Goal: Task Accomplishment & Management: Use online tool/utility

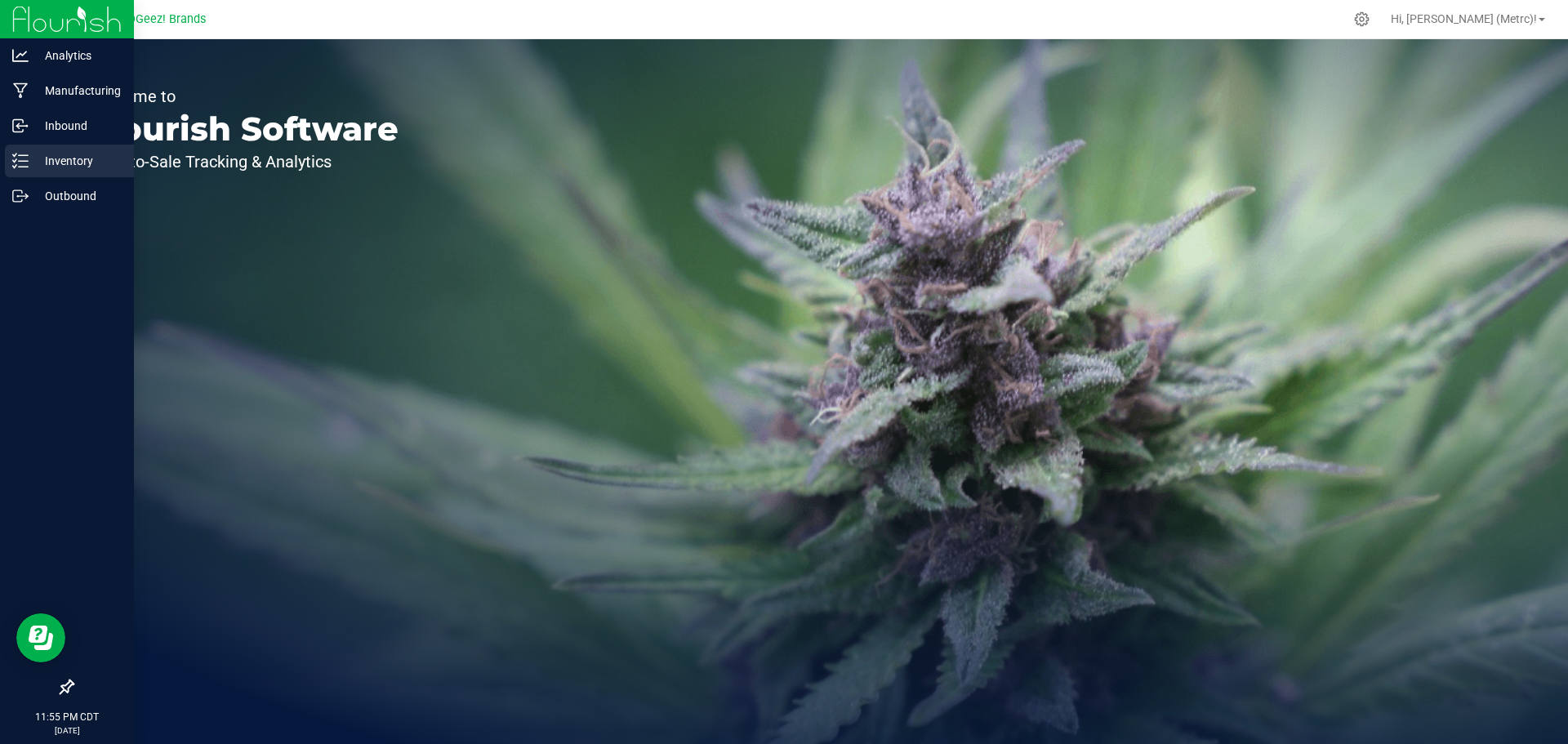
click at [48, 160] on p "Inventory" at bounding box center [77, 160] width 98 height 19
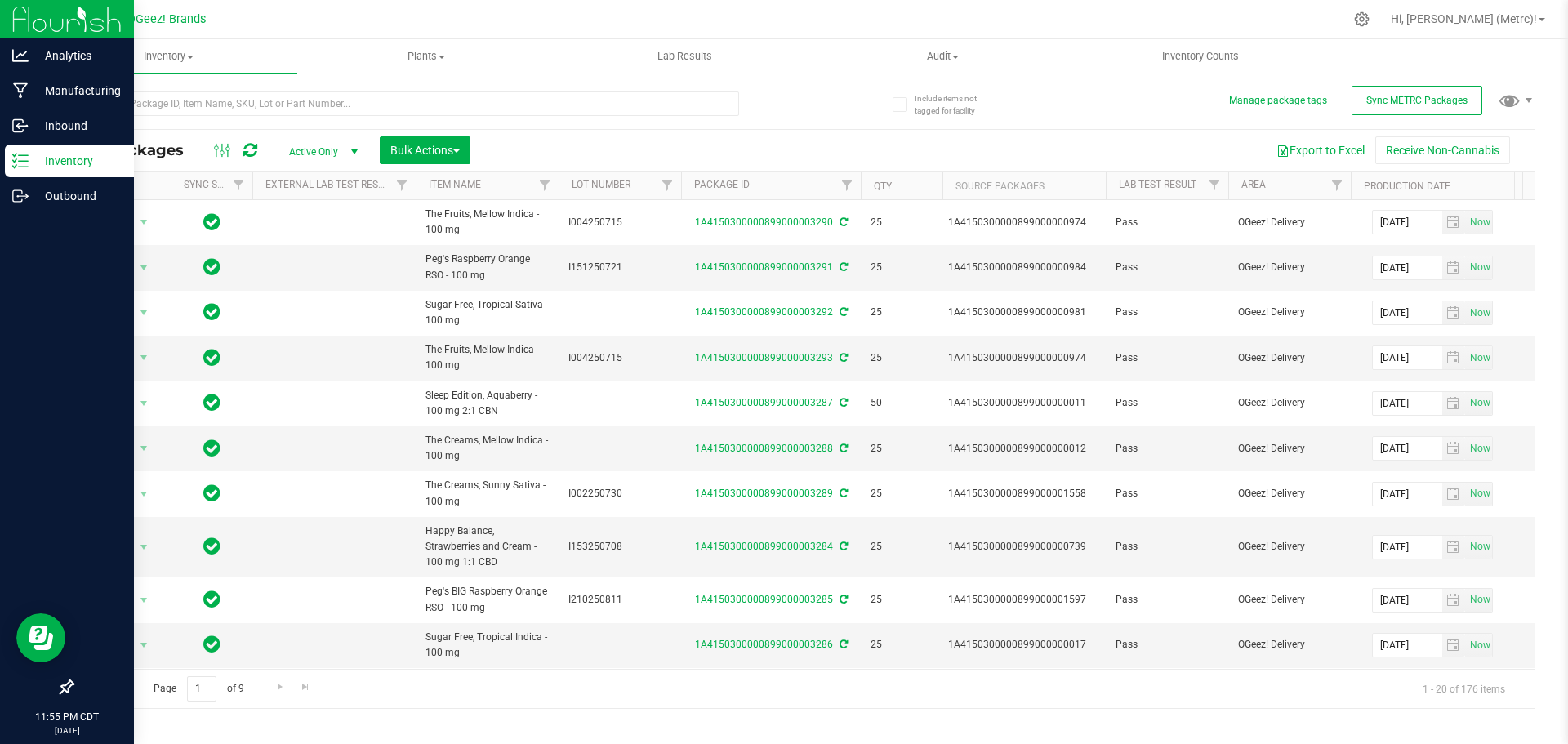
click at [63, 214] on div at bounding box center [67, 442] width 134 height 456
click at [58, 204] on p "Outbound" at bounding box center [77, 195] width 98 height 19
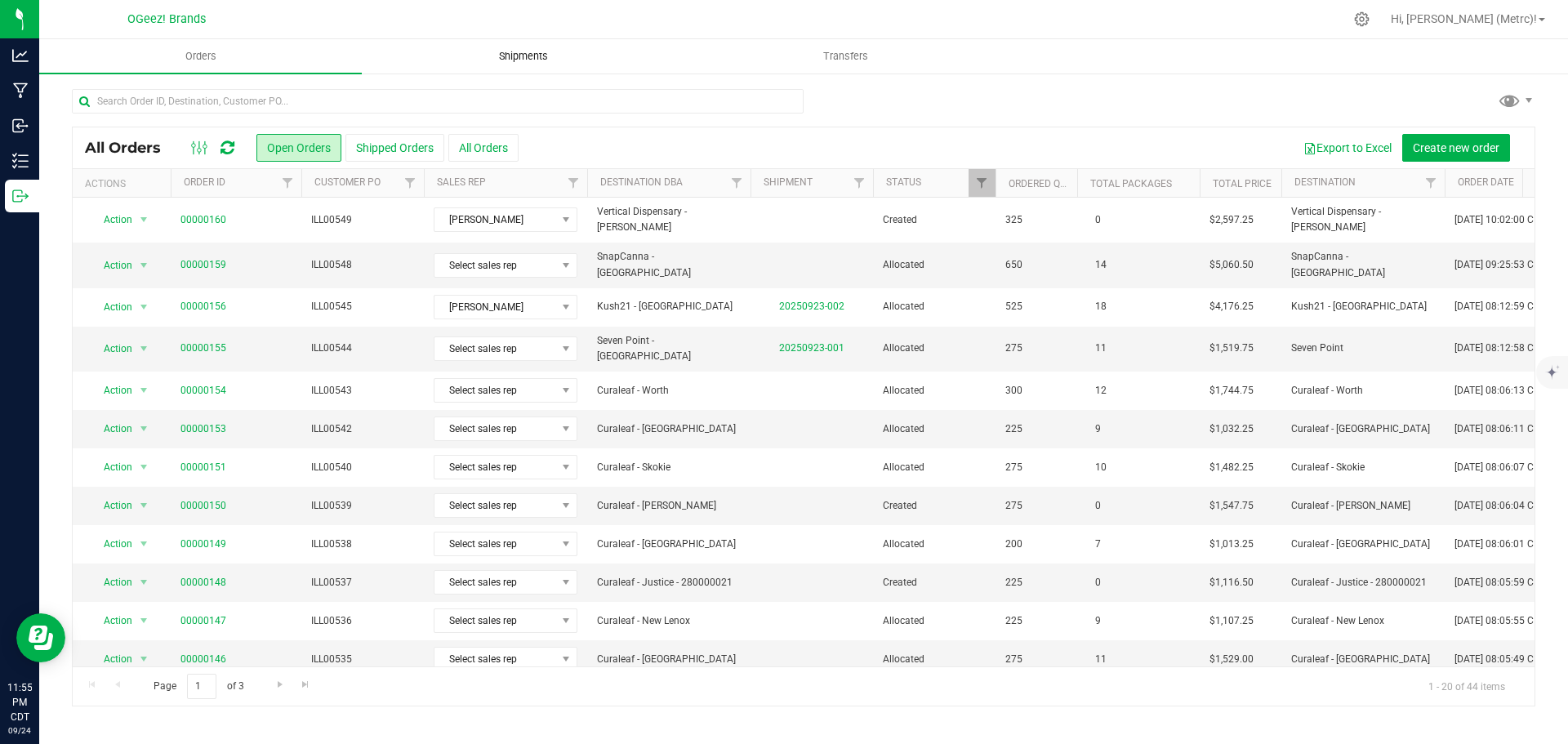
click at [497, 53] on span "Shipments" at bounding box center [524, 57] width 93 height 15
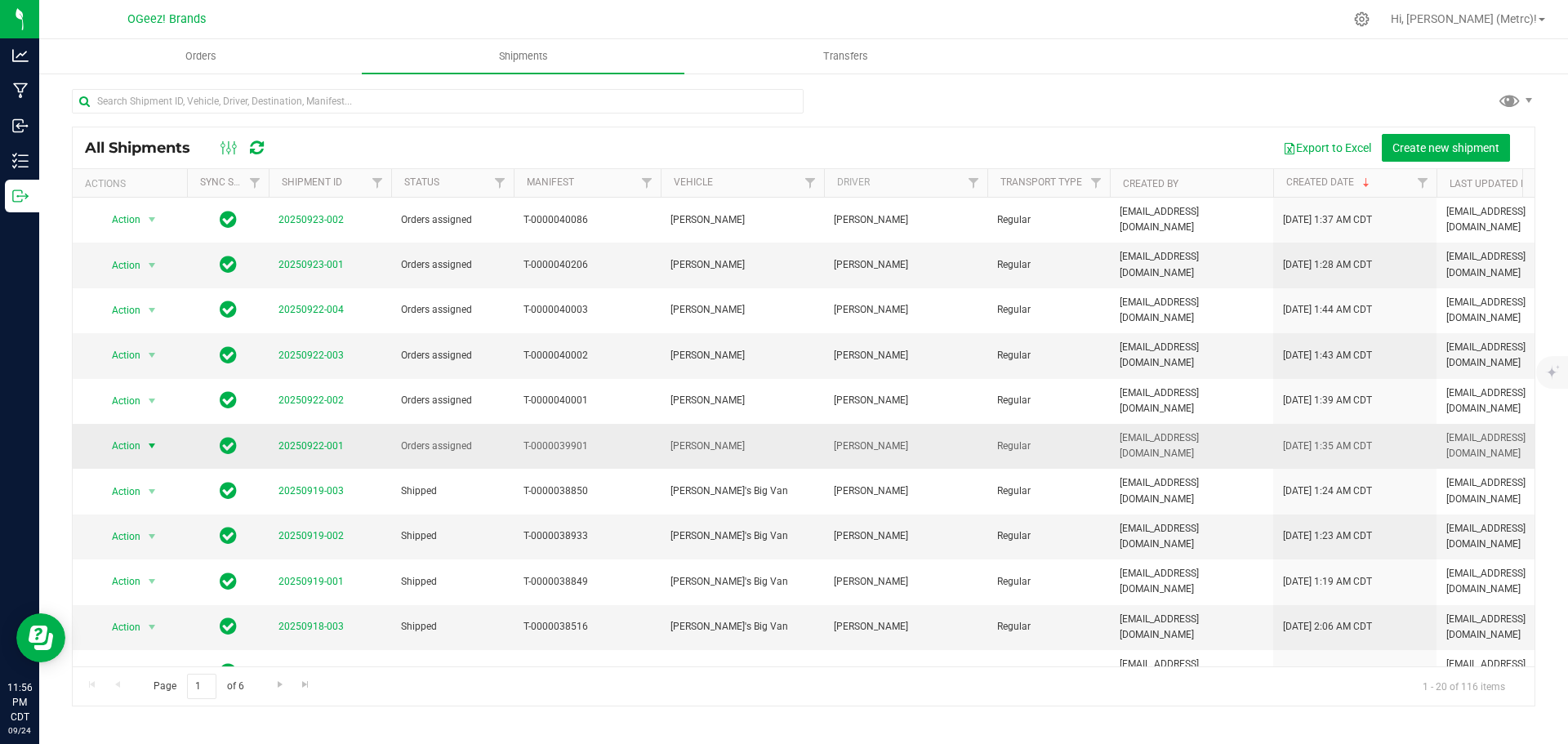
click at [140, 435] on span "Action" at bounding box center [118, 445] width 44 height 23
click at [163, 561] on li "Ship shipment" at bounding box center [159, 572] width 122 height 24
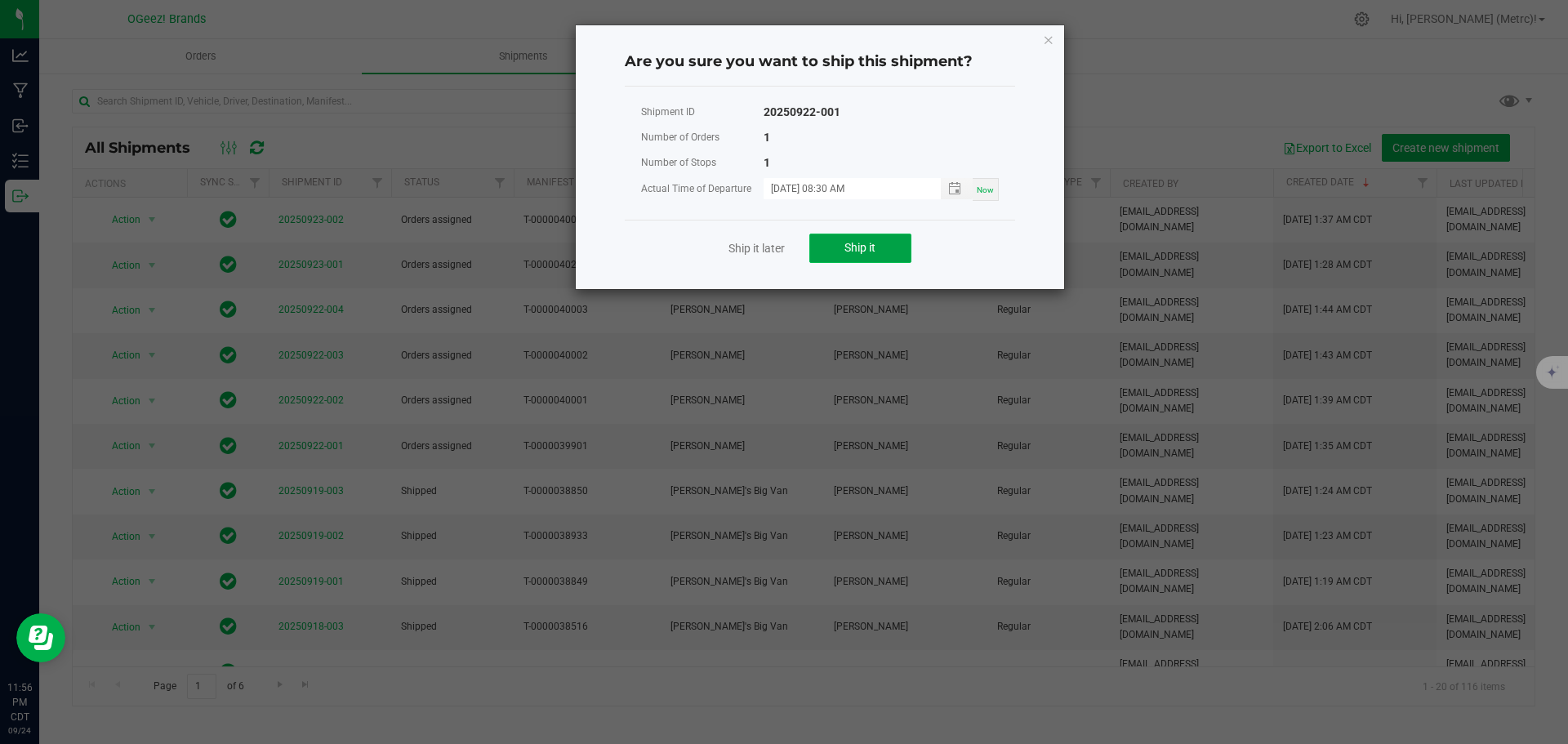
click at [888, 238] on button "Ship it" at bounding box center [860, 248] width 102 height 29
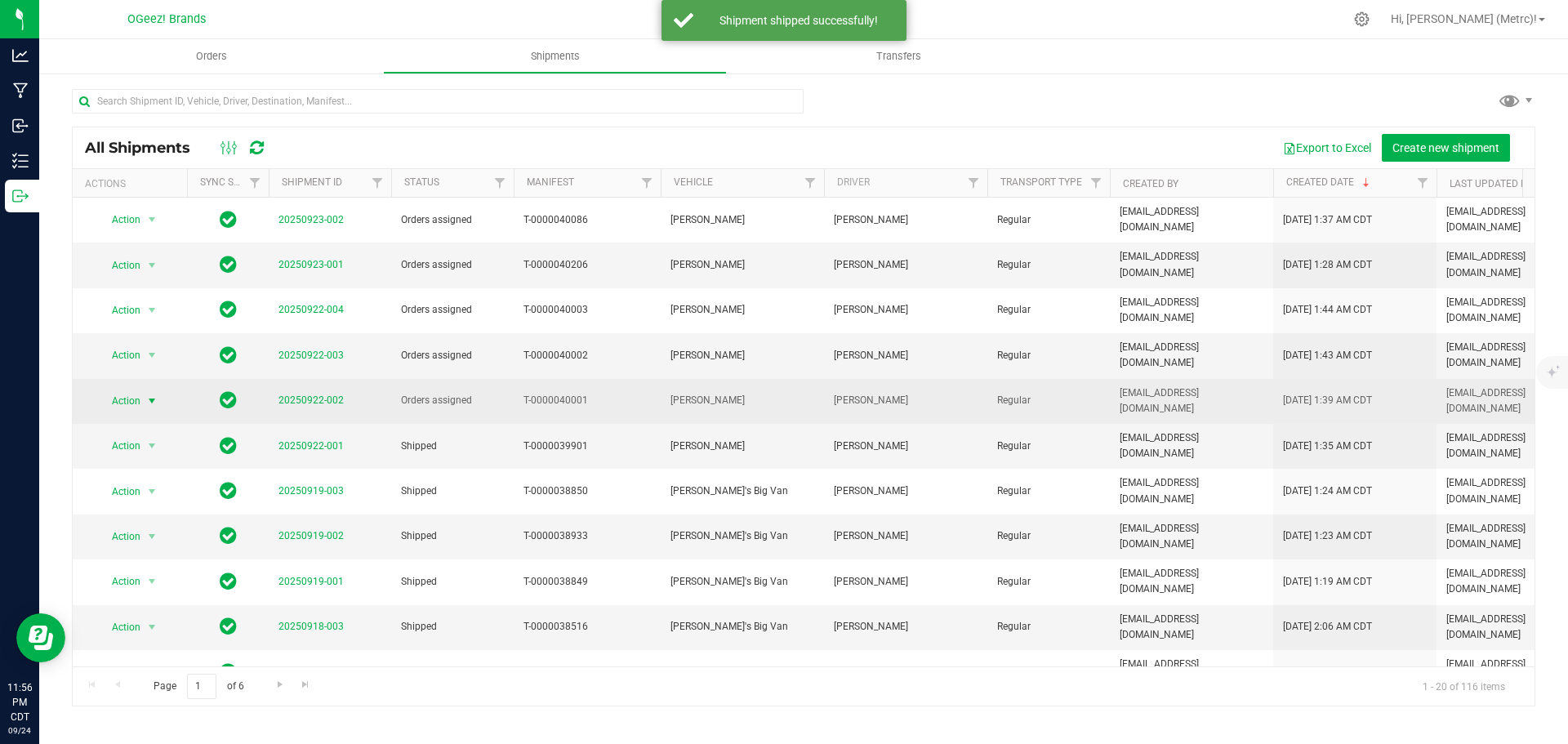
click at [149, 395] on span "select" at bounding box center [152, 401] width 13 height 13
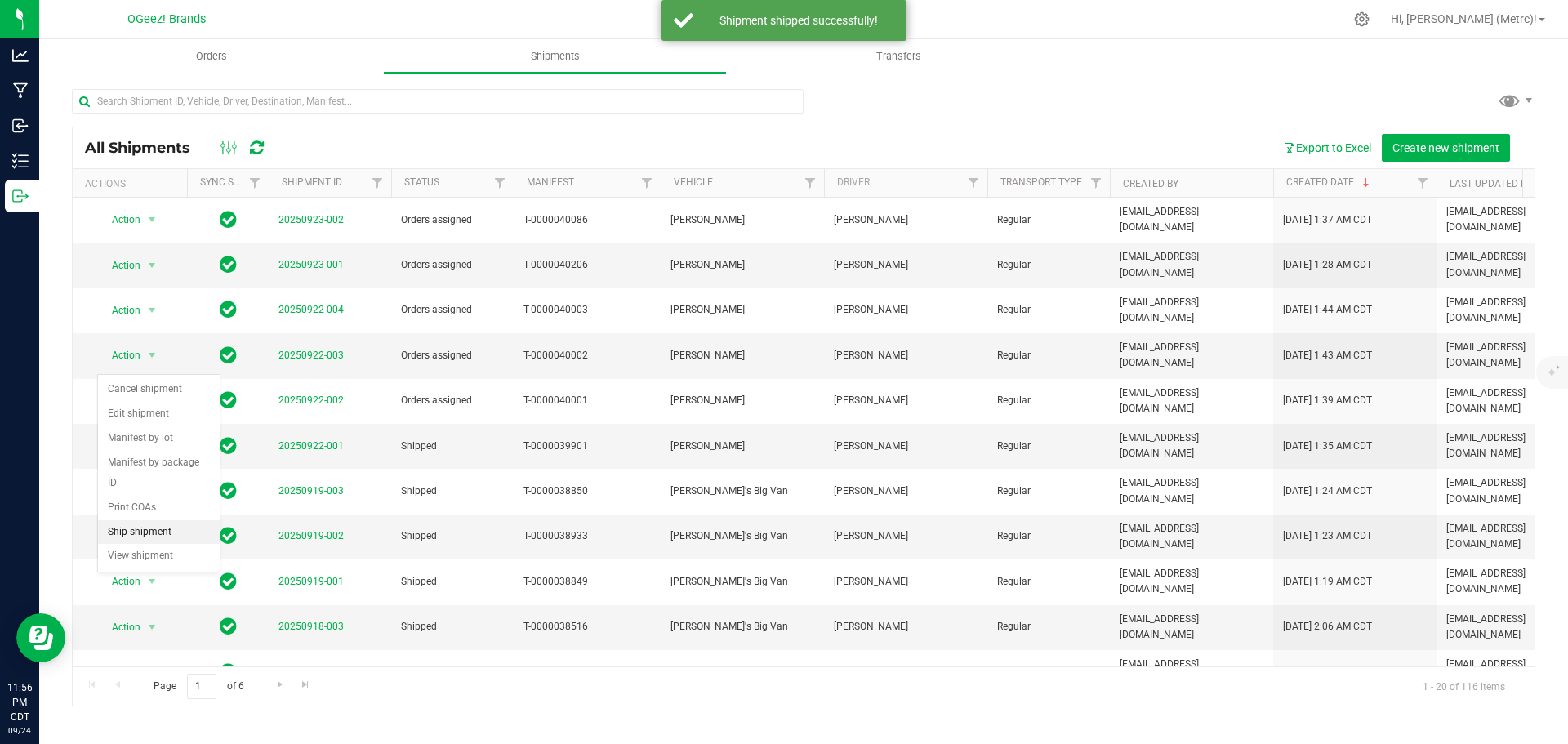
click at [174, 520] on li "Ship shipment" at bounding box center [159, 531] width 122 height 24
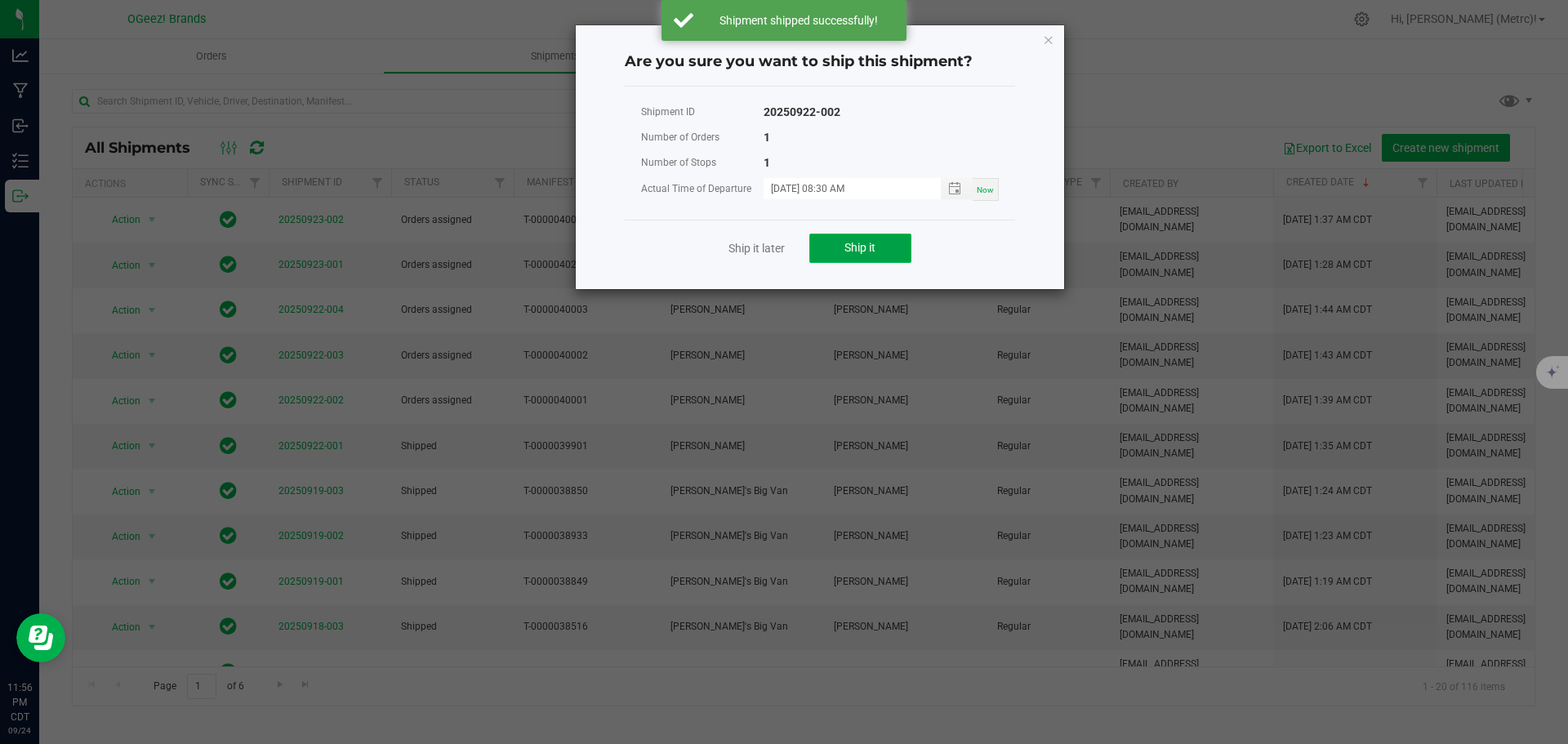
click at [869, 240] on button "Ship it" at bounding box center [860, 248] width 102 height 29
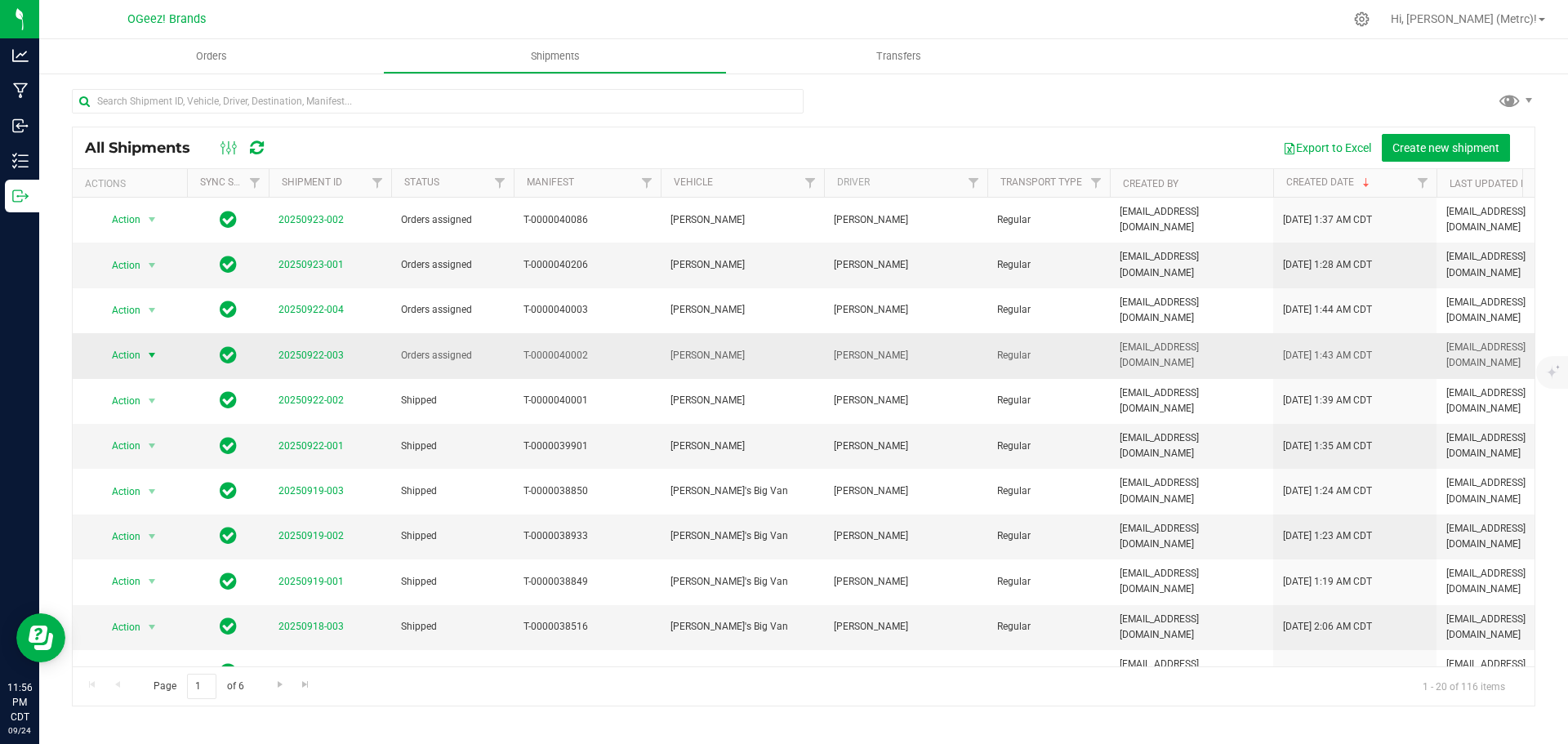
click at [142, 344] on span "select" at bounding box center [152, 354] width 20 height 23
click at [166, 483] on li "Ship shipment" at bounding box center [159, 495] width 122 height 24
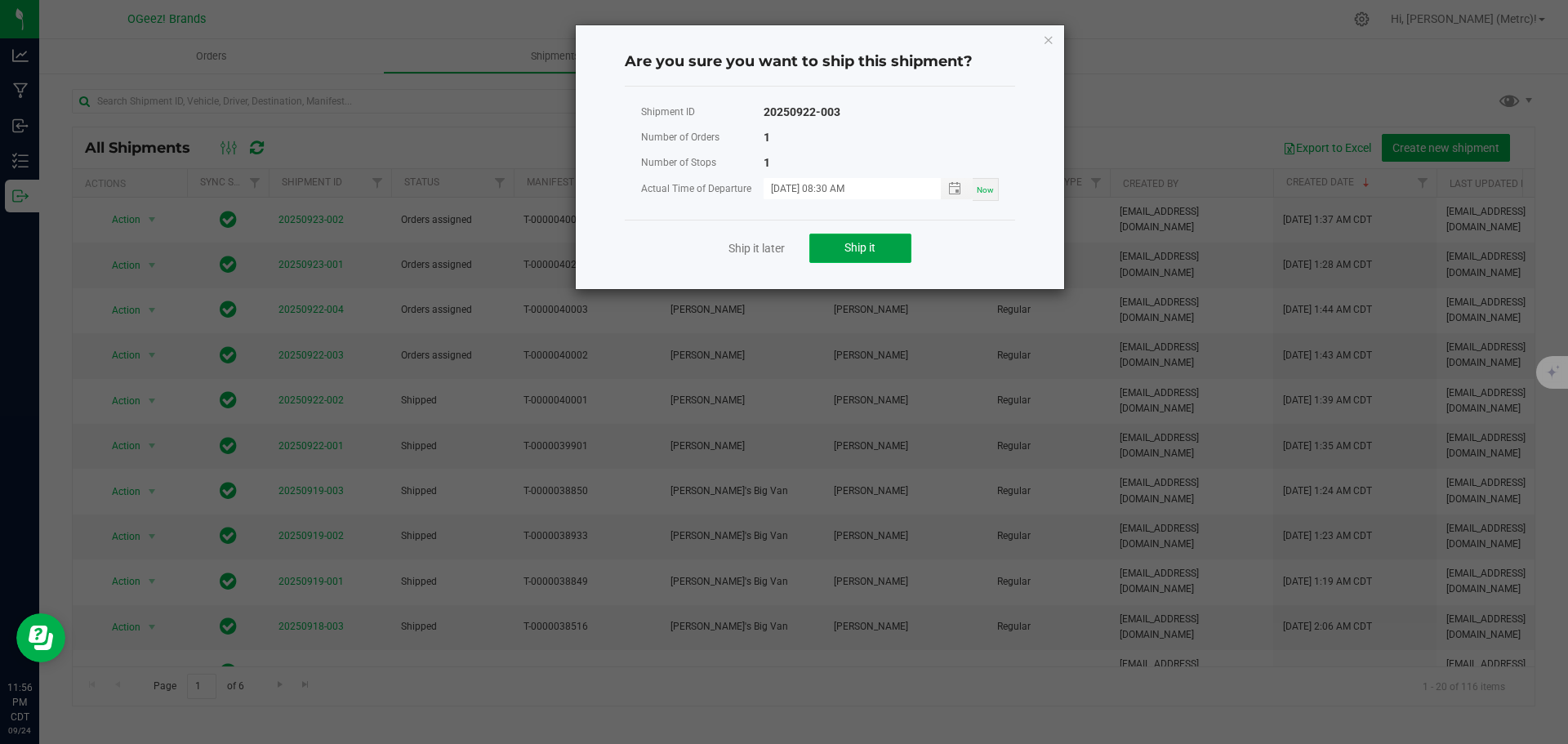
click at [883, 251] on button "Ship it" at bounding box center [860, 248] width 102 height 29
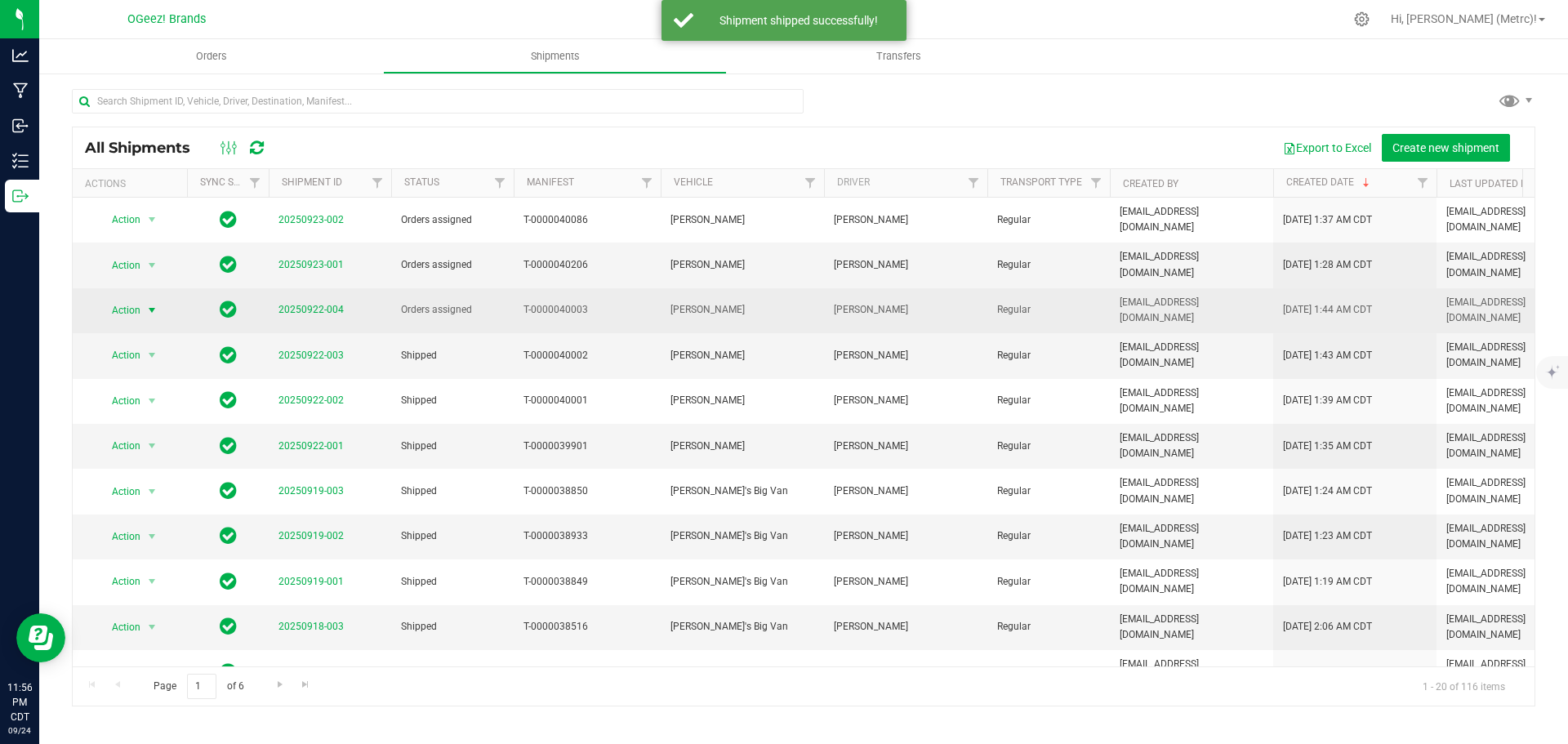
click at [129, 299] on span "Action" at bounding box center [118, 309] width 44 height 23
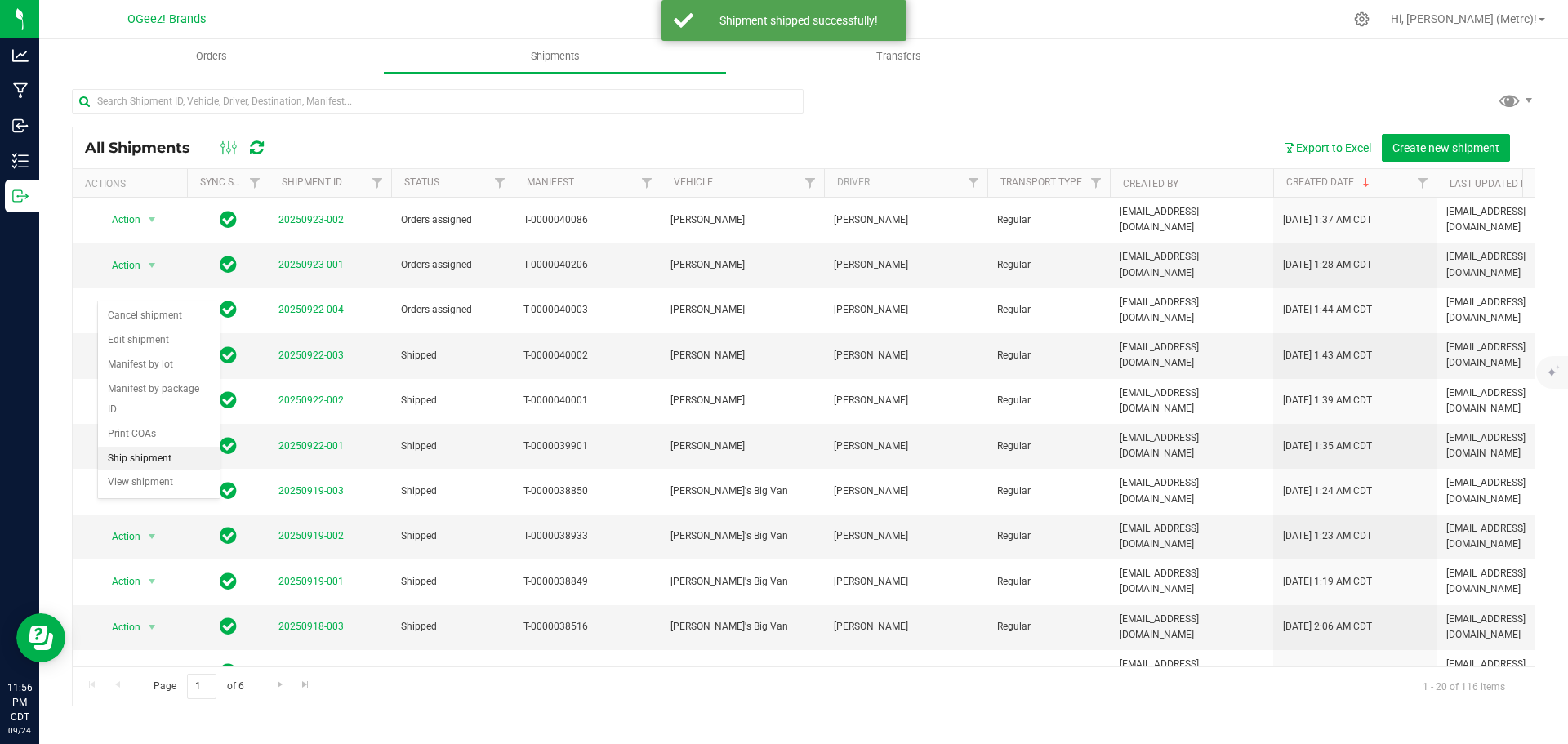
click at [188, 446] on li "Ship shipment" at bounding box center [159, 458] width 122 height 24
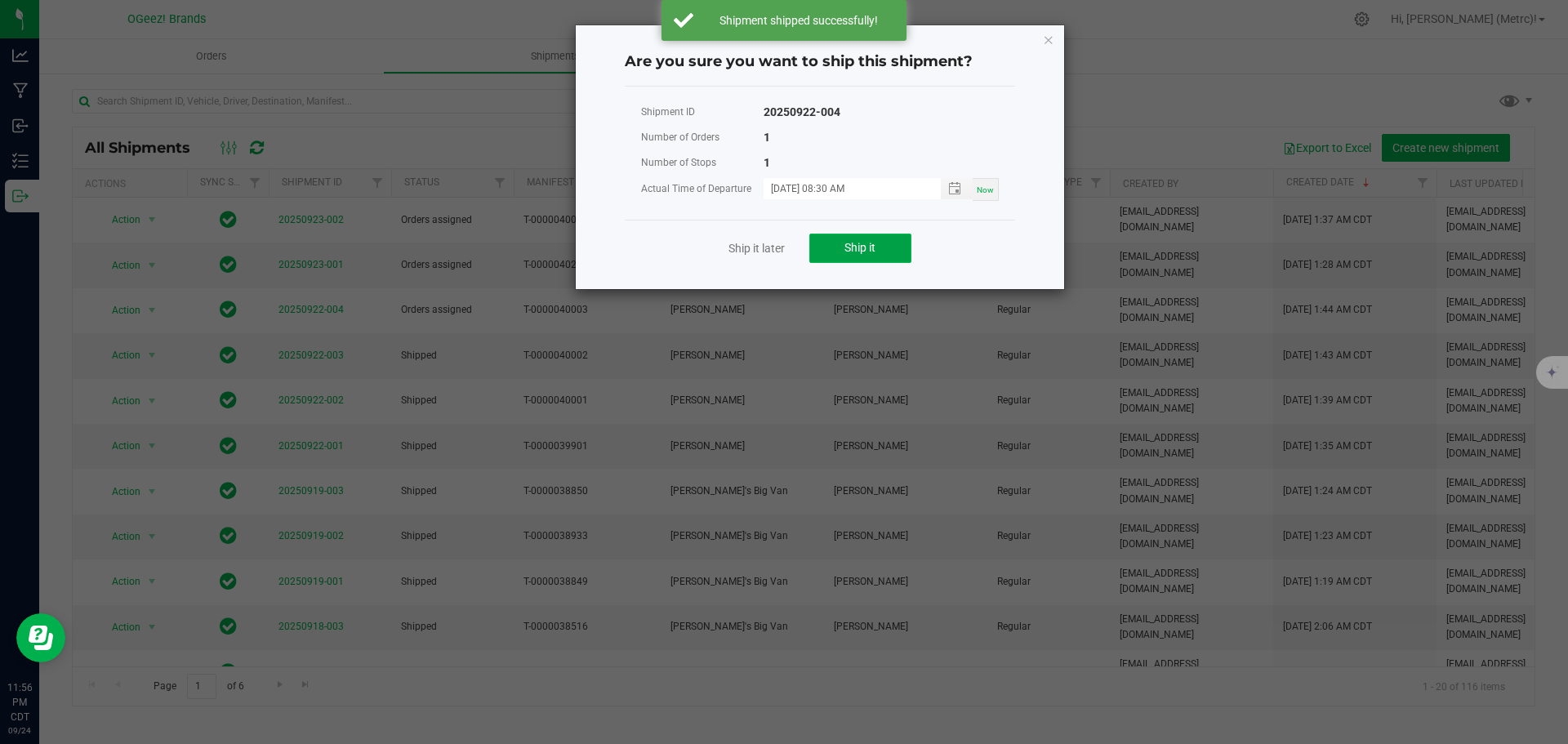
click at [895, 243] on button "Ship it" at bounding box center [860, 248] width 102 height 29
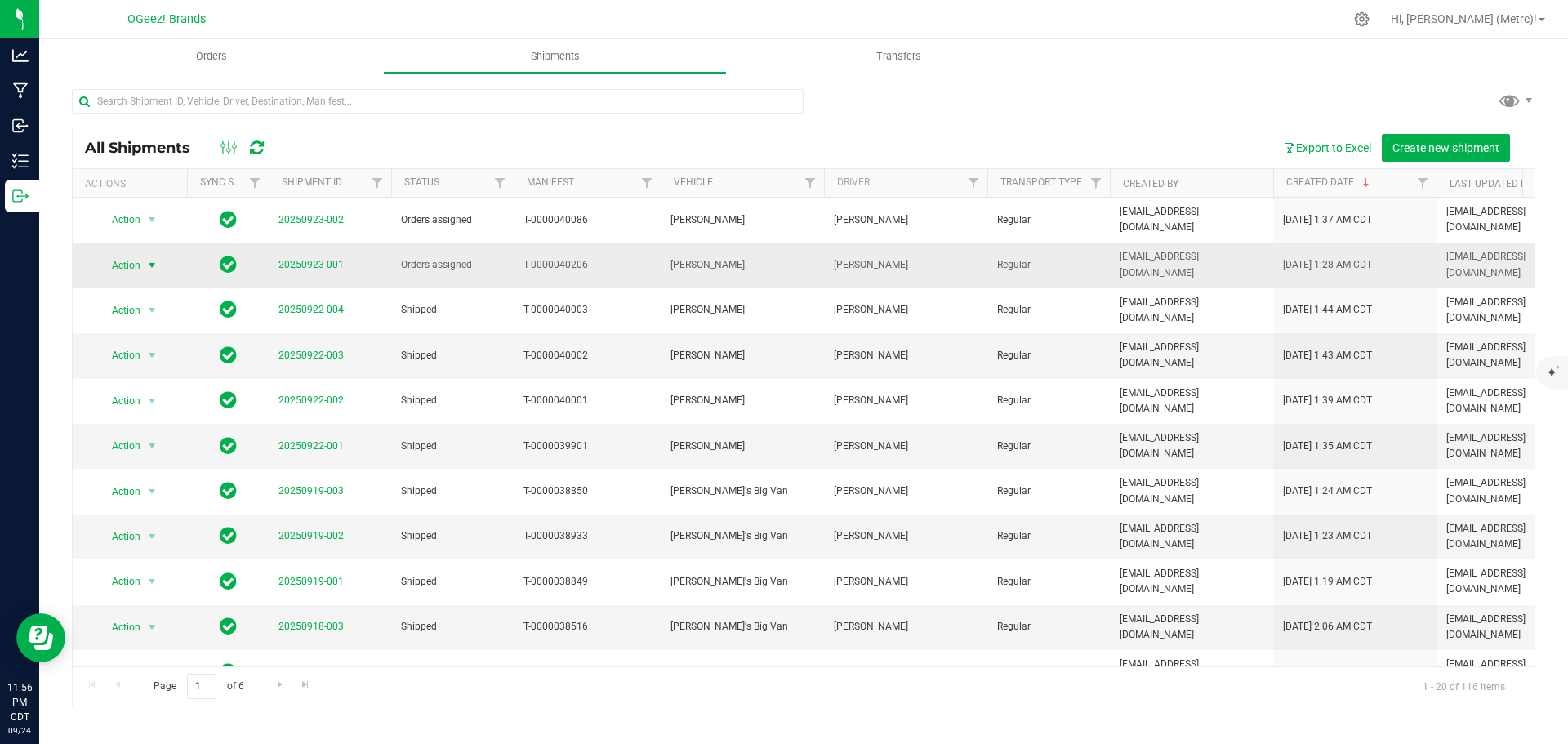
click at [139, 254] on span "Action" at bounding box center [118, 264] width 44 height 23
click at [173, 410] on li "Ship shipment" at bounding box center [159, 421] width 122 height 24
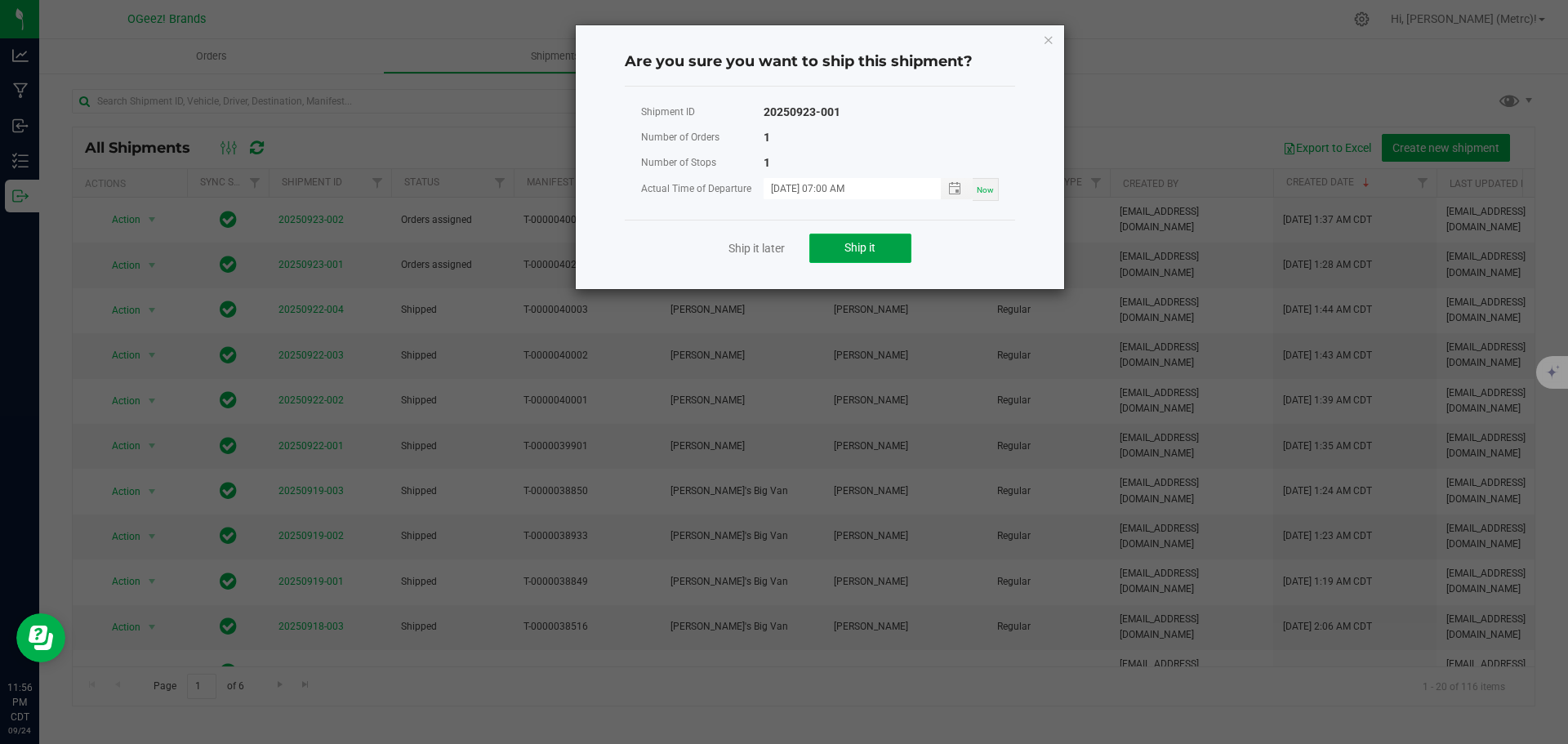
click at [897, 244] on button "Ship it" at bounding box center [860, 248] width 102 height 29
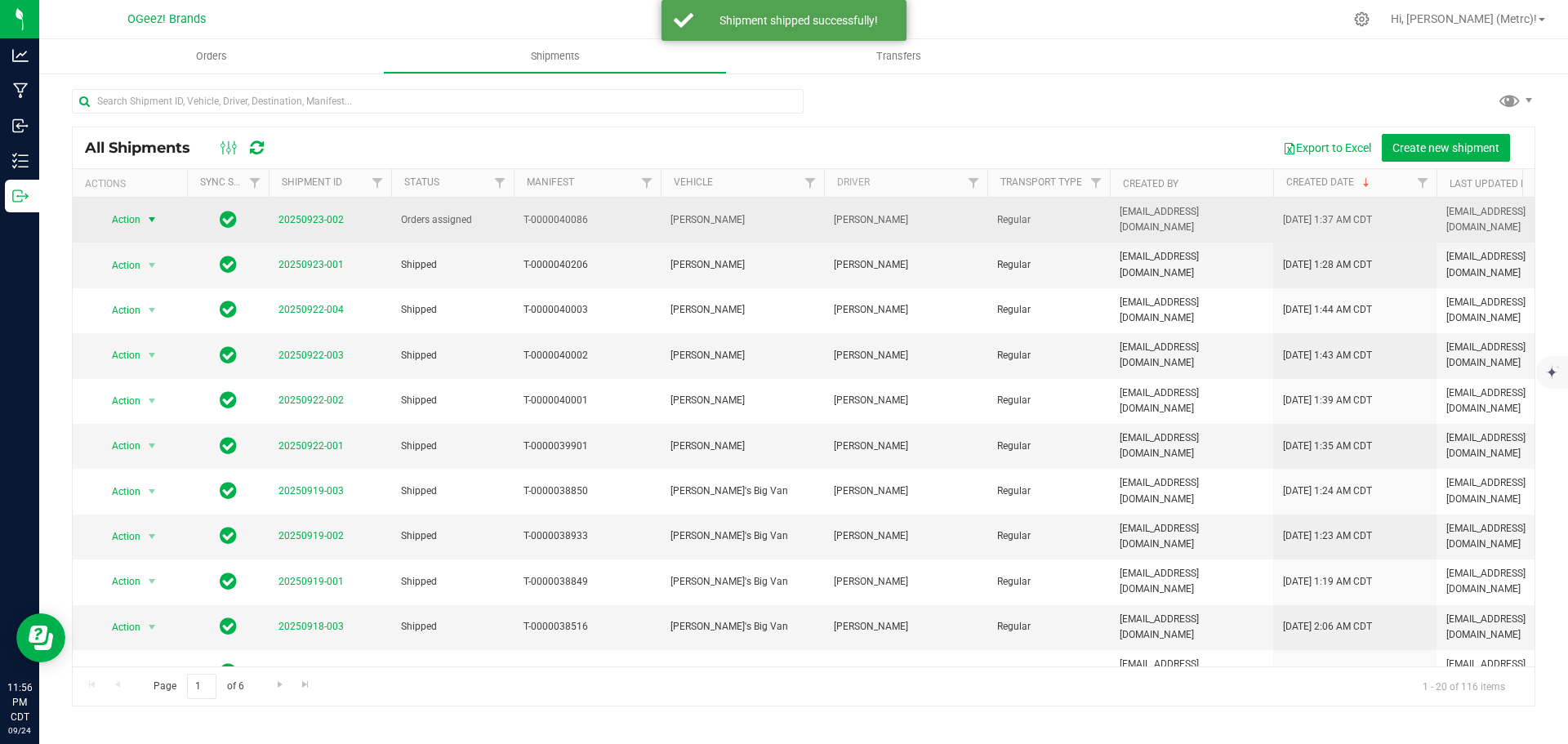
click at [134, 212] on span "Action" at bounding box center [118, 219] width 44 height 23
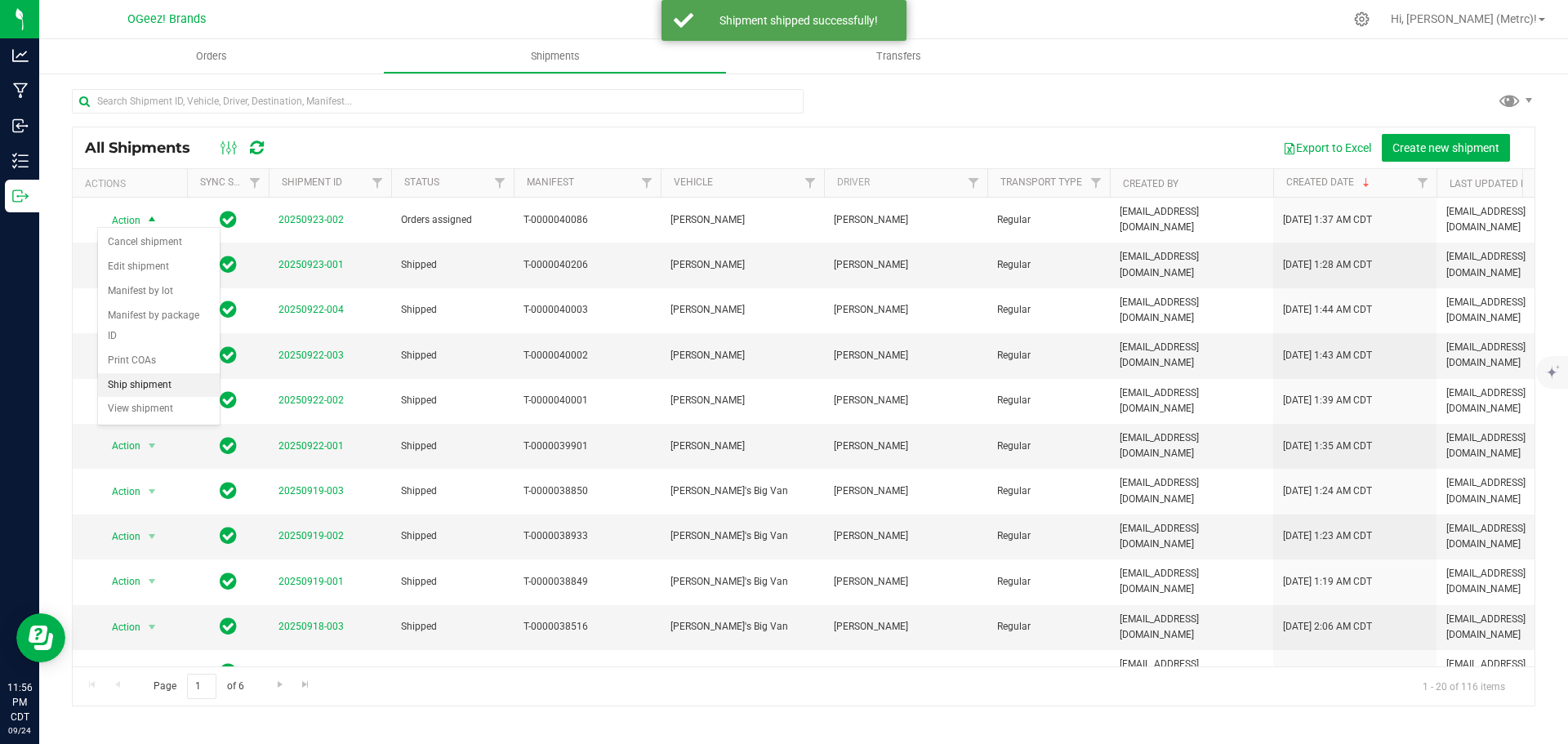
click at [173, 373] on li "Ship shipment" at bounding box center [159, 385] width 122 height 24
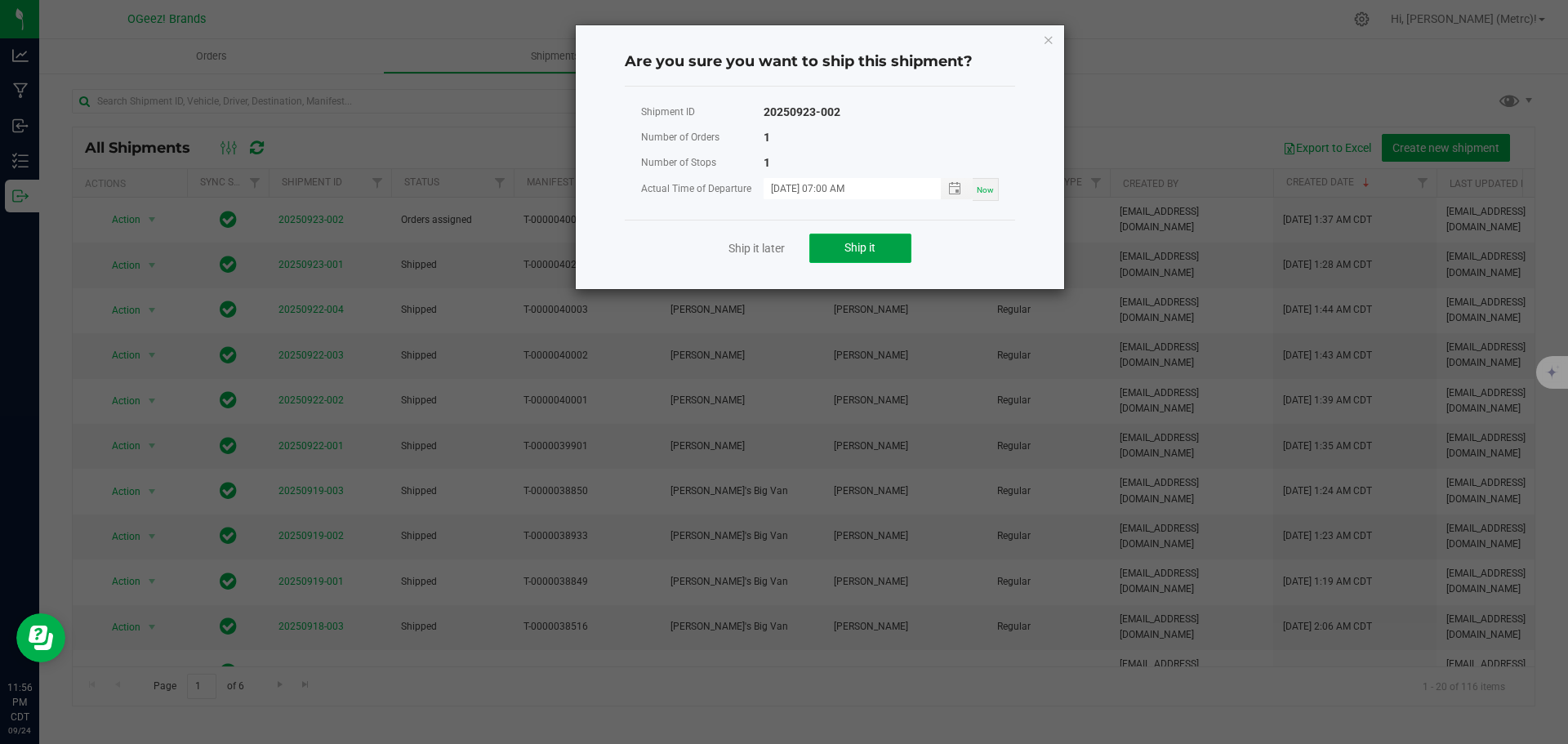
click at [901, 253] on button "Ship it" at bounding box center [860, 248] width 102 height 29
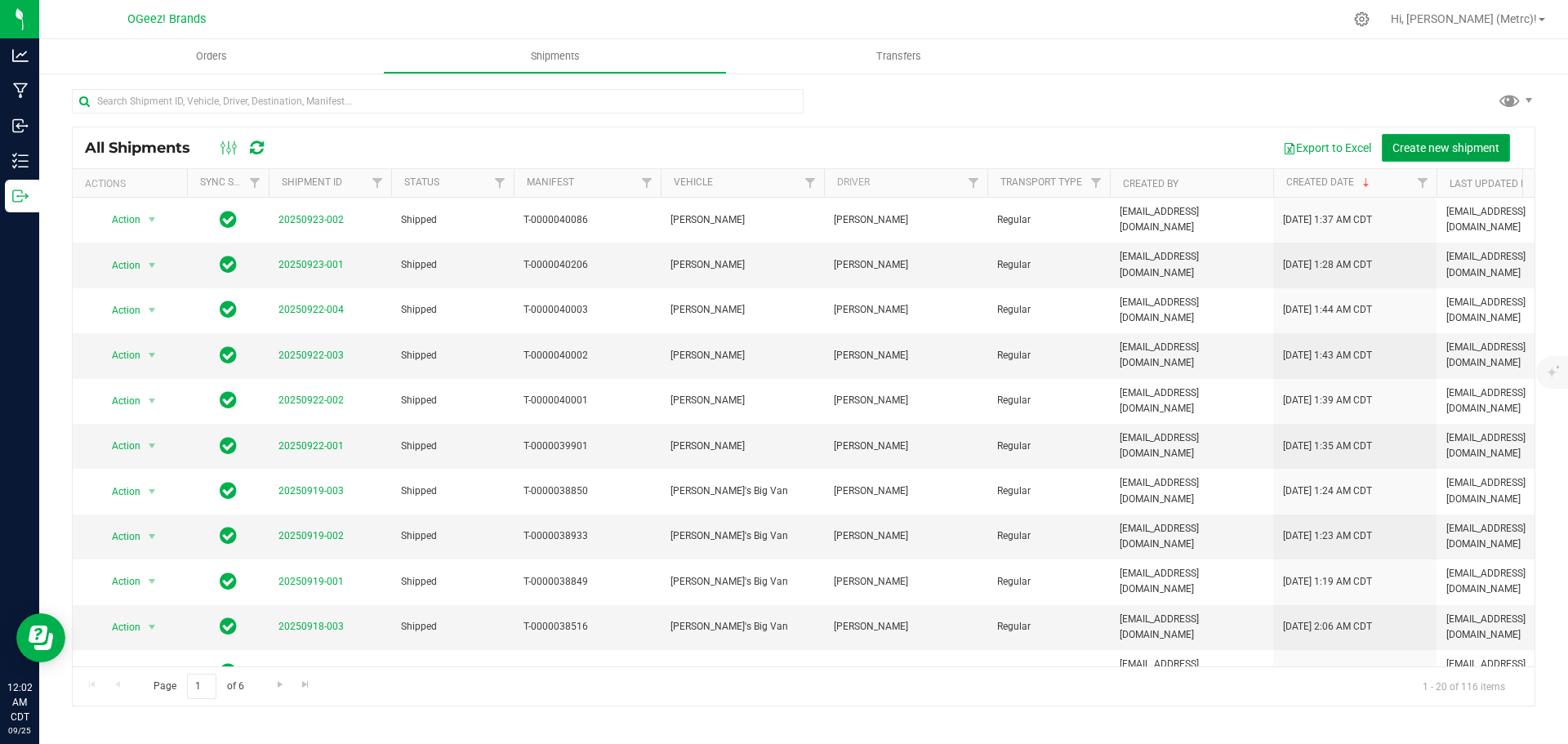
click at [1420, 143] on span "Create new shipment" at bounding box center [1446, 148] width 107 height 13
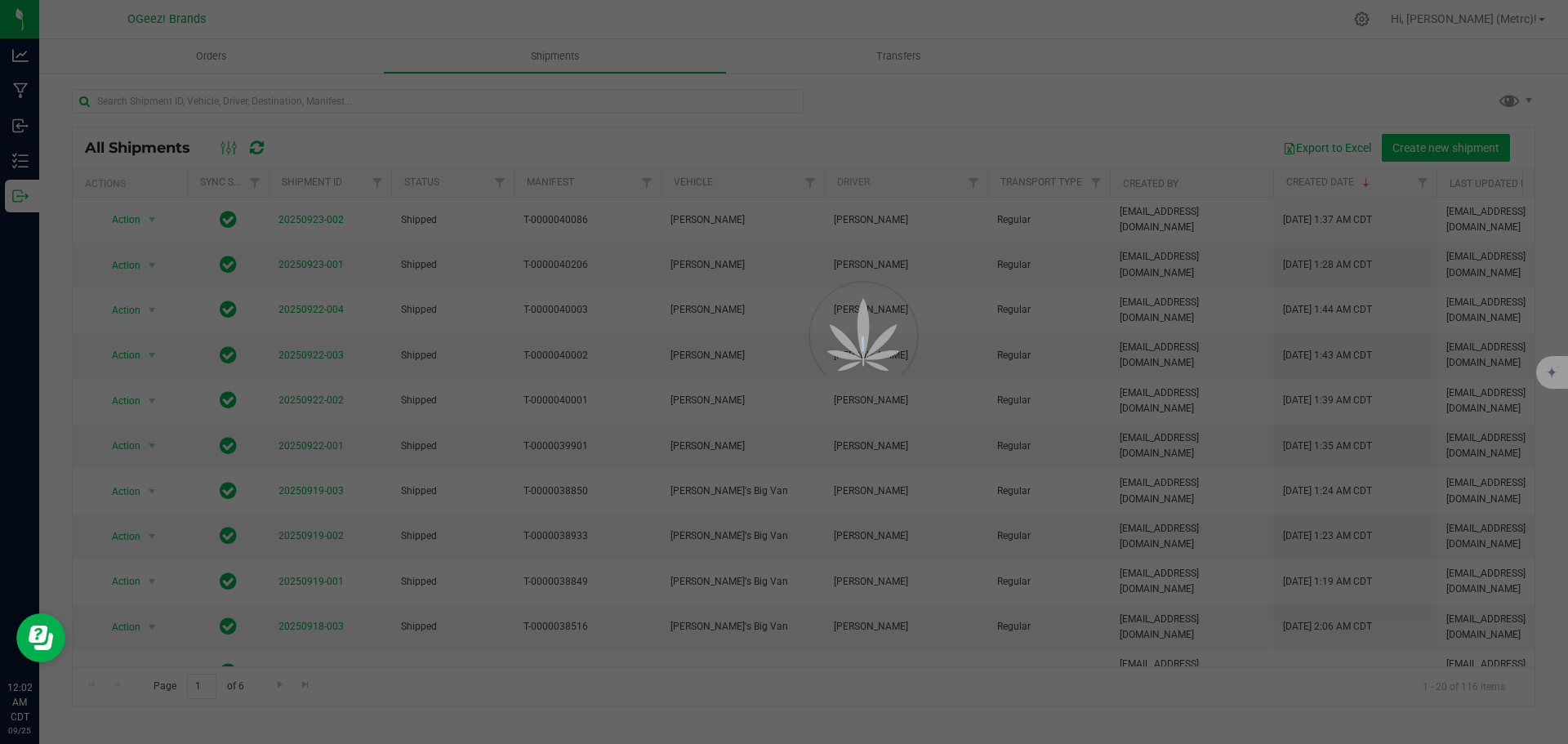
click at [1420, 143] on div at bounding box center [784, 372] width 1568 height 744
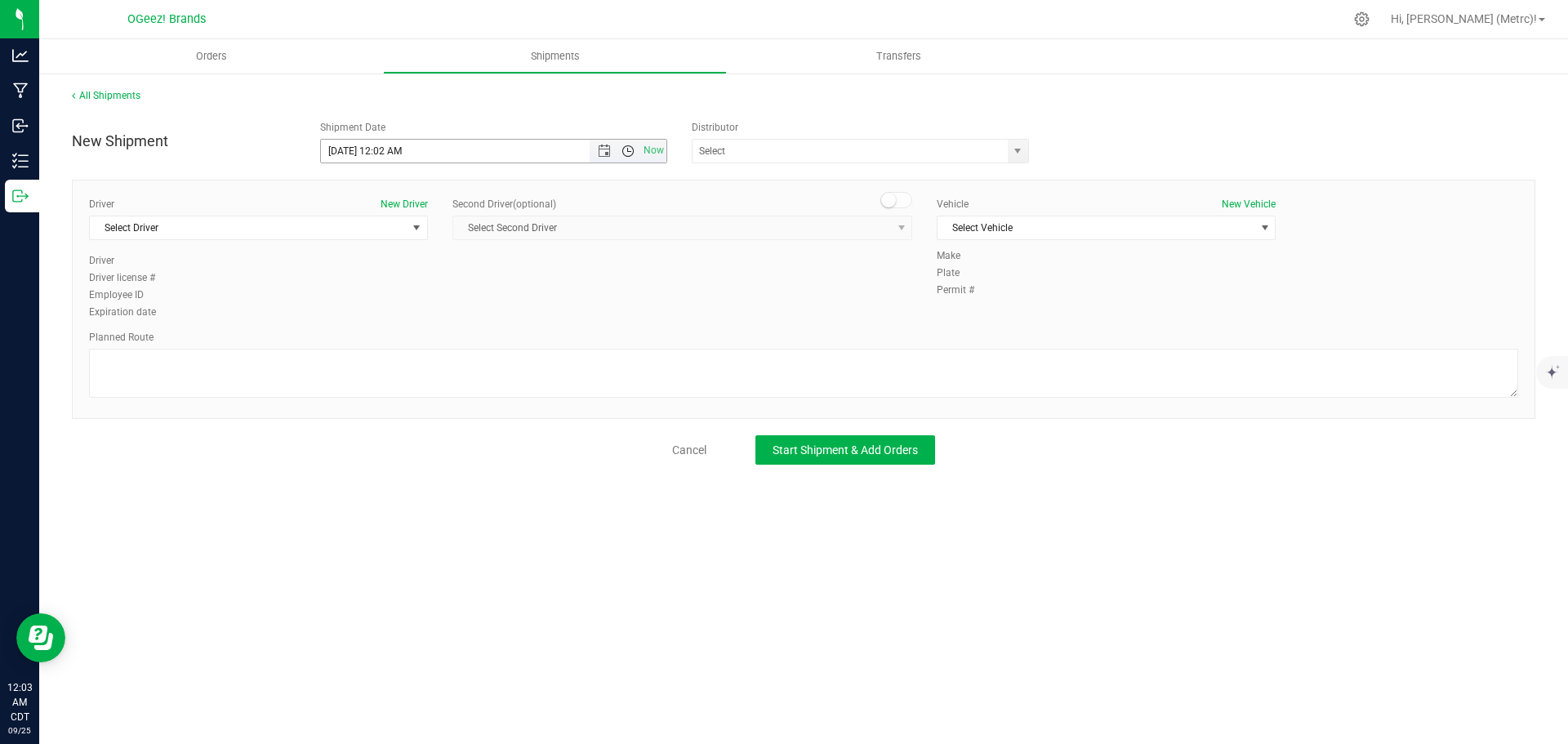
click at [623, 148] on span "Open the time view" at bounding box center [628, 151] width 13 height 13
click at [1061, 678] on div "Orders Shipments Transfers All Shipments New Shipment Shipment Date [DATE] 12:0…" at bounding box center [804, 391] width 1529 height 705
click at [624, 150] on span "Open the time view" at bounding box center [628, 151] width 13 height 13
click at [416, 285] on li "7:30 AM" at bounding box center [493, 284] width 345 height 21
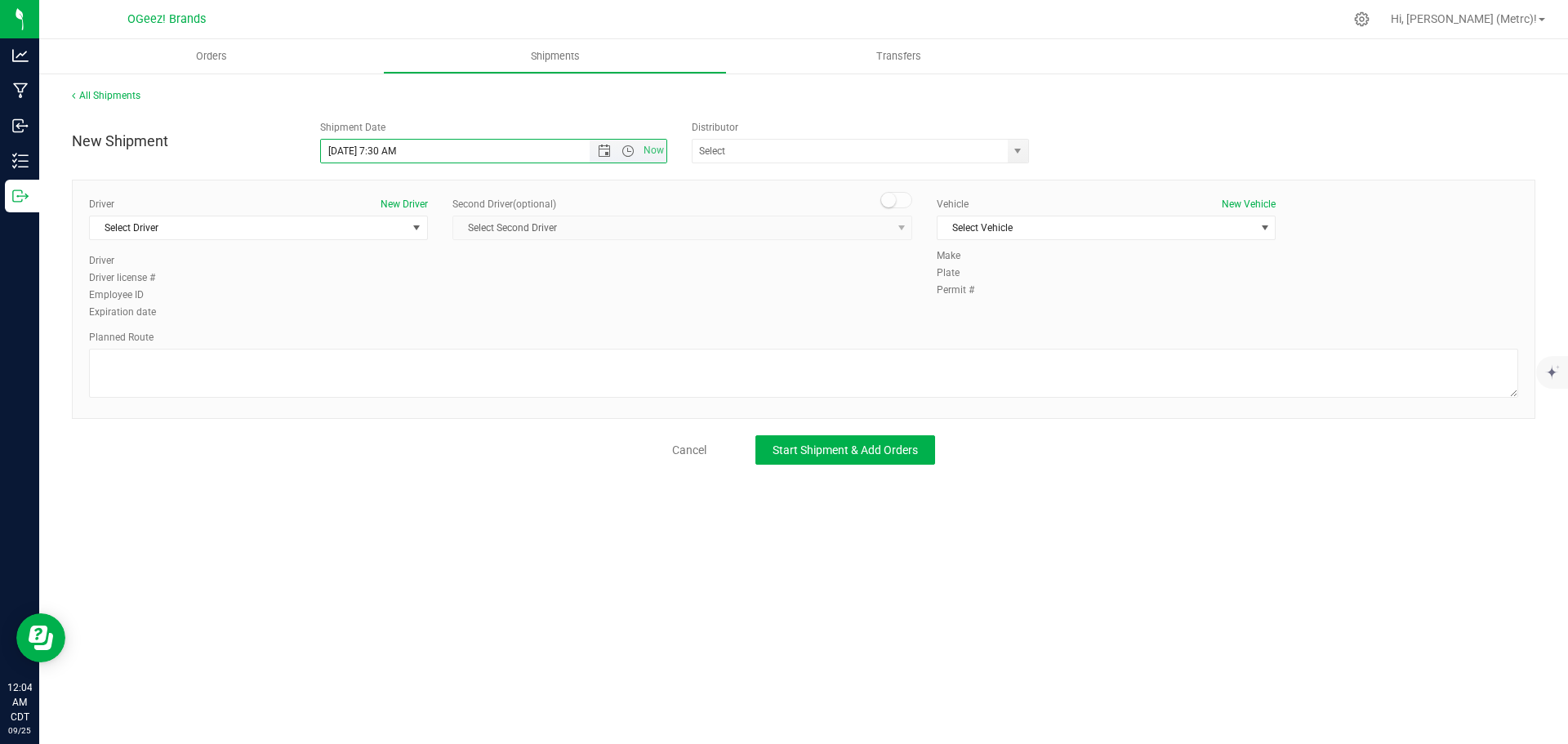
click at [392, 153] on input "[DATE] 7:30 AM" at bounding box center [470, 150] width 297 height 23
click at [1012, 146] on span "select" at bounding box center [1018, 151] width 13 height 13
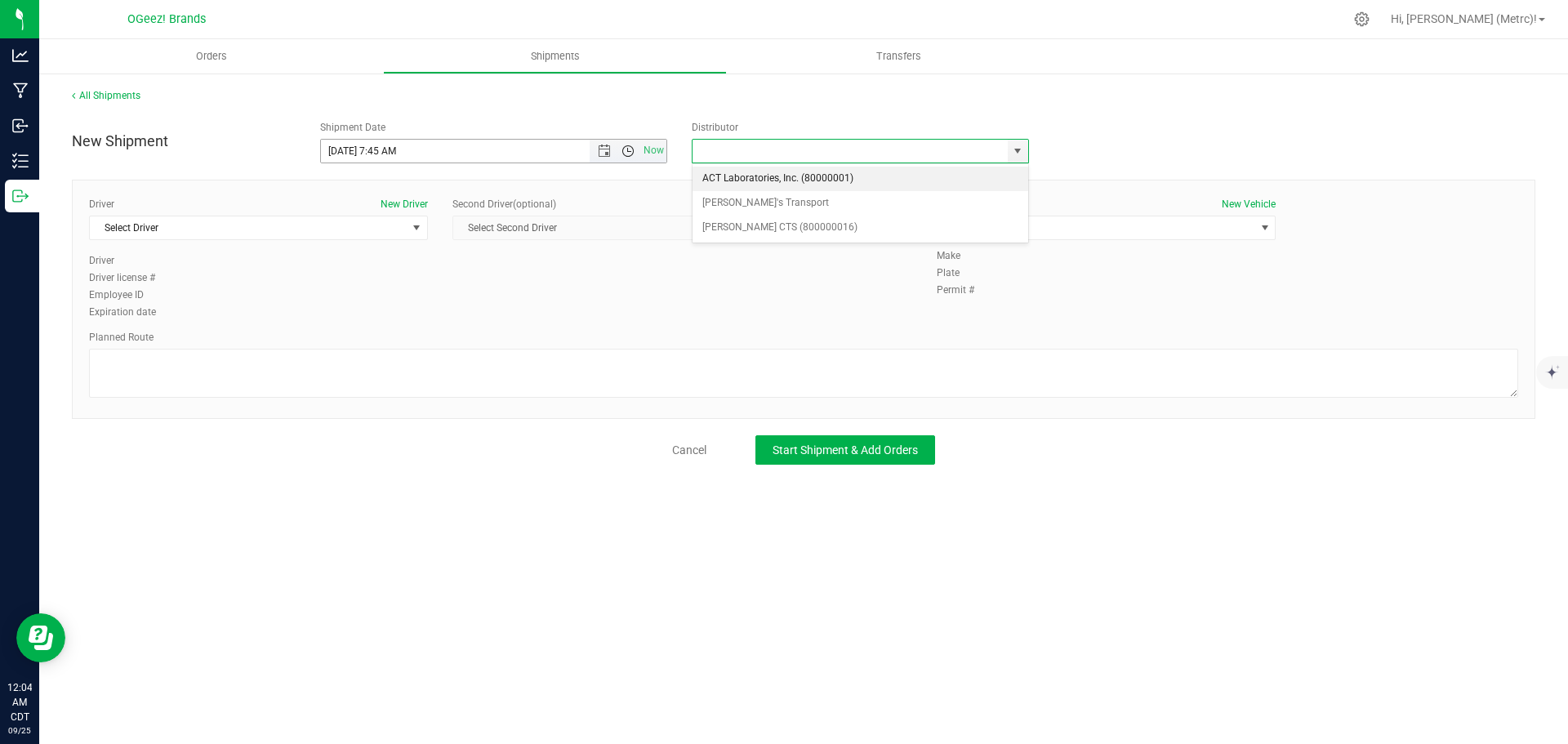
click at [623, 153] on span "Open the time view" at bounding box center [628, 151] width 13 height 13
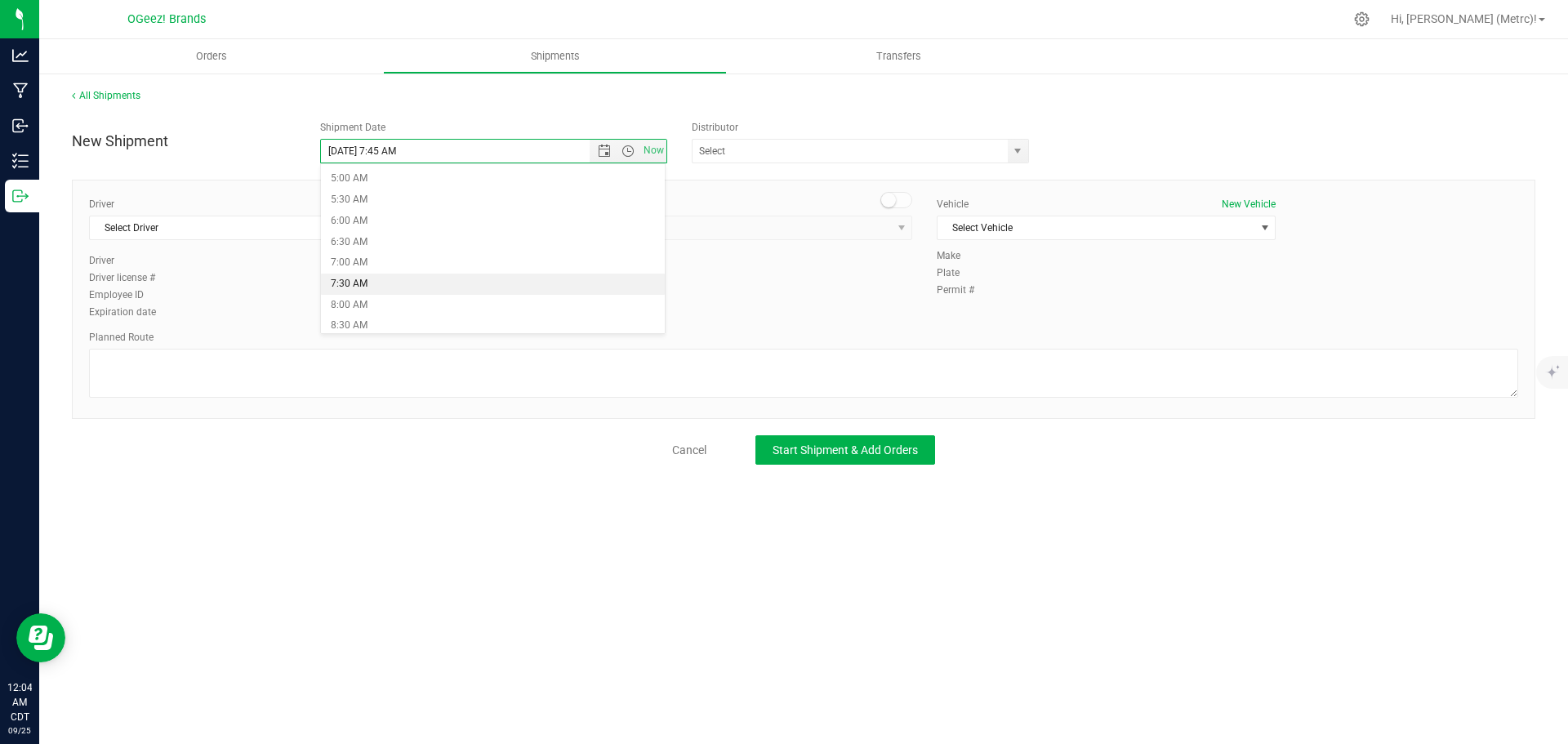
click at [416, 280] on li "7:30 AM" at bounding box center [493, 284] width 345 height 21
type input "[DATE] 7:30 AM"
click at [1015, 156] on span "select" at bounding box center [1018, 151] width 13 height 13
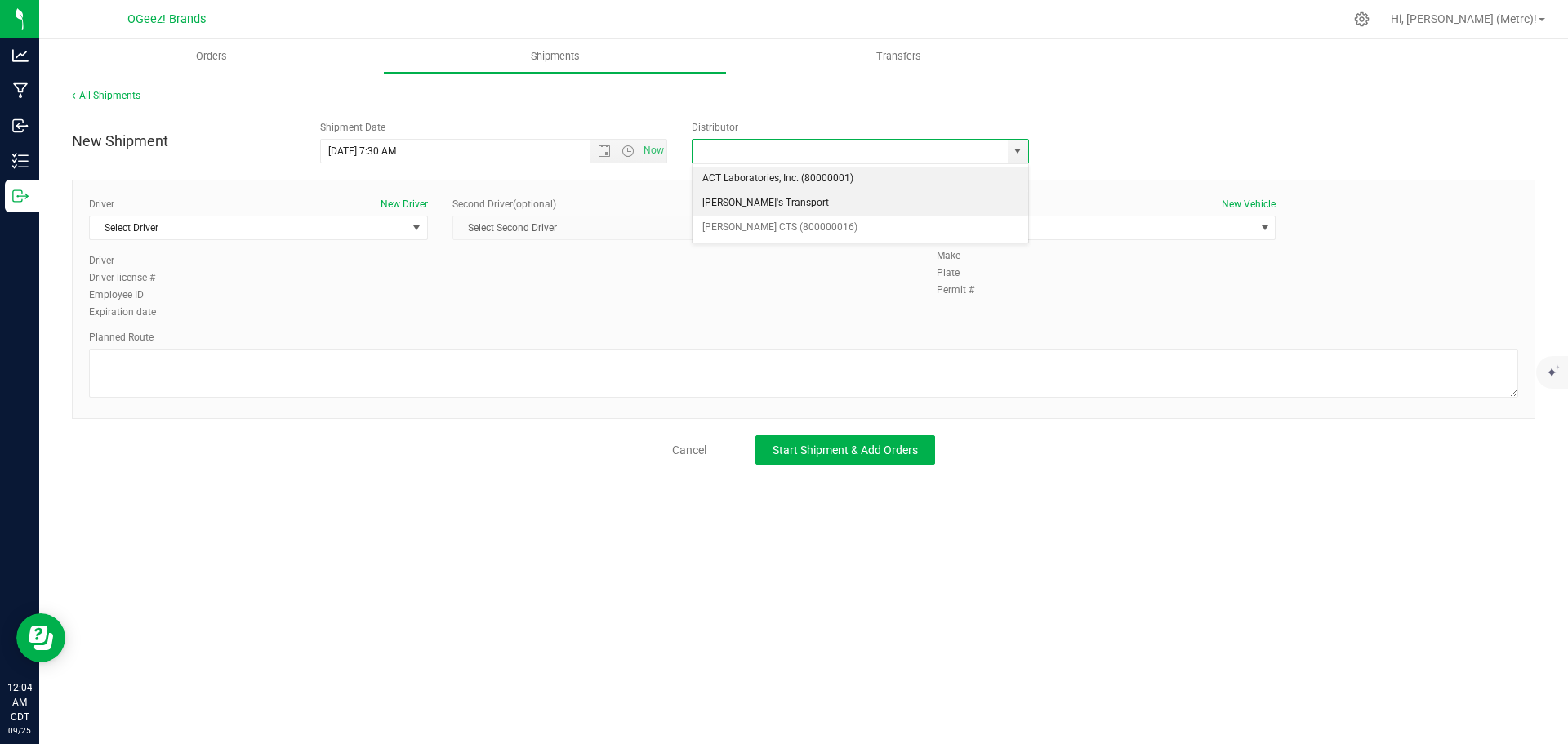
click at [945, 202] on li "[PERSON_NAME]'s Transport" at bounding box center [860, 203] width 335 height 24
type input "[PERSON_NAME]'s Transport"
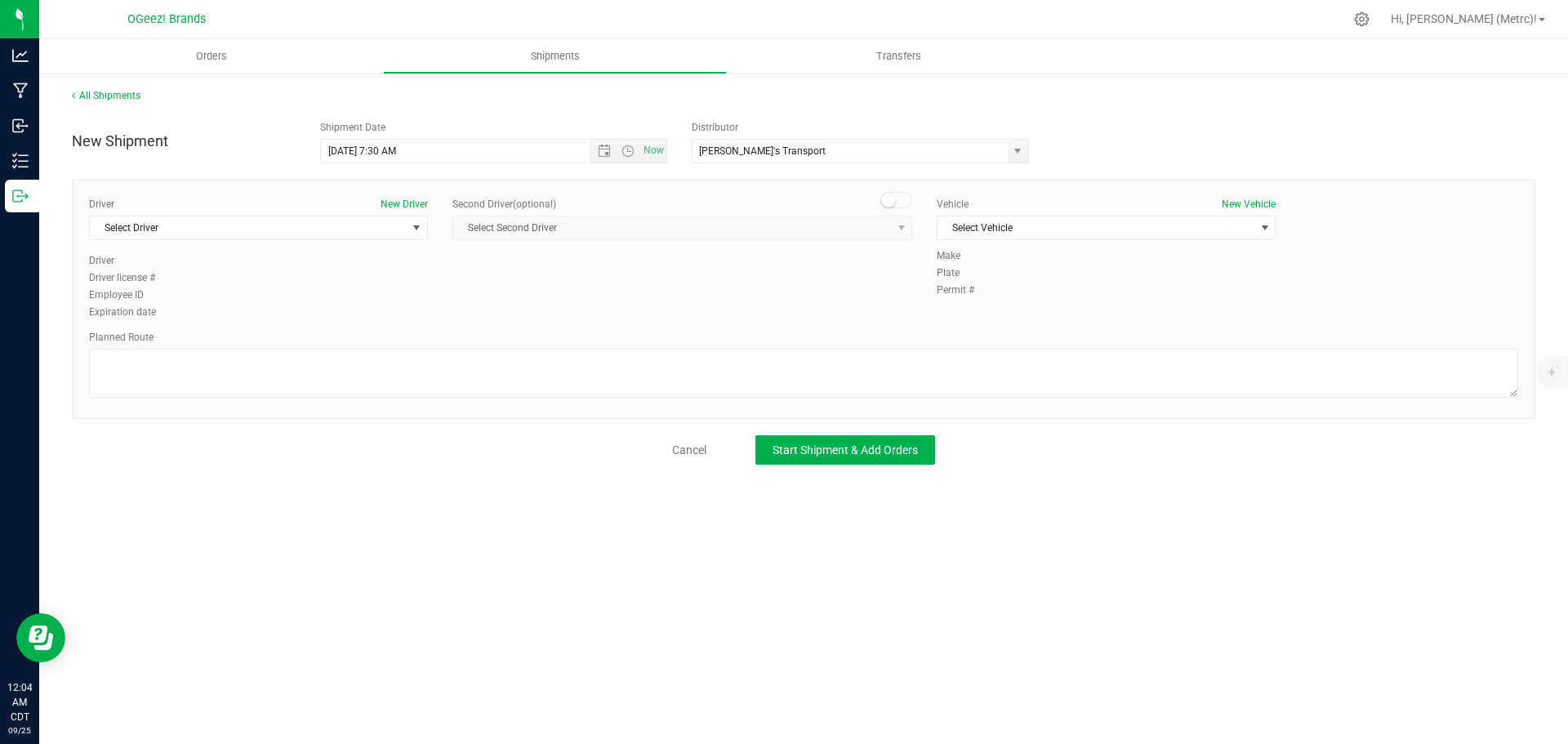
click at [222, 242] on div "Driver New Driver Select Driver Select Driver [PERSON_NAME] [PERSON_NAME] [PERS…" at bounding box center [259, 225] width 339 height 57
click at [214, 231] on span "Select Driver" at bounding box center [249, 227] width 317 height 23
click at [178, 295] on li "[PERSON_NAME]" at bounding box center [259, 296] width 337 height 24
click at [1041, 238] on span "Select Vehicle" at bounding box center [1096, 227] width 317 height 23
click at [1017, 280] on li "[PERSON_NAME]" at bounding box center [1106, 279] width 337 height 24
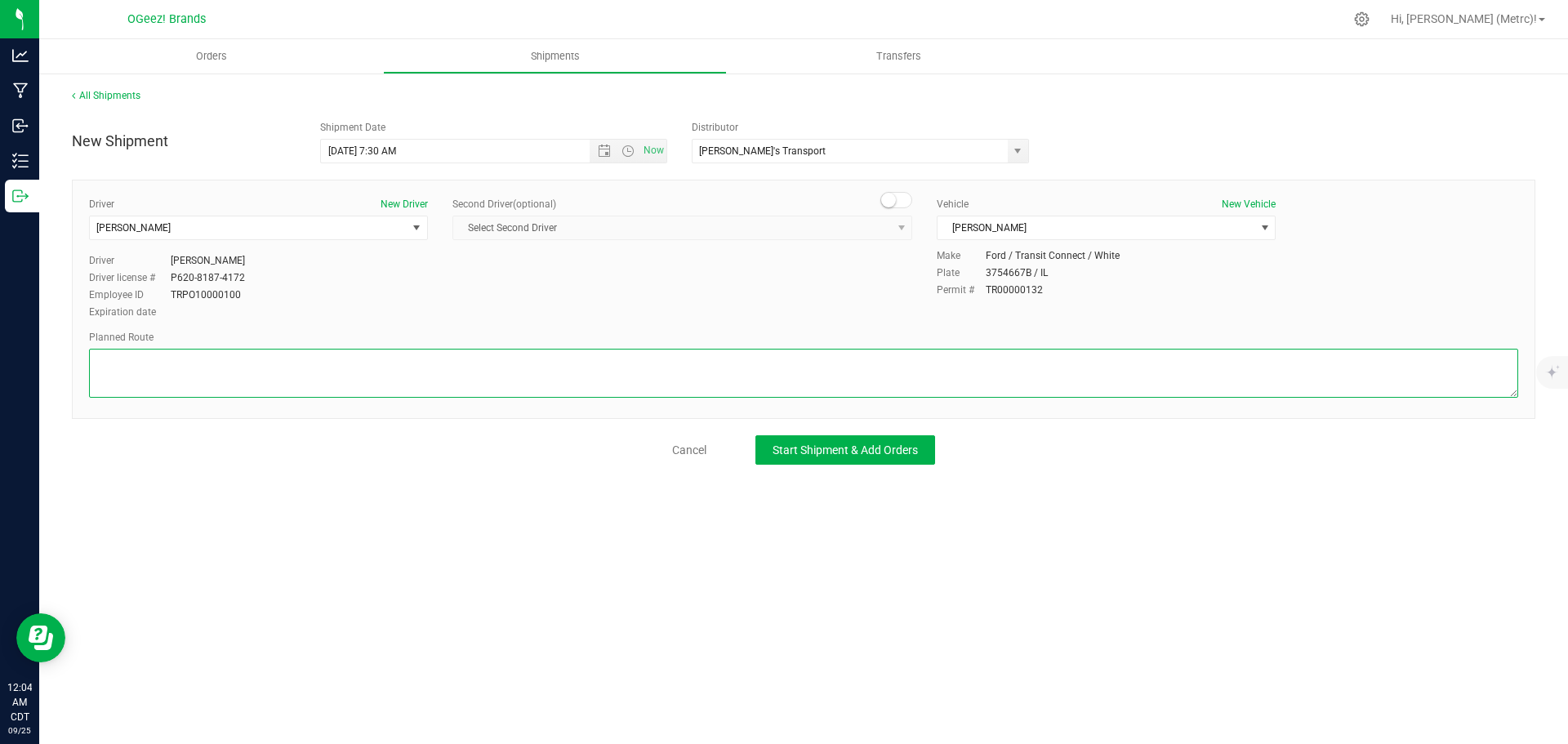
click at [885, 377] on textarea at bounding box center [804, 373] width 1429 height 49
click at [284, 375] on textarea at bounding box center [804, 373] width 1429 height 49
paste textarea "Head north toward [PERSON_NAME][GEOGRAPHIC_DATA]. Turn right onto [PERSON_NAME]…"
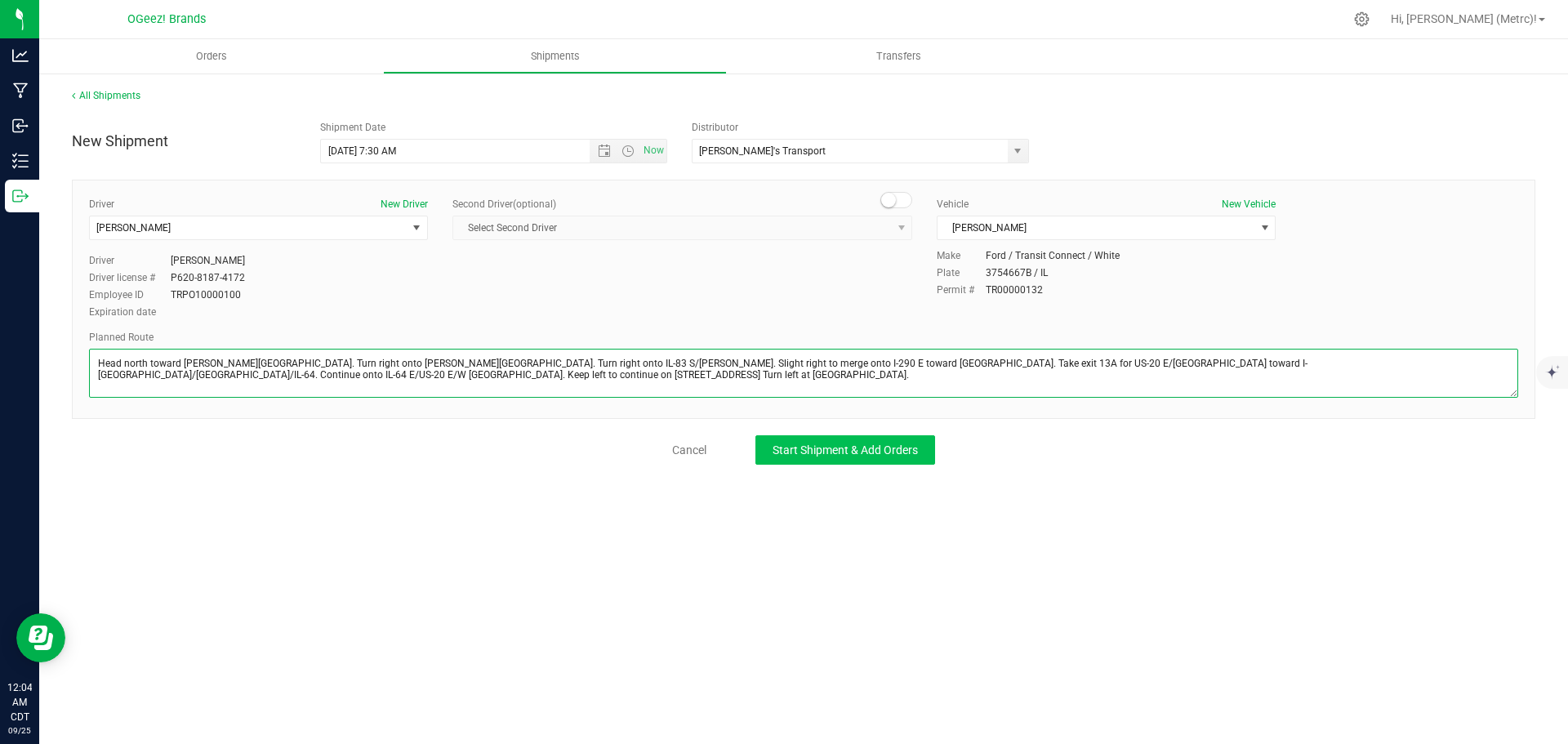
type textarea "Head north toward [PERSON_NAME][GEOGRAPHIC_DATA]. Turn right onto [PERSON_NAME]…"
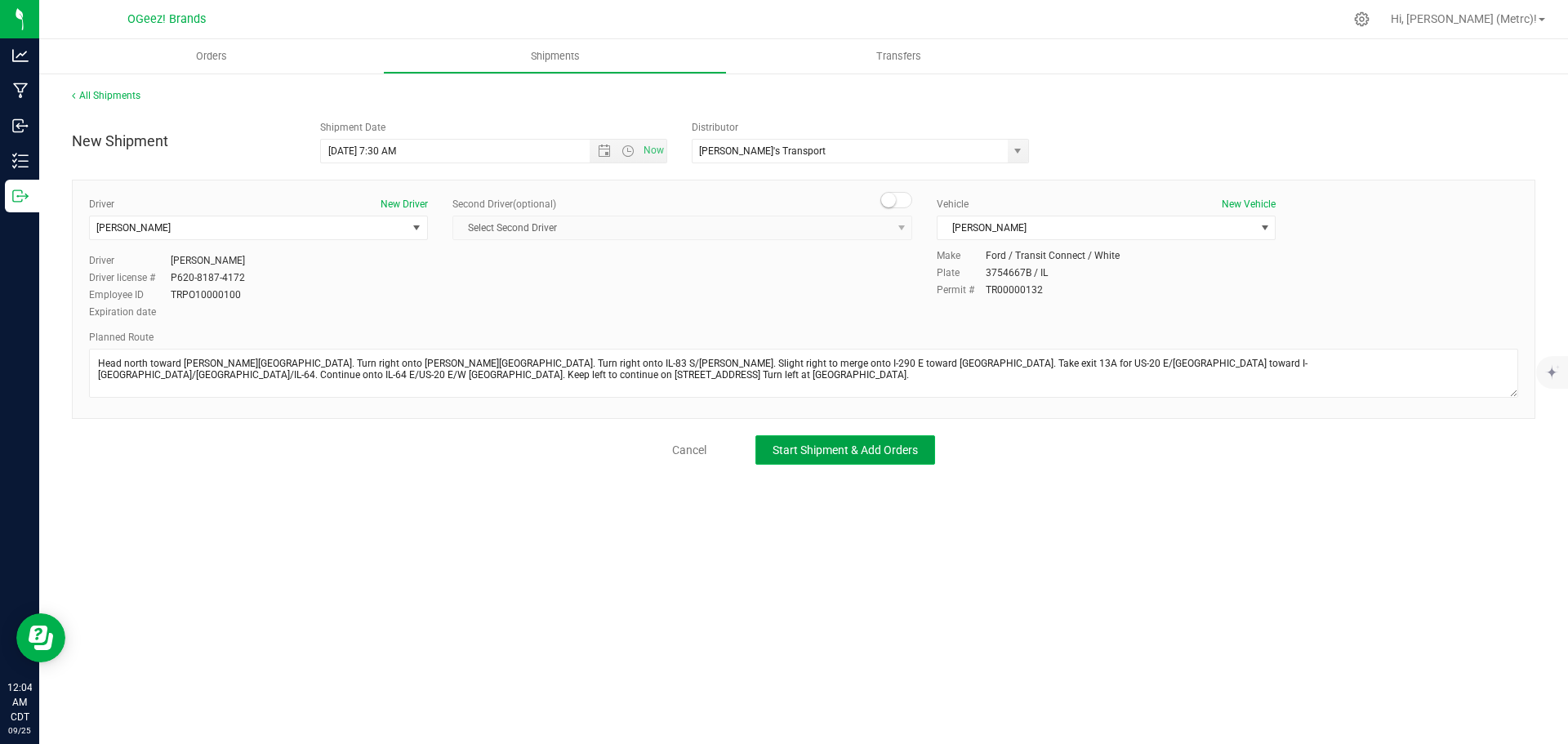
click at [768, 461] on button "Start Shipment & Add Orders" at bounding box center [845, 450] width 179 height 29
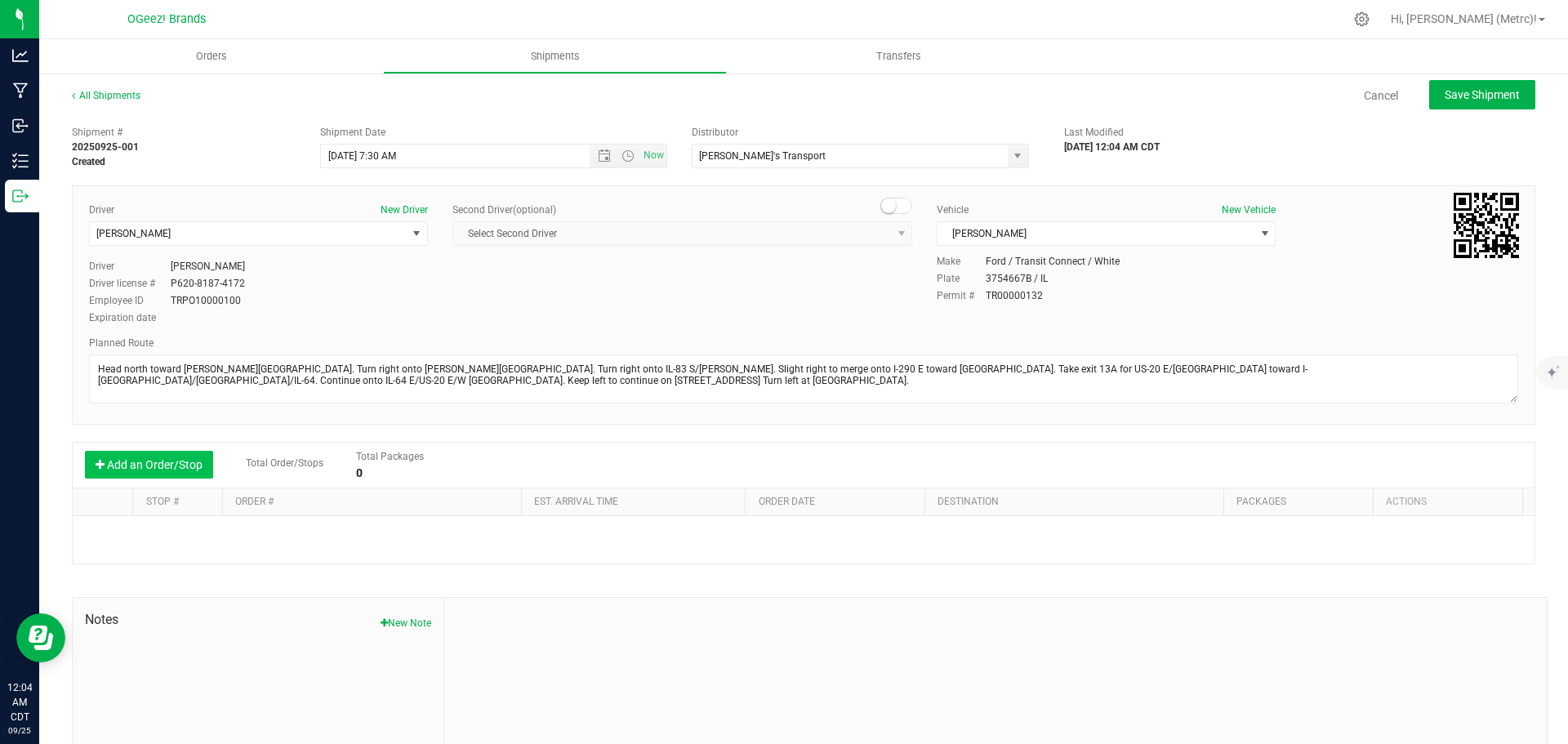
click at [177, 465] on button "Add an Order/Stop" at bounding box center [149, 464] width 129 height 28
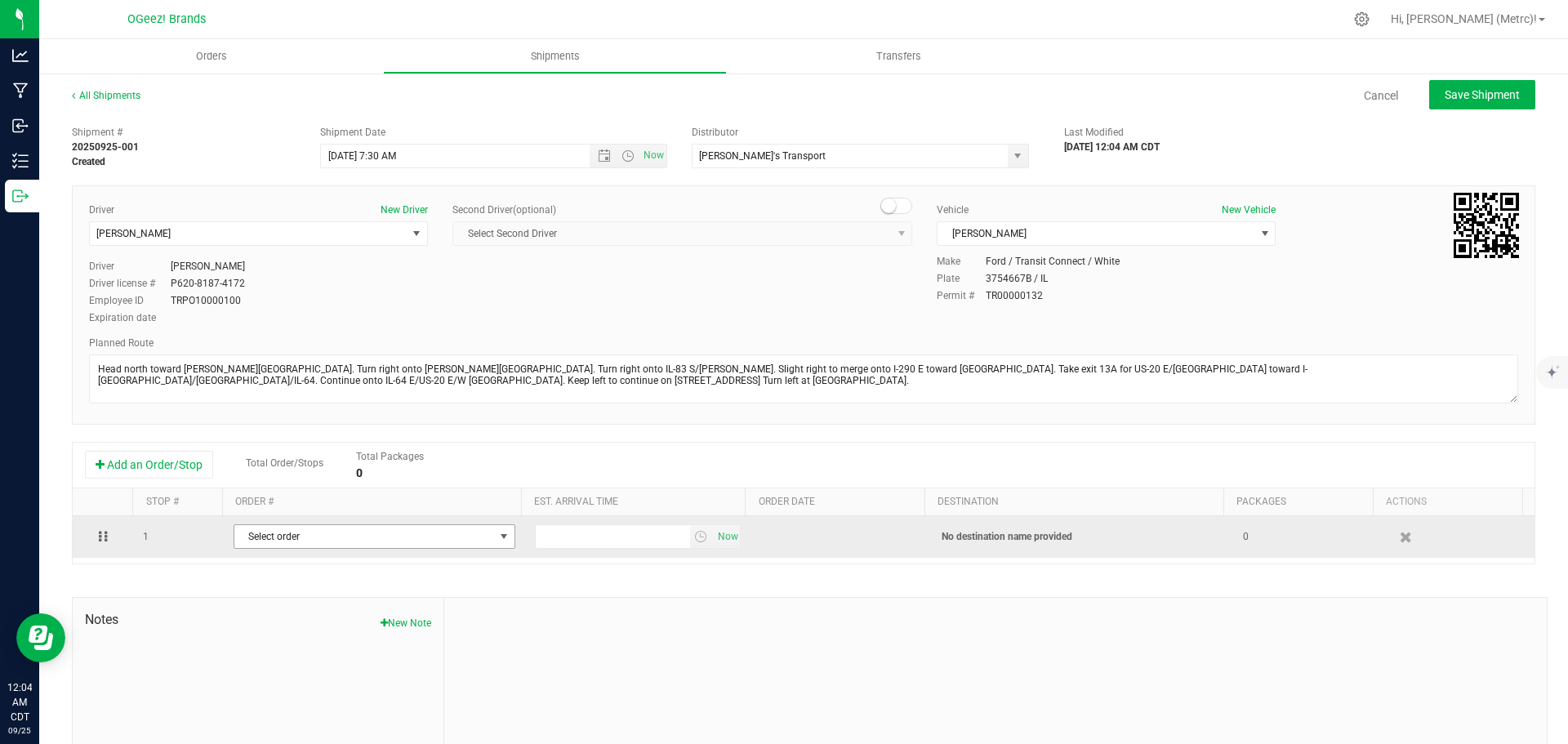
click at [376, 540] on span "Select order" at bounding box center [364, 535] width 260 height 23
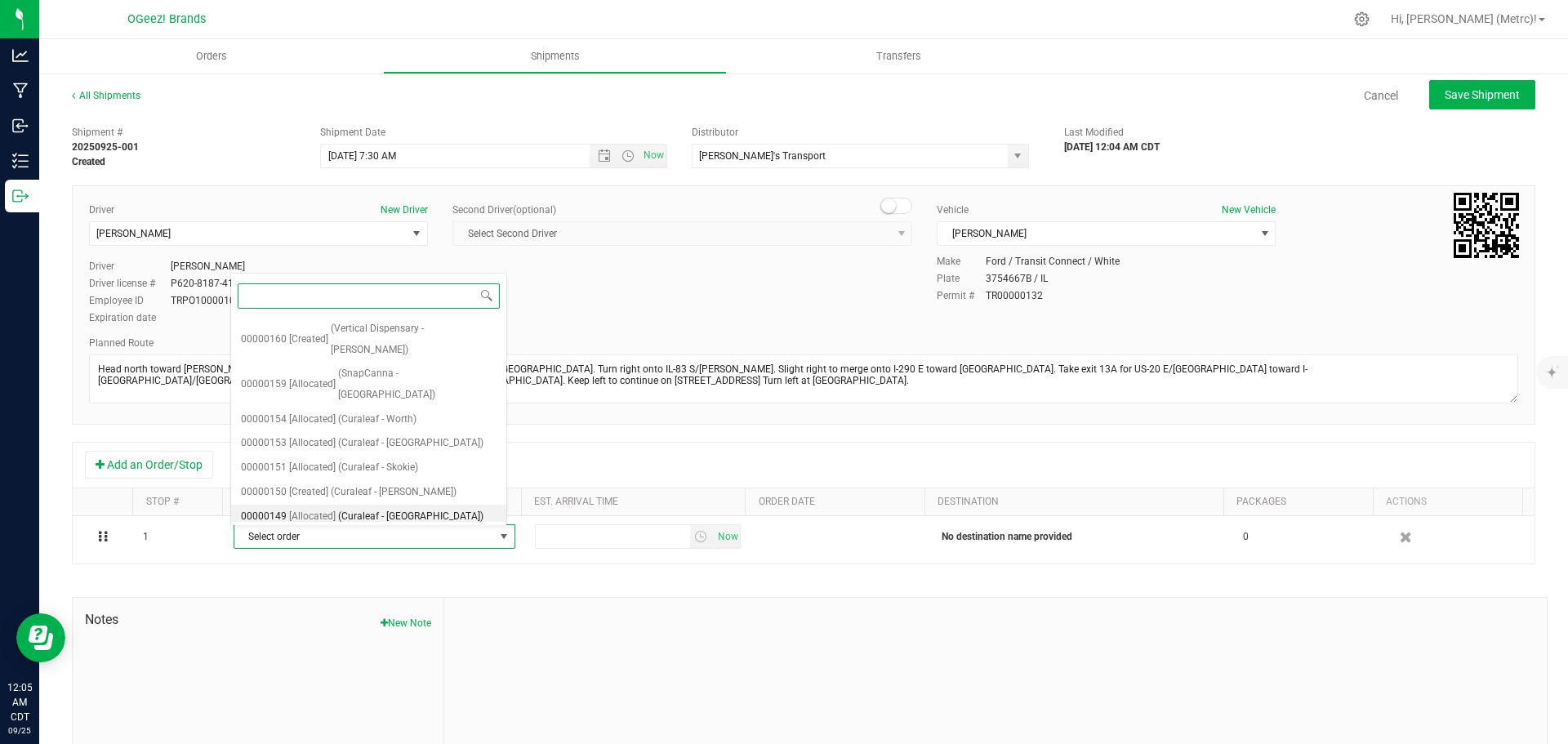
click at [384, 506] on span "(Curaleaf - [GEOGRAPHIC_DATA])" at bounding box center [411, 516] width 145 height 21
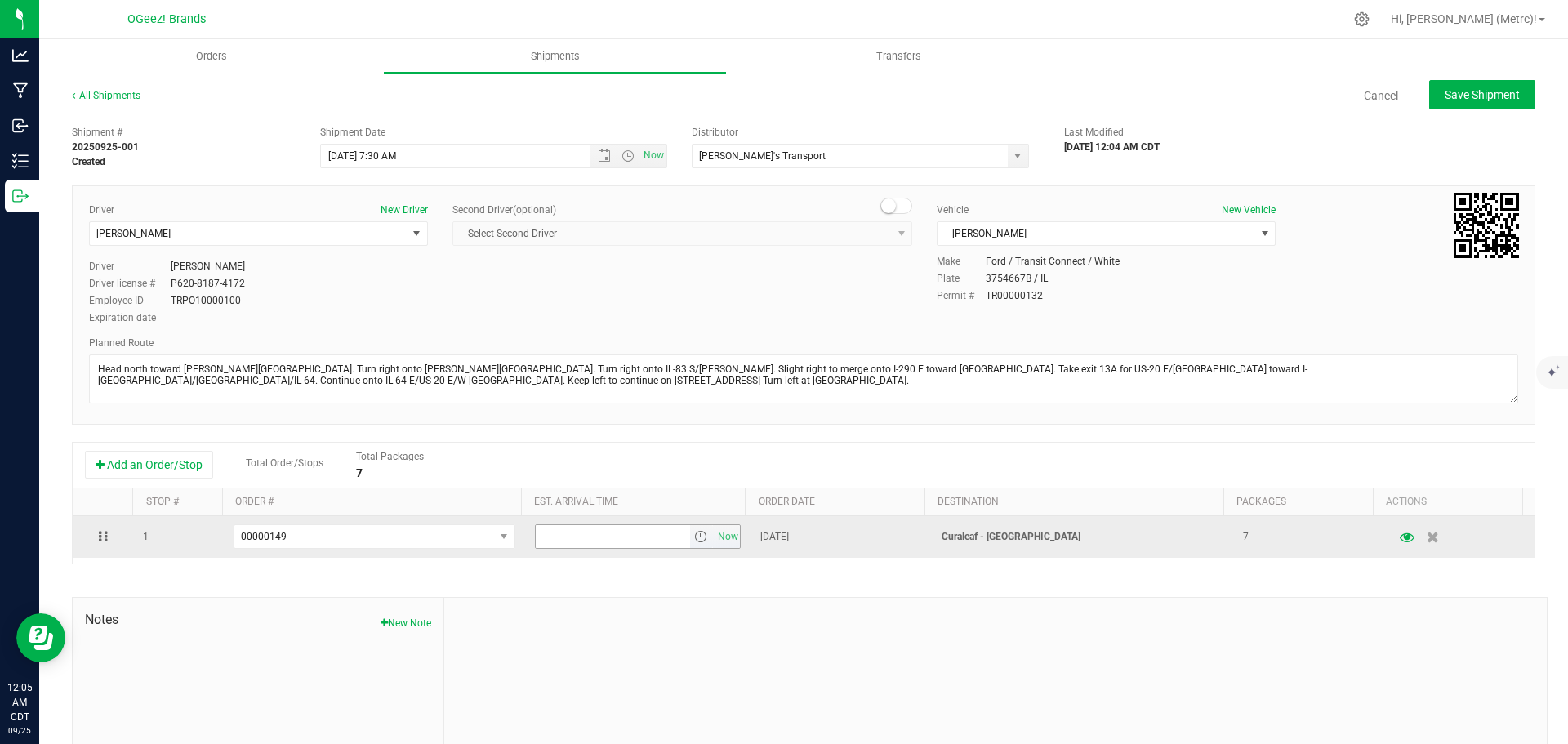
click at [694, 533] on span "select" at bounding box center [701, 536] width 13 height 13
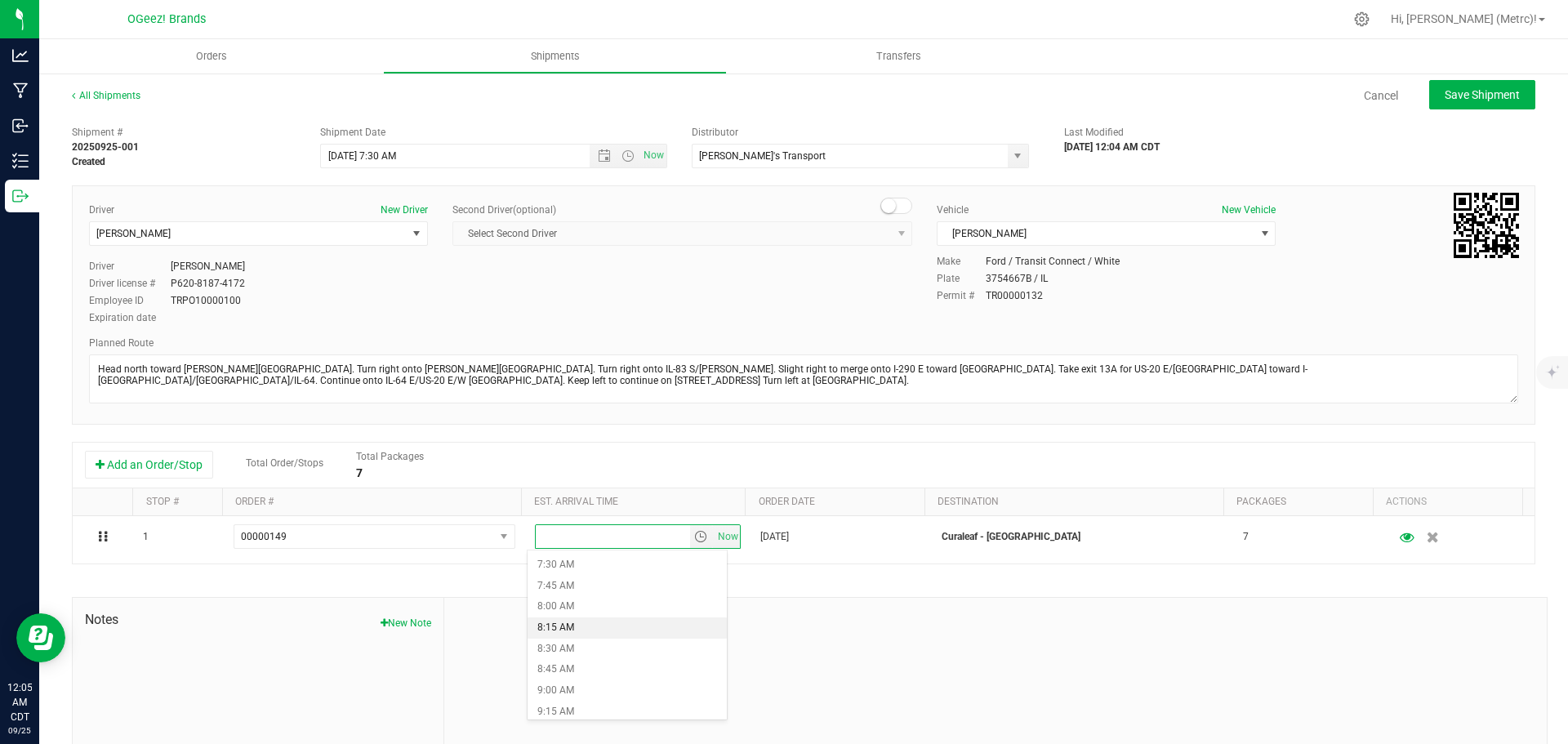
scroll to position [630, 0]
click at [632, 644] on li "8:30 AM" at bounding box center [627, 646] width 199 height 21
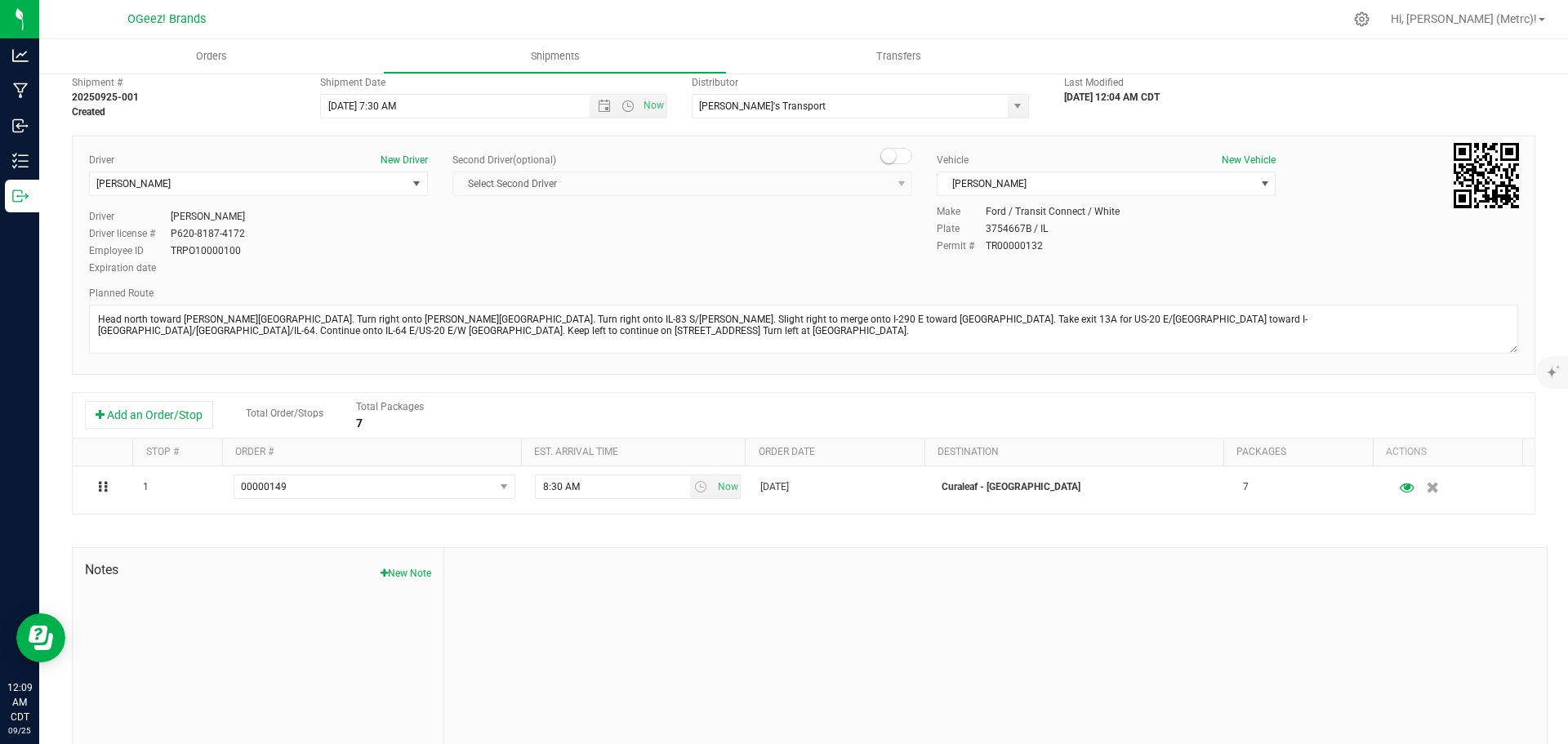
scroll to position [0, 0]
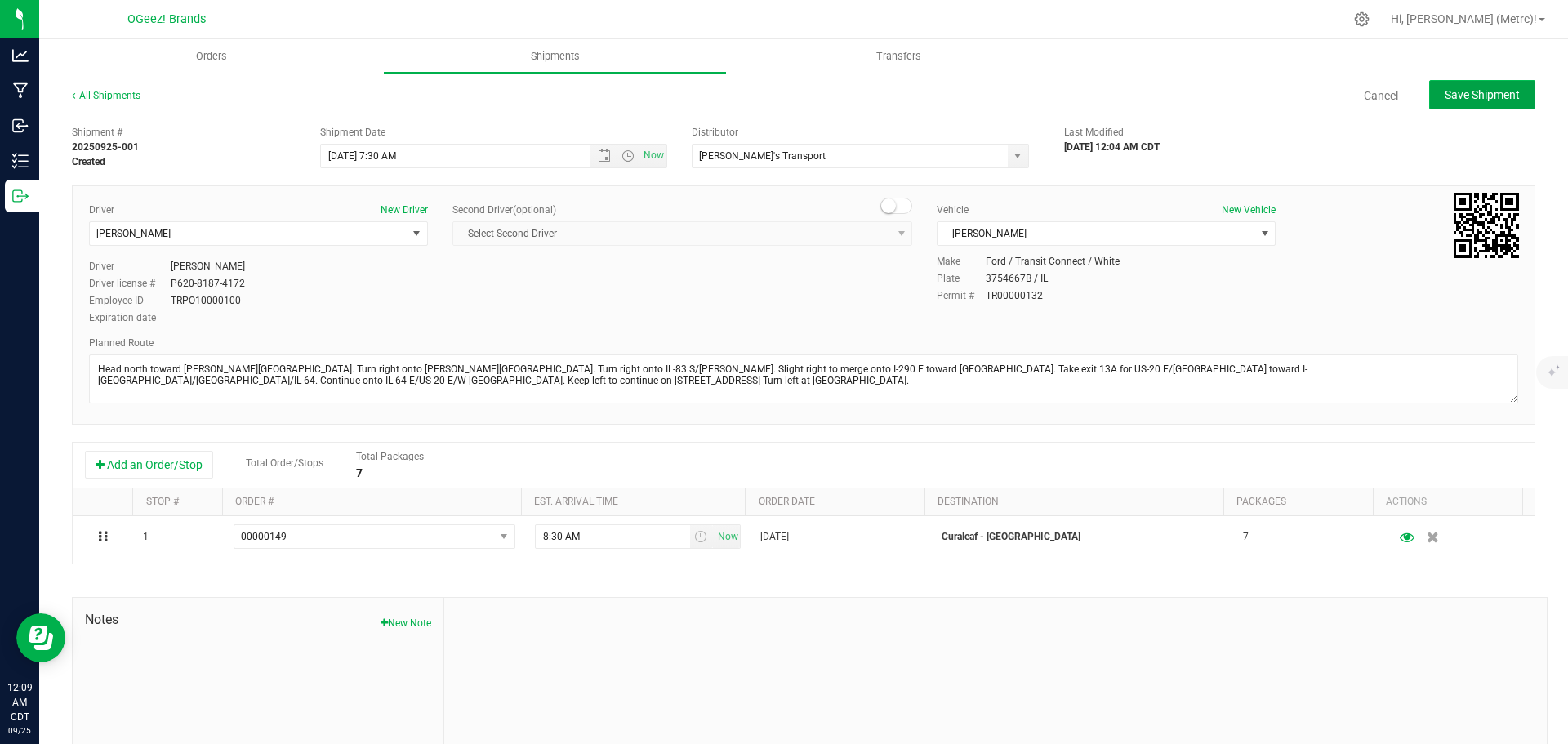
click at [1480, 90] on span "Save Shipment" at bounding box center [1482, 95] width 75 height 13
type input "[DATE] 12:30 PM"
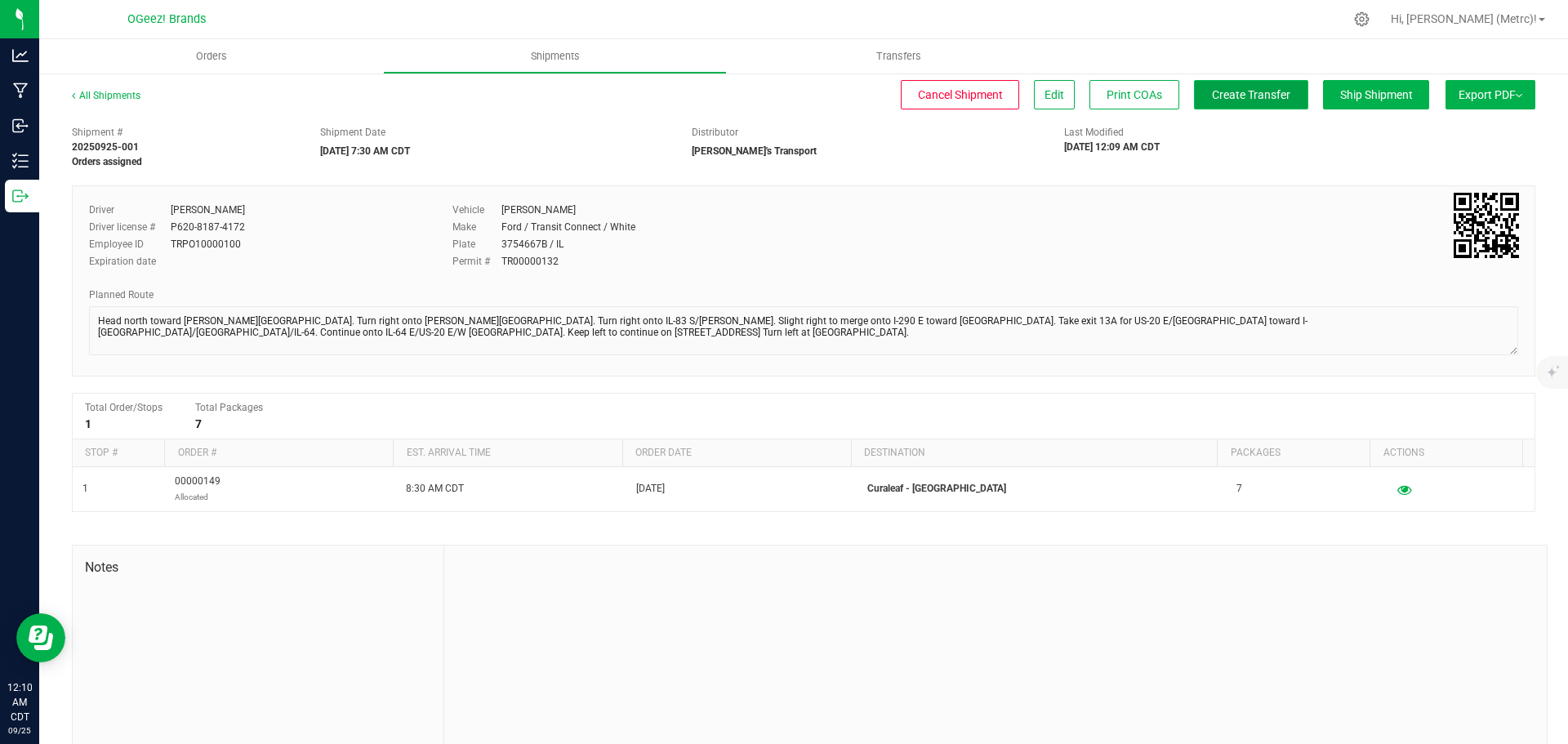
click at [1269, 87] on button "Create Transfer" at bounding box center [1251, 94] width 114 height 29
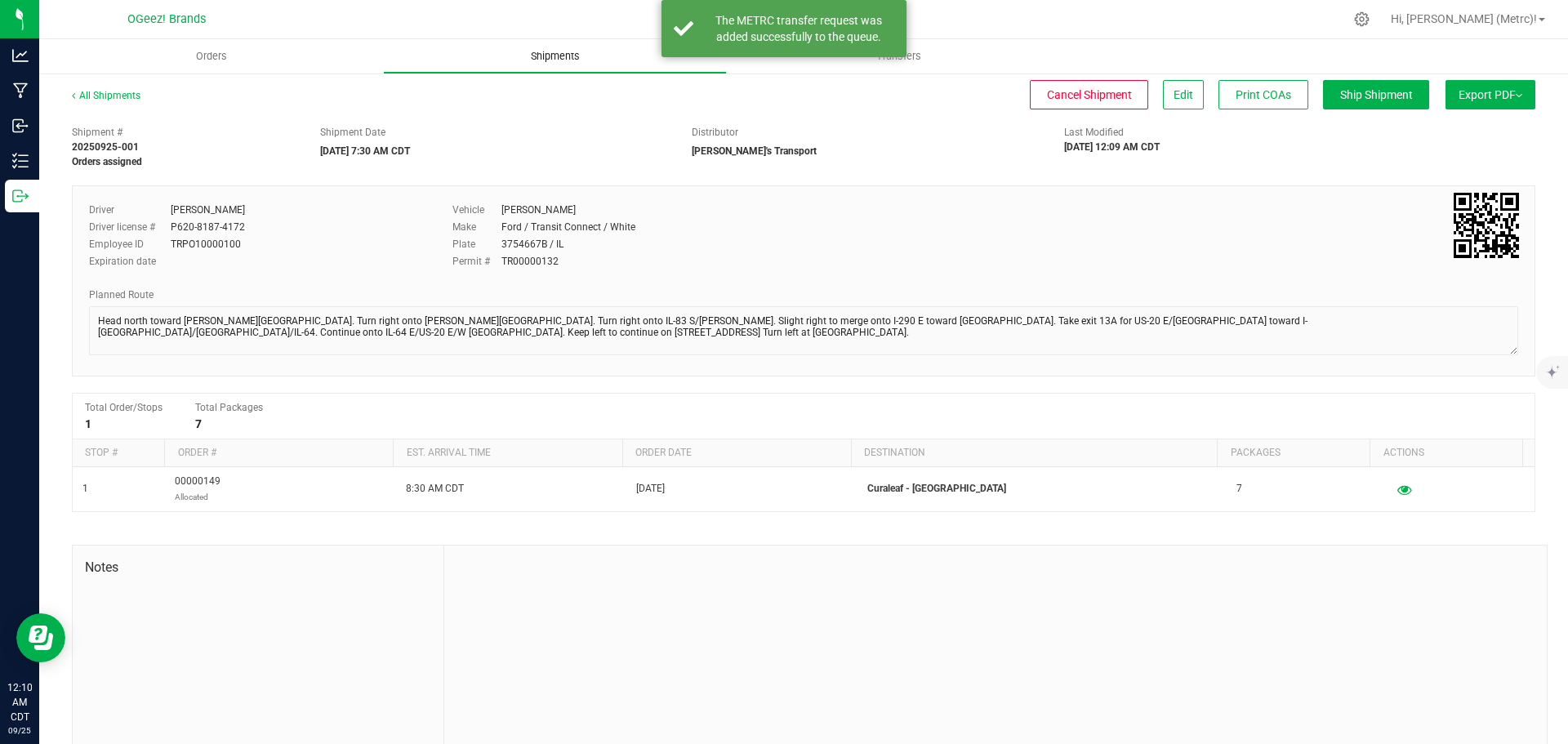
click at [590, 60] on span "Shipments" at bounding box center [556, 57] width 93 height 15
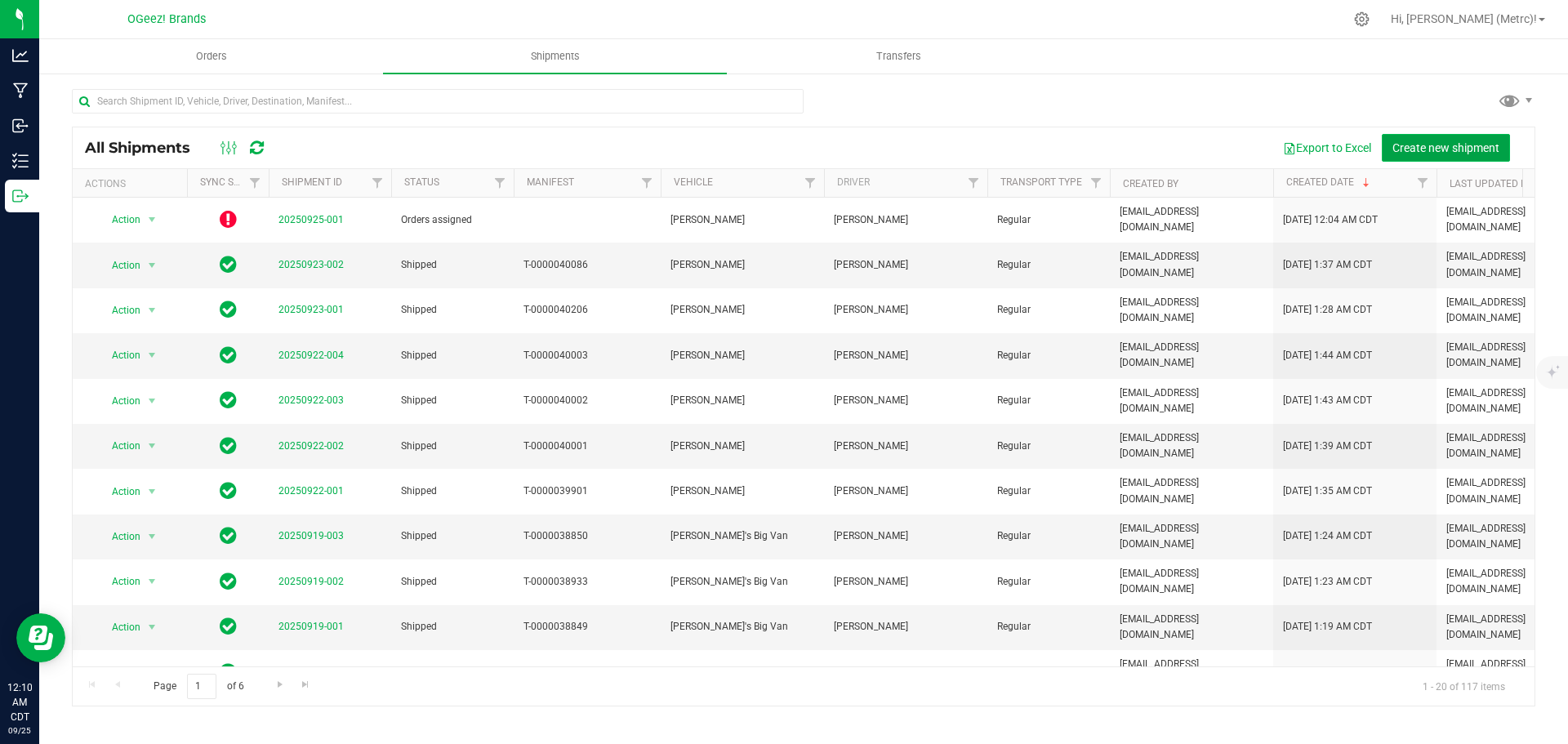
click at [1407, 150] on span "Create new shipment" at bounding box center [1446, 148] width 107 height 13
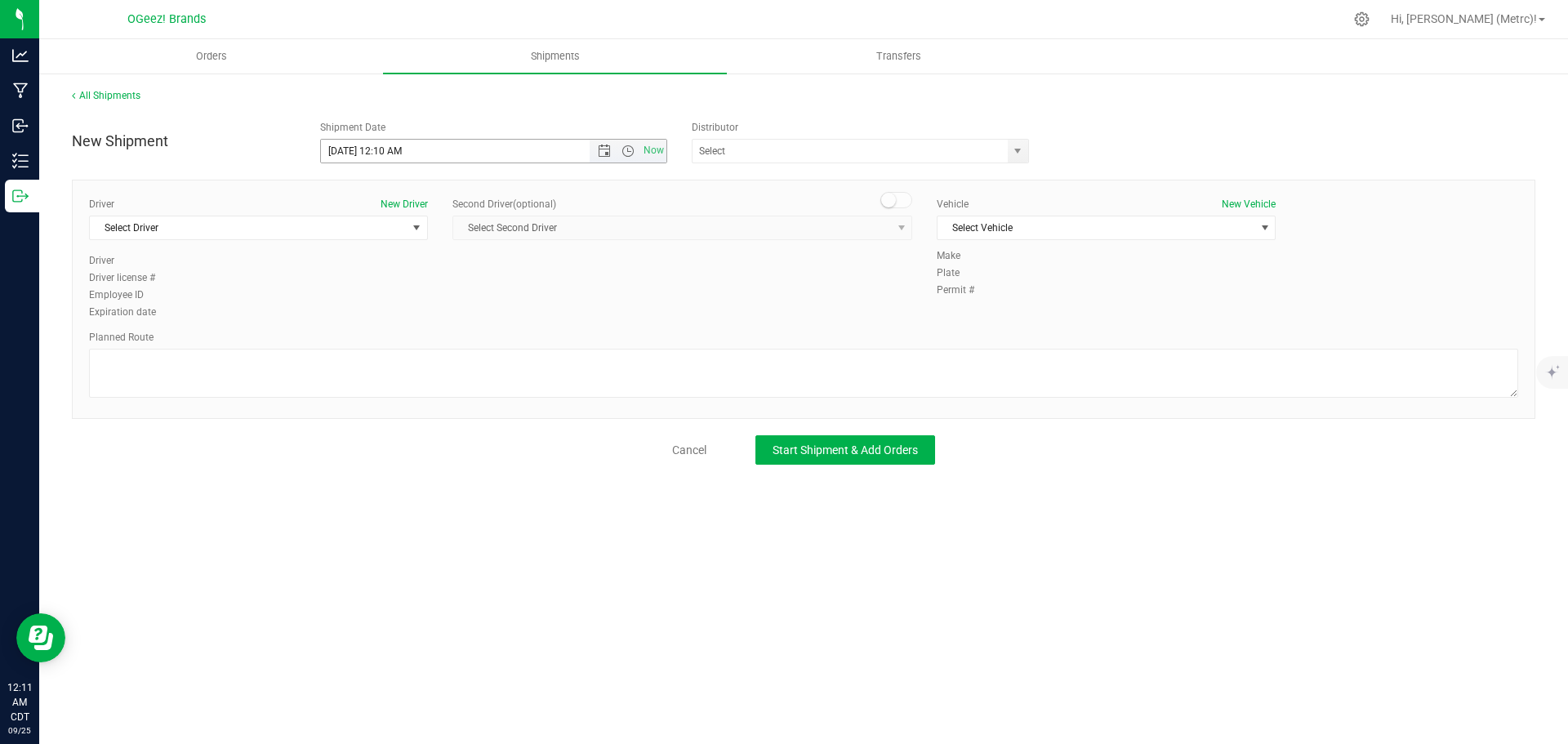
click at [631, 158] on span "Now" at bounding box center [628, 150] width 77 height 23
click at [628, 153] on span "Open the time view" at bounding box center [628, 151] width 13 height 13
click at [420, 299] on li "7:30 AM" at bounding box center [493, 300] width 345 height 21
type input "[DATE] 7:30 AM"
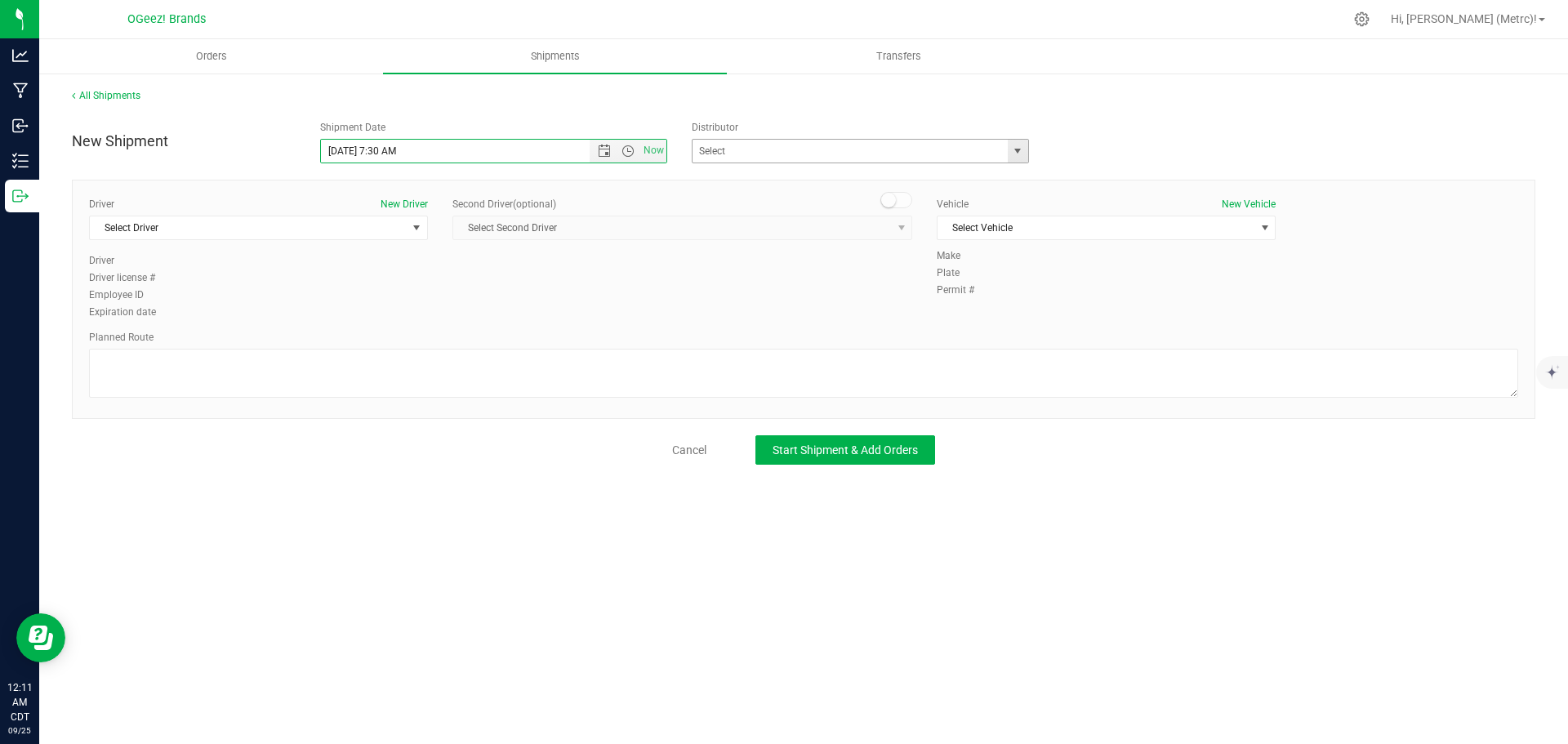
click at [1014, 150] on span "select" at bounding box center [1018, 151] width 13 height 13
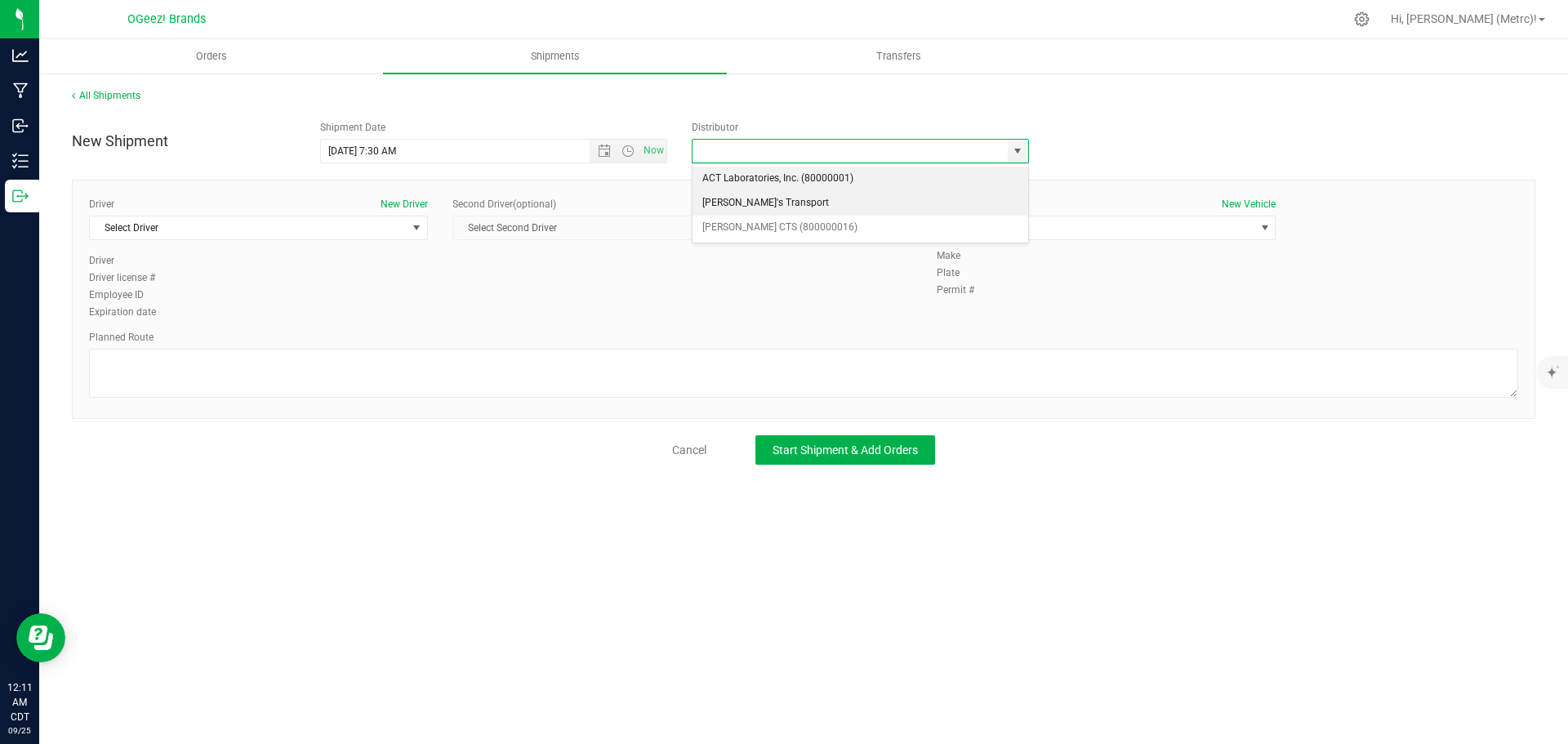
click at [934, 208] on li "[PERSON_NAME]'s Transport" at bounding box center [860, 203] width 335 height 24
type input "[PERSON_NAME]'s Transport"
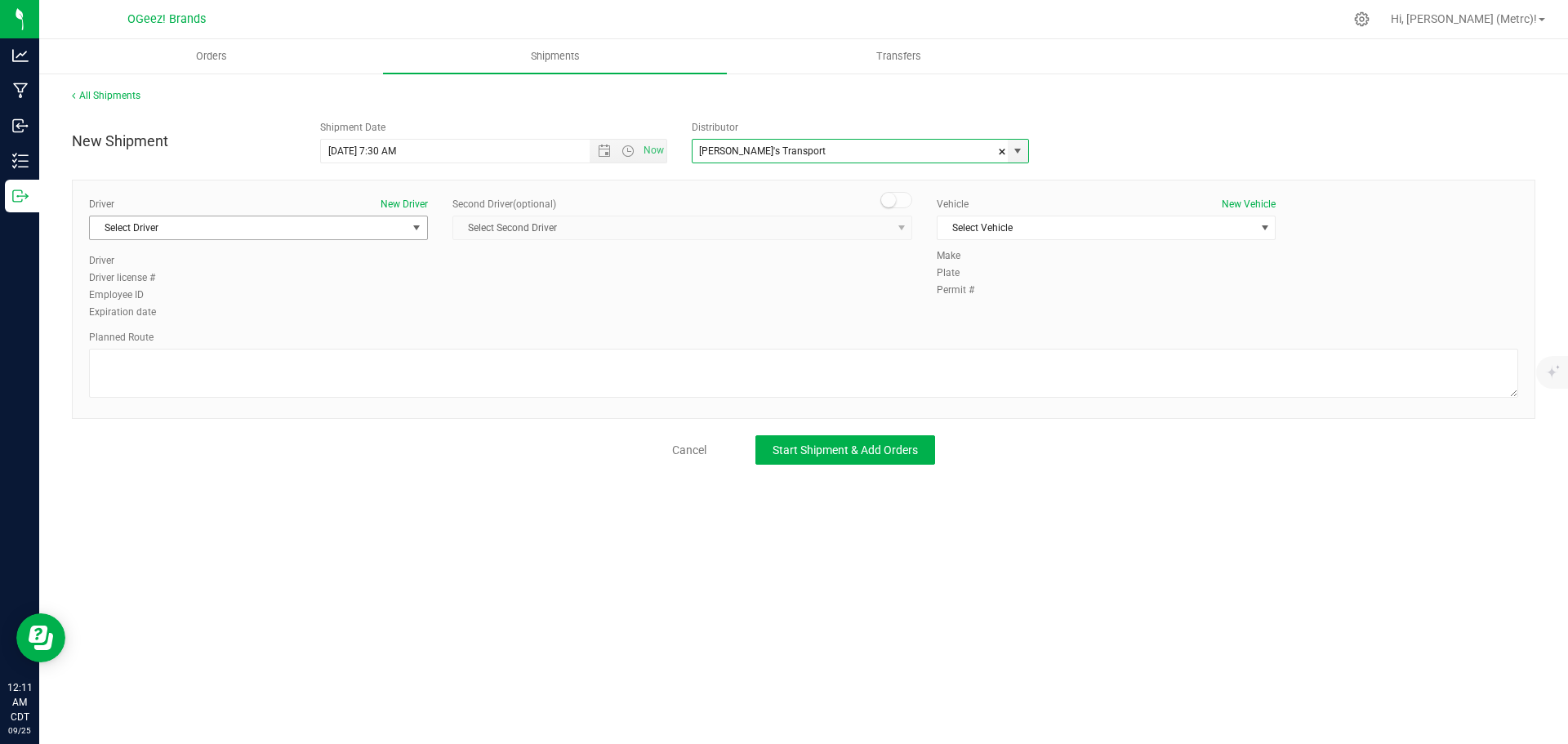
click at [384, 234] on span "Select Driver" at bounding box center [249, 227] width 317 height 23
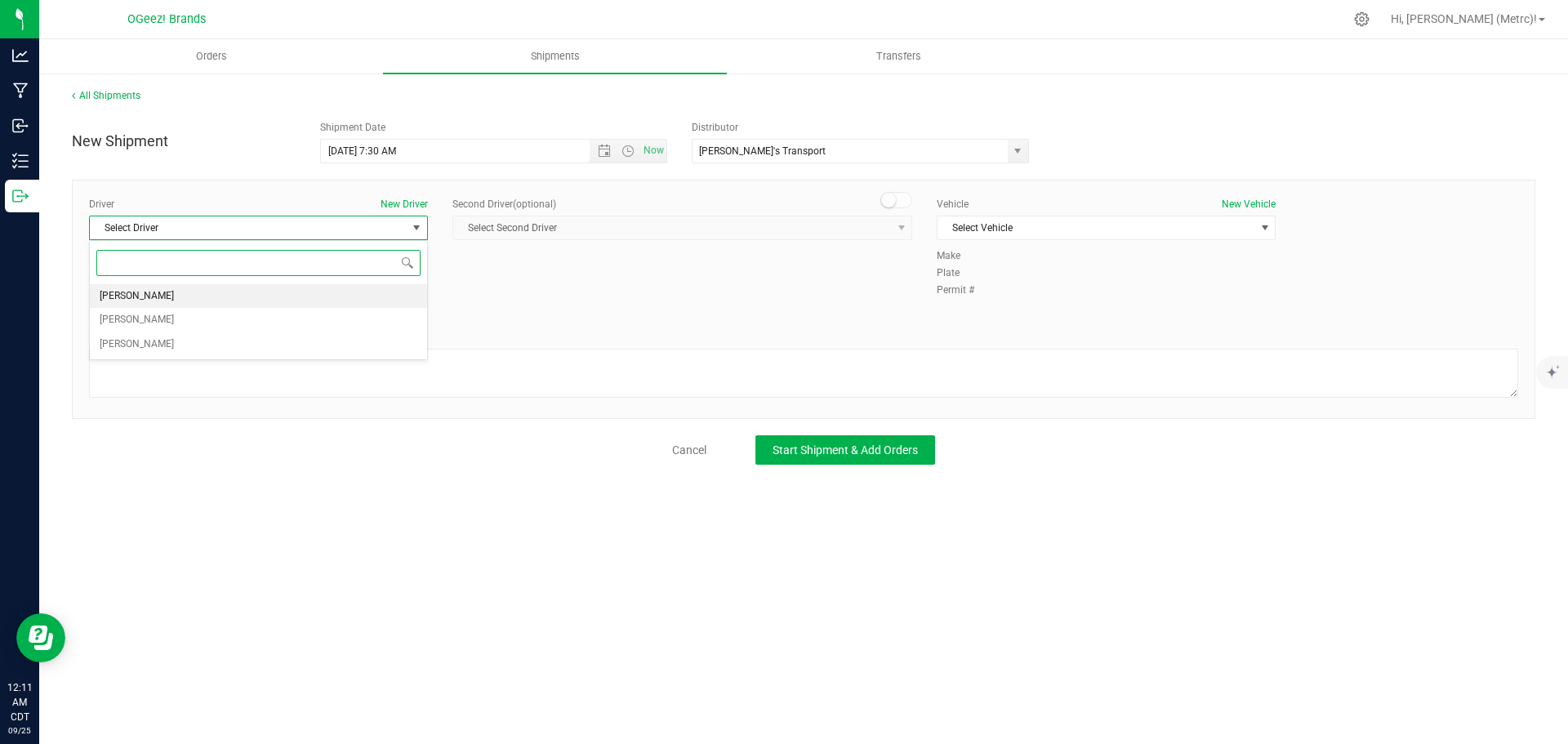
click at [353, 300] on li "[PERSON_NAME]" at bounding box center [259, 296] width 337 height 24
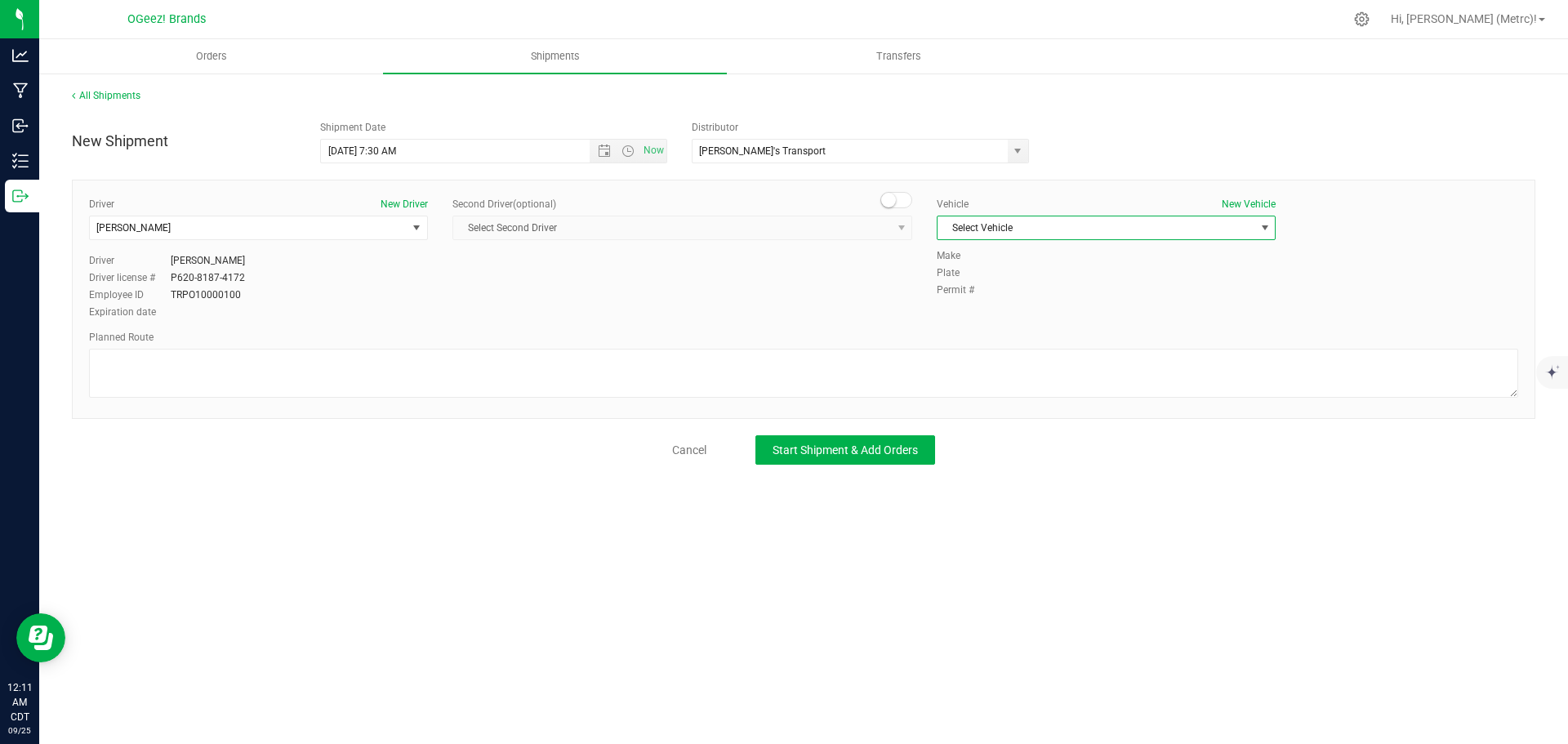
click at [1033, 229] on span "Select Vehicle" at bounding box center [1096, 227] width 317 height 23
click at [1012, 285] on li "[PERSON_NAME]" at bounding box center [1106, 279] width 337 height 24
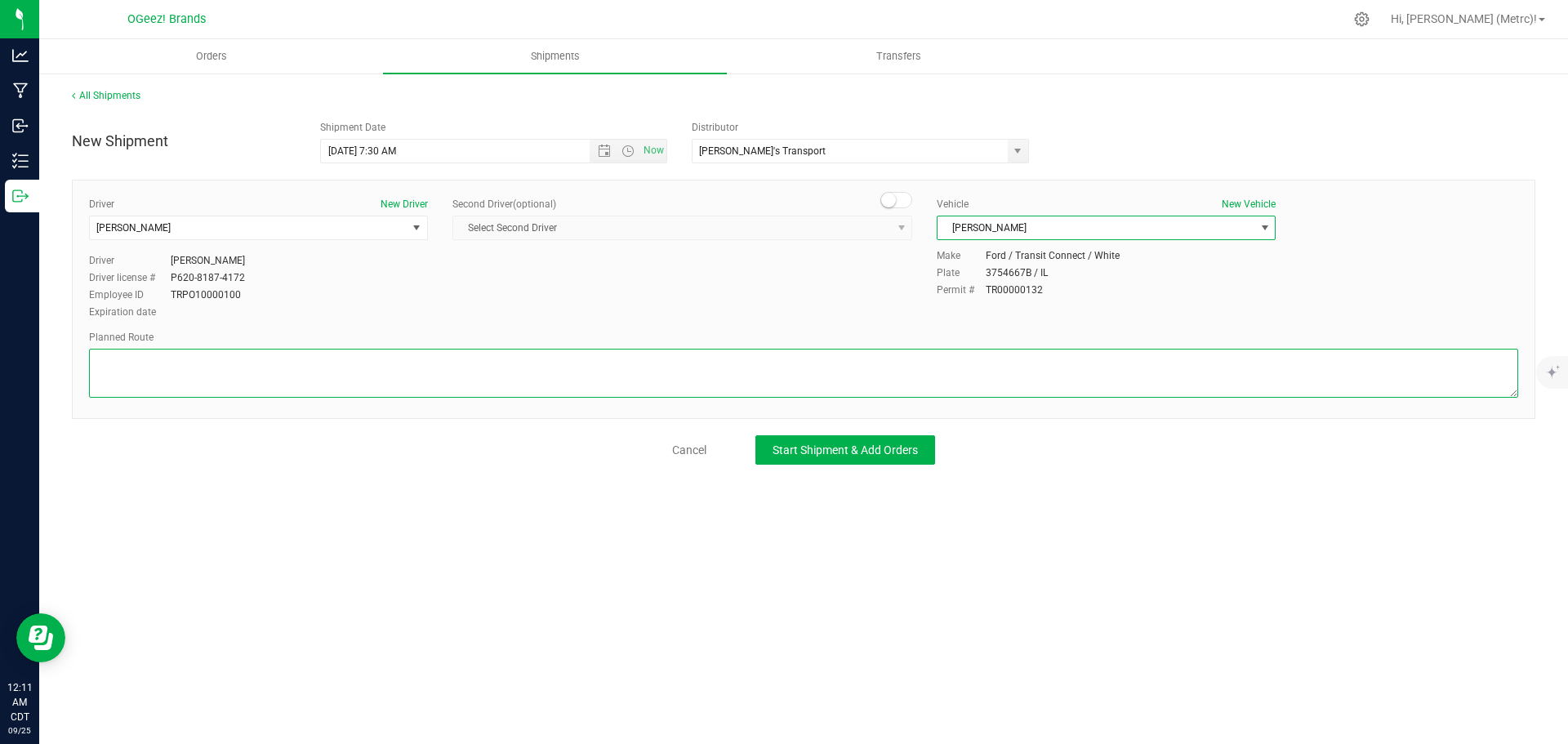
click at [516, 385] on textarea at bounding box center [804, 373] width 1429 height 49
paste textarea "Head north toward [PERSON_NAME][GEOGRAPHIC_DATA]. Turn right onto [PERSON_NAME]…"
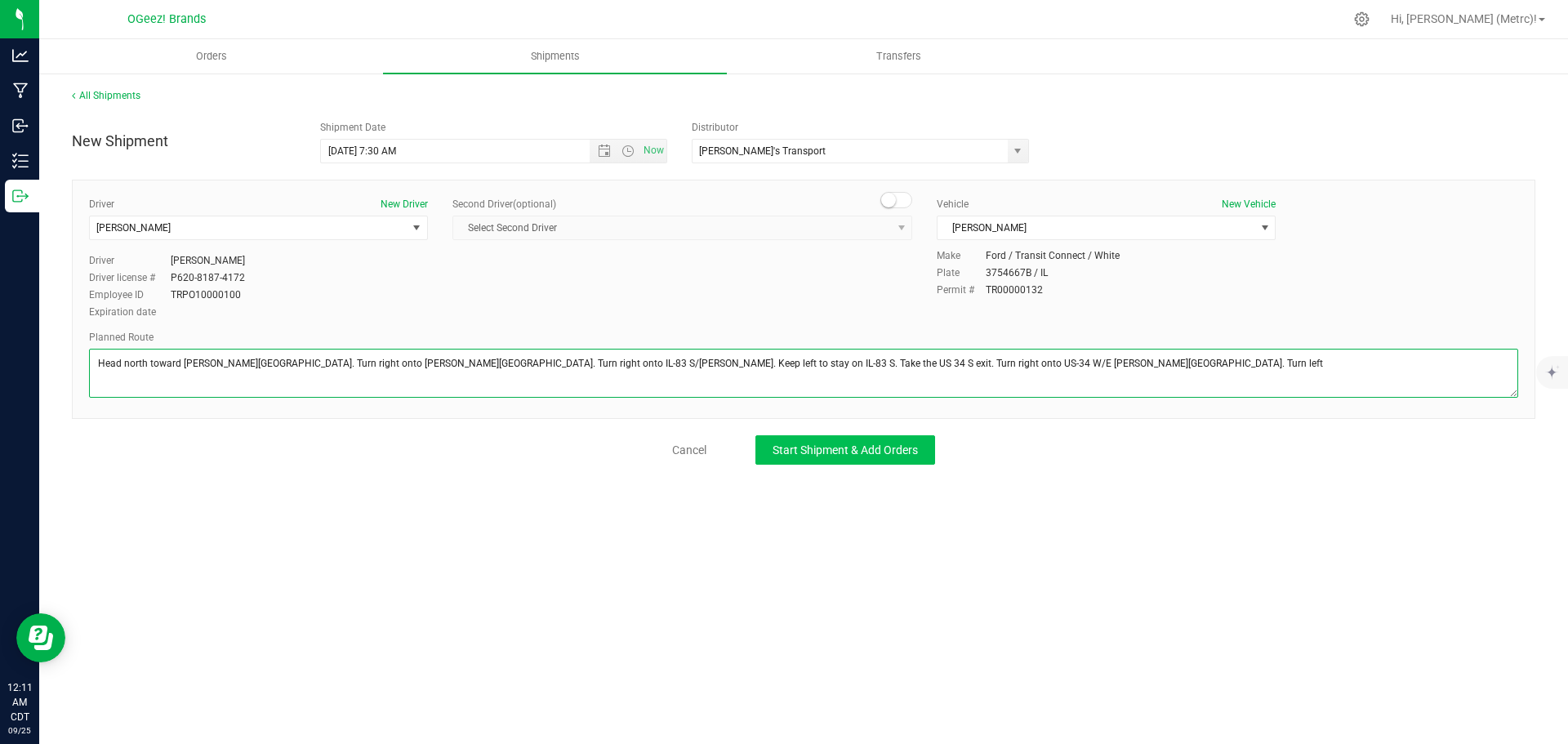
type textarea "Head north toward [PERSON_NAME][GEOGRAPHIC_DATA]. Turn right onto [PERSON_NAME]…"
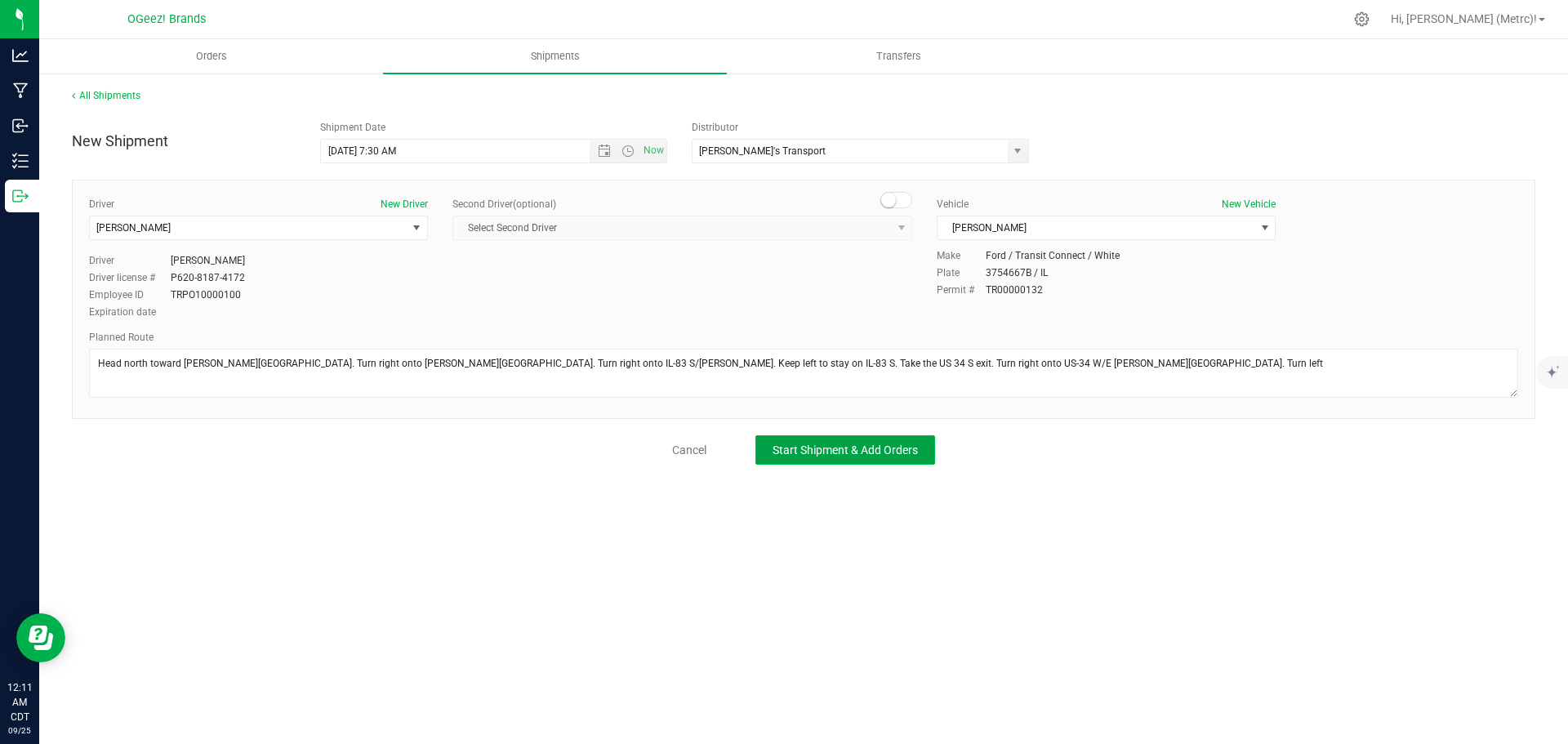
click at [804, 443] on span "Start Shipment & Add Orders" at bounding box center [845, 450] width 145 height 13
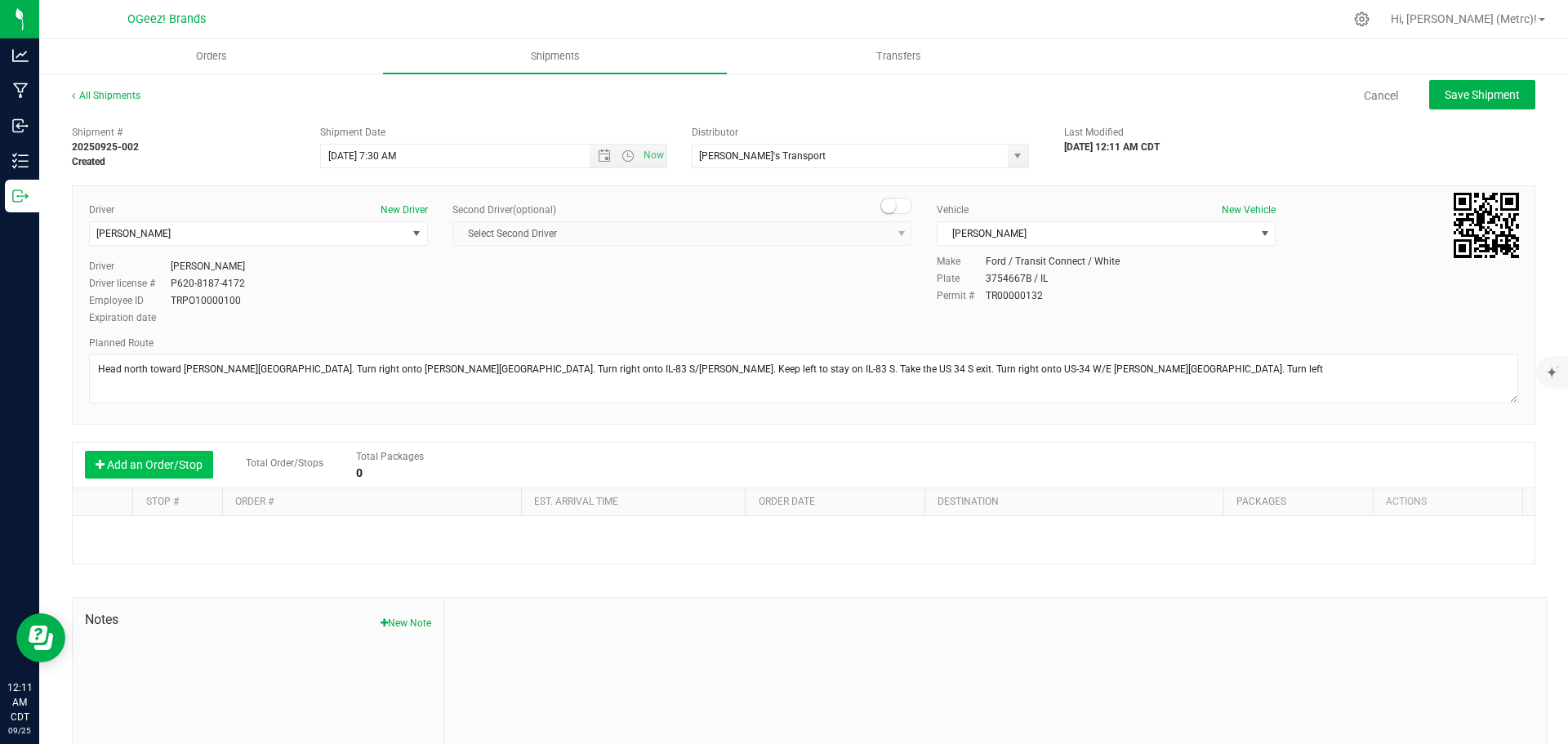
click at [190, 465] on button "Add an Order/Stop" at bounding box center [149, 464] width 129 height 28
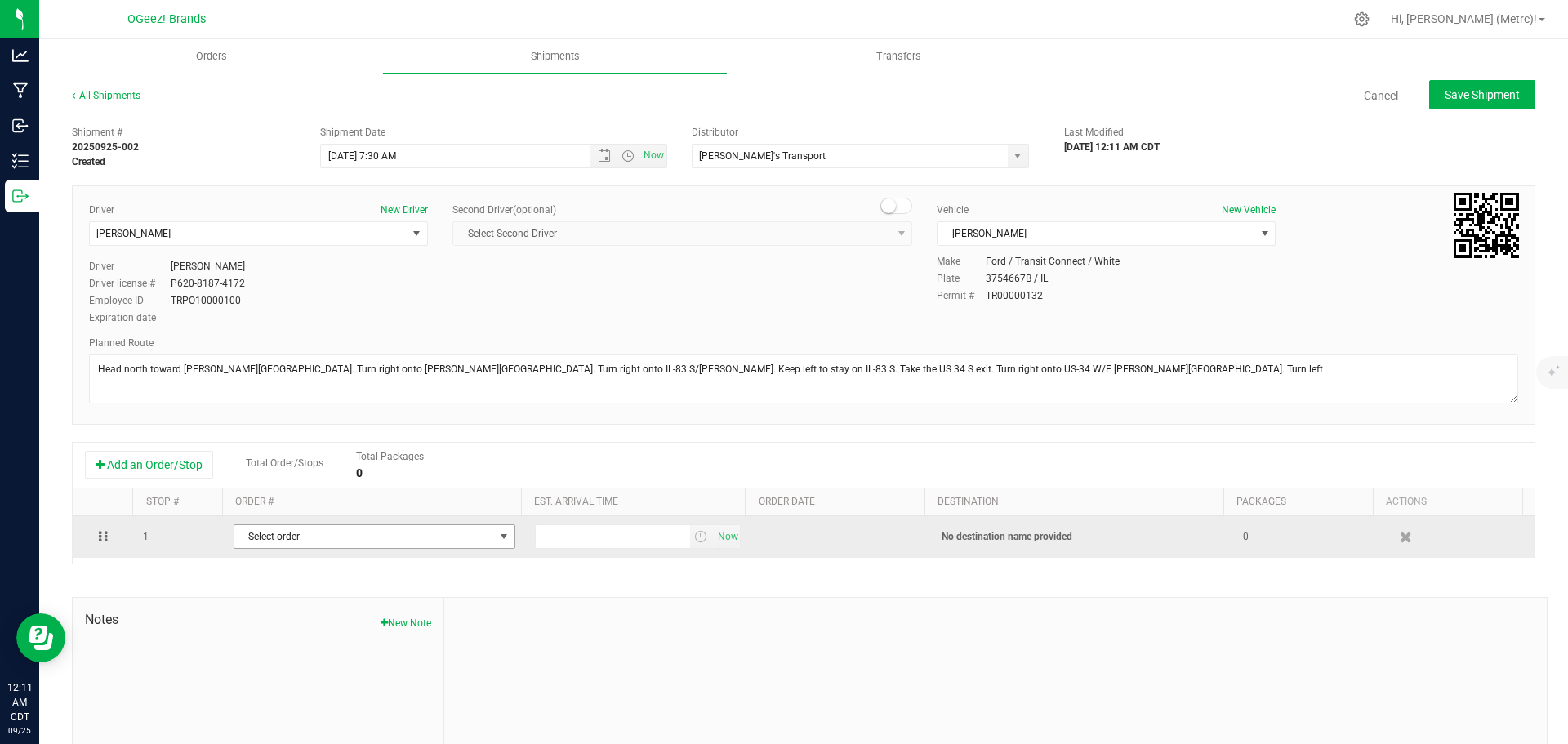
click at [408, 535] on span "Select order" at bounding box center [364, 535] width 260 height 23
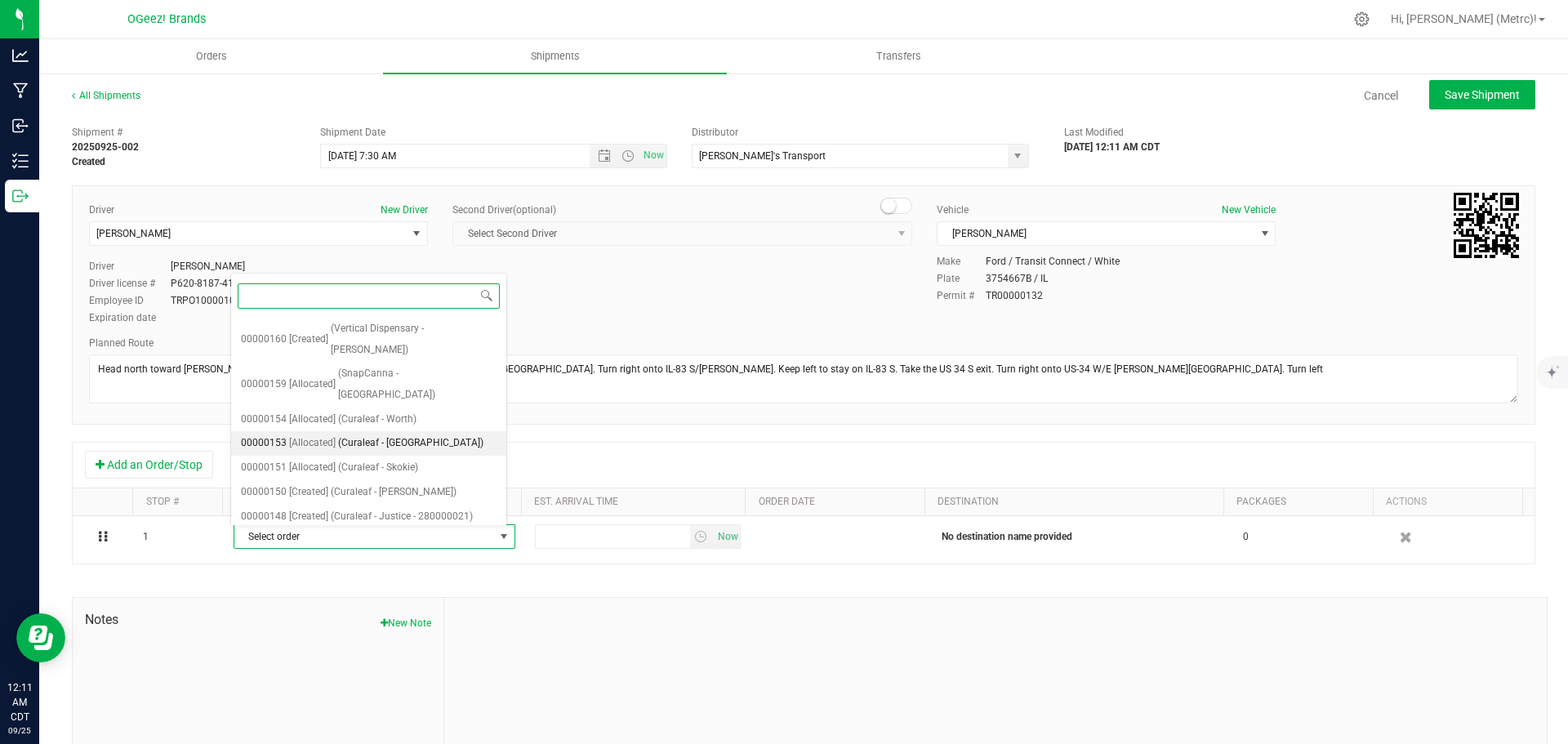
click at [367, 433] on span "(Curaleaf - [GEOGRAPHIC_DATA])" at bounding box center [411, 443] width 145 height 21
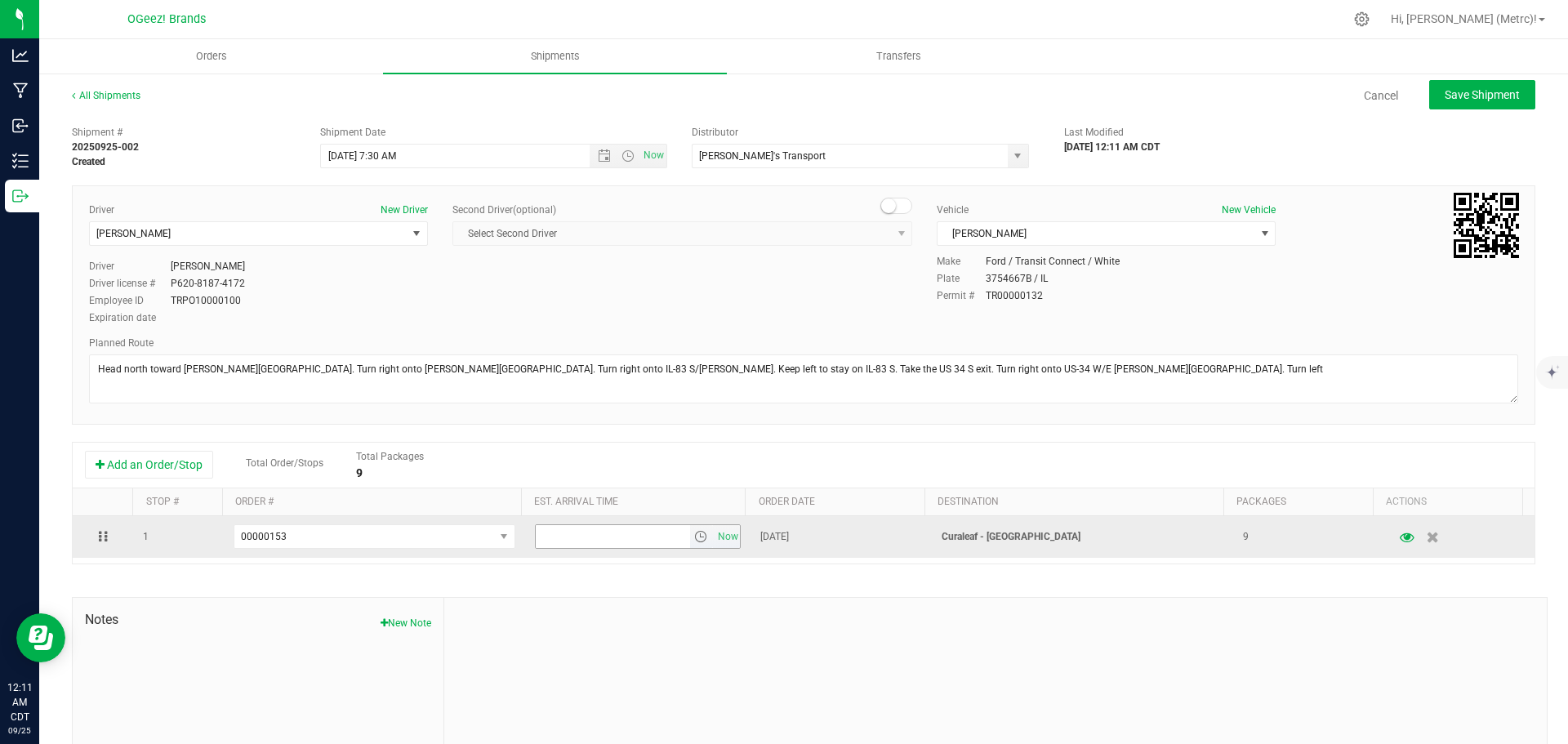
click at [694, 539] on span "select" at bounding box center [701, 536] width 13 height 13
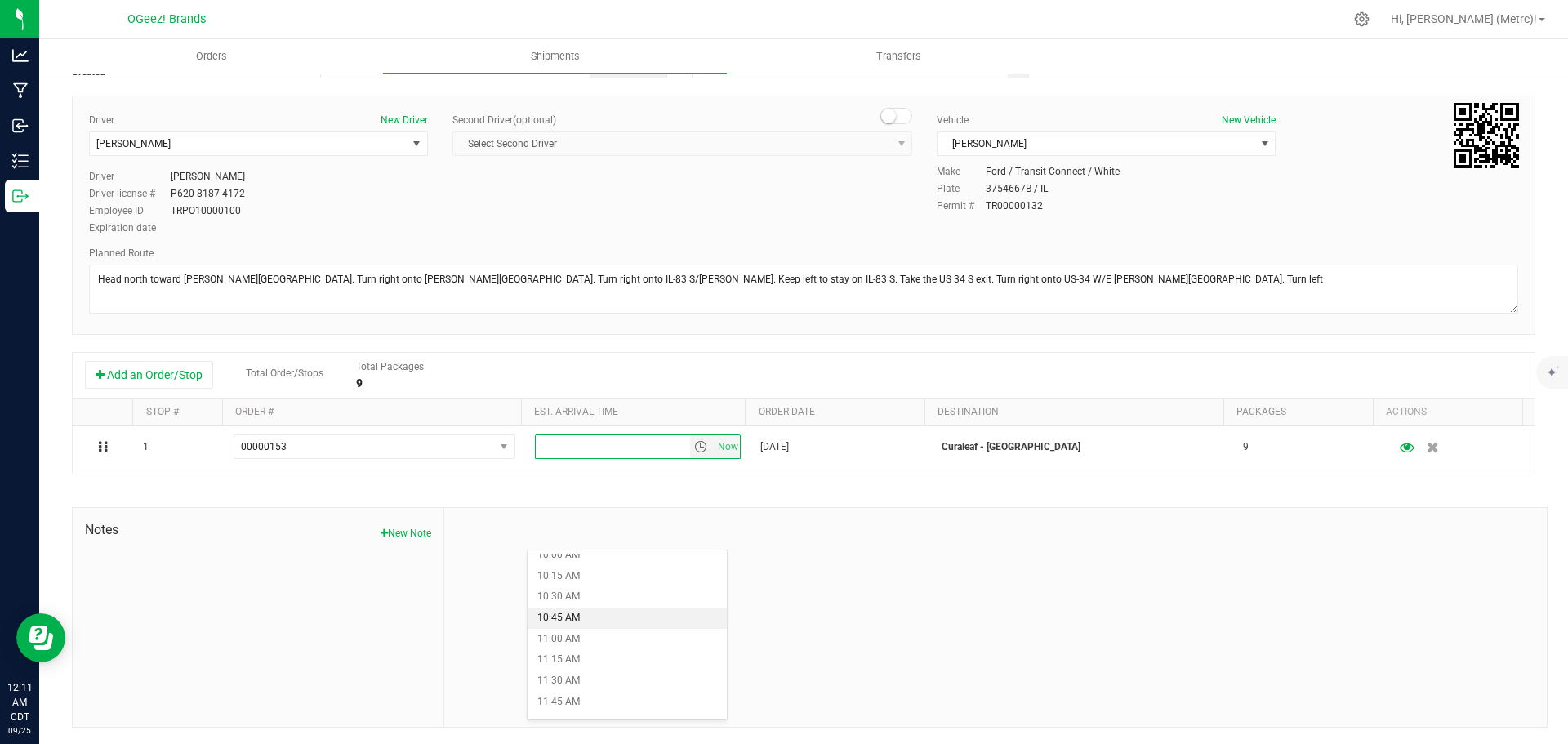
scroll to position [833, 0]
click at [573, 561] on li "10:00 AM" at bounding box center [627, 569] width 199 height 21
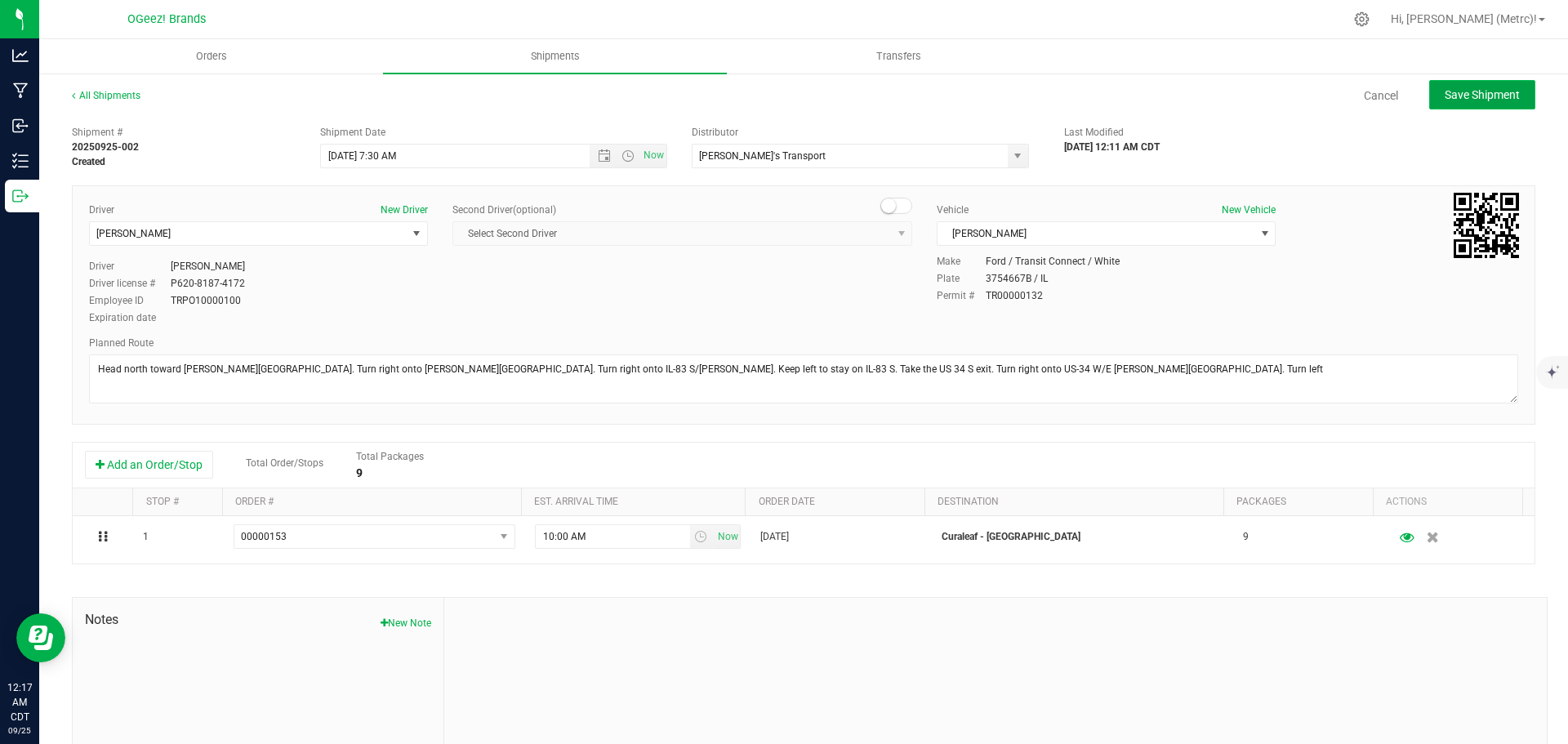
click at [1448, 101] on span "Save Shipment" at bounding box center [1482, 95] width 75 height 13
type input "[DATE] 12:30 PM"
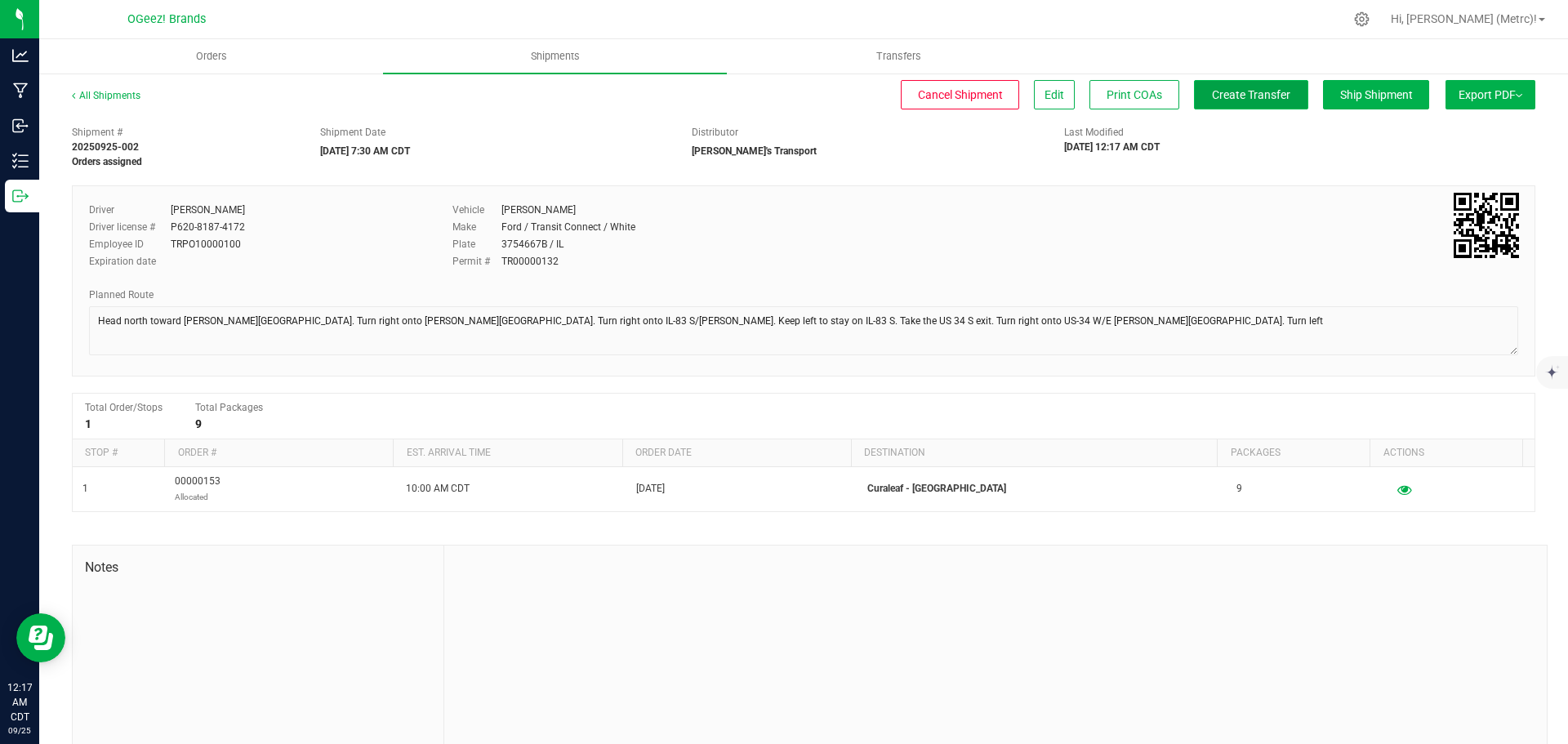
click at [1234, 94] on span "Create Transfer" at bounding box center [1251, 95] width 78 height 13
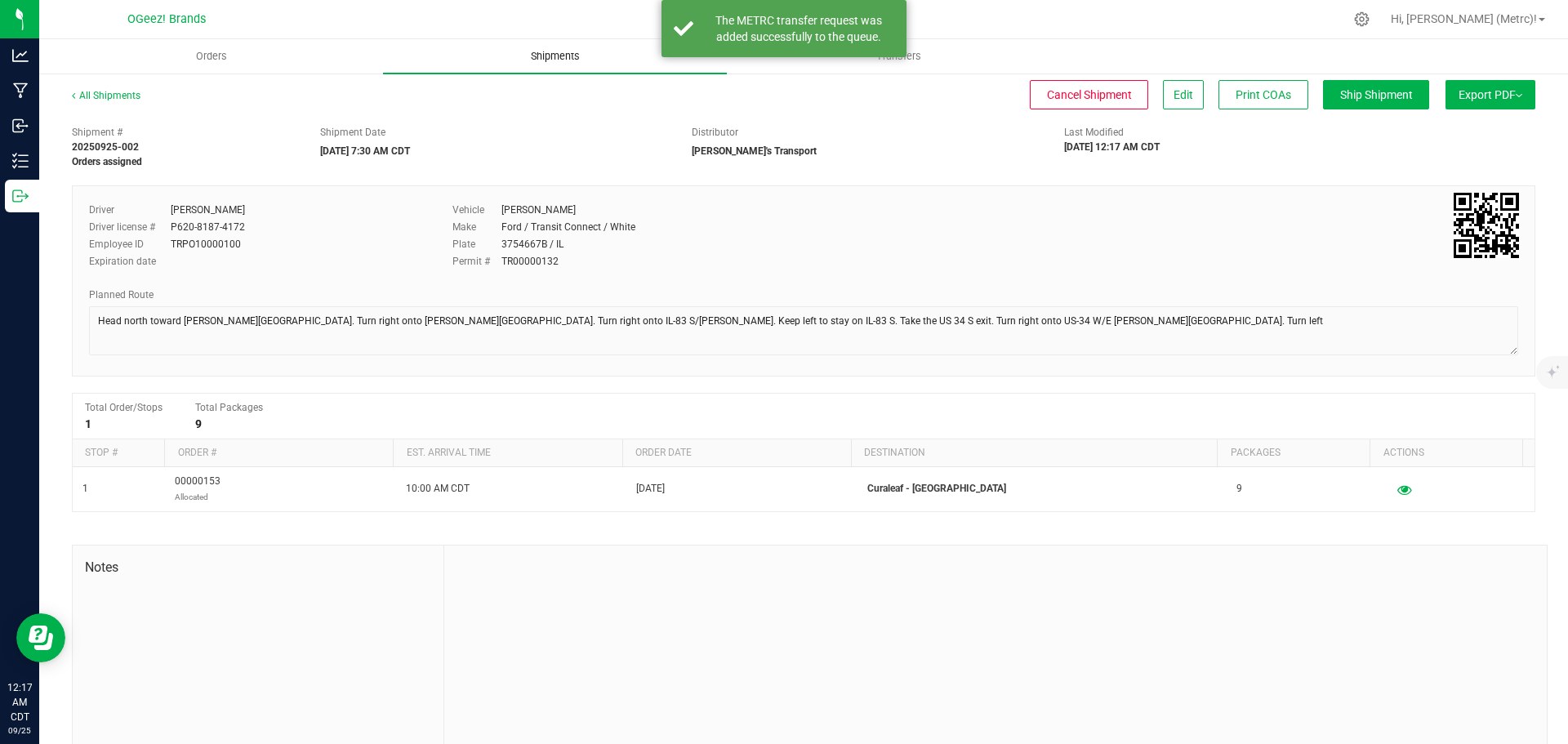
click at [572, 58] on span "Shipments" at bounding box center [556, 57] width 93 height 15
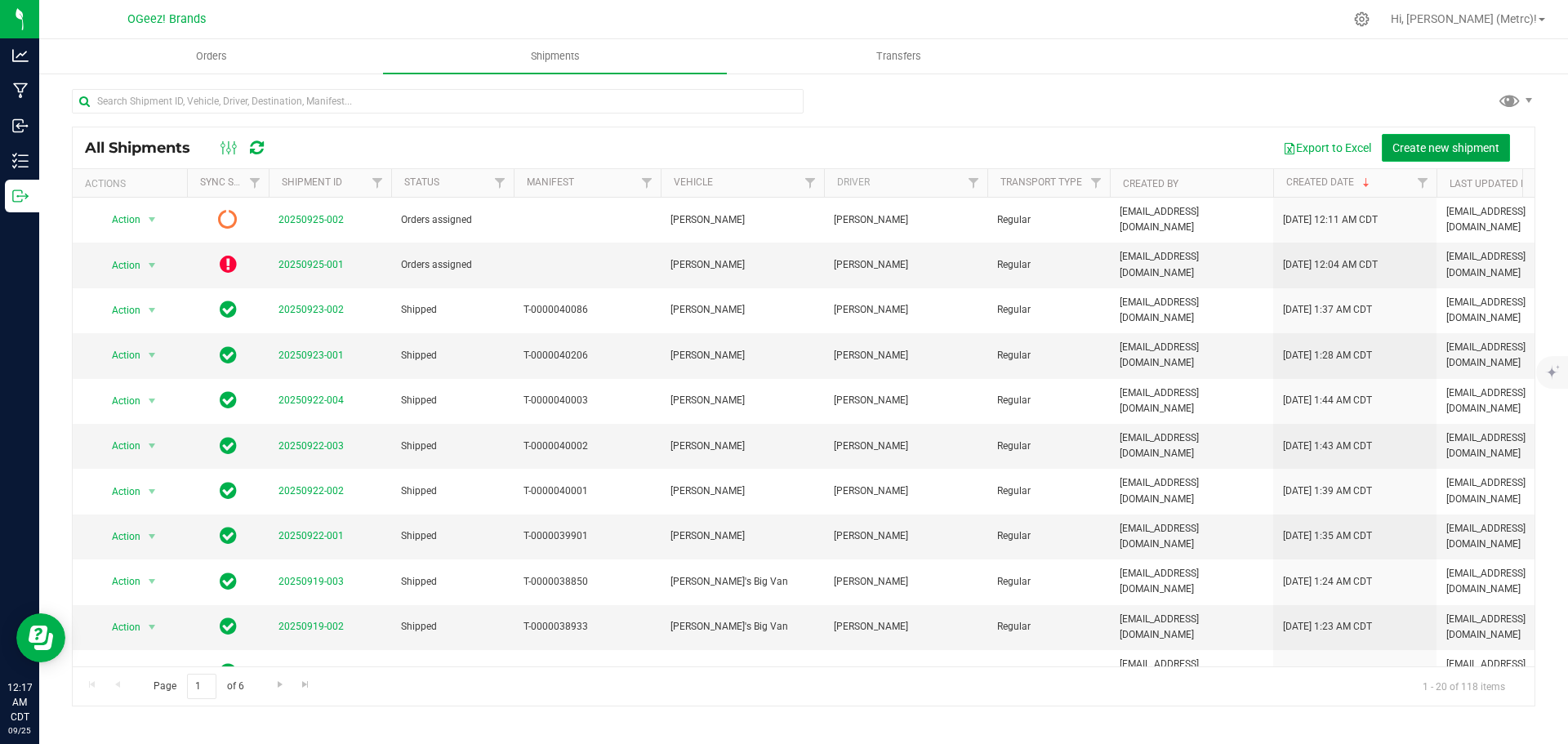
click at [1425, 141] on span "Create new shipment" at bounding box center [1446, 148] width 107 height 13
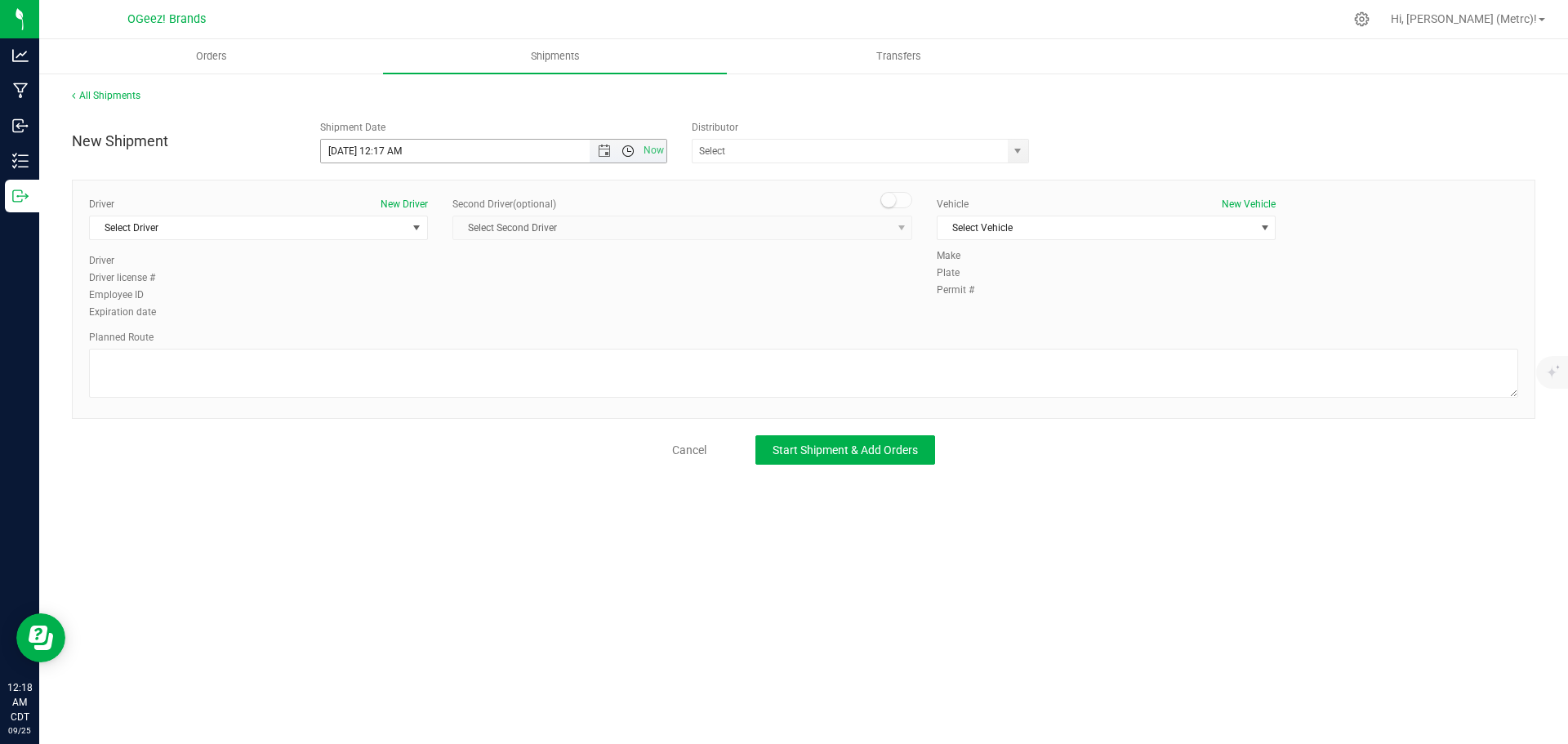
click at [629, 153] on span "Open the time view" at bounding box center [628, 151] width 13 height 13
click at [426, 299] on li "7:30 AM" at bounding box center [493, 307] width 345 height 21
type input "[DATE] 7:30 AM"
click at [1012, 144] on span "select" at bounding box center [1018, 151] width 13 height 13
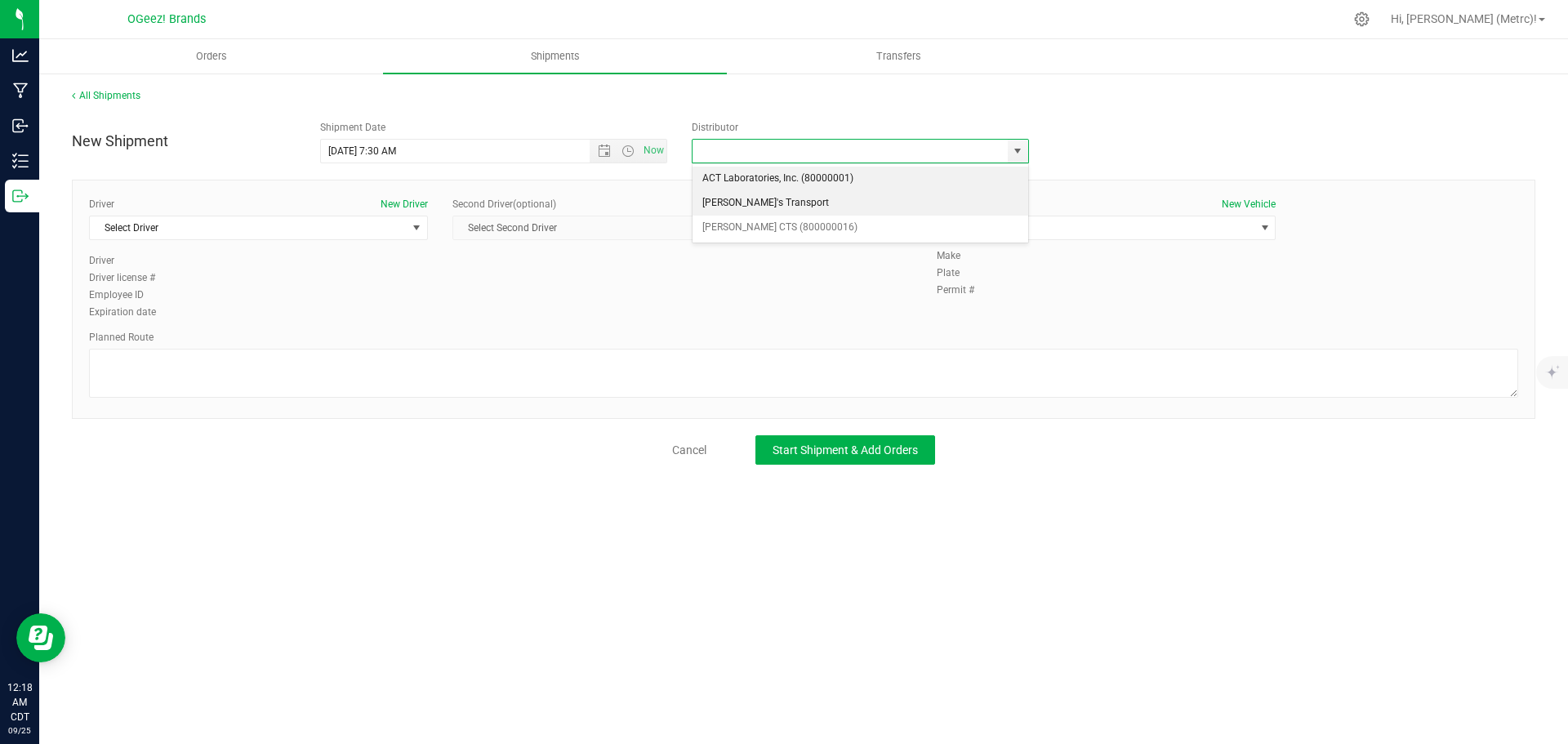
click at [901, 198] on li "[PERSON_NAME]'s Transport" at bounding box center [860, 203] width 335 height 24
type input "[PERSON_NAME]'s Transport"
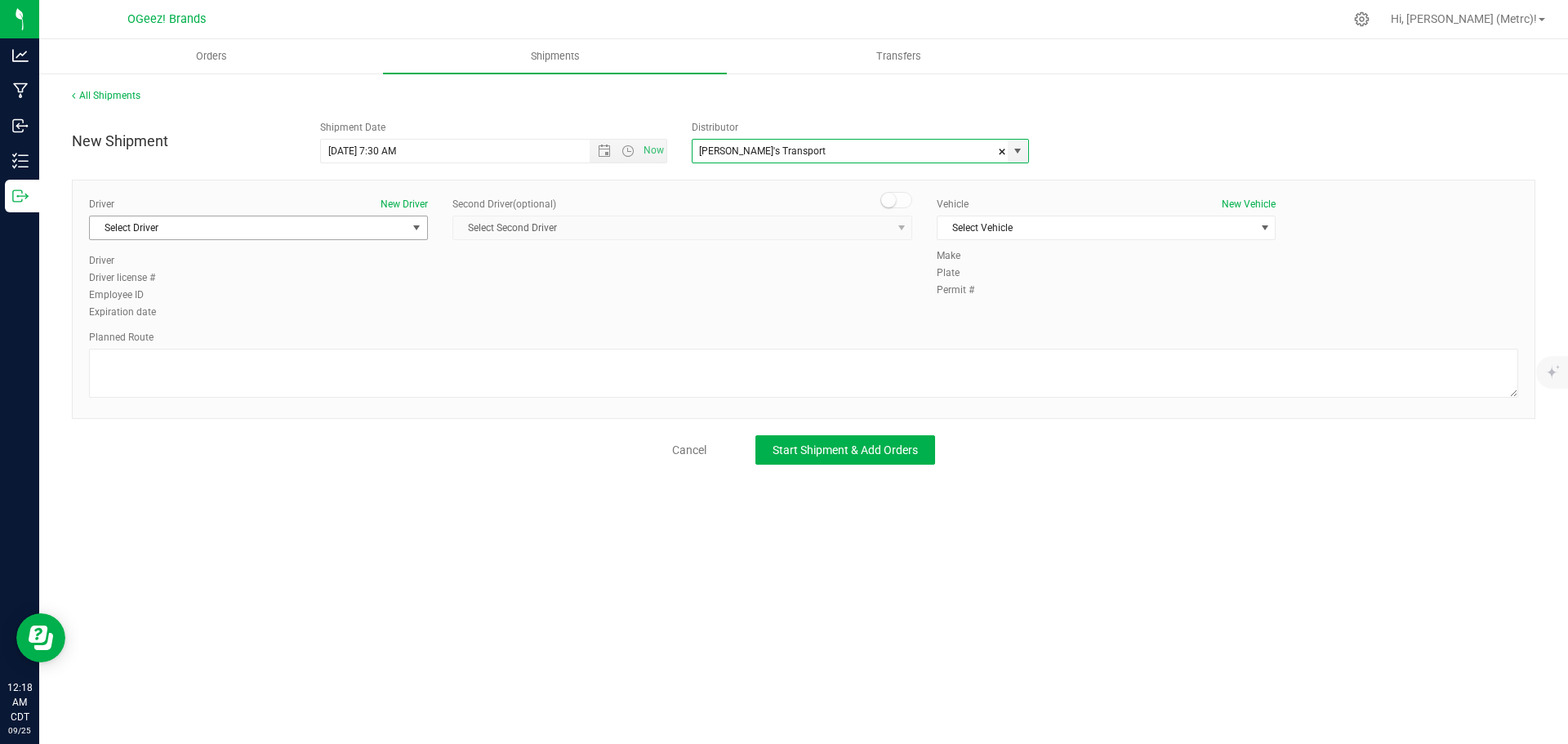
click at [344, 224] on span "Select Driver" at bounding box center [249, 227] width 317 height 23
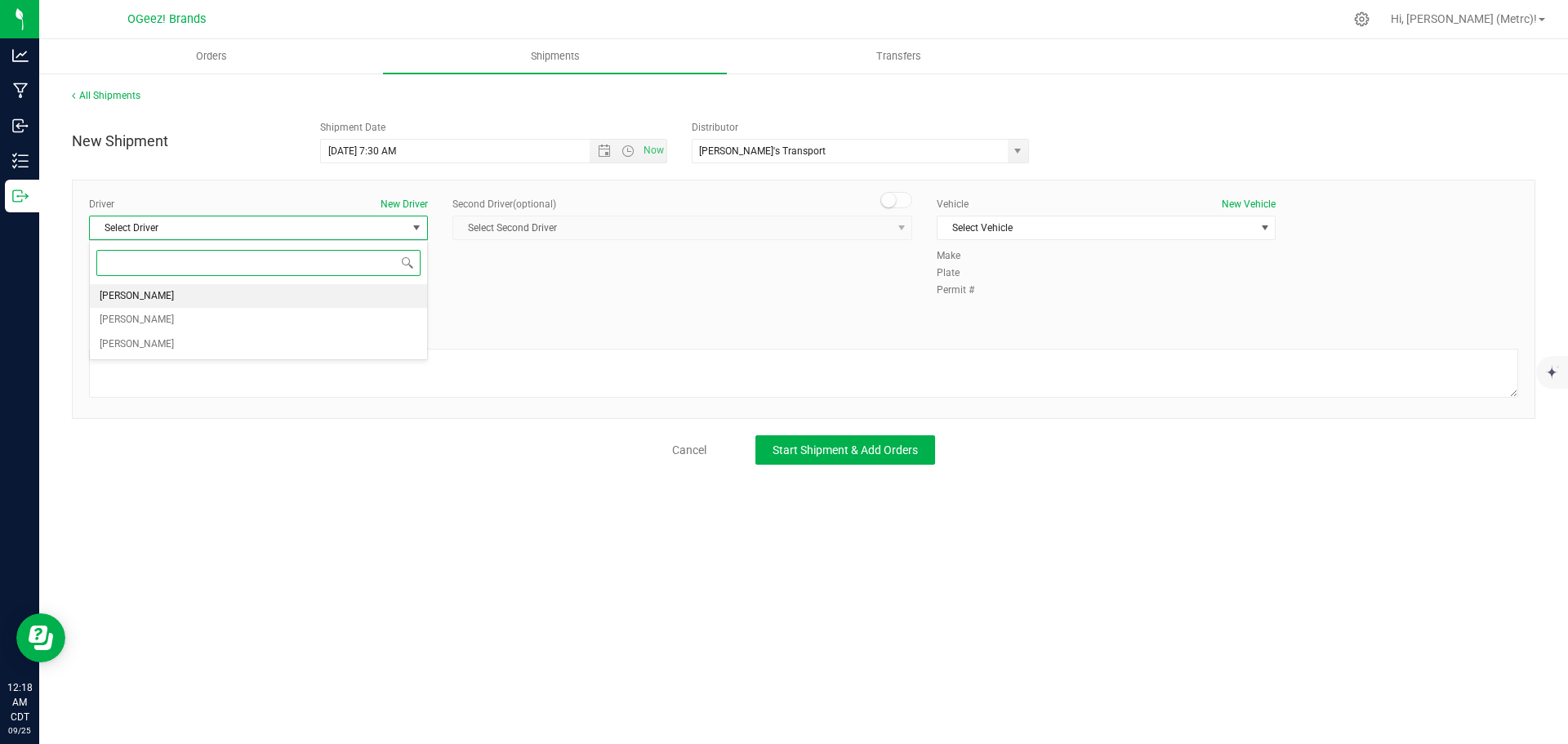
click at [270, 296] on li "[PERSON_NAME]" at bounding box center [259, 296] width 337 height 24
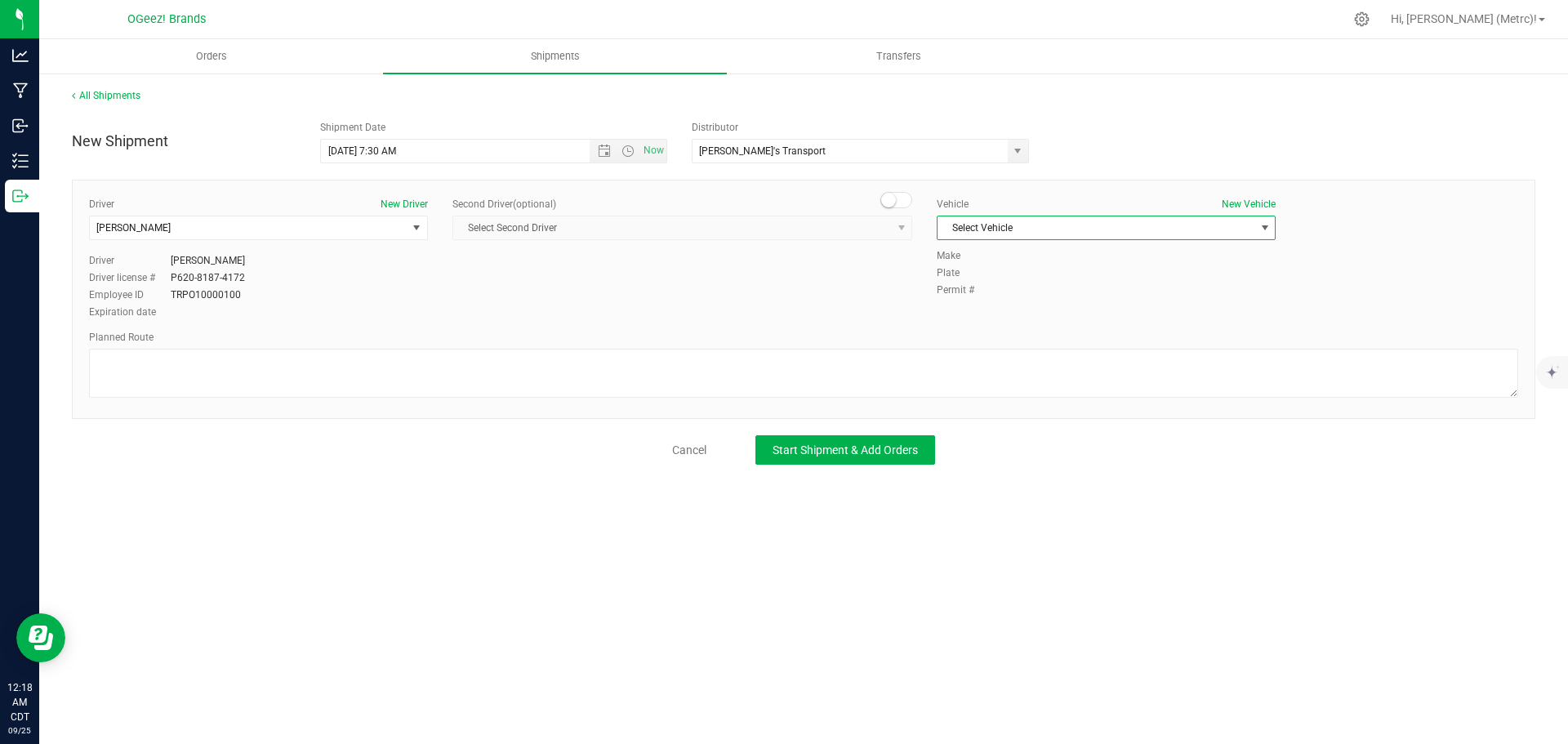
click at [1091, 231] on span "Select Vehicle" at bounding box center [1096, 227] width 317 height 23
click at [1073, 274] on li "[PERSON_NAME]" at bounding box center [1106, 279] width 337 height 24
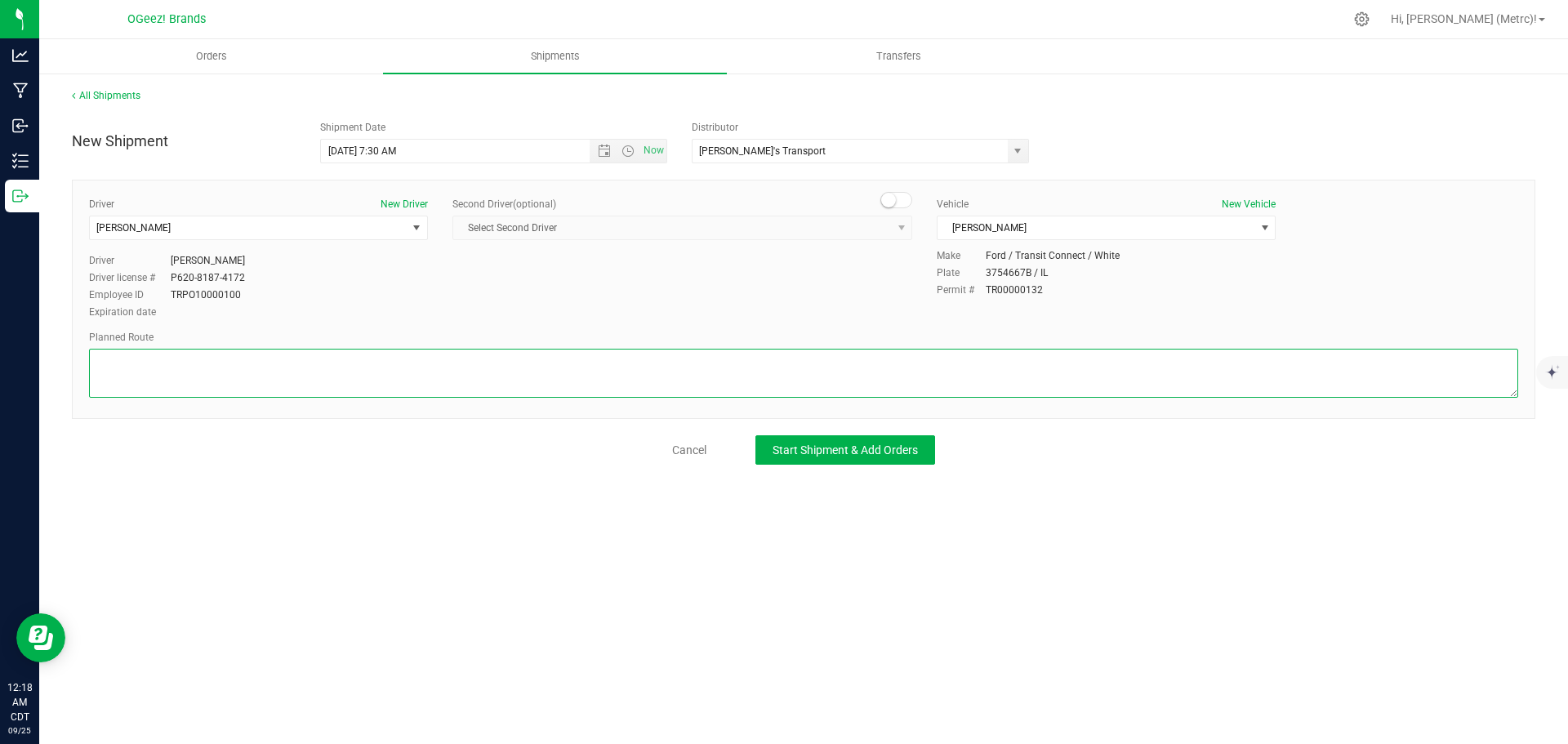
click at [325, 367] on textarea at bounding box center [804, 373] width 1429 height 49
paste textarea "Head north toward [PERSON_NAME][GEOGRAPHIC_DATA]. Turn right onto [PERSON_NAME]…"
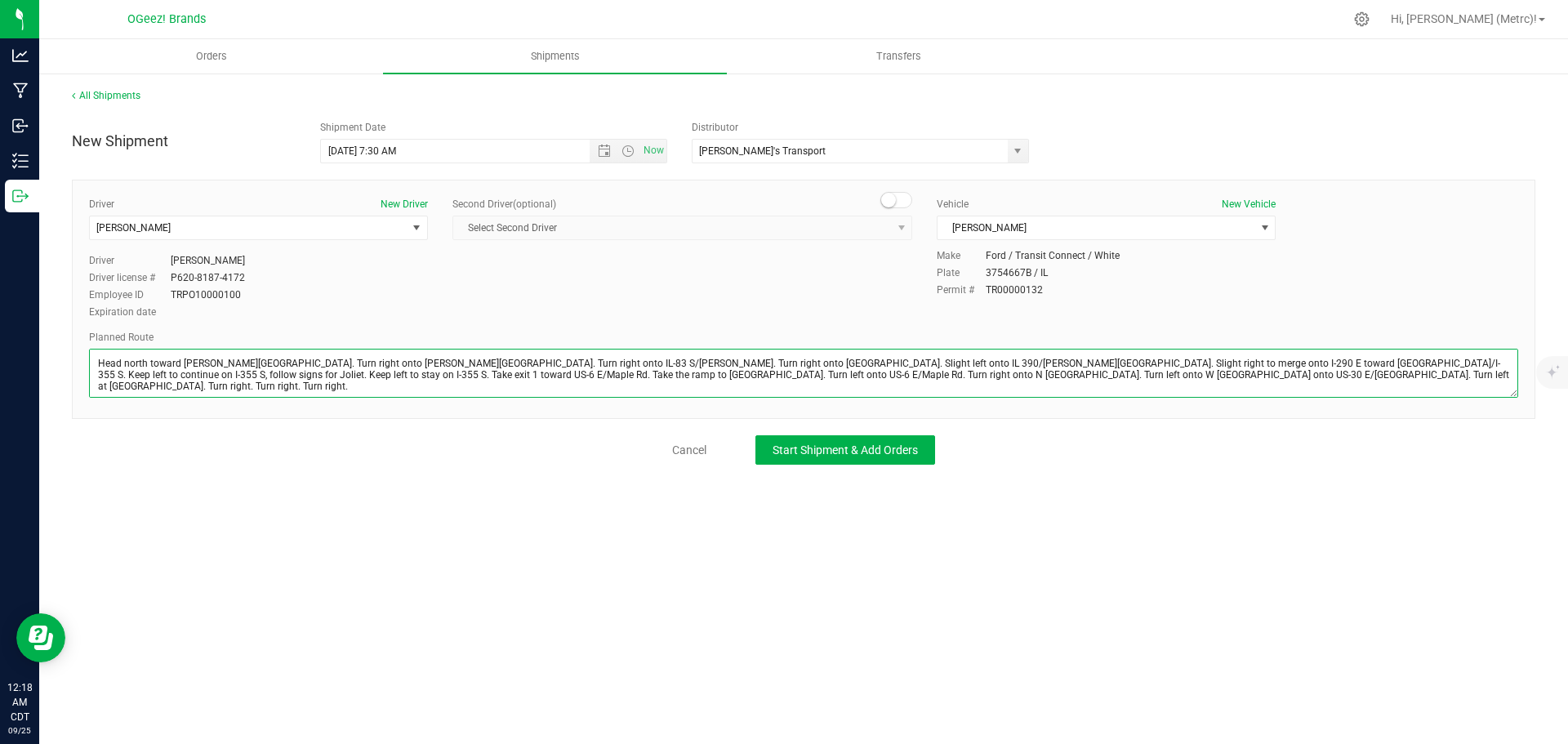
type textarea "Head north toward [PERSON_NAME][GEOGRAPHIC_DATA]. Turn right onto [PERSON_NAME]…"
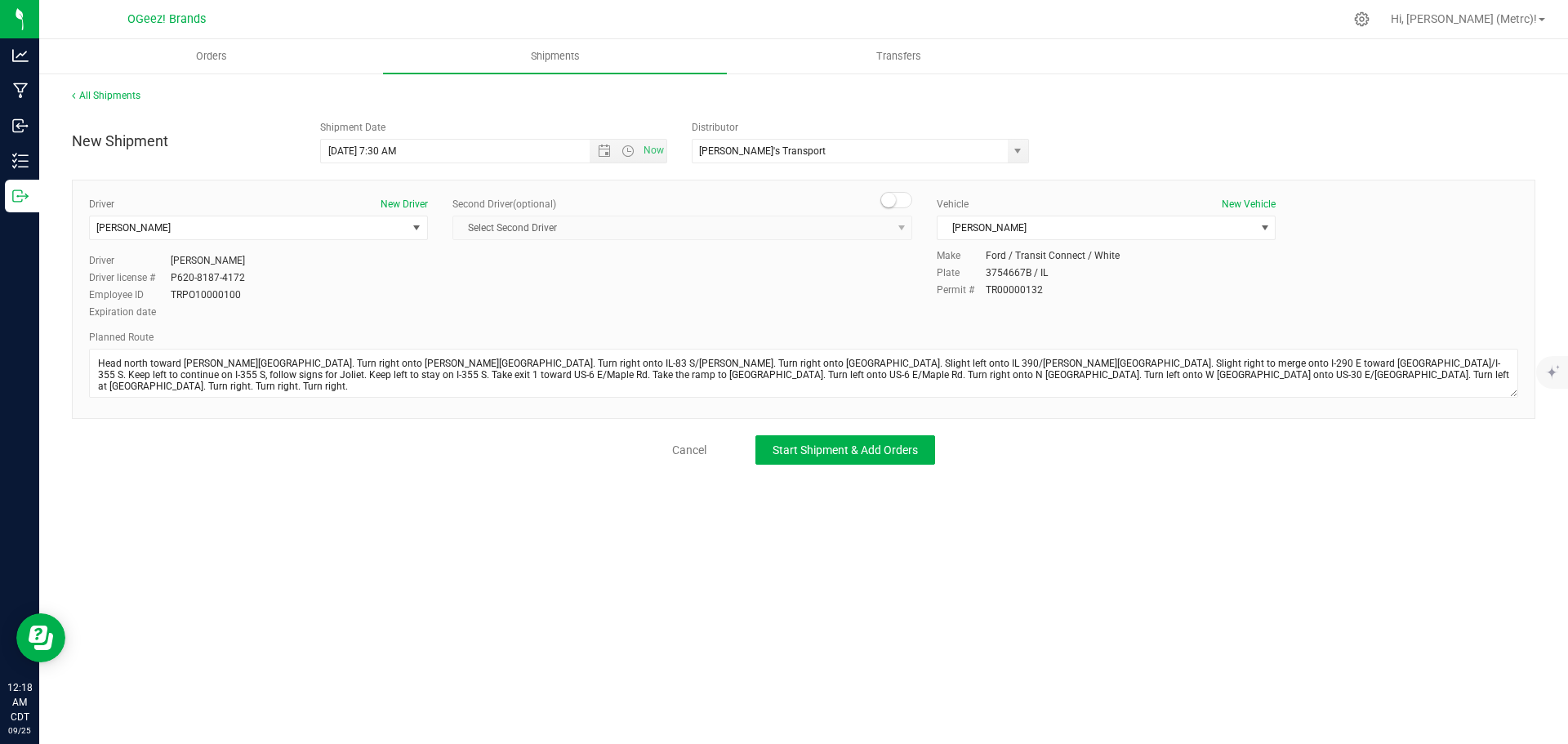
click at [791, 434] on div "New Shipment Shipment Date [DATE] 7:30 AM Now Distributor [PERSON_NAME]'s Trans…" at bounding box center [804, 289] width 1464 height 352
click at [792, 450] on span "Start Shipment & Add Orders" at bounding box center [845, 450] width 145 height 13
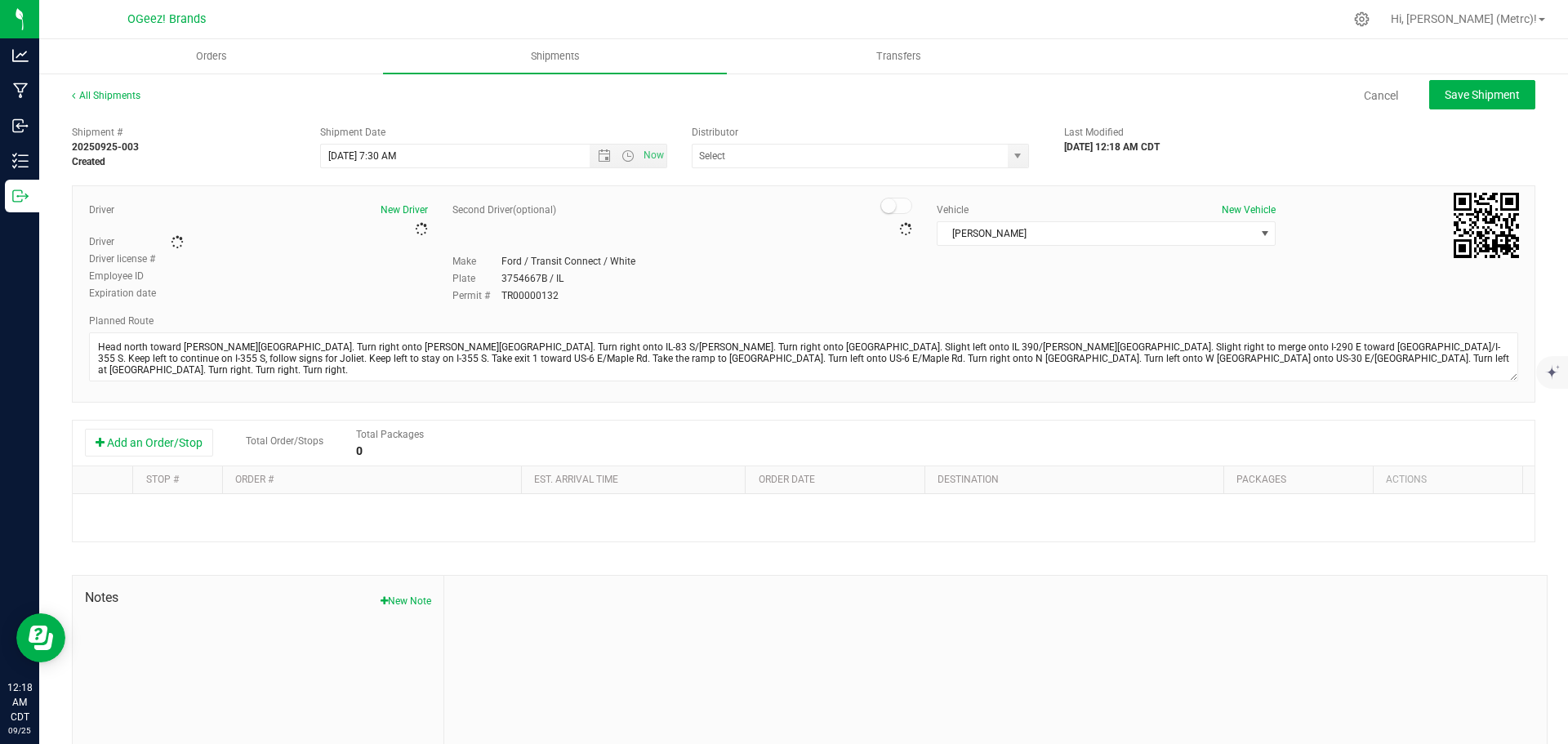
type input "[PERSON_NAME]'s Transport"
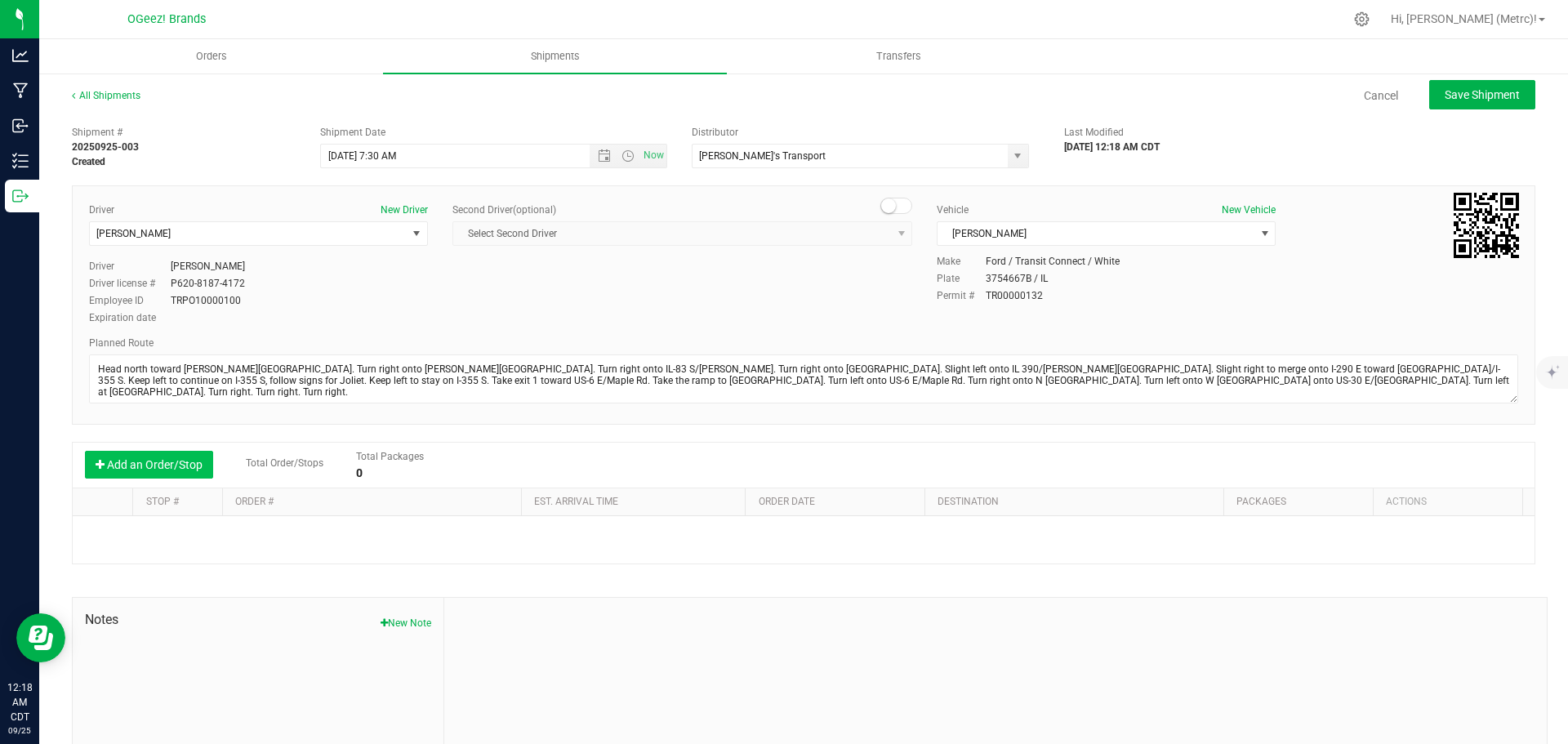
click at [157, 463] on button "Add an Order/Stop" at bounding box center [149, 464] width 129 height 28
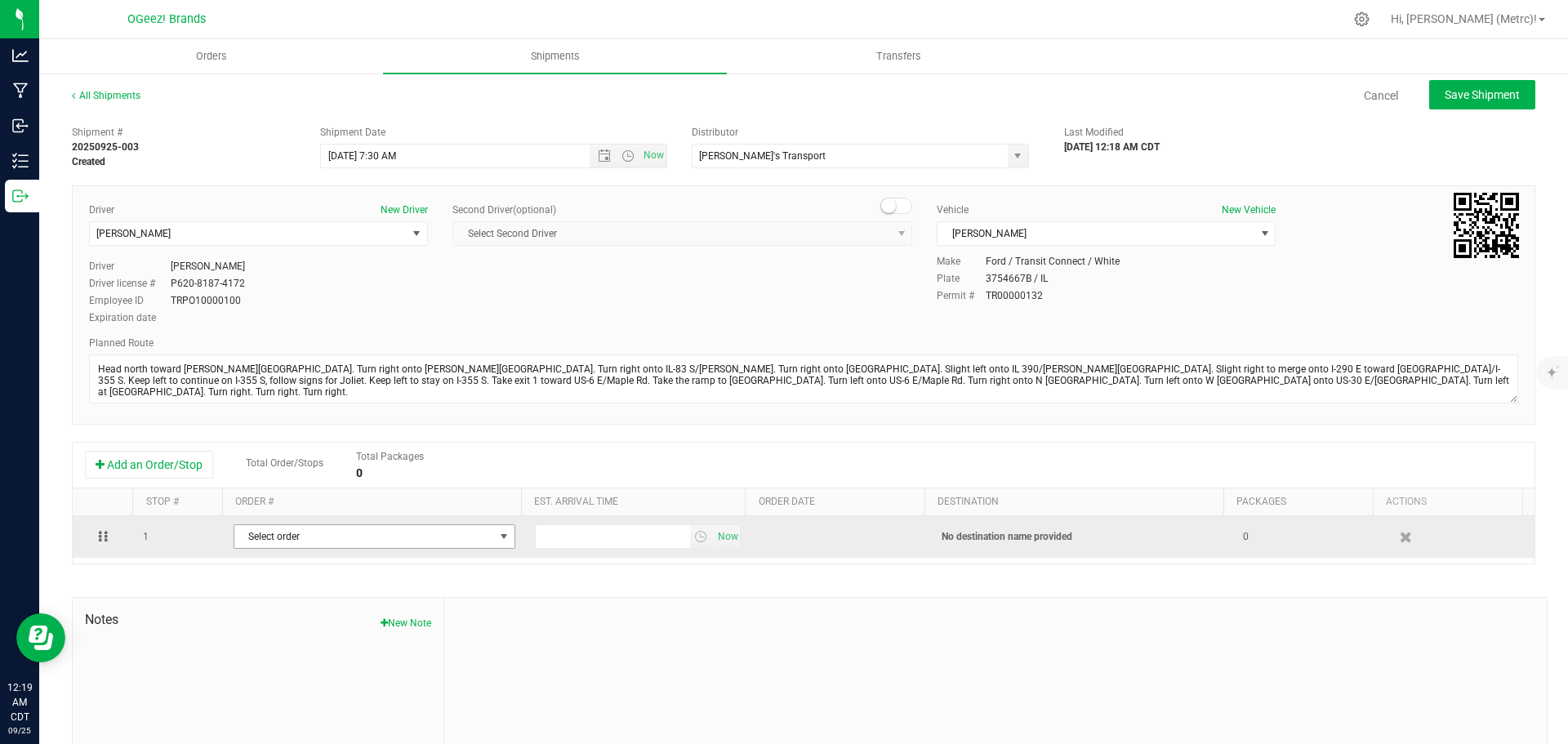
click at [497, 538] on span "select" at bounding box center [504, 536] width 13 height 13
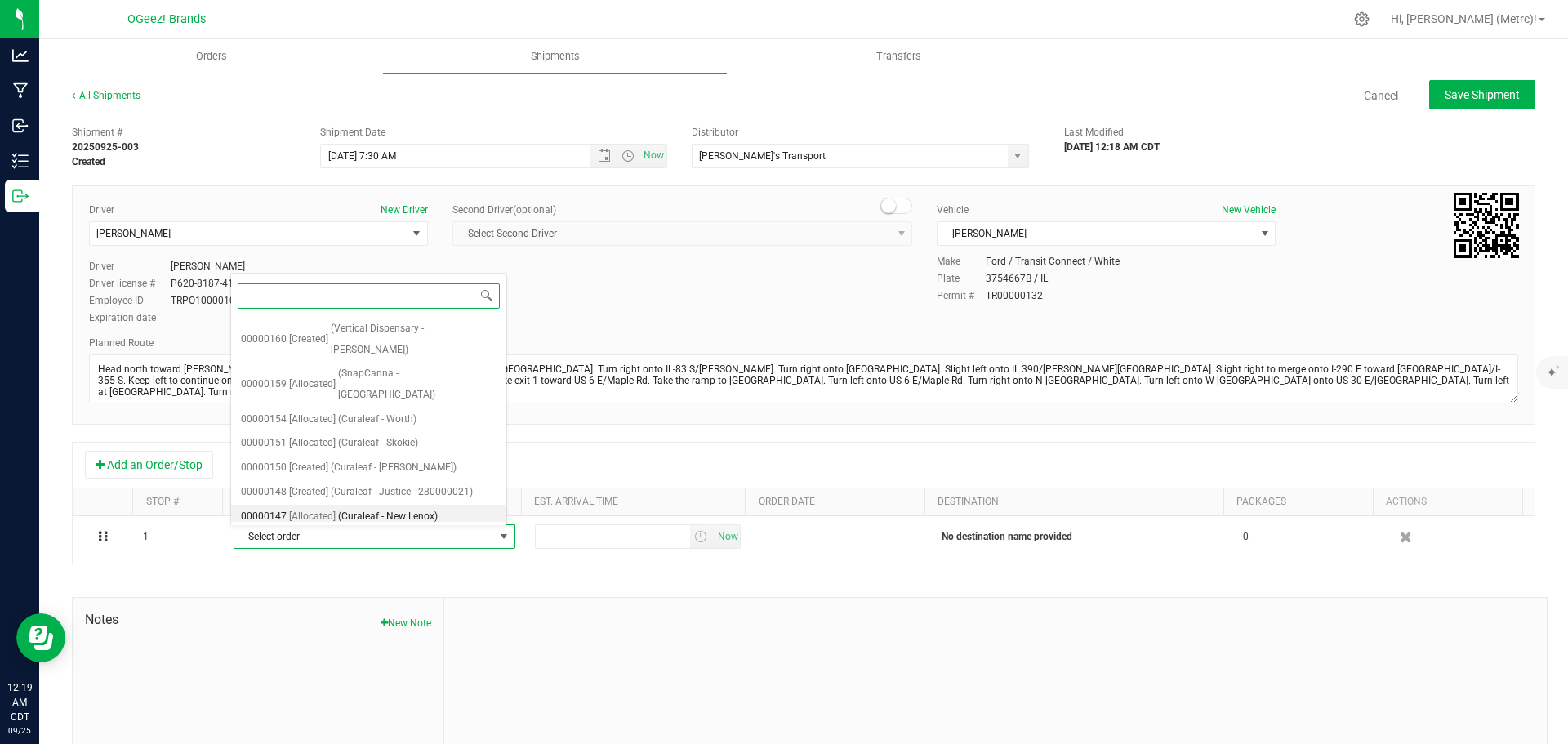
click at [417, 506] on span "(Curaleaf - New Lenox)" at bounding box center [387, 516] width 99 height 21
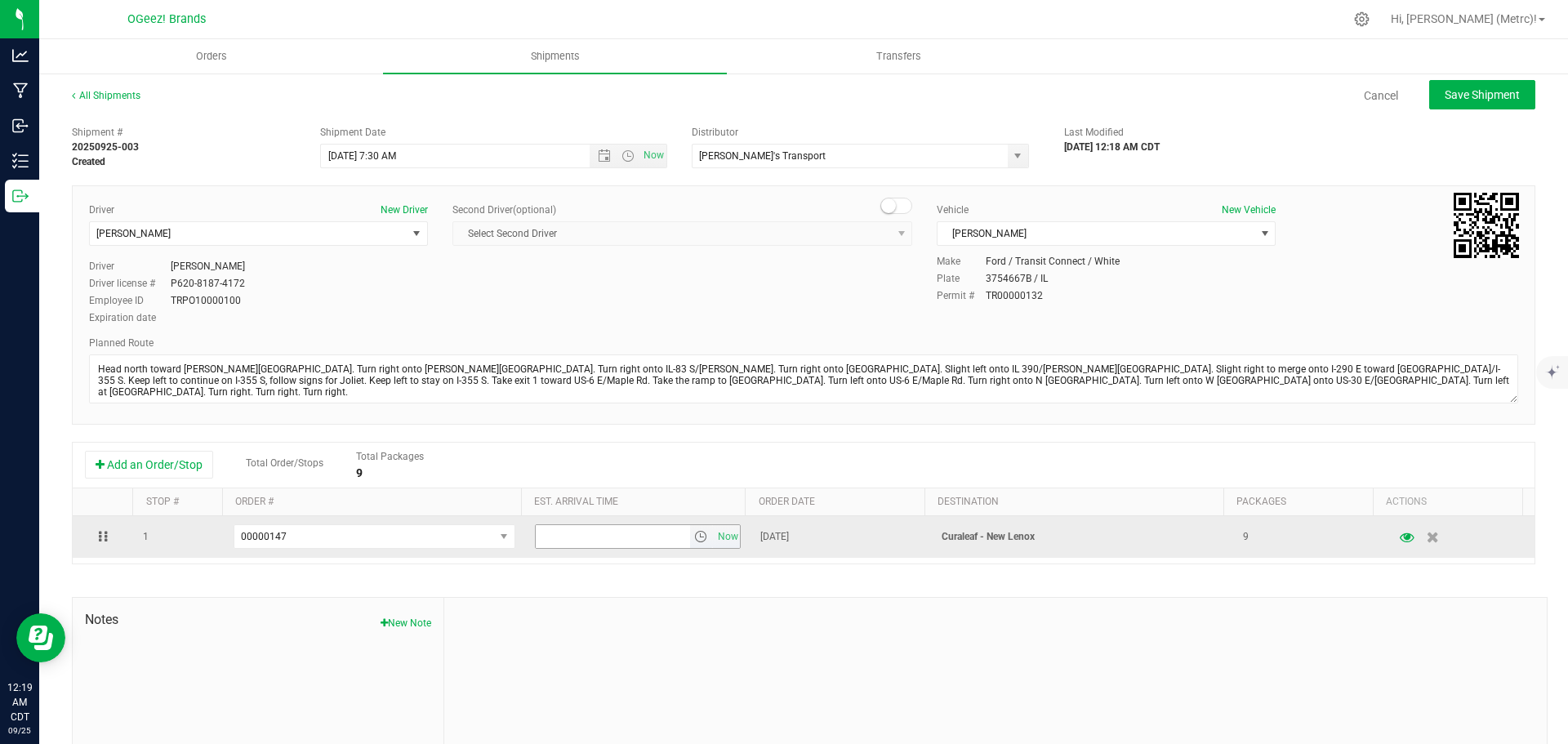
click at [694, 535] on span "select" at bounding box center [701, 536] width 13 height 13
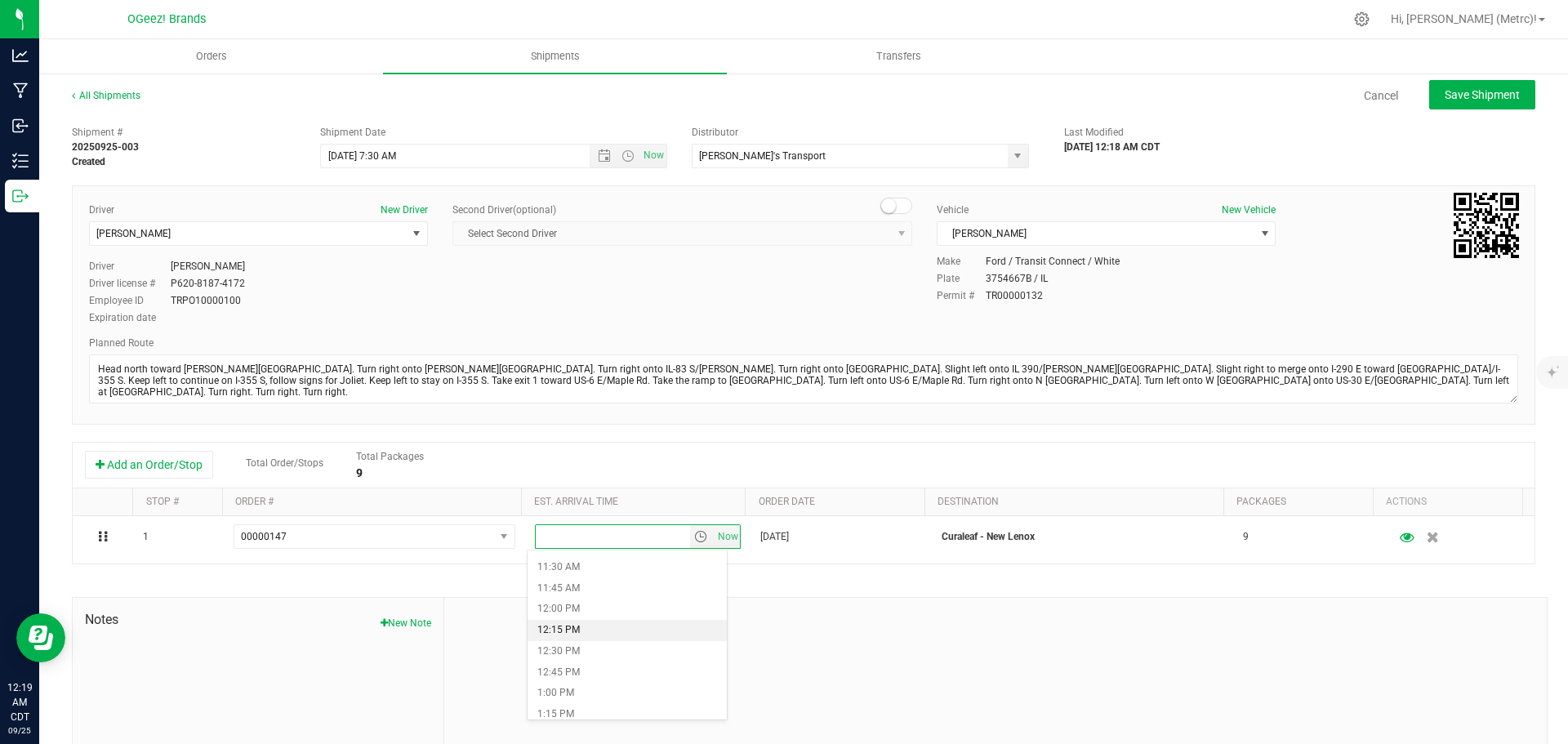
scroll to position [963, 0]
click at [621, 609] on li "12:00 PM" at bounding box center [627, 607] width 199 height 21
click at [1482, 99] on span "Save Shipment" at bounding box center [1482, 95] width 75 height 13
type input "[DATE] 12:30 PM"
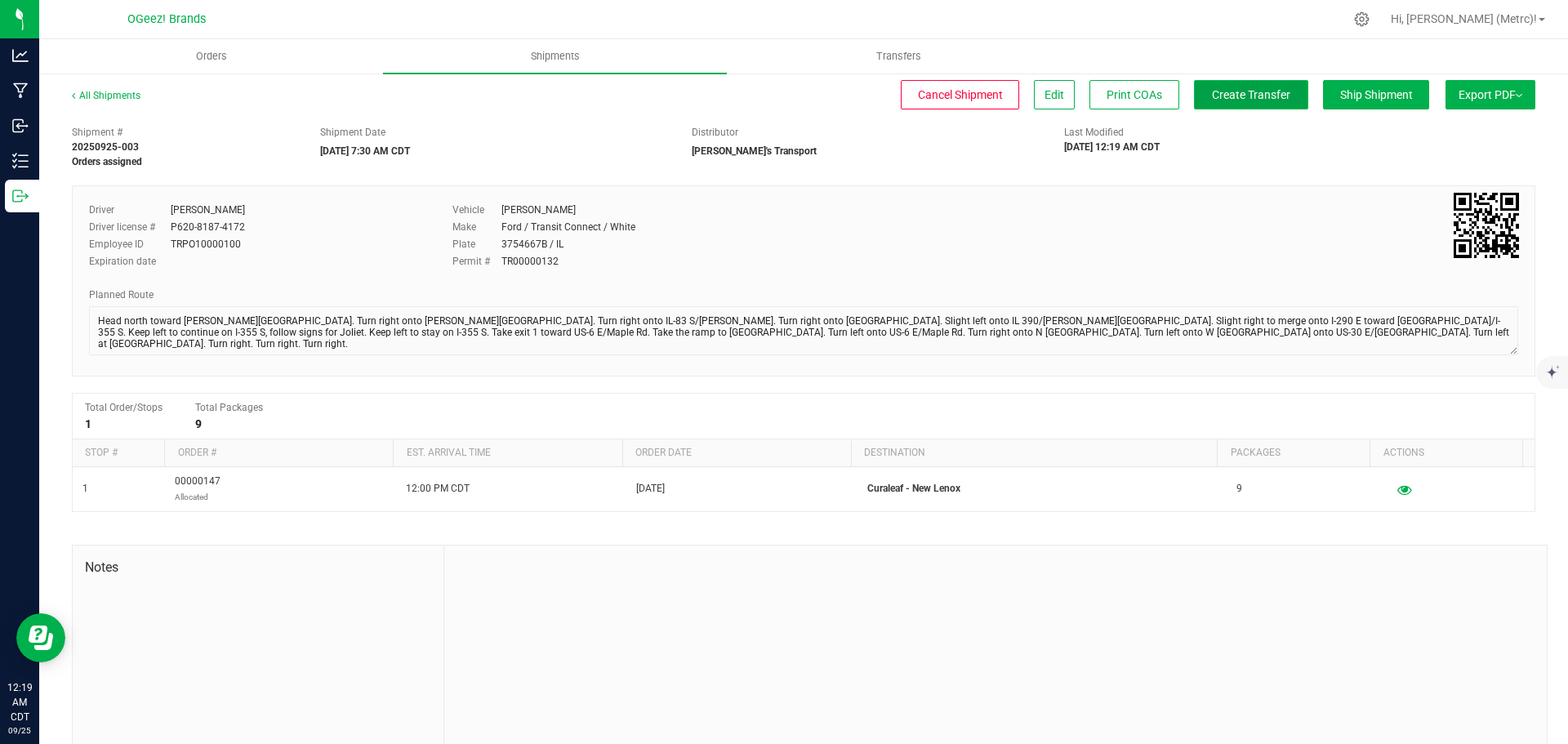
click at [1221, 88] on span "Create Transfer" at bounding box center [1251, 95] width 78 height 13
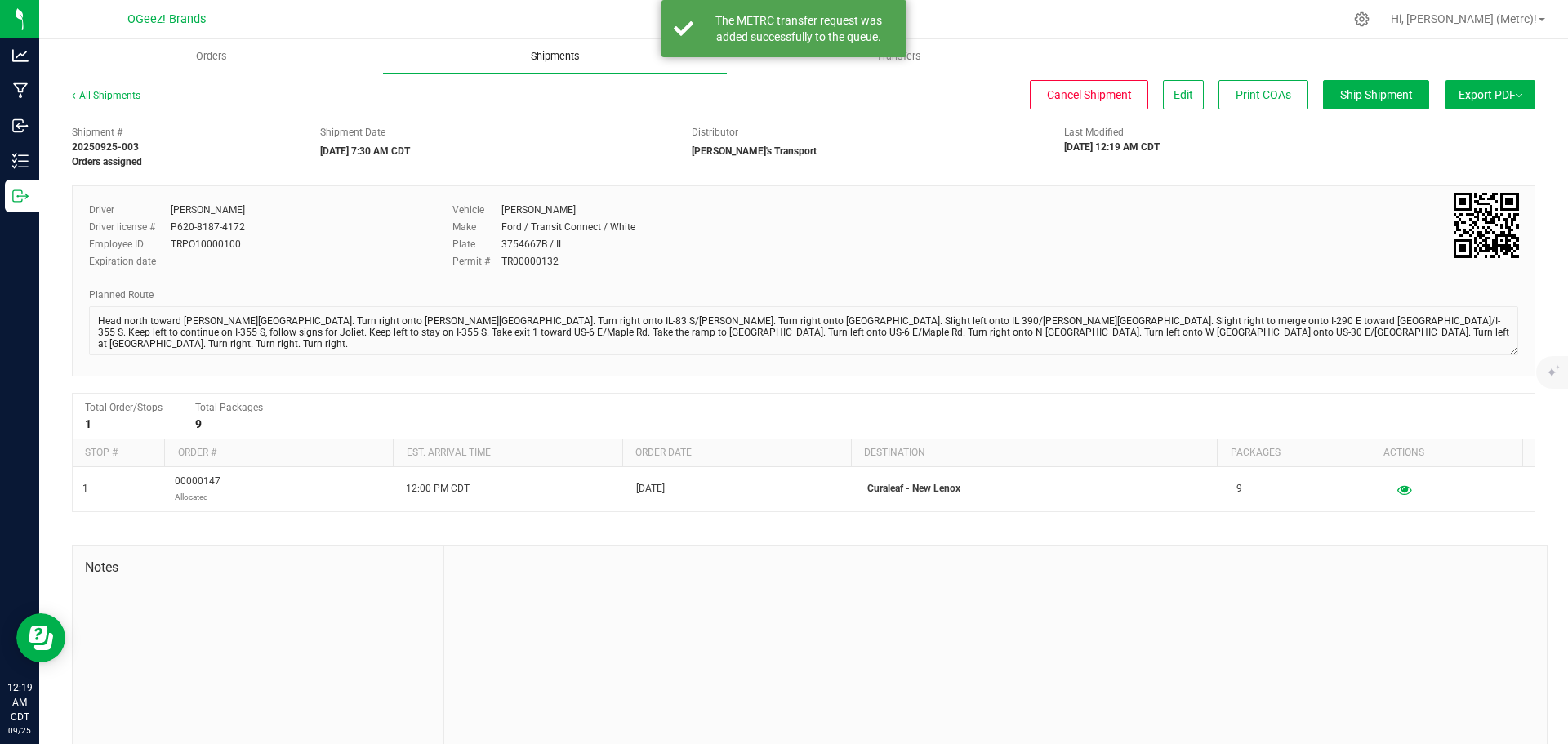
click at [530, 56] on span "Shipments" at bounding box center [556, 57] width 93 height 15
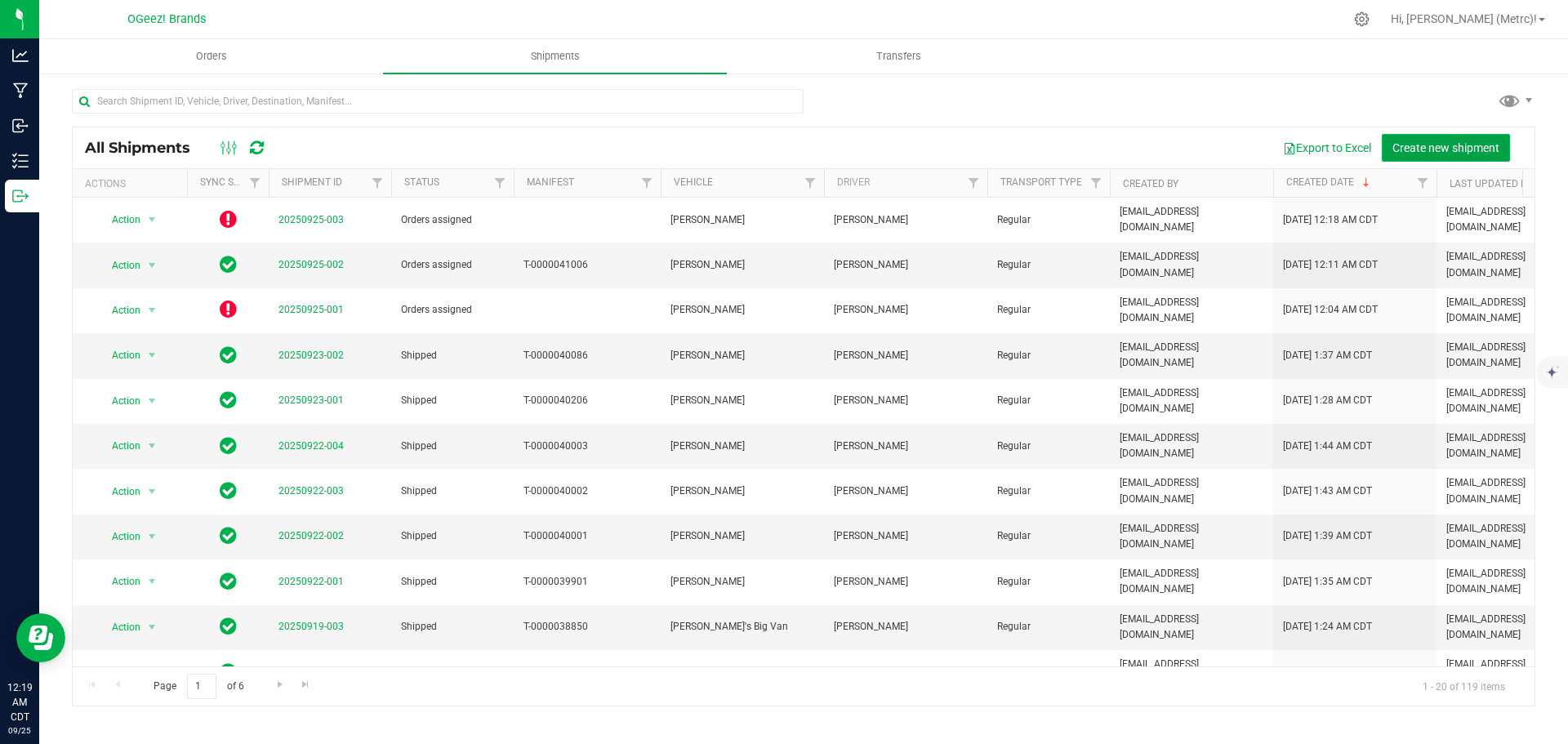
click at [1415, 135] on button "Create new shipment" at bounding box center [1446, 147] width 129 height 28
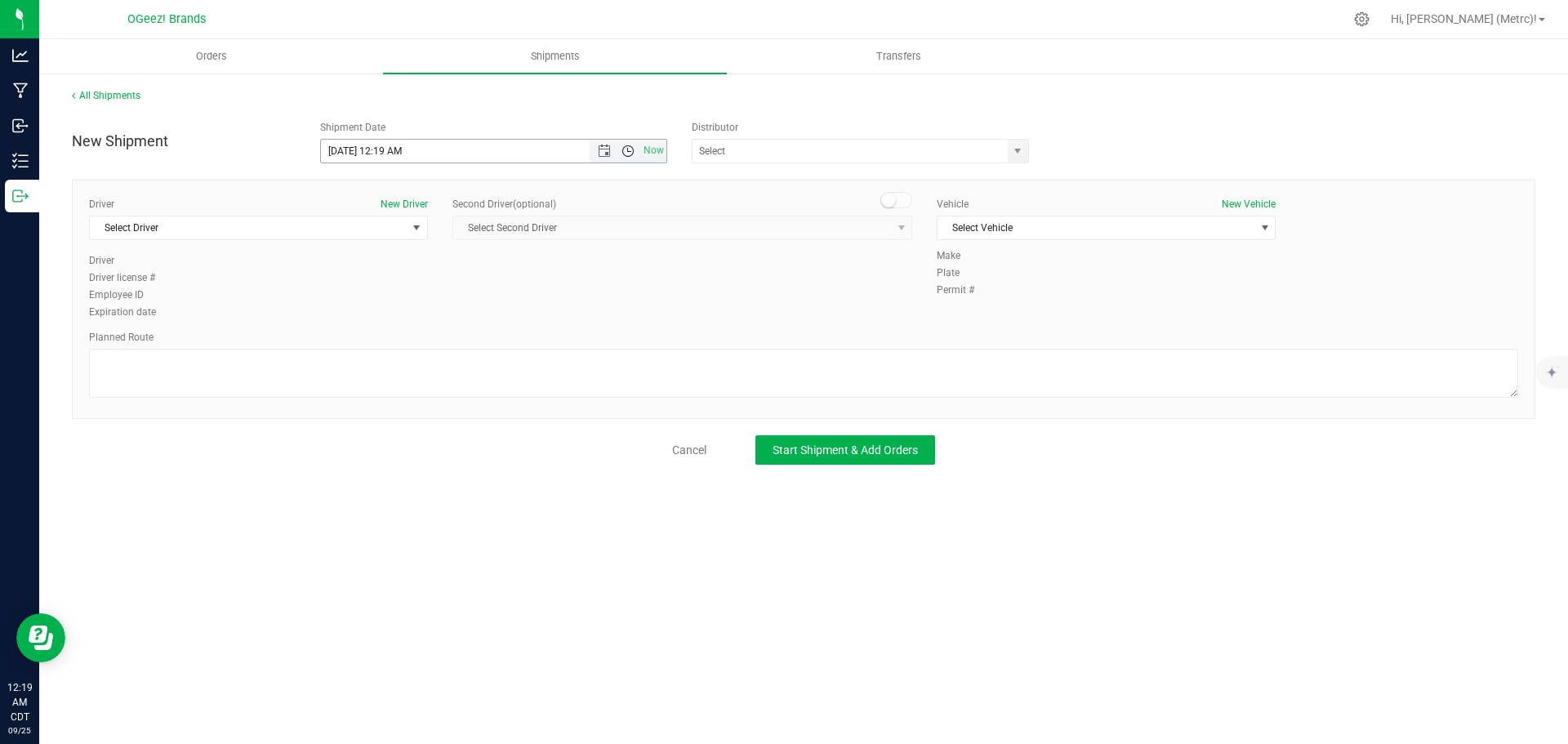
click at [633, 151] on span "Open the time view" at bounding box center [628, 151] width 13 height 13
click at [465, 188] on li "7:30 AM" at bounding box center [493, 189] width 345 height 21
type input "[DATE] 7:30 AM"
click at [995, 138] on span at bounding box center [860, 150] width 337 height 24
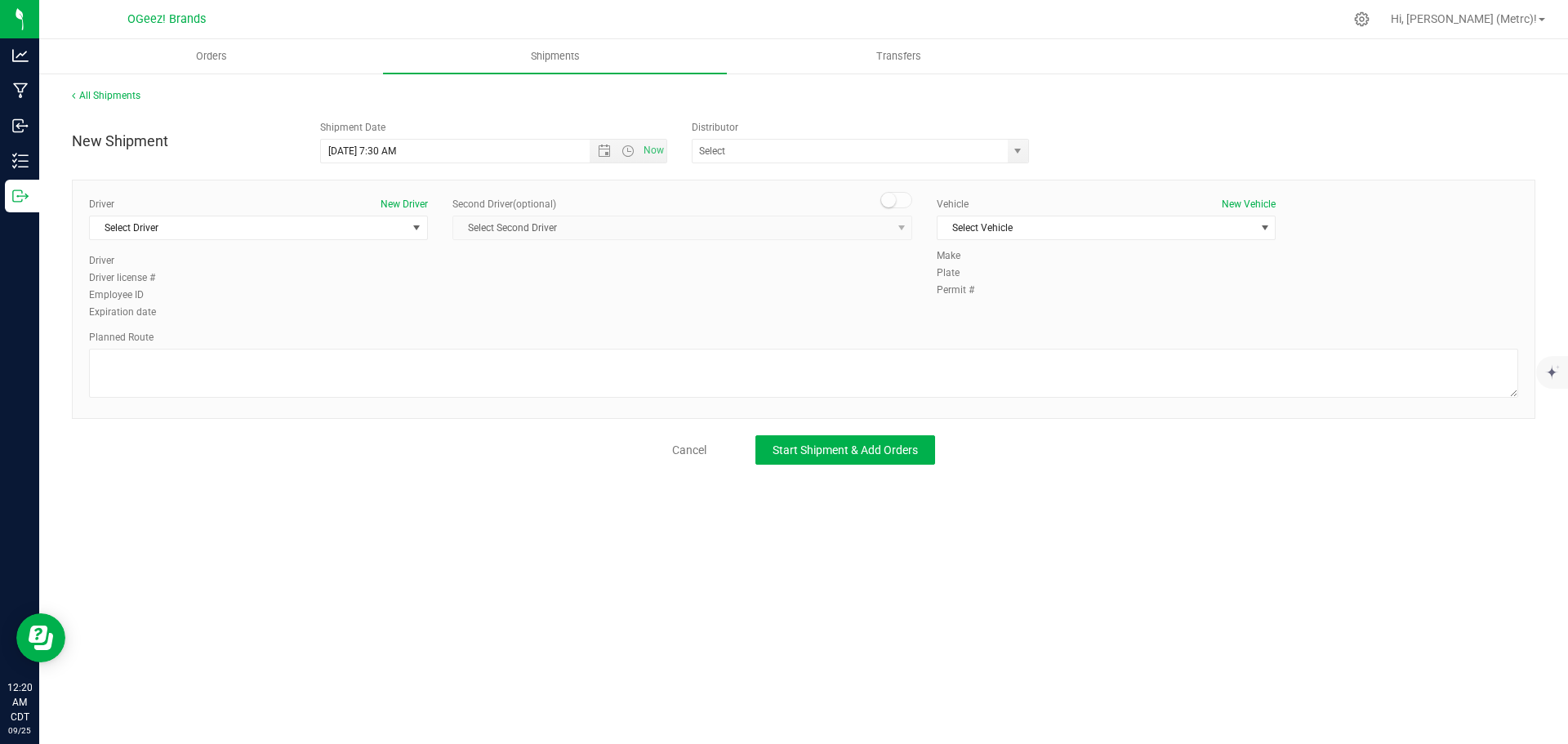
click at [1030, 152] on div "ACT Laboratories, Inc. (80000001) Moetta's Transport [PERSON_NAME] CTS (8000000…" at bounding box center [865, 150] width 348 height 24
click at [1022, 152] on span "select" at bounding box center [1018, 151] width 13 height 13
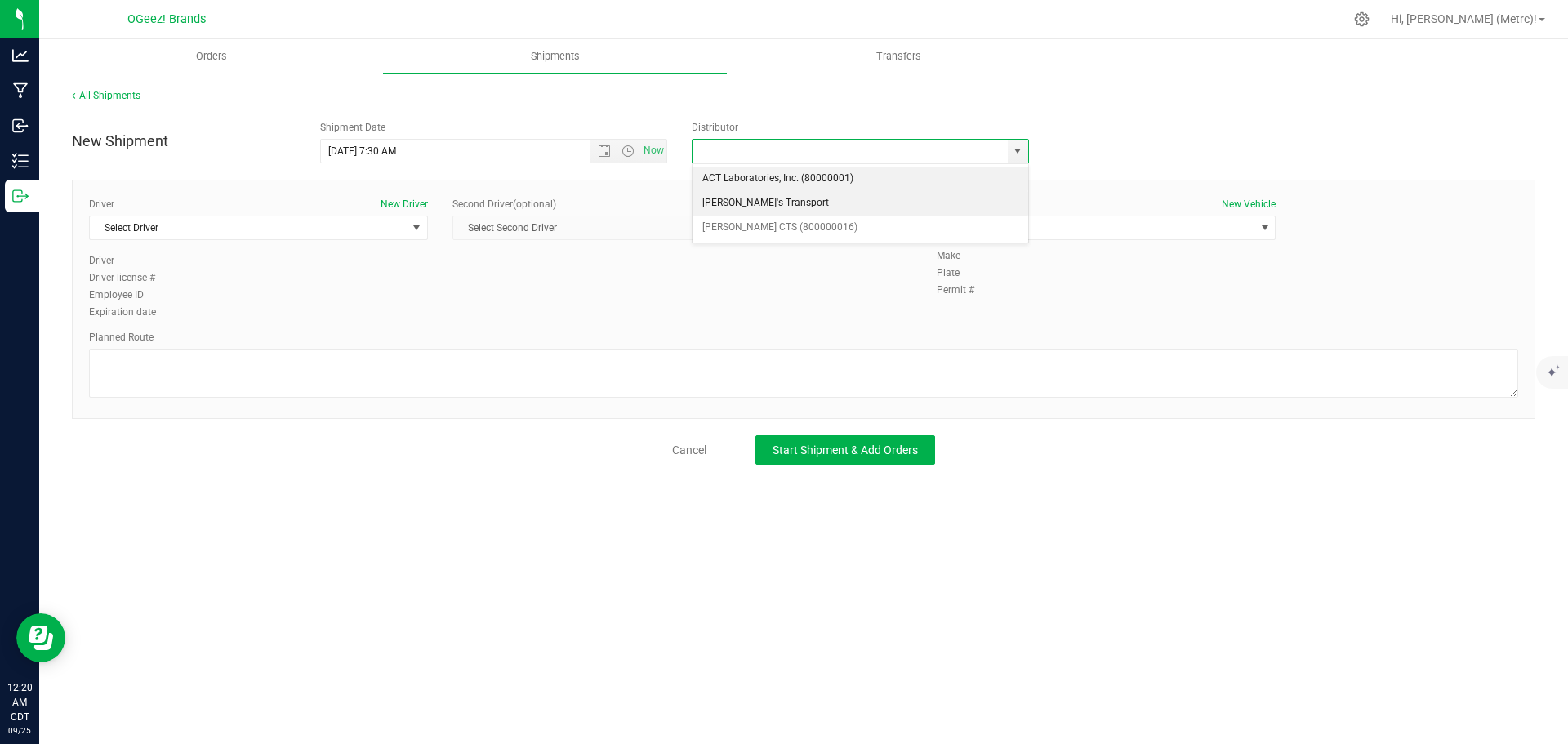
click at [903, 200] on li "[PERSON_NAME]'s Transport" at bounding box center [860, 203] width 335 height 24
type input "[PERSON_NAME]'s Transport"
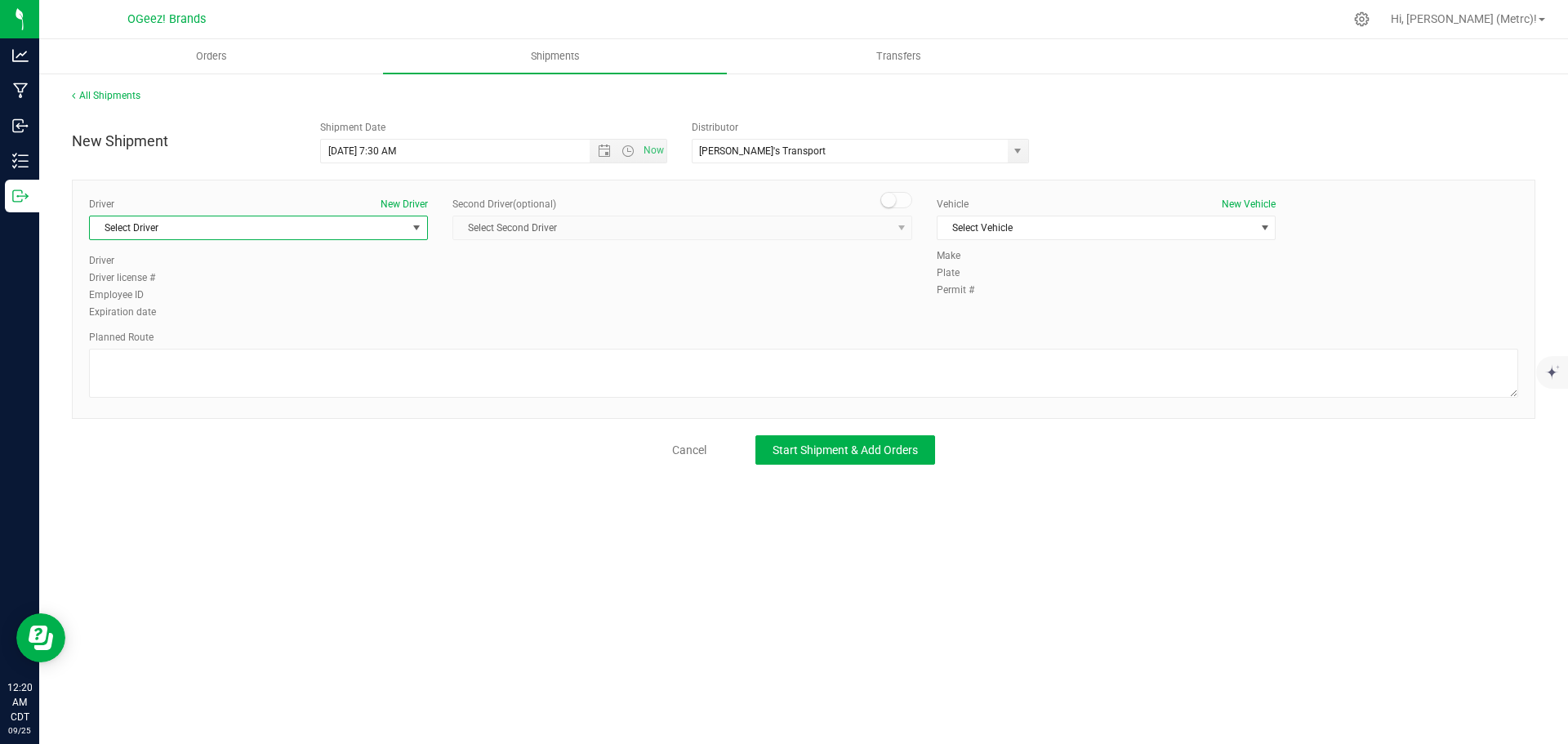
click at [386, 238] on span "Select Driver" at bounding box center [249, 227] width 317 height 23
click at [275, 298] on li "[PERSON_NAME]" at bounding box center [259, 296] width 337 height 24
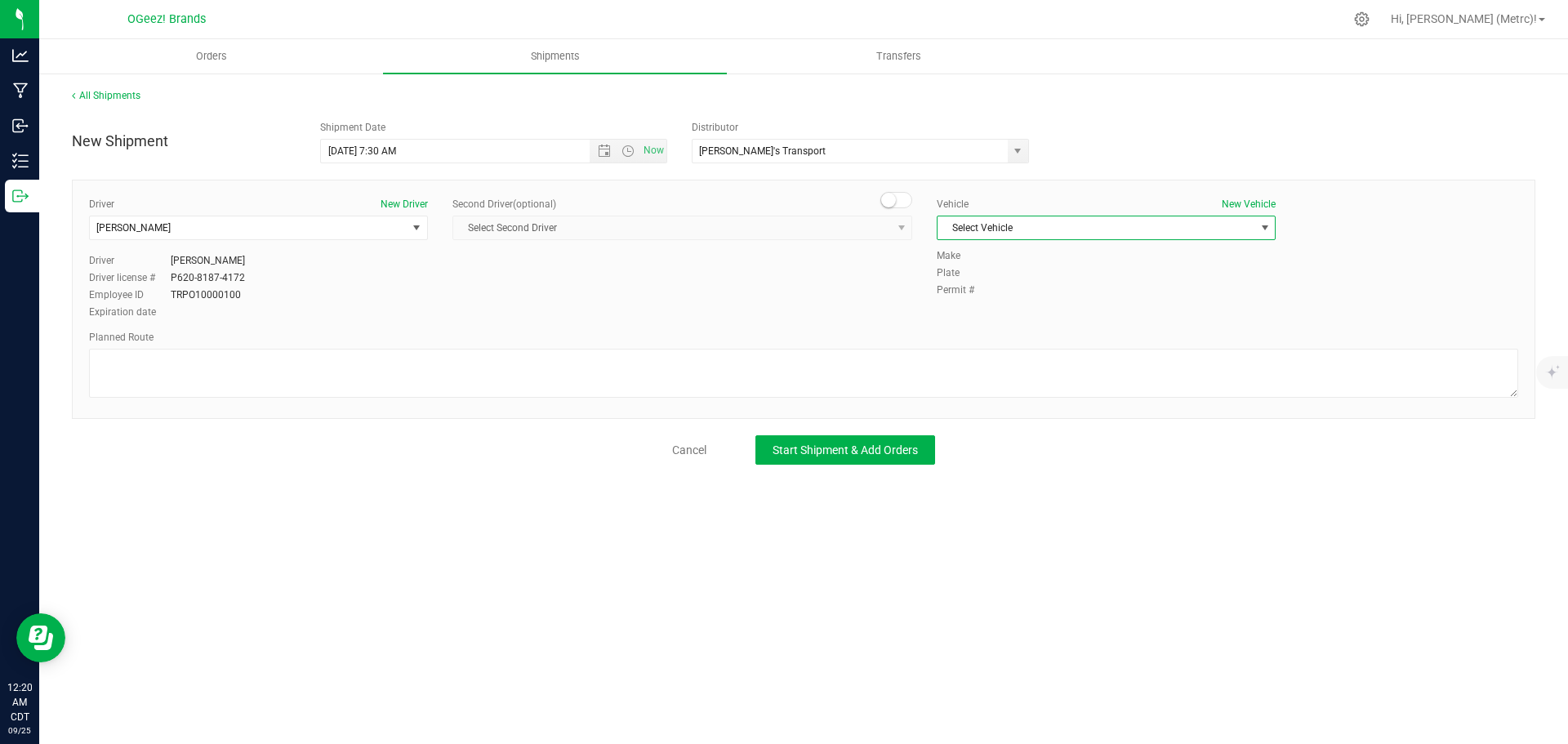
click at [1049, 233] on span "Select Vehicle" at bounding box center [1096, 227] width 317 height 23
click at [1030, 277] on li "[PERSON_NAME]" at bounding box center [1106, 279] width 337 height 24
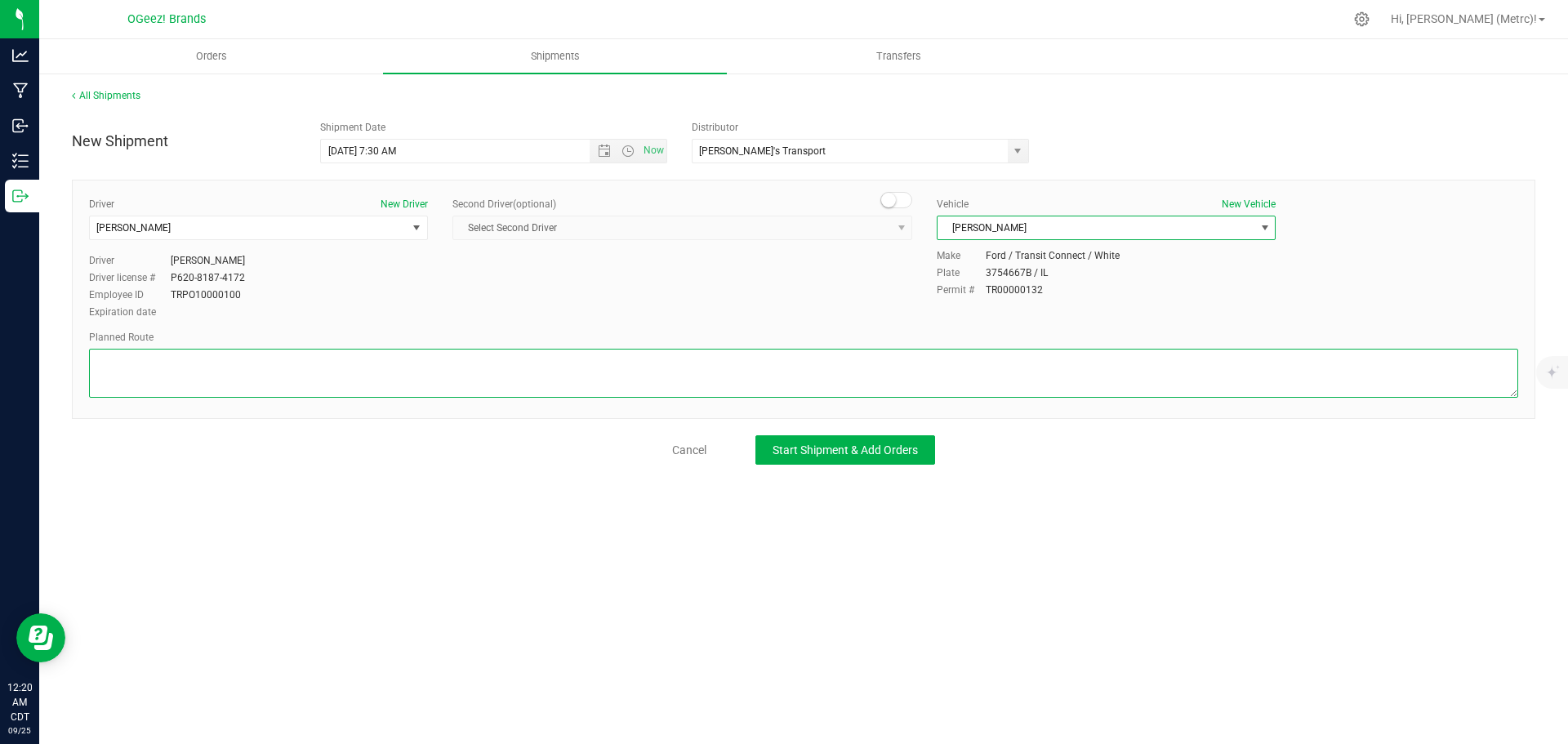
click at [292, 357] on textarea at bounding box center [804, 373] width 1429 height 49
paste textarea "Head north toward [PERSON_NAME][GEOGRAPHIC_DATA]. Turn right onto [PERSON_NAME]…"
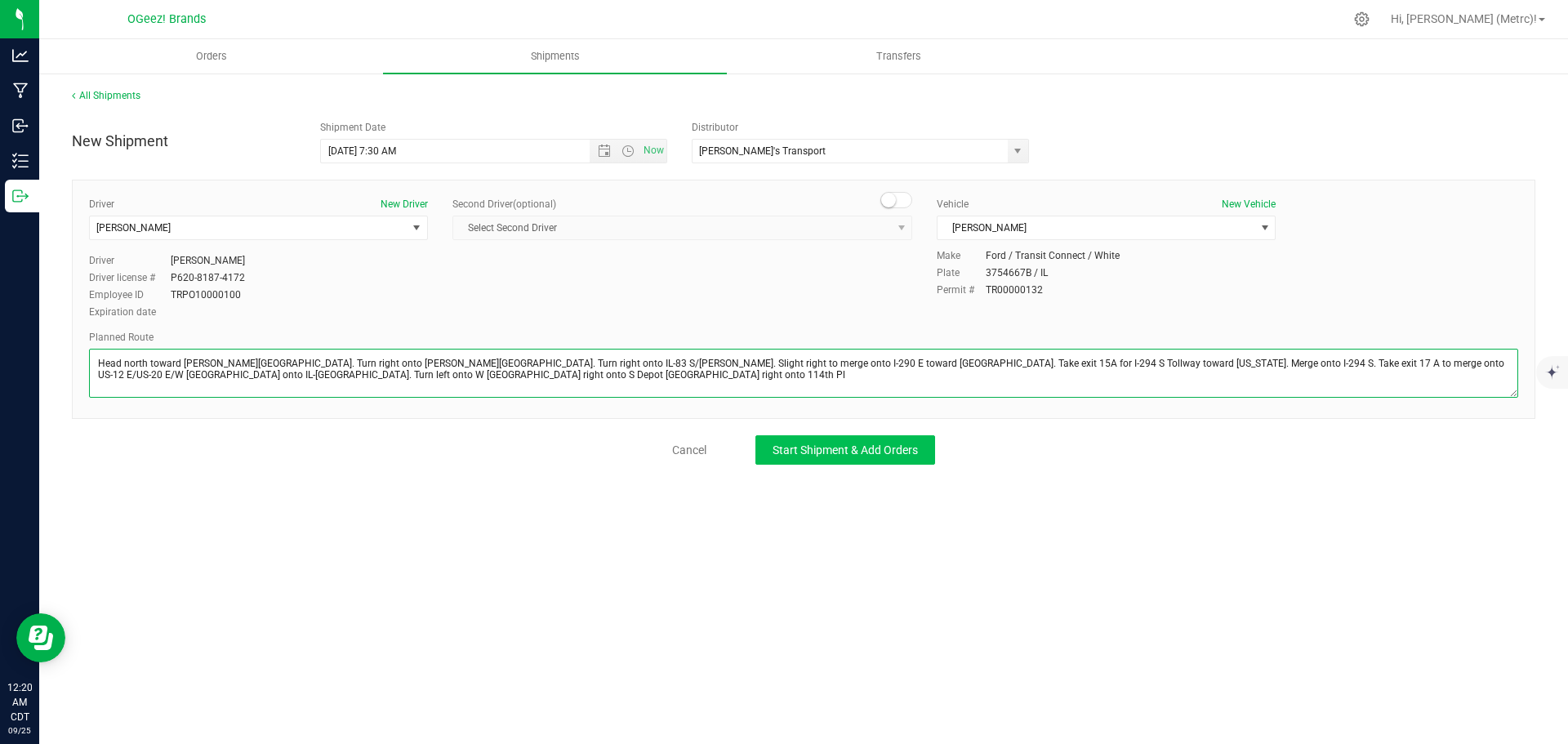
type textarea "Head north toward [PERSON_NAME][GEOGRAPHIC_DATA]. Turn right onto [PERSON_NAME]…"
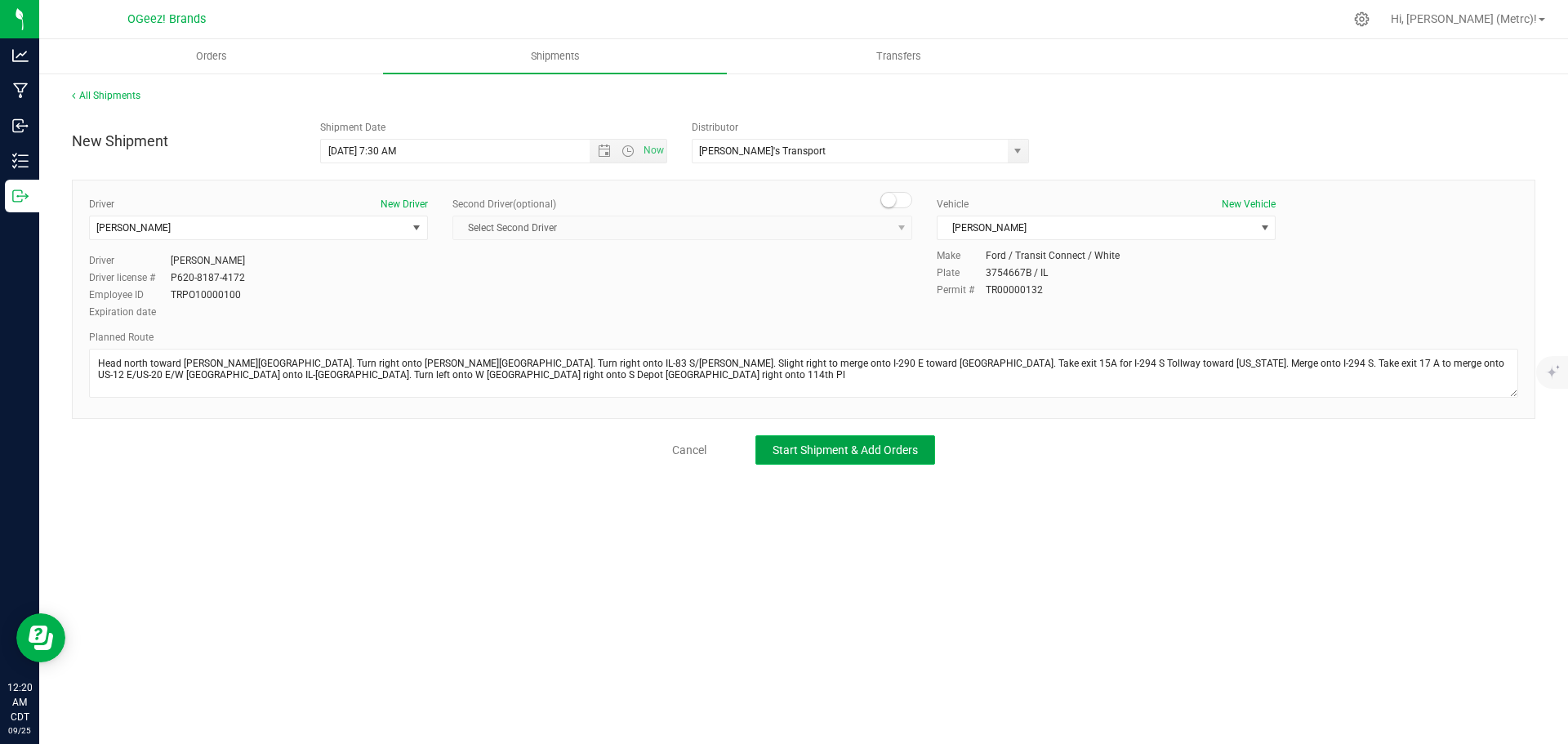
click at [799, 450] on span "Start Shipment & Add Orders" at bounding box center [845, 450] width 145 height 13
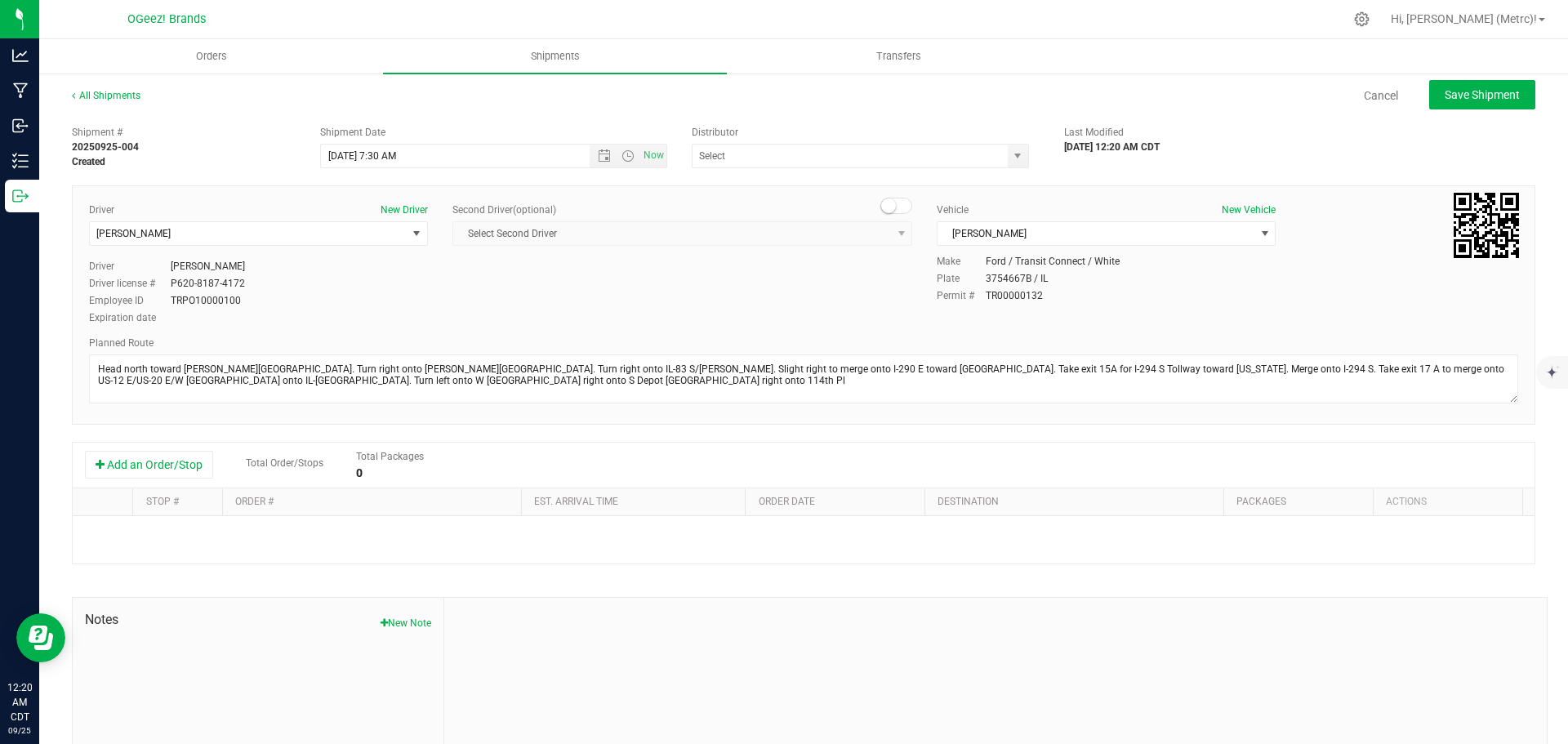
type input "[PERSON_NAME]'s Transport"
click at [161, 466] on button "Add an Order/Stop" at bounding box center [149, 464] width 129 height 28
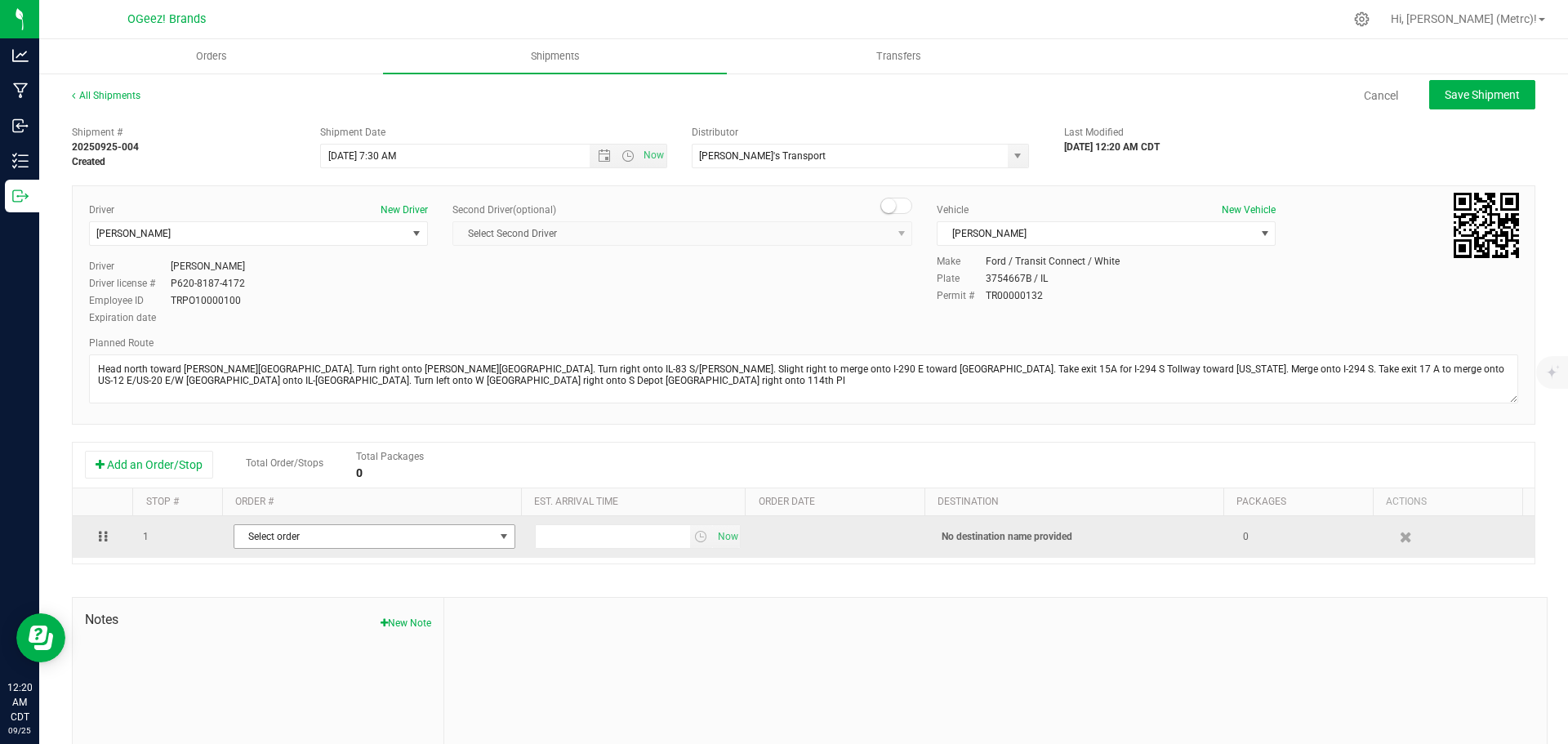
click at [399, 538] on span "Select order" at bounding box center [364, 535] width 260 height 23
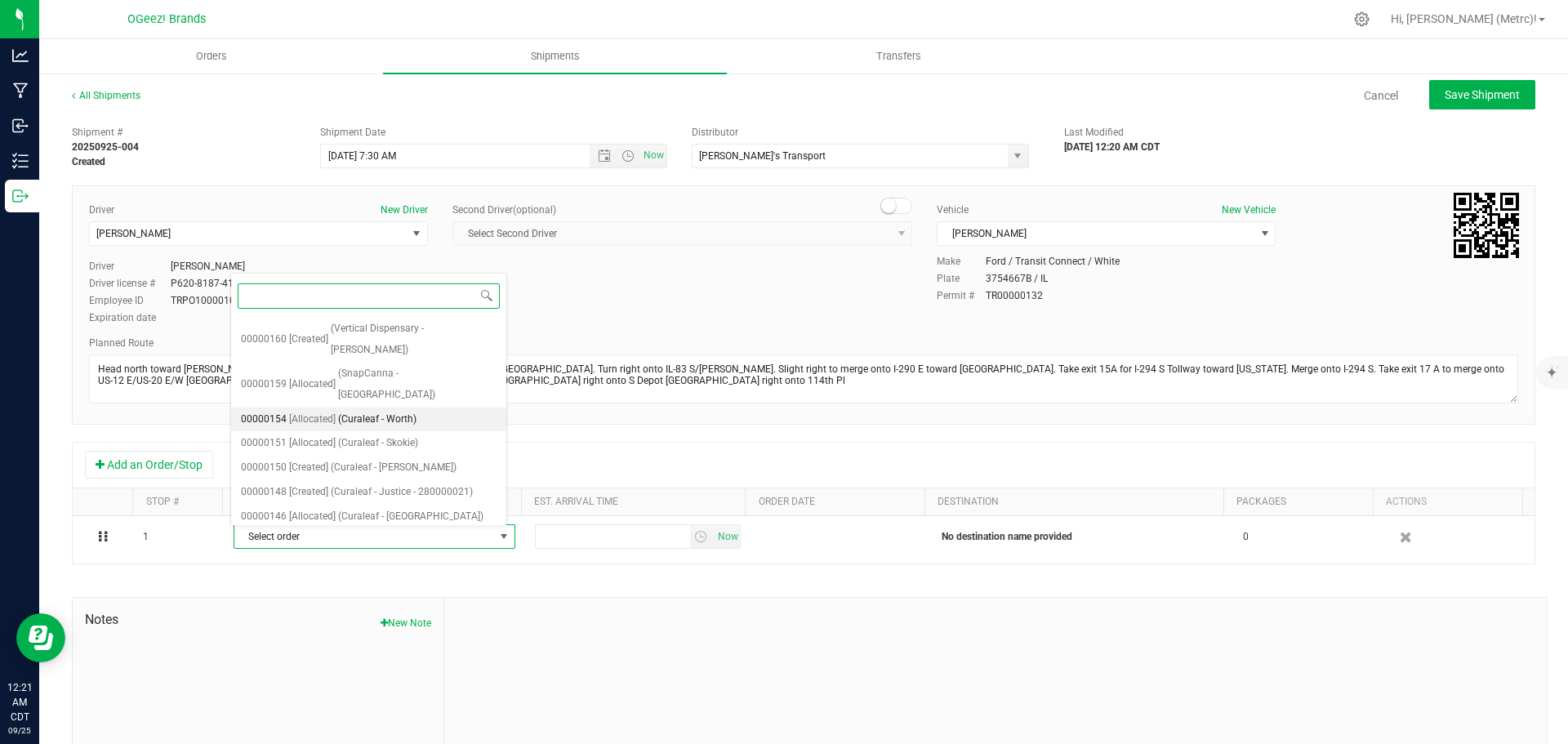
click at [400, 409] on span "(Curaleaf - Worth)" at bounding box center [377, 419] width 78 height 21
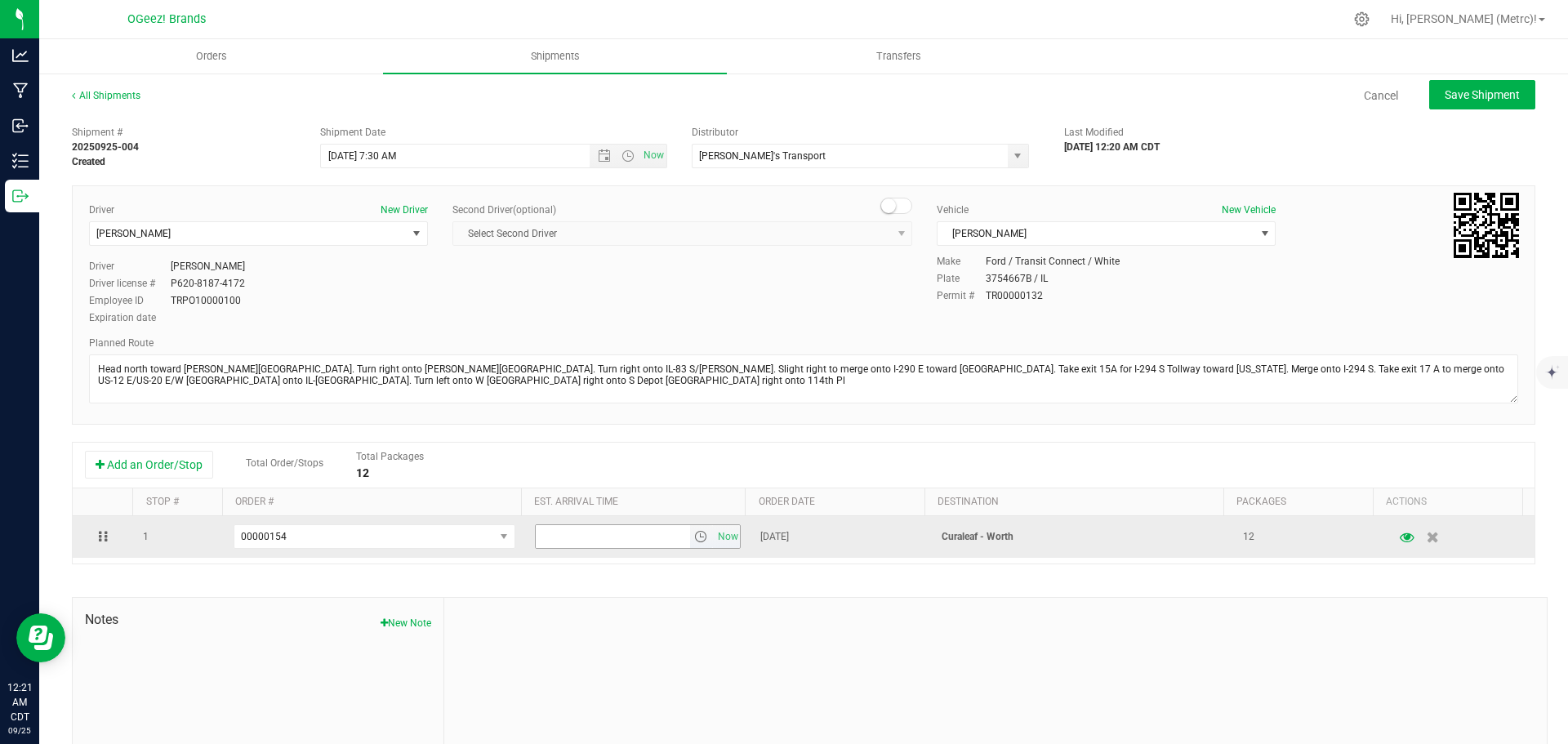
click at [696, 534] on span "select" at bounding box center [701, 536] width 13 height 13
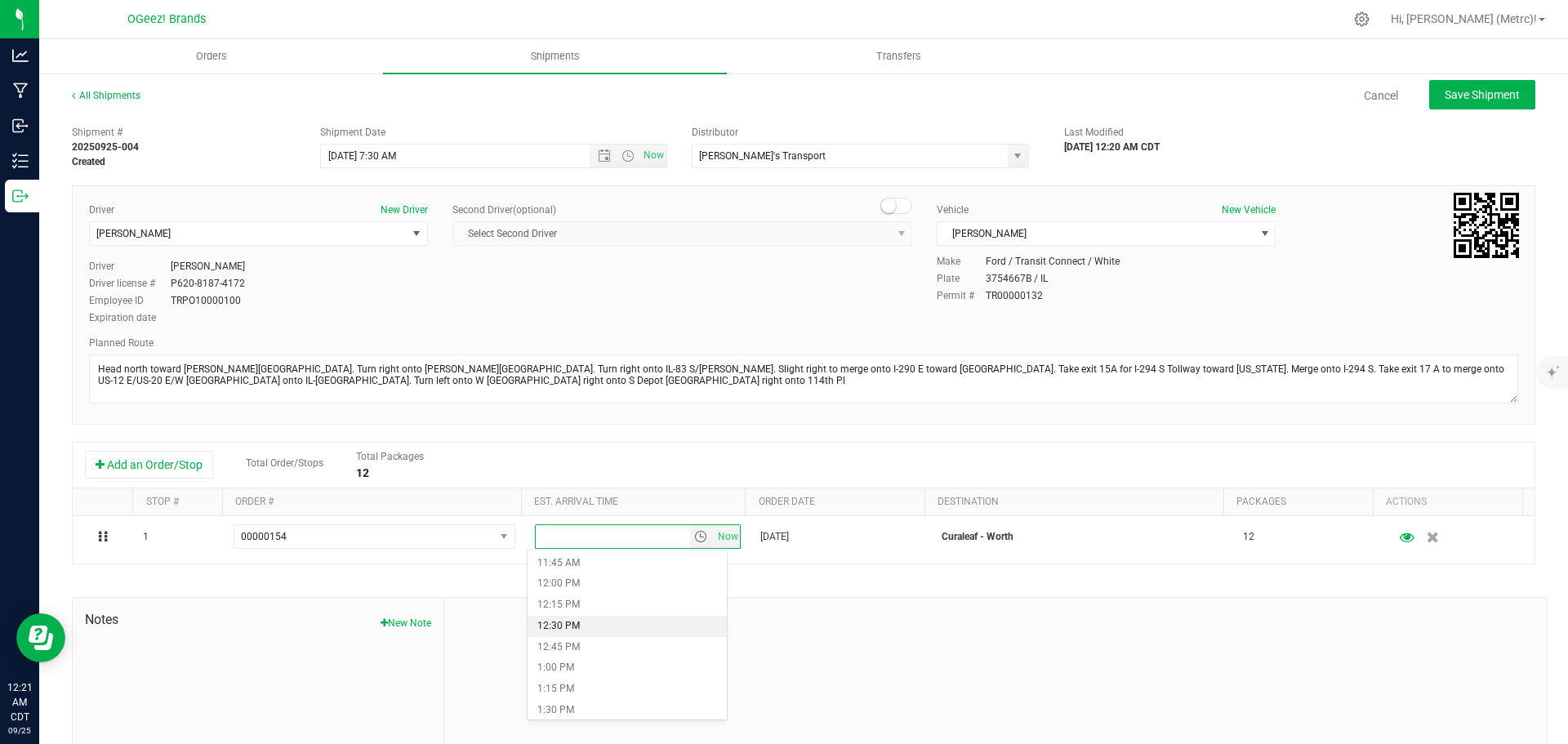
scroll to position [988, 0]
click at [598, 703] on li "1:30 PM" at bounding box center [627, 709] width 199 height 21
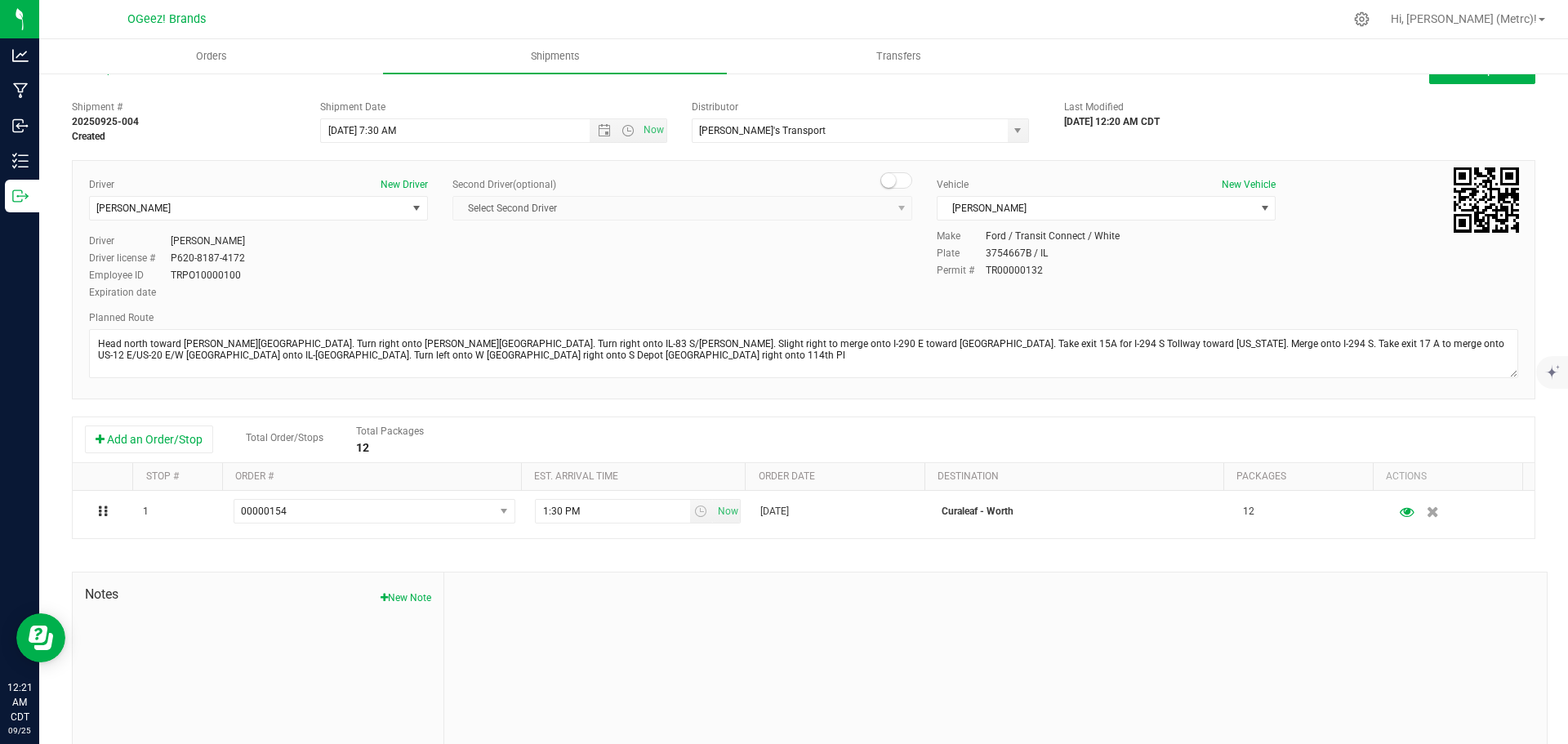
scroll to position [0, 0]
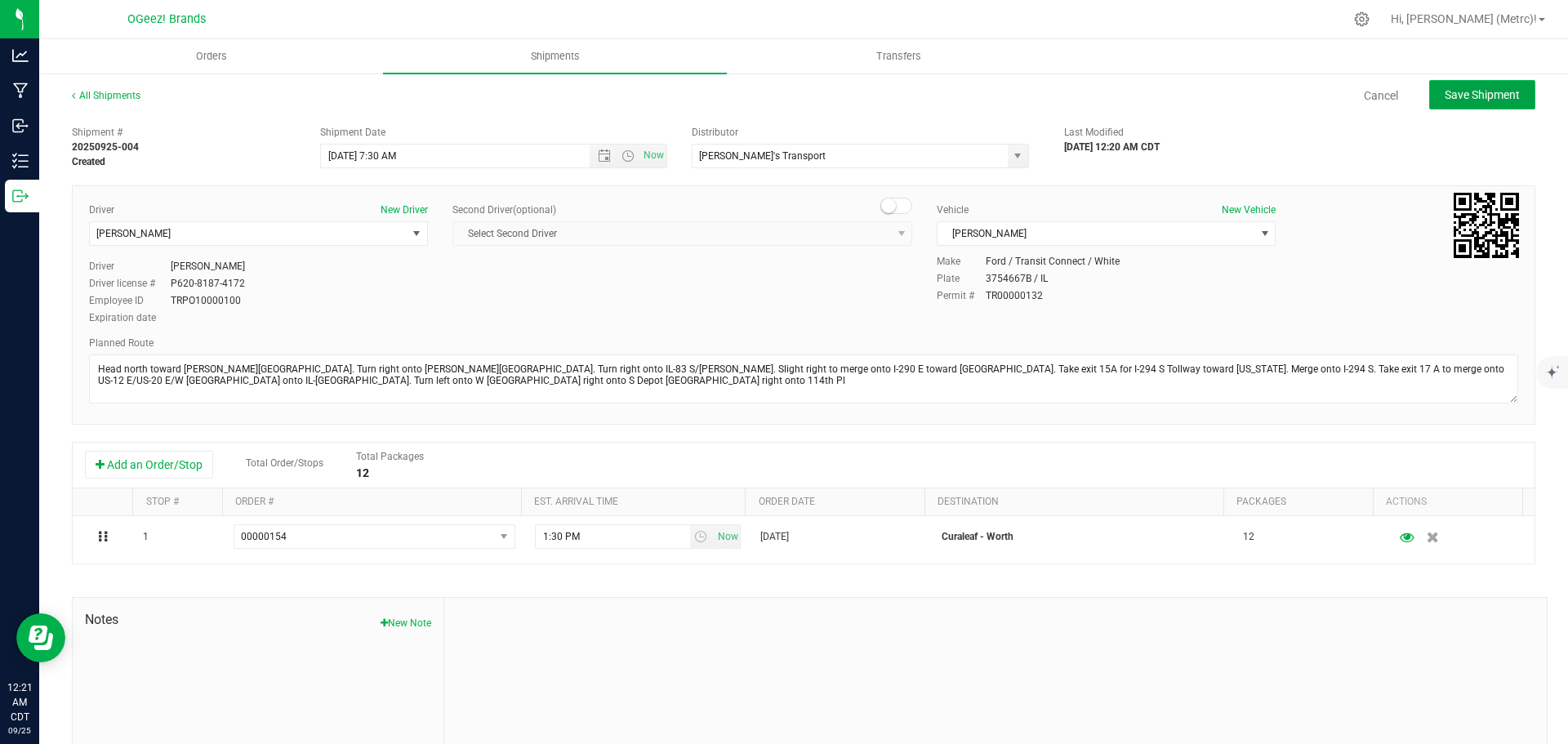
click at [1465, 96] on span "Save Shipment" at bounding box center [1482, 95] width 75 height 13
type input "[DATE] 12:30 PM"
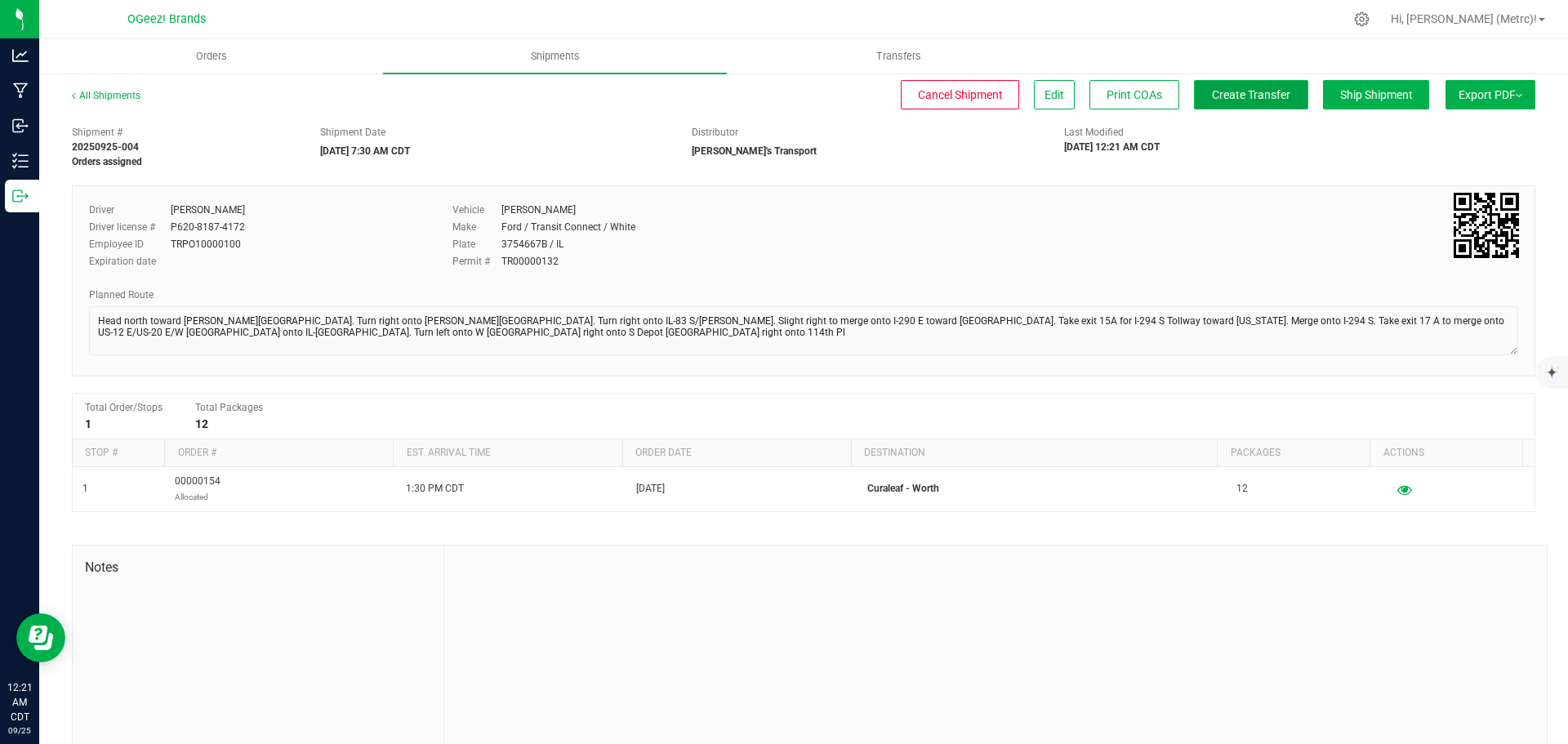
click at [1233, 94] on span "Create Transfer" at bounding box center [1251, 95] width 78 height 13
click at [539, 51] on span "Shipments" at bounding box center [556, 57] width 93 height 15
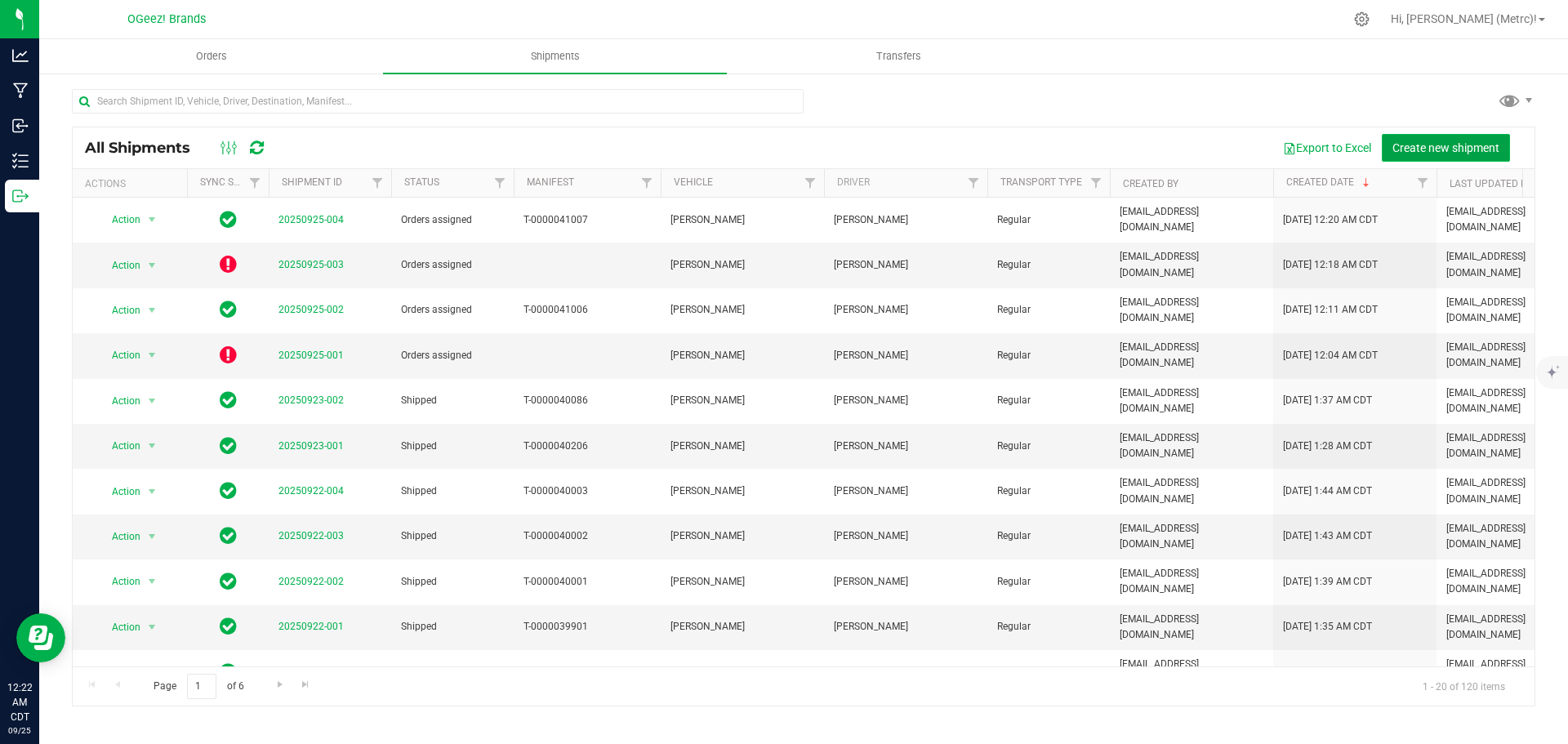
click at [1415, 141] on span "Create new shipment" at bounding box center [1446, 148] width 107 height 13
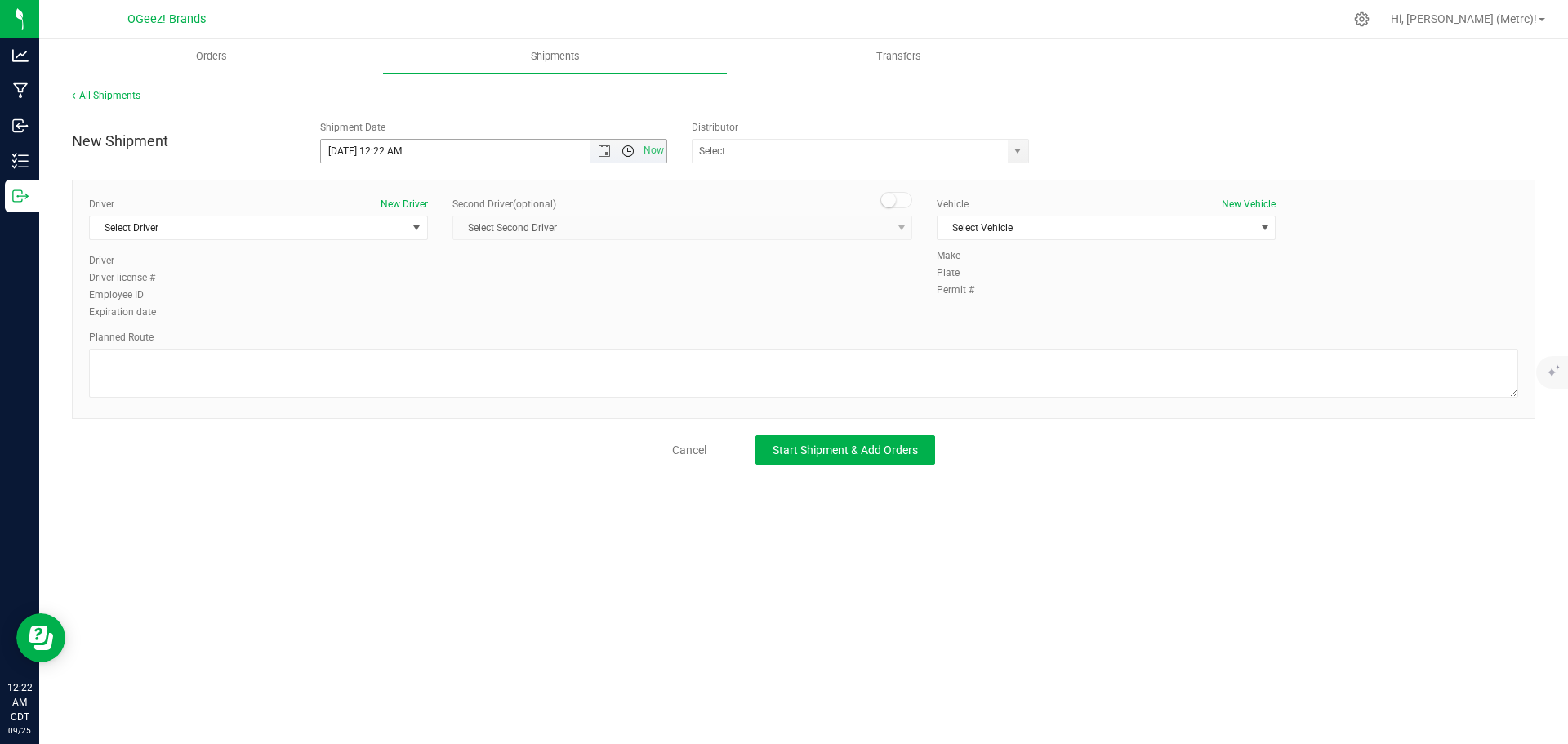
click at [623, 153] on span "Open the time view" at bounding box center [628, 151] width 13 height 13
click at [505, 206] on li "8:30 AM" at bounding box center [493, 205] width 345 height 21
type input "[DATE] 8:30 AM"
click at [1013, 153] on span "select" at bounding box center [1018, 151] width 13 height 13
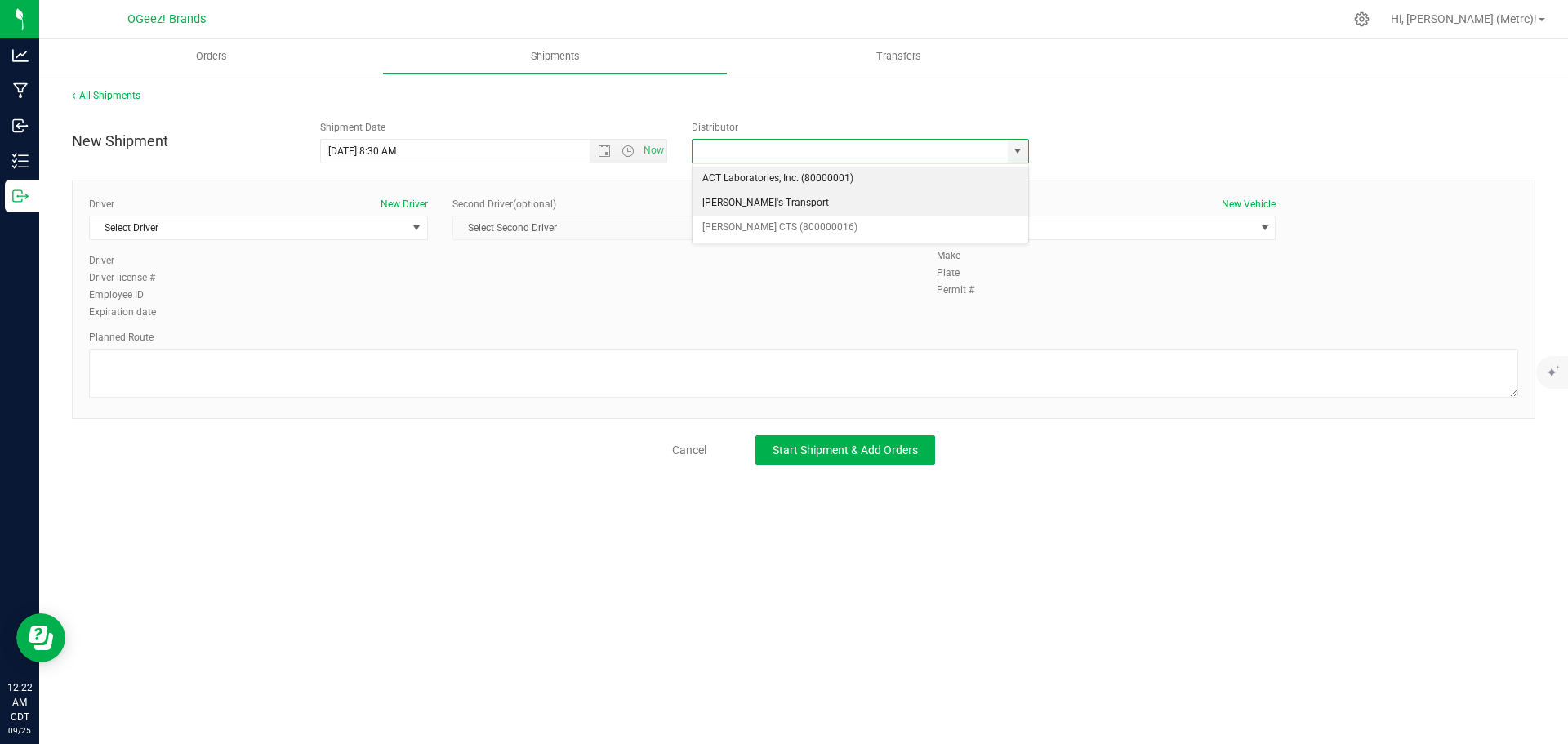
click at [973, 197] on li "[PERSON_NAME]'s Transport" at bounding box center [860, 203] width 335 height 24
type input "[PERSON_NAME]'s Transport"
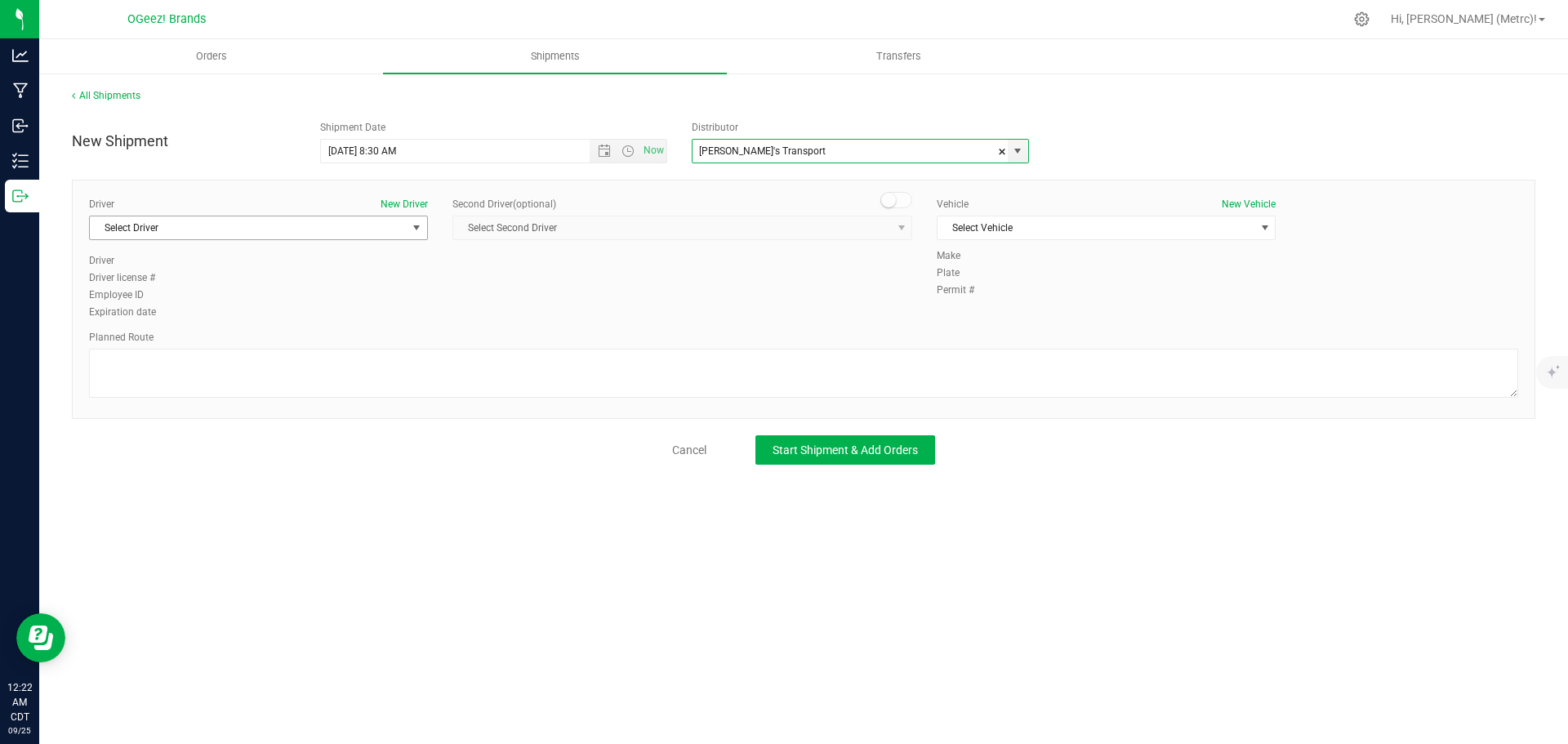
click at [399, 233] on span "Select Driver" at bounding box center [249, 227] width 317 height 23
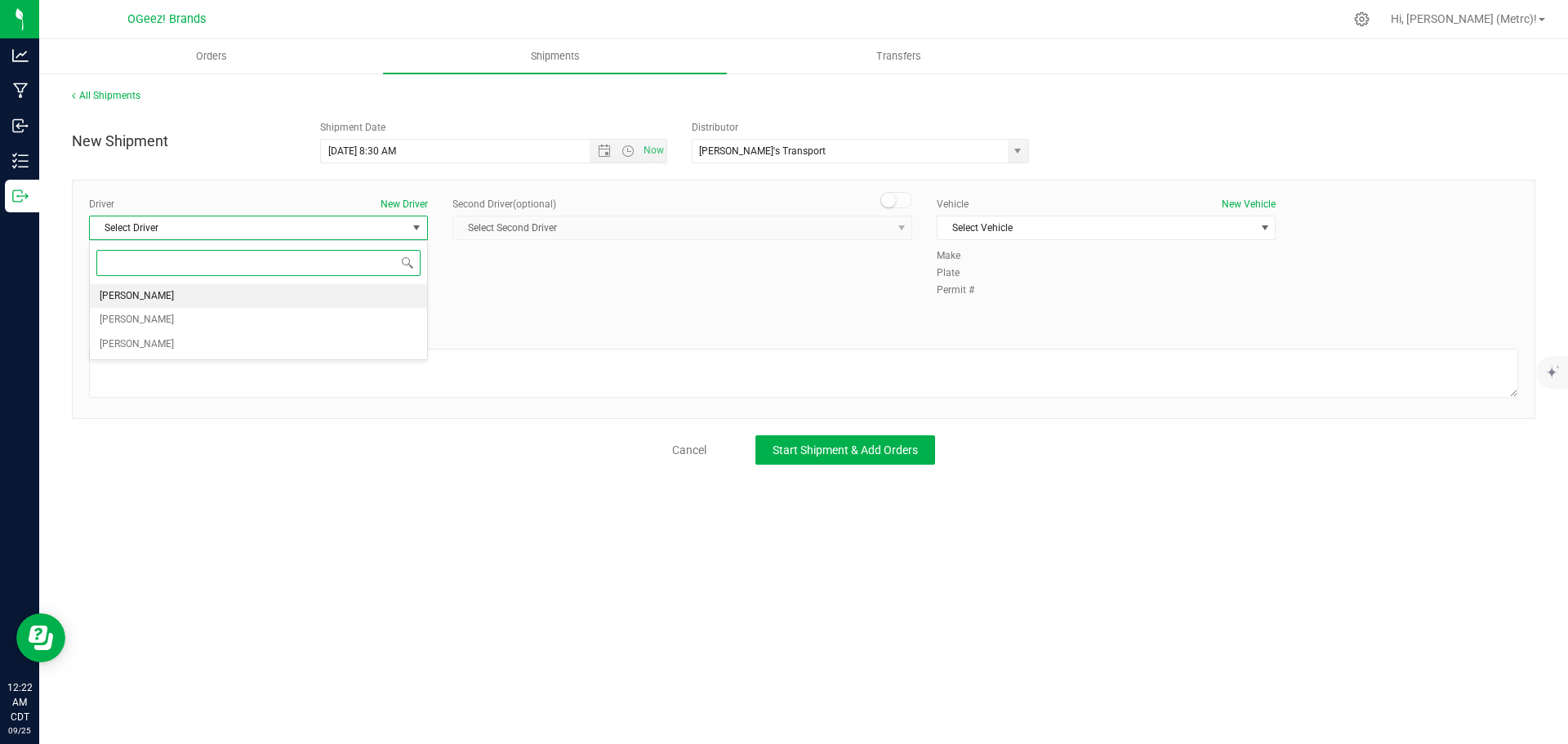
click at [345, 294] on li "[PERSON_NAME]" at bounding box center [259, 296] width 337 height 24
click at [1028, 230] on span "Select Vehicle" at bounding box center [1096, 227] width 317 height 23
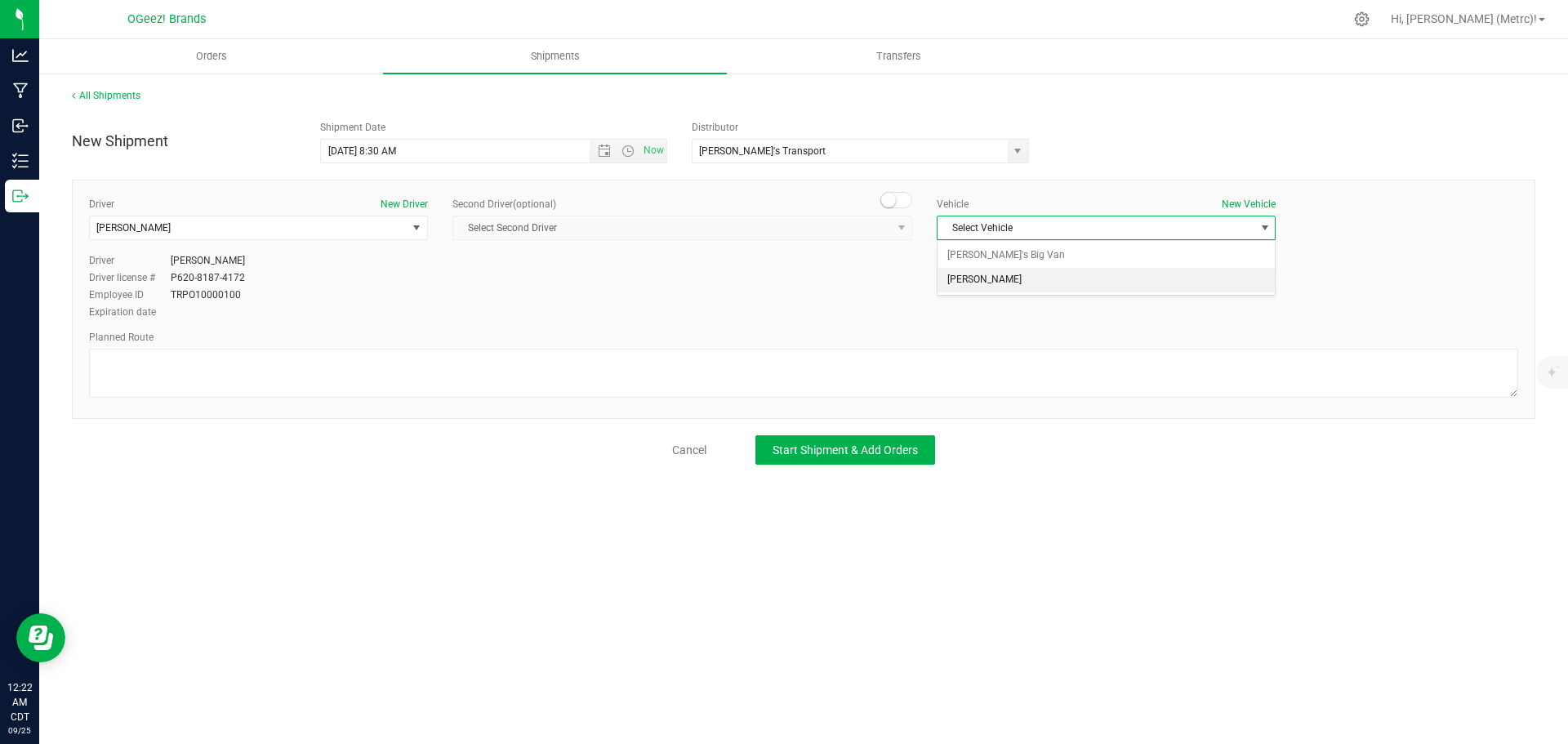
click at [1012, 275] on li "[PERSON_NAME]" at bounding box center [1106, 279] width 337 height 24
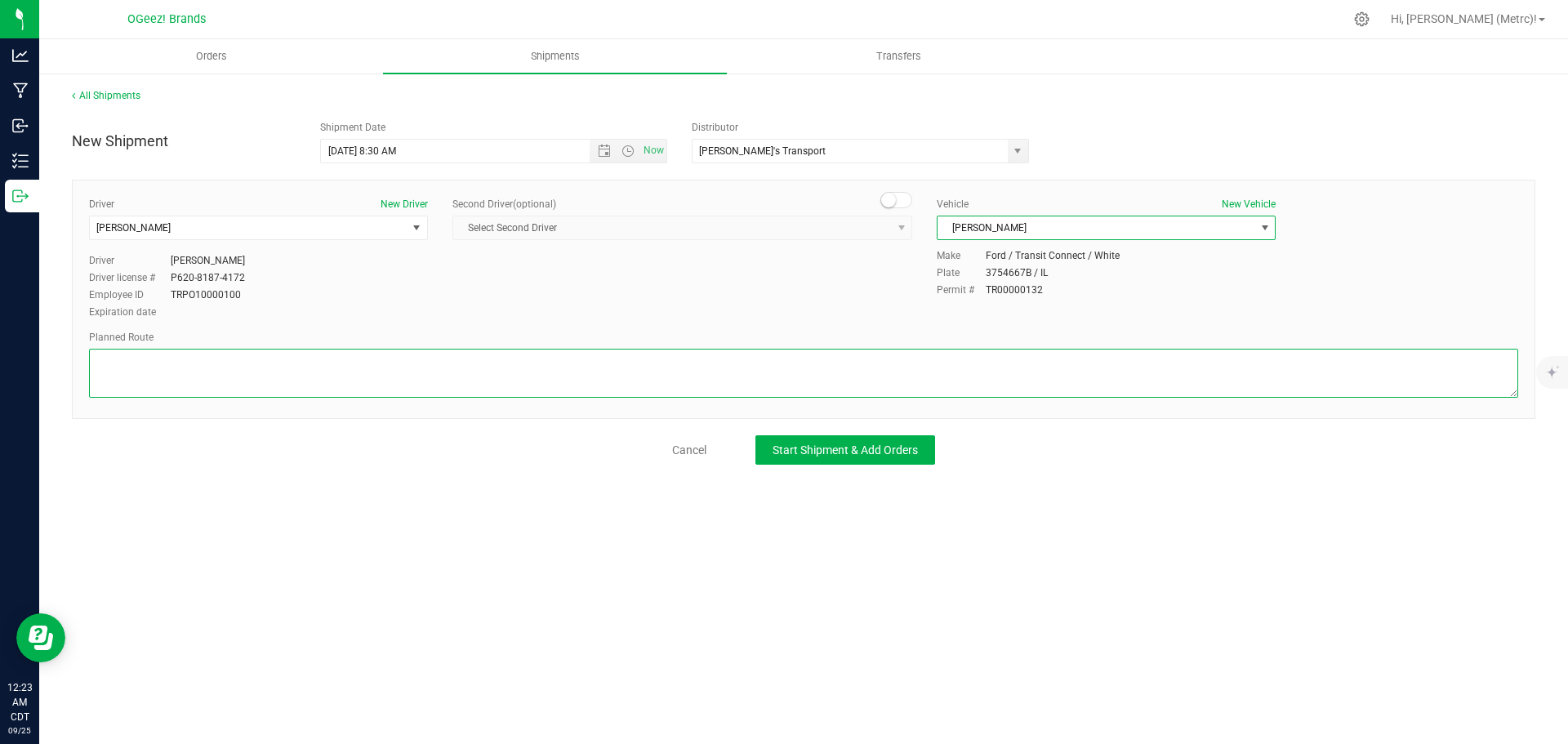
click at [341, 353] on textarea at bounding box center [804, 373] width 1429 height 49
paste textarea "Head west toward [PERSON_NAME][GEOGRAPHIC_DATA]. Turn right toward [PERSON_NAME…"
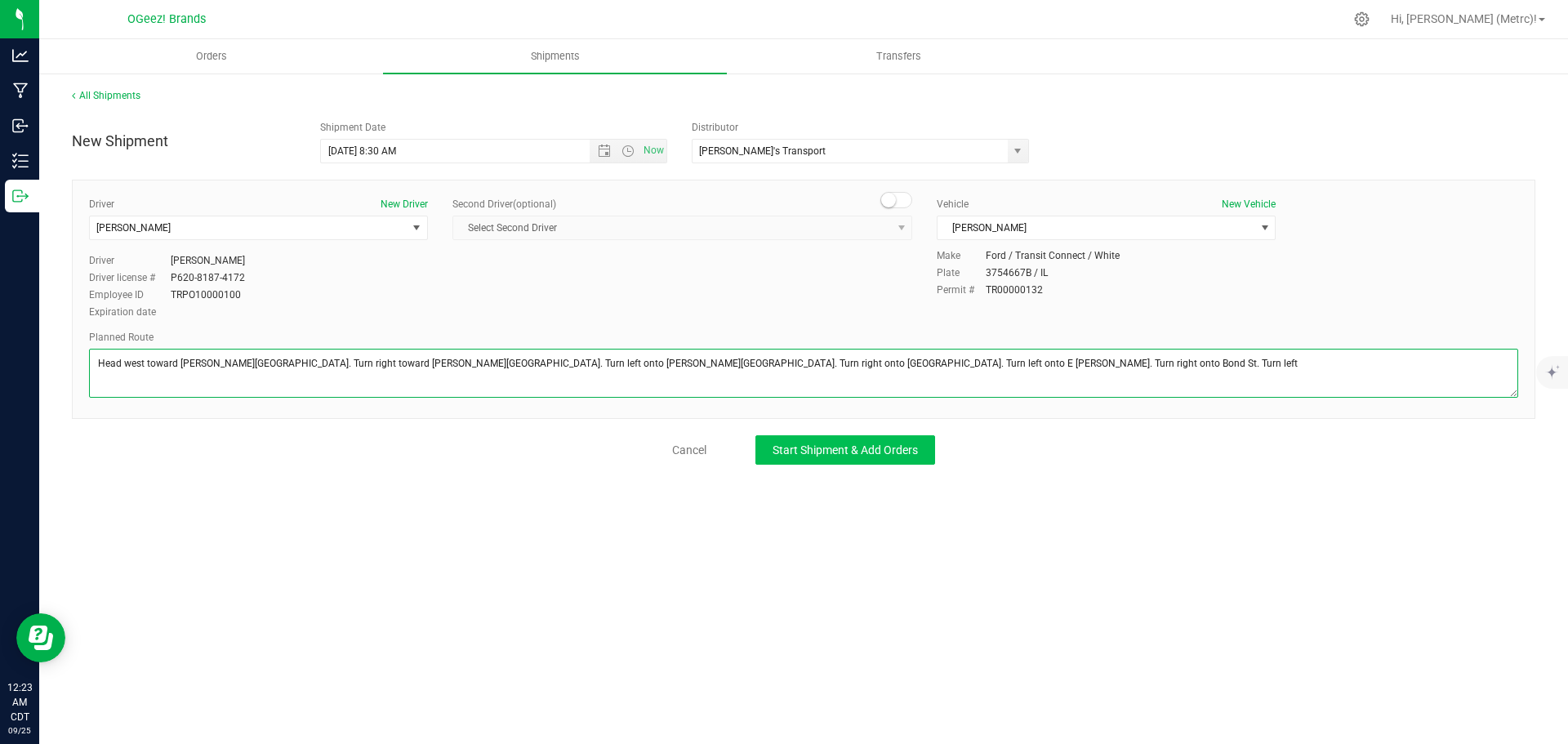
type textarea "Head west toward [PERSON_NAME][GEOGRAPHIC_DATA]. Turn right toward [PERSON_NAME…"
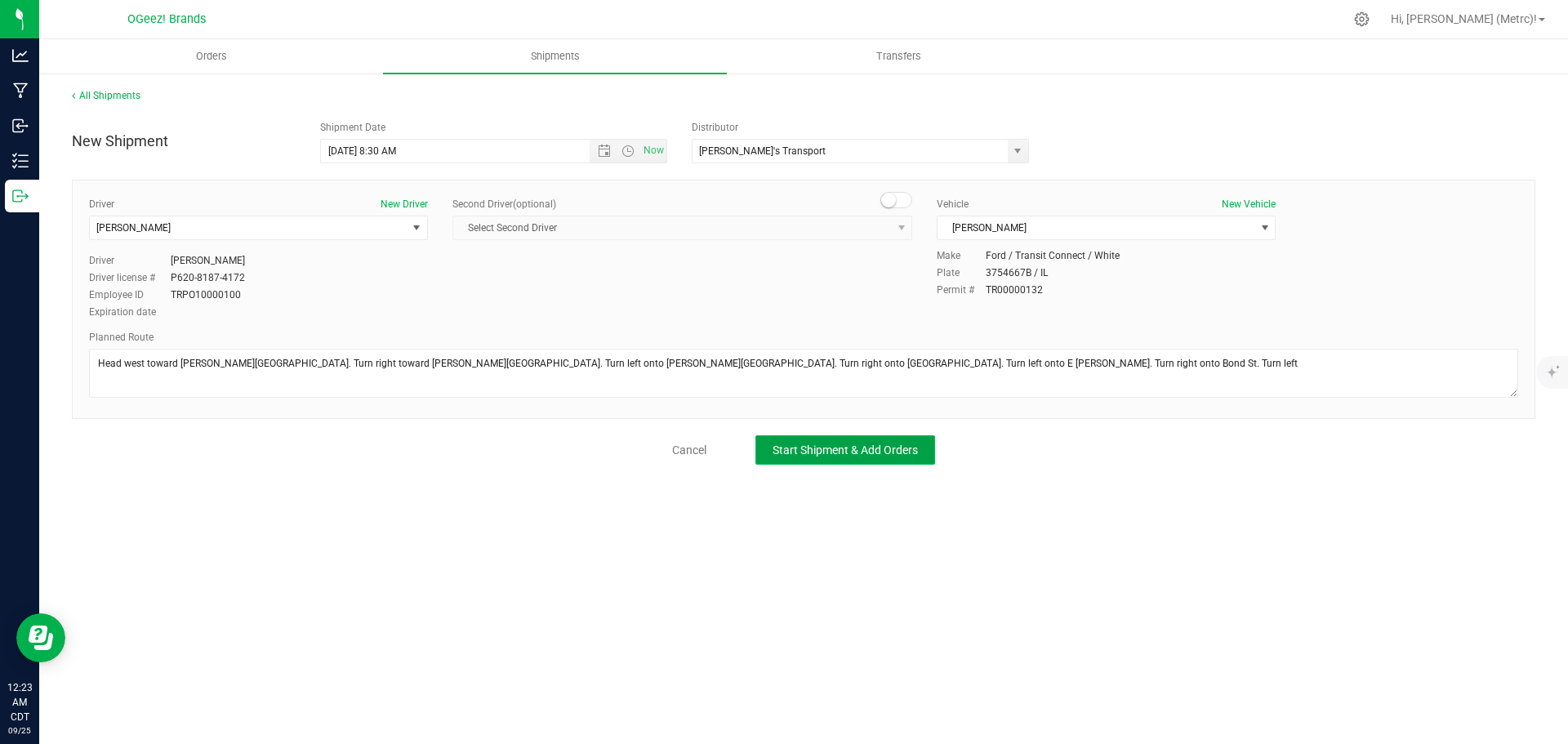
click at [832, 455] on span "Start Shipment & Add Orders" at bounding box center [845, 450] width 145 height 13
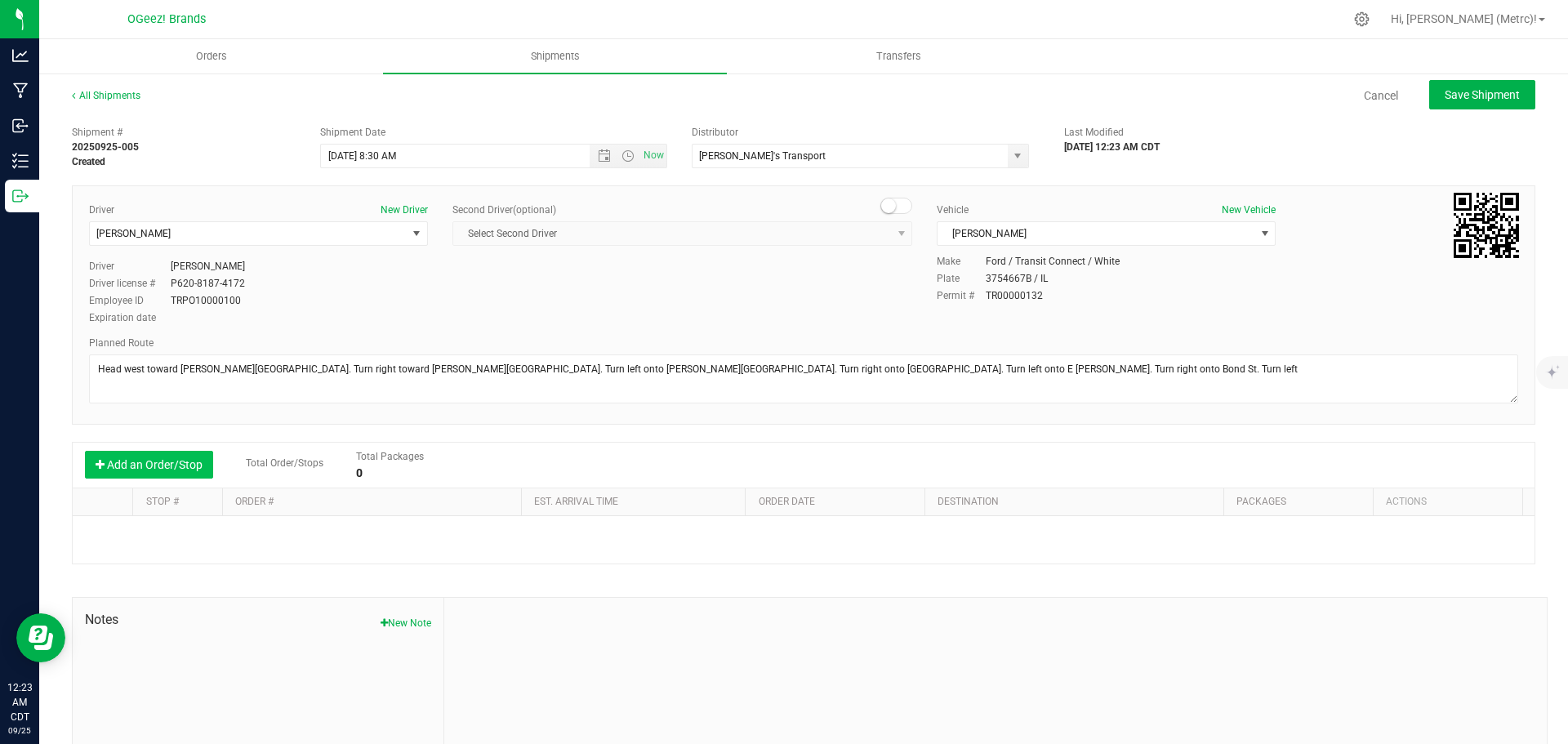
click at [186, 468] on button "Add an Order/Stop" at bounding box center [149, 464] width 129 height 28
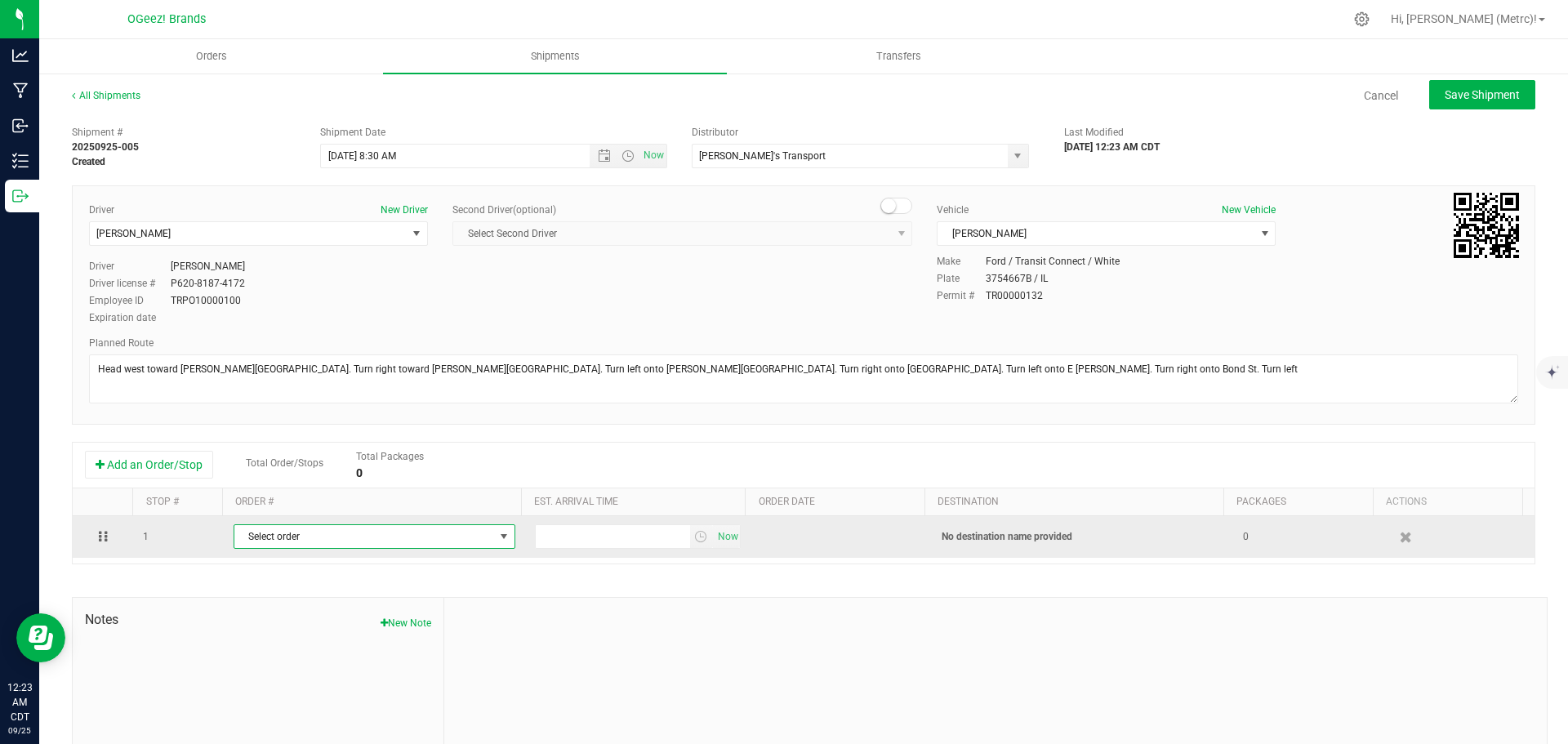
click at [502, 543] on span "select" at bounding box center [504, 536] width 13 height 13
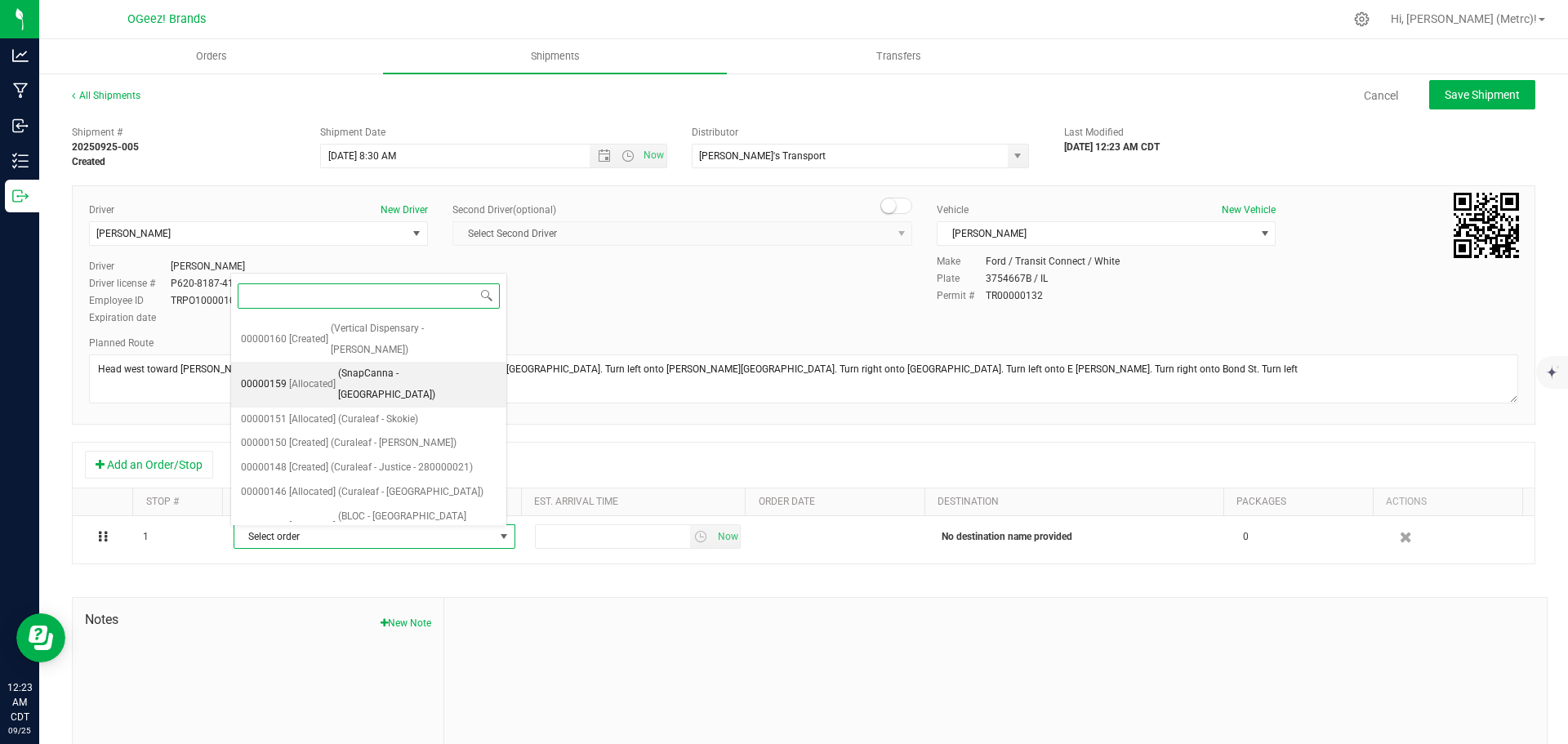
click at [351, 363] on span "(SnapCanna - [GEOGRAPHIC_DATA])" at bounding box center [417, 384] width 159 height 42
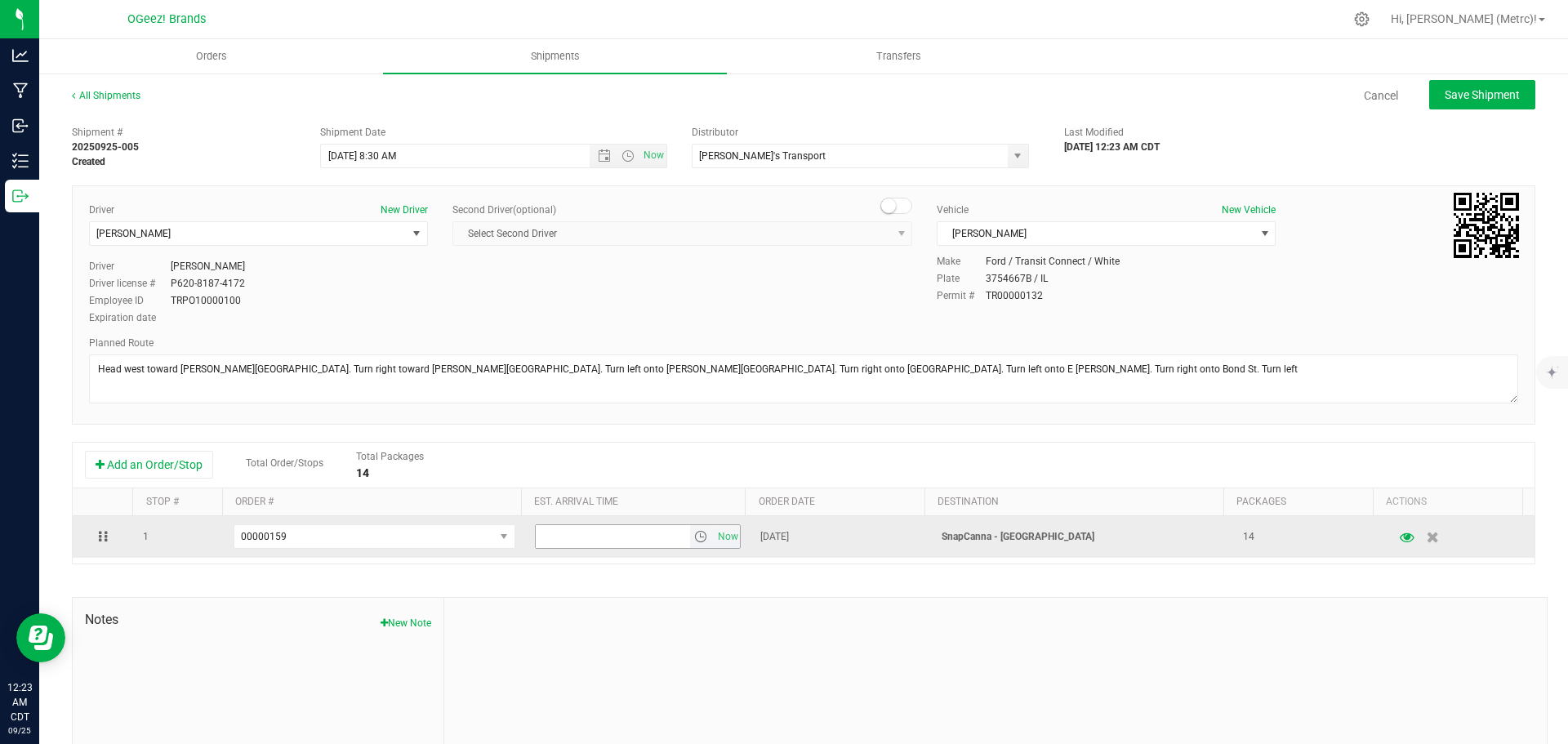
click at [694, 535] on span "select" at bounding box center [701, 536] width 13 height 13
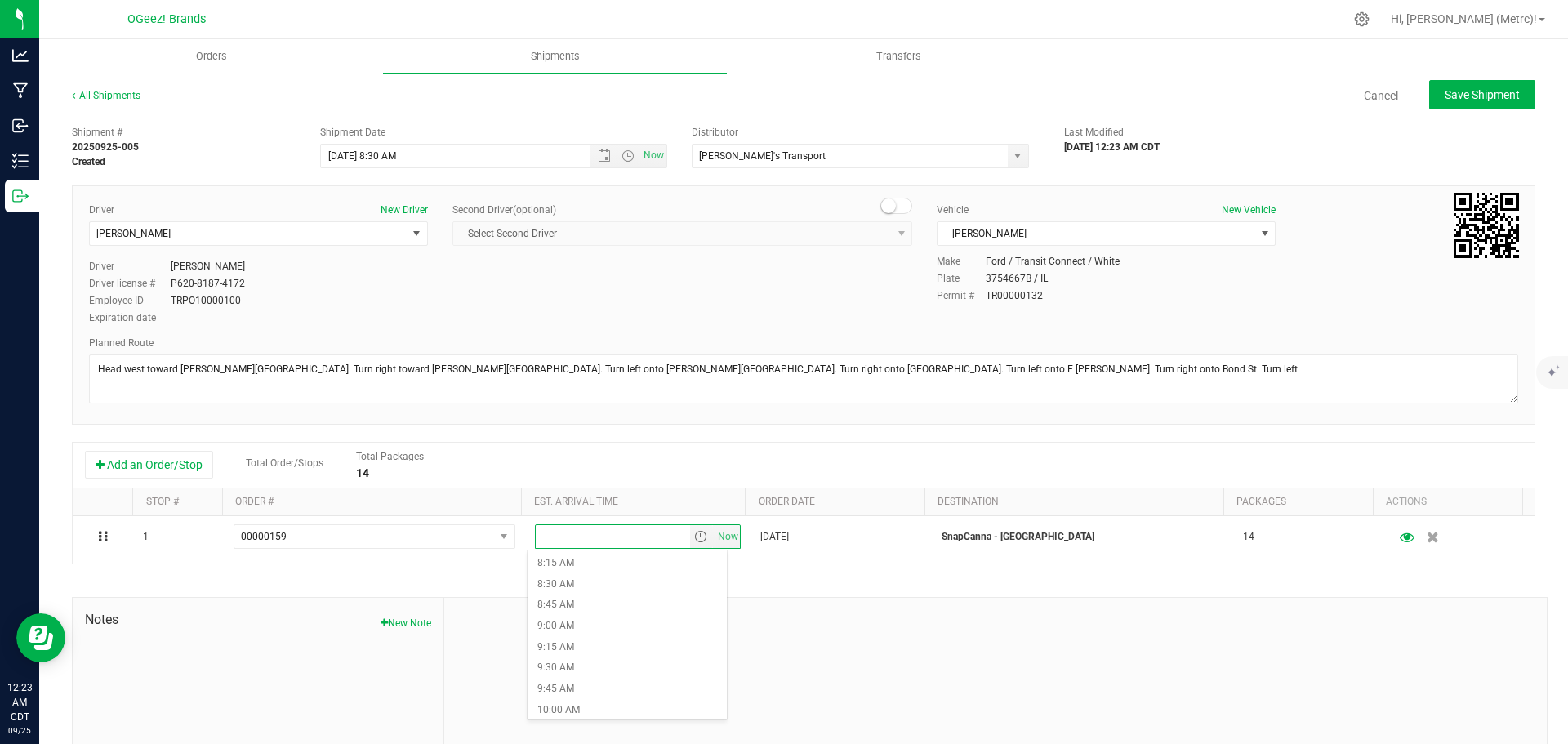
scroll to position [713, 0]
click at [587, 602] on li "9:00 AM" at bounding box center [627, 605] width 199 height 21
click at [1470, 100] on span "Save Shipment" at bounding box center [1482, 95] width 75 height 13
type input "[DATE] 1:30 PM"
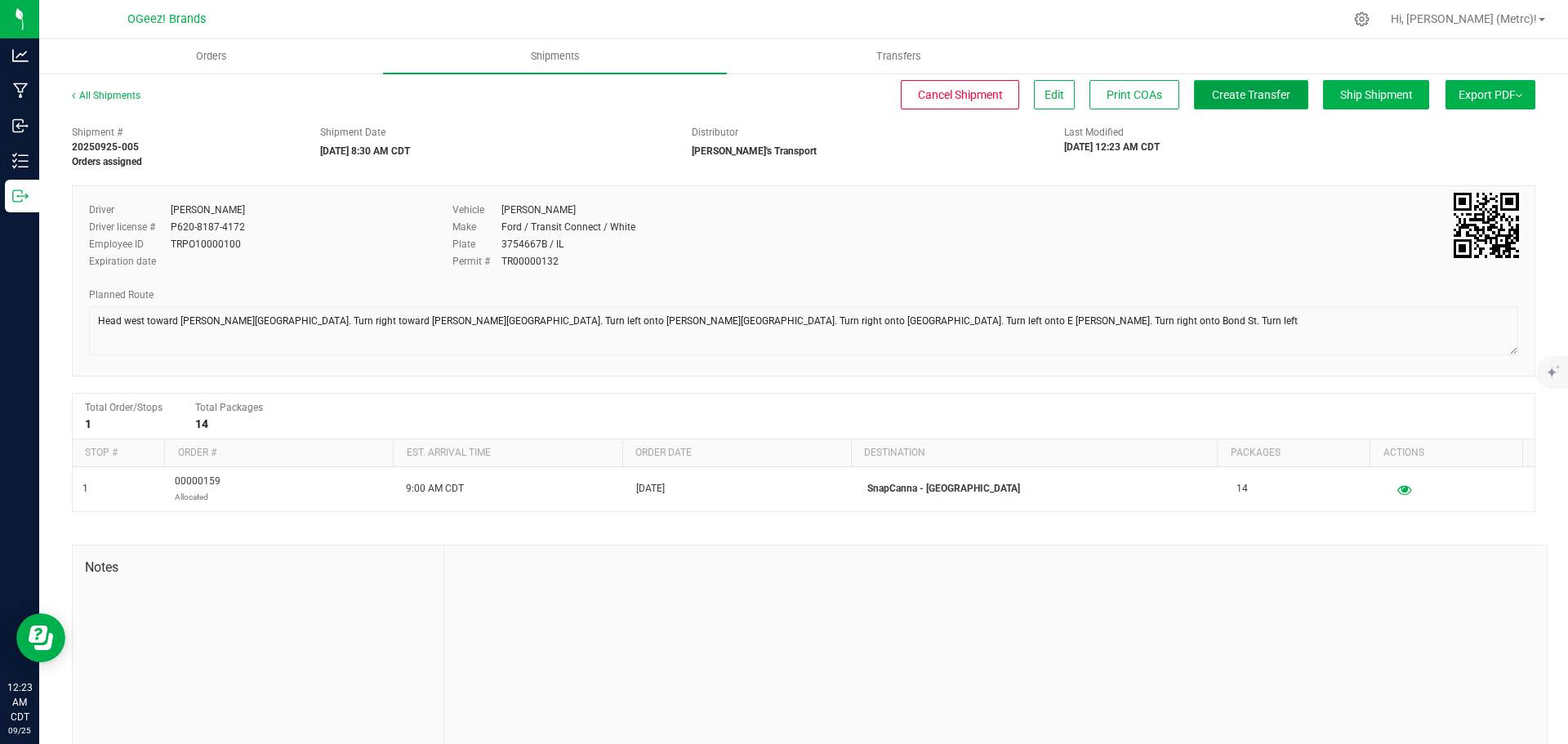
click at [1213, 92] on span "Create Transfer" at bounding box center [1251, 95] width 78 height 13
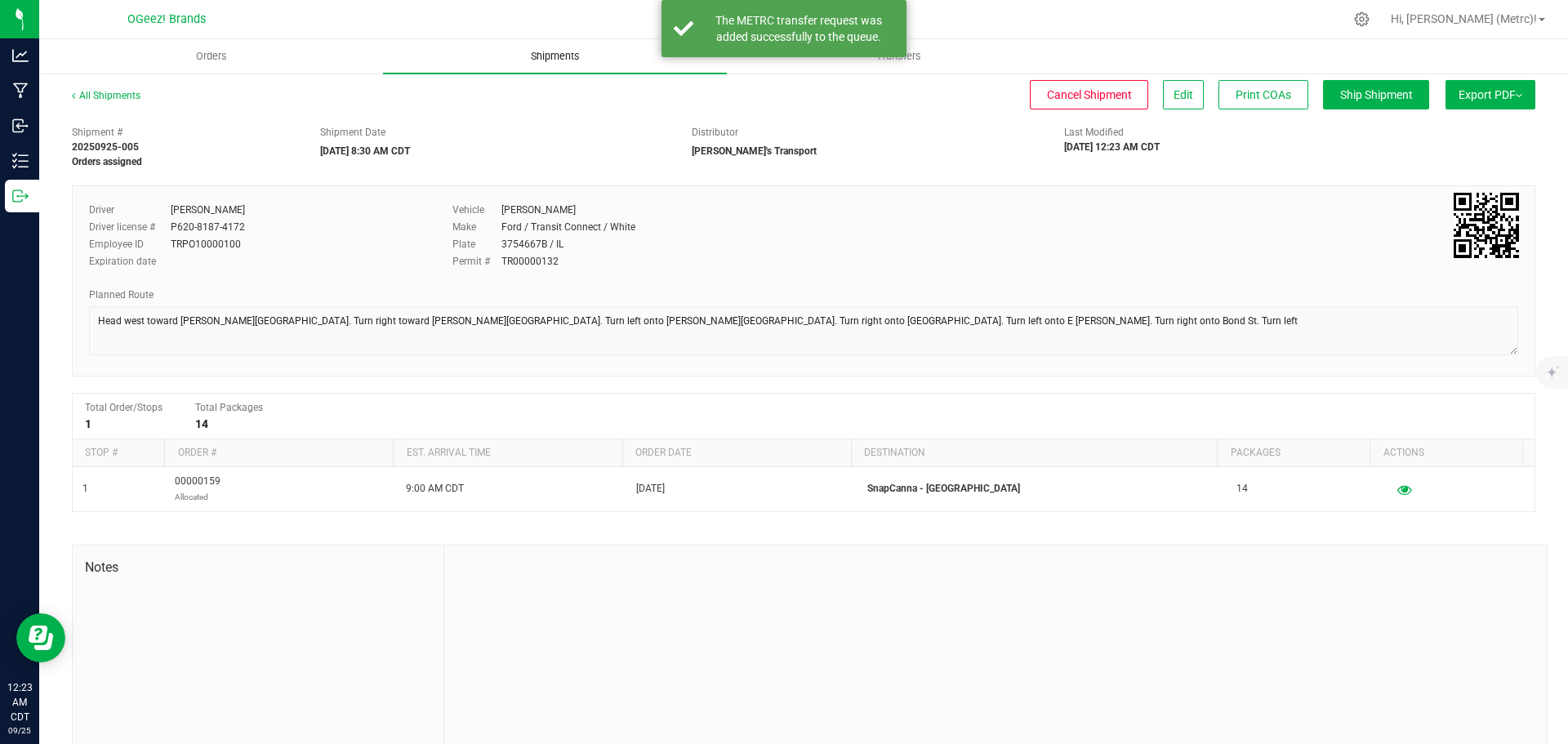
click at [543, 63] on span "Shipments" at bounding box center [556, 57] width 93 height 15
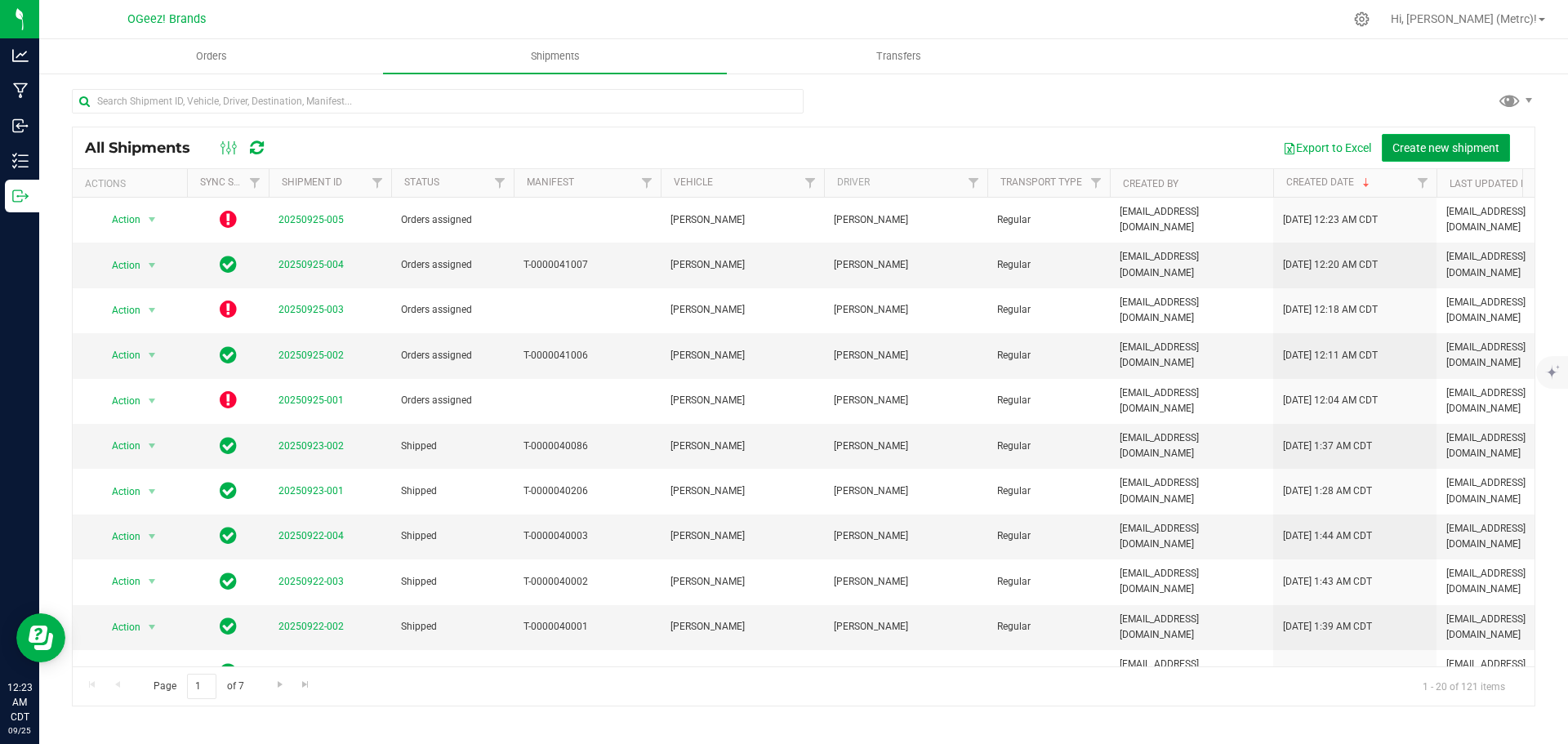
click at [1434, 152] on span "Create new shipment" at bounding box center [1446, 148] width 107 height 13
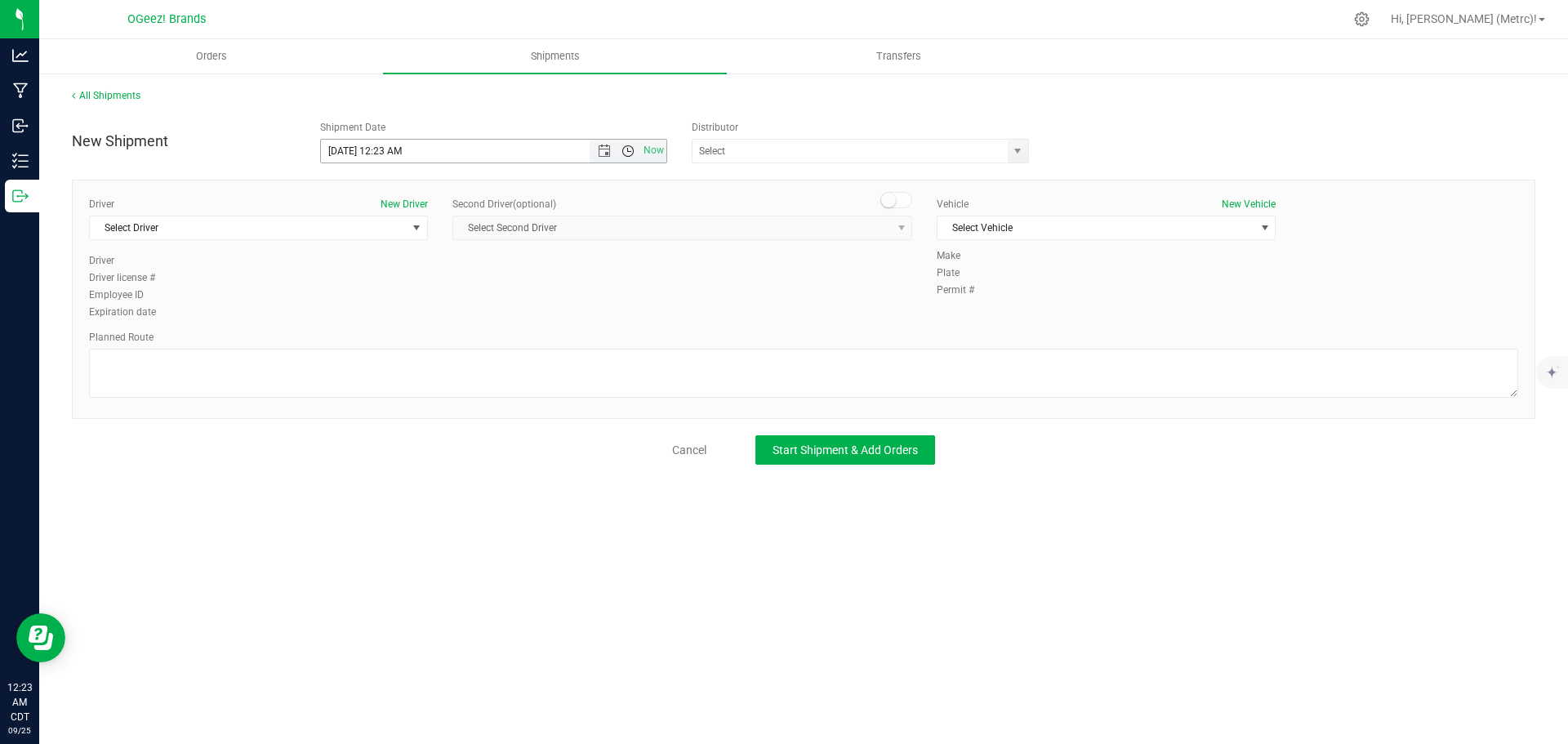
click at [627, 148] on span "Open the time view" at bounding box center [628, 151] width 13 height 13
click at [403, 225] on li "8:30 AM" at bounding box center [493, 220] width 345 height 21
type input "[DATE] 8:30 AM"
click at [1013, 148] on span "select" at bounding box center [1018, 151] width 13 height 13
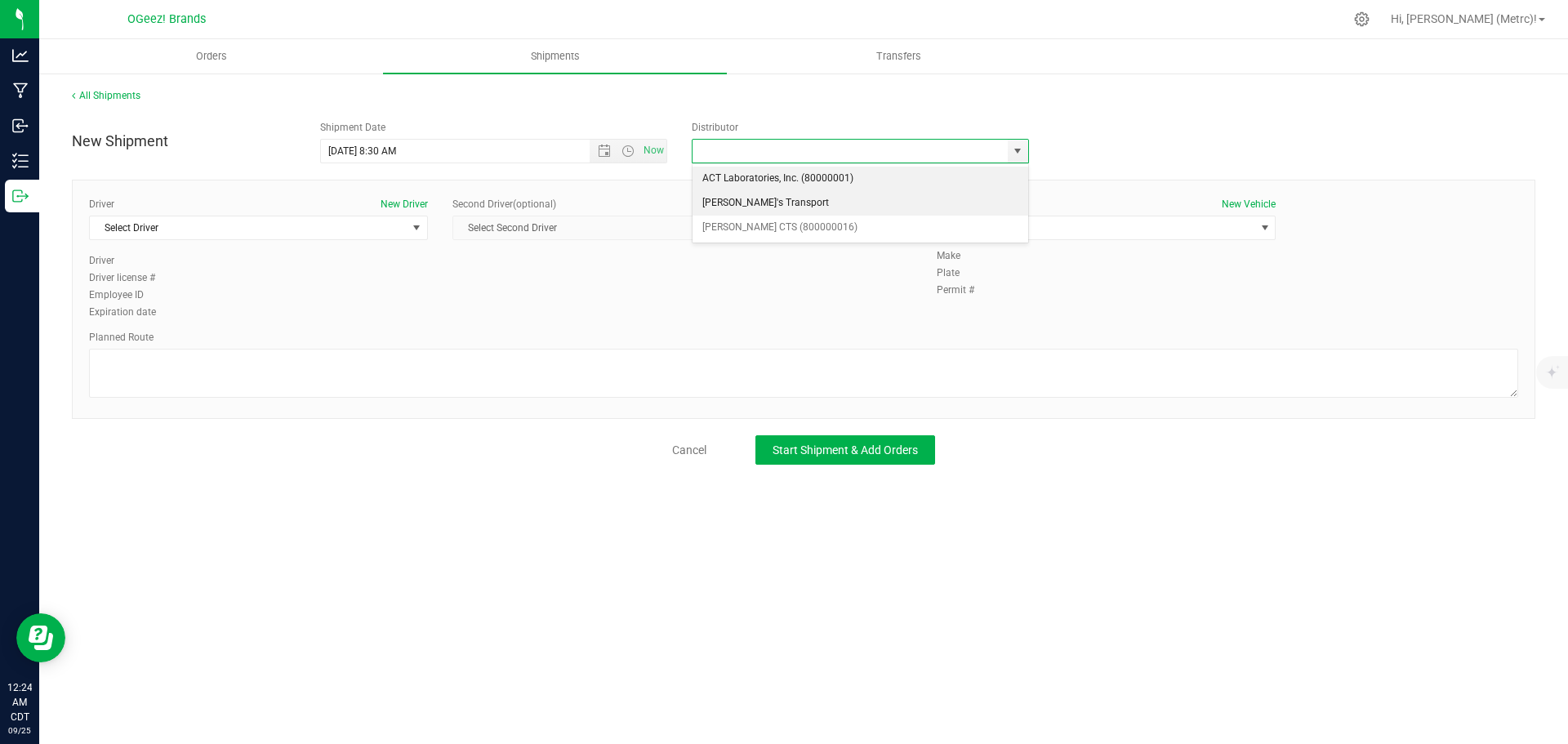
click at [942, 209] on li "[PERSON_NAME]'s Transport" at bounding box center [860, 203] width 335 height 24
type input "[PERSON_NAME]'s Transport"
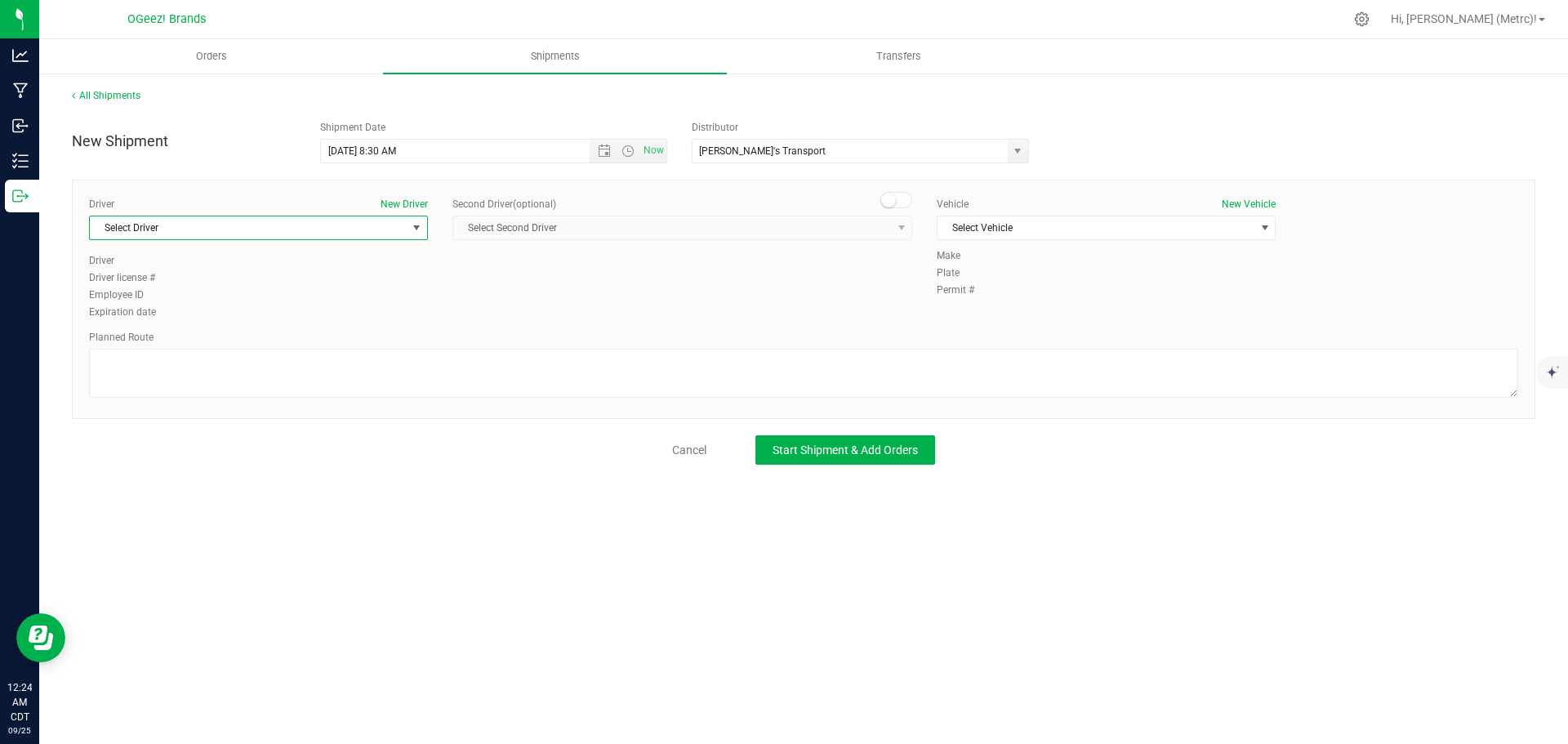
click at [391, 231] on span "Select Driver" at bounding box center [249, 227] width 317 height 23
click at [252, 289] on li "[PERSON_NAME]" at bounding box center [259, 296] width 337 height 24
click at [968, 230] on span "Select Vehicle" at bounding box center [1096, 227] width 317 height 23
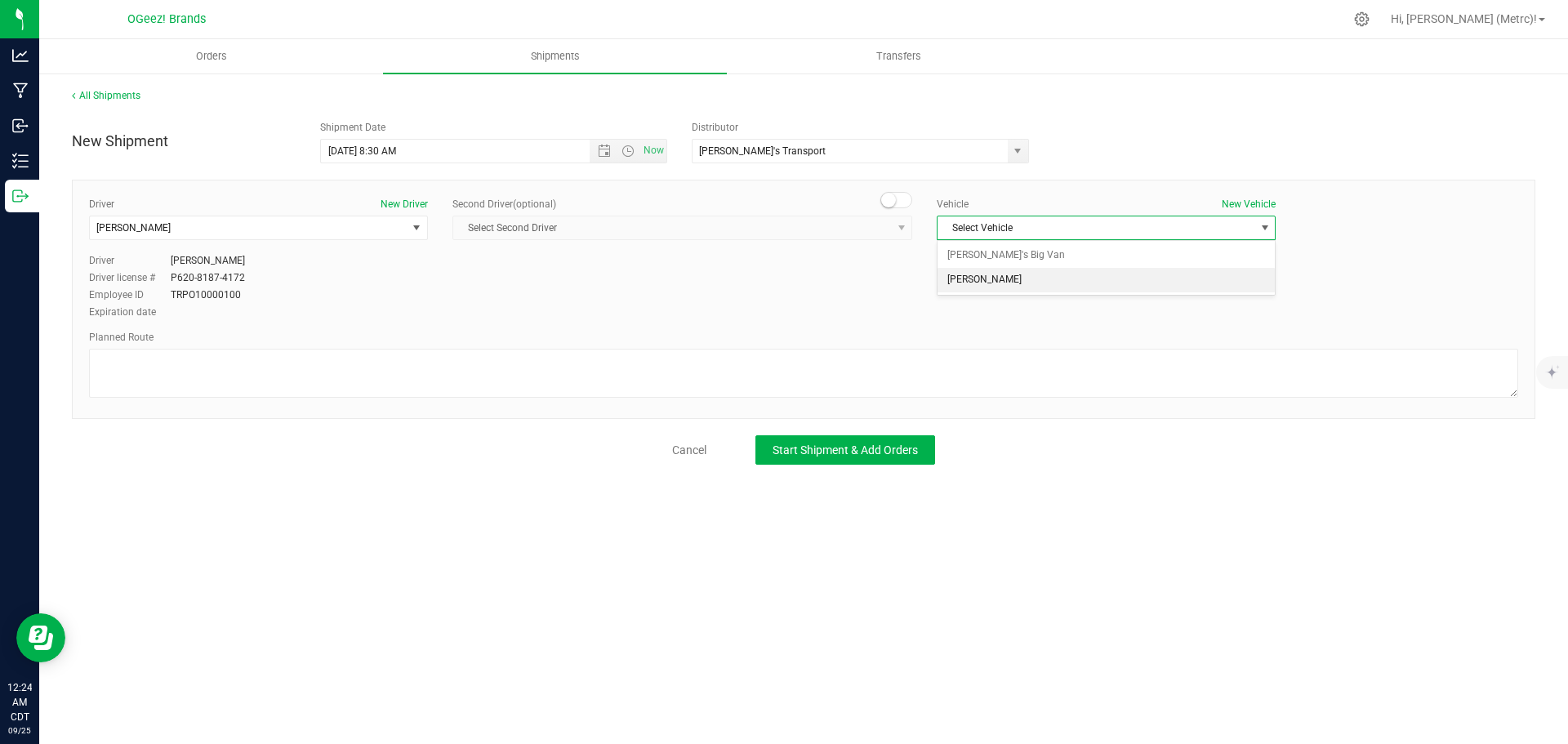
click at [961, 279] on li "[PERSON_NAME]" at bounding box center [1106, 279] width 337 height 24
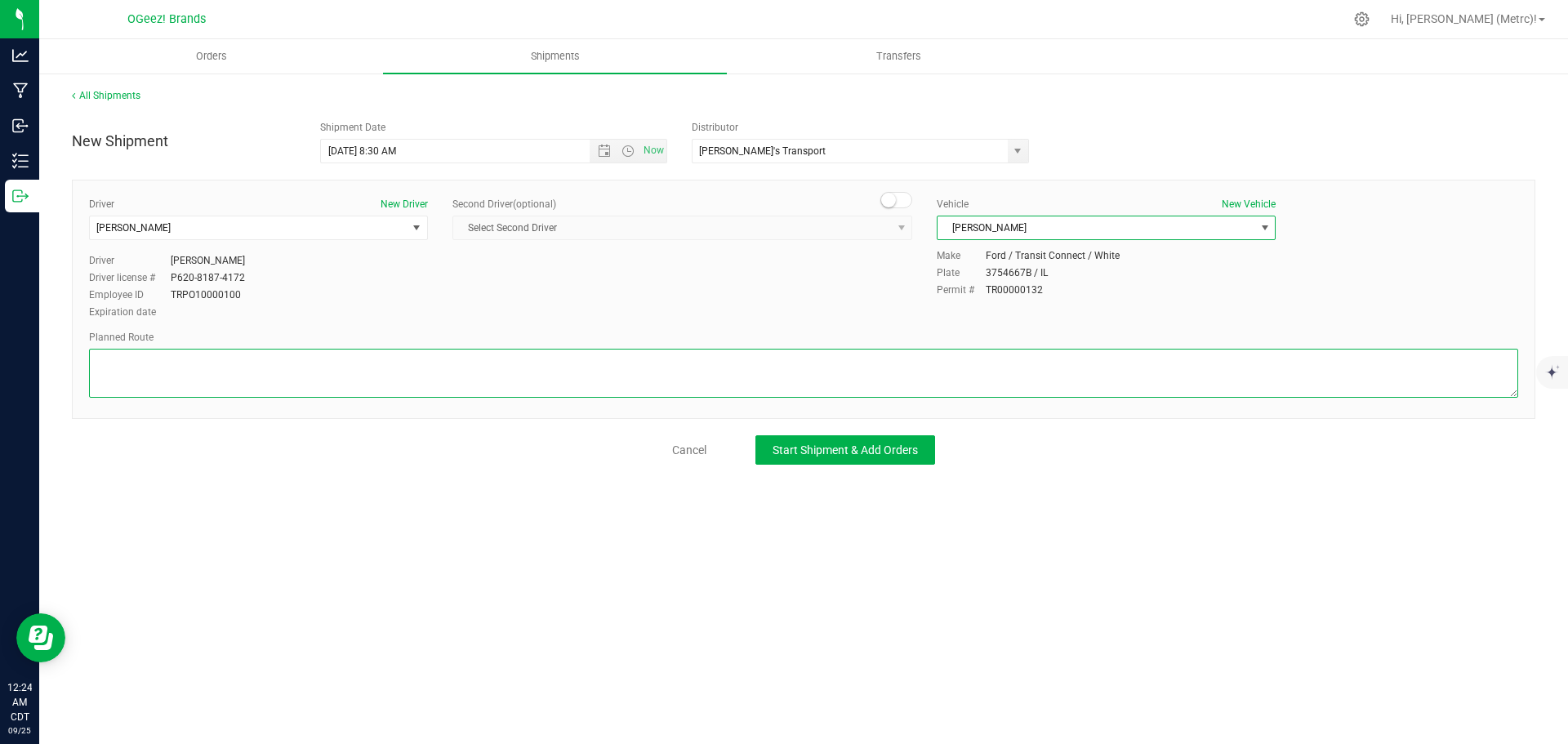
click at [407, 387] on textarea at bounding box center [804, 373] width 1429 height 49
click at [441, 360] on textarea at bounding box center [804, 373] width 1429 height 49
paste textarea "Head north toward [PERSON_NAME][GEOGRAPHIC_DATA]. Turn left onto [PERSON_NAME][…"
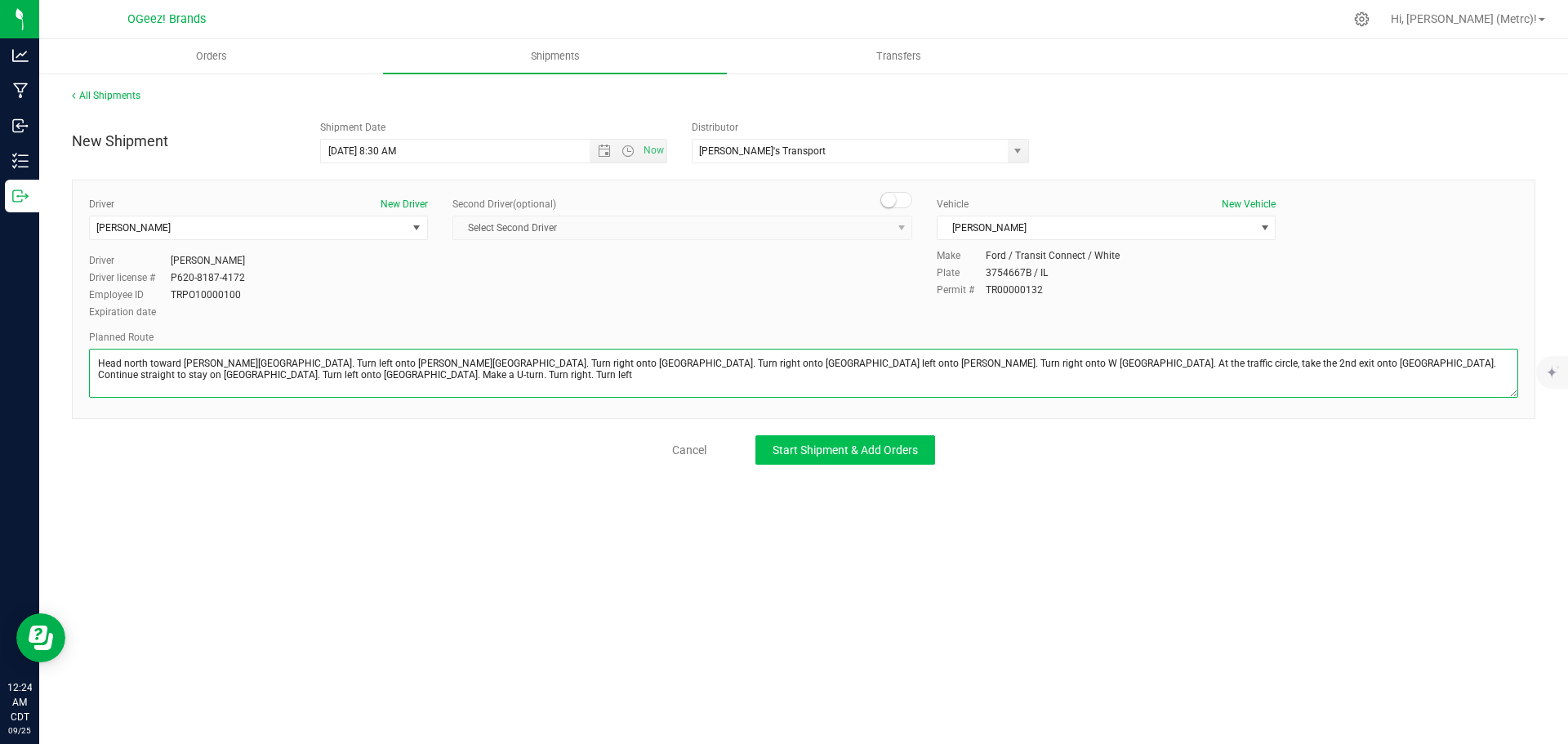
type textarea "Head north toward [PERSON_NAME][GEOGRAPHIC_DATA]. Turn left onto [PERSON_NAME][…"
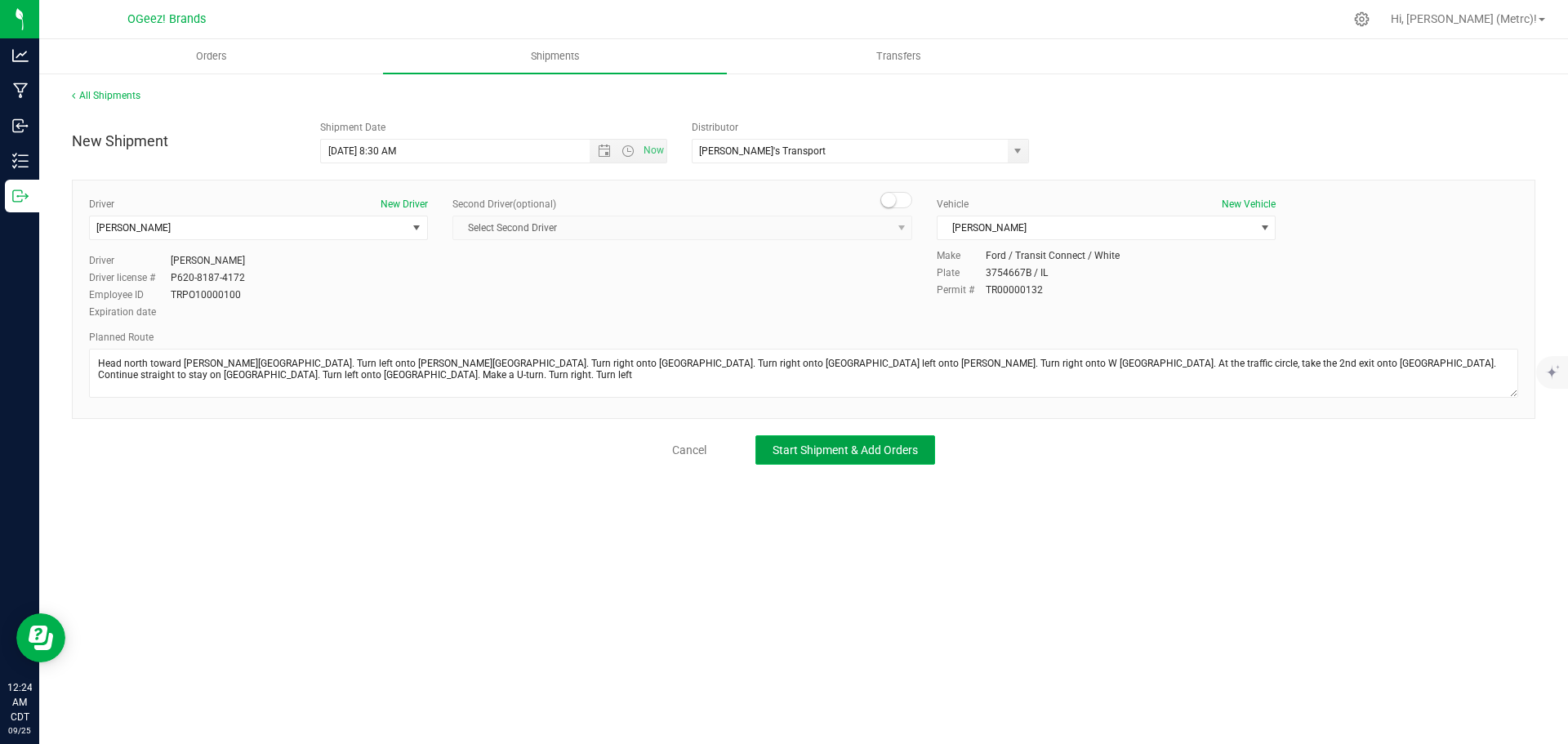
click at [813, 453] on span "Start Shipment & Add Orders" at bounding box center [845, 450] width 145 height 13
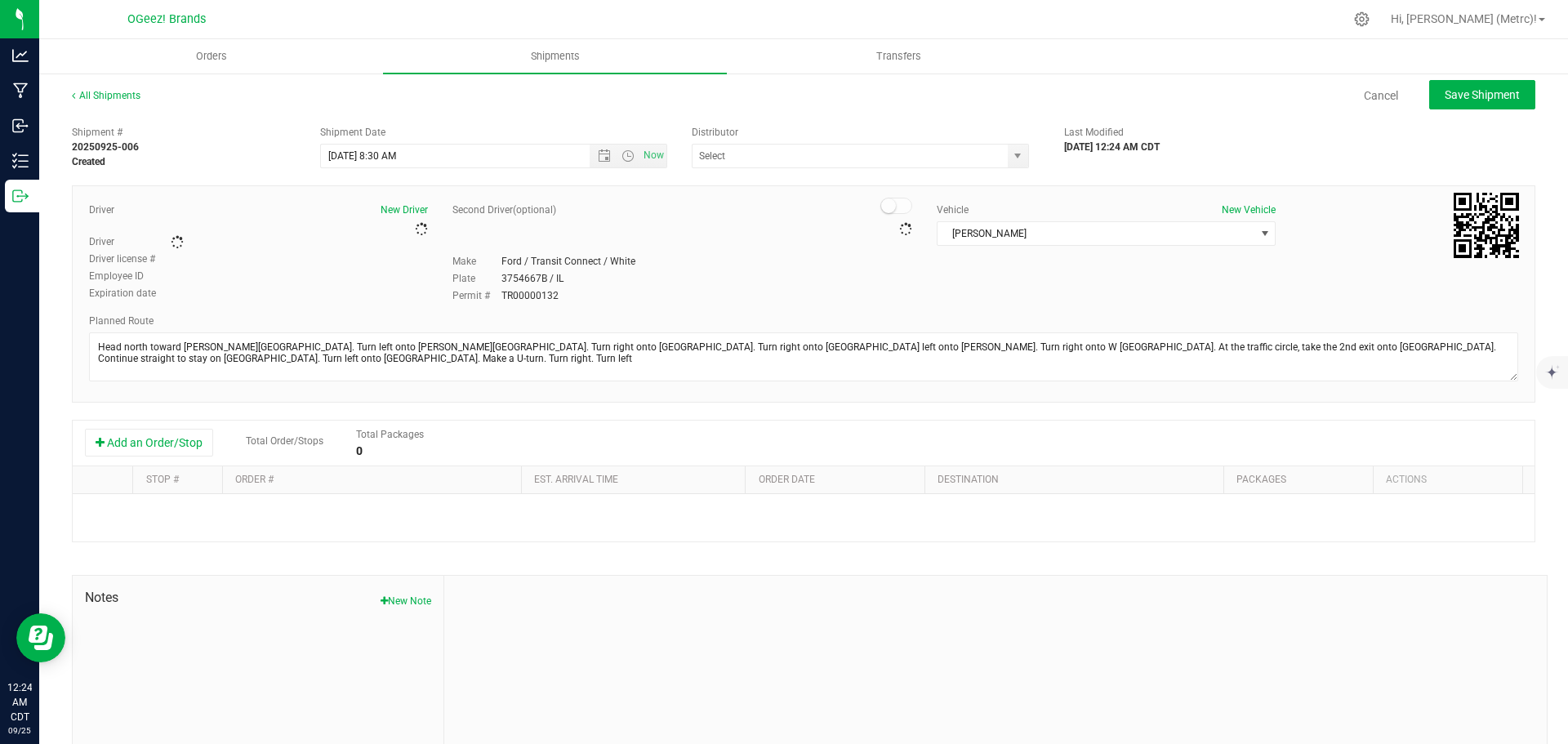
type input "[PERSON_NAME]'s Transport"
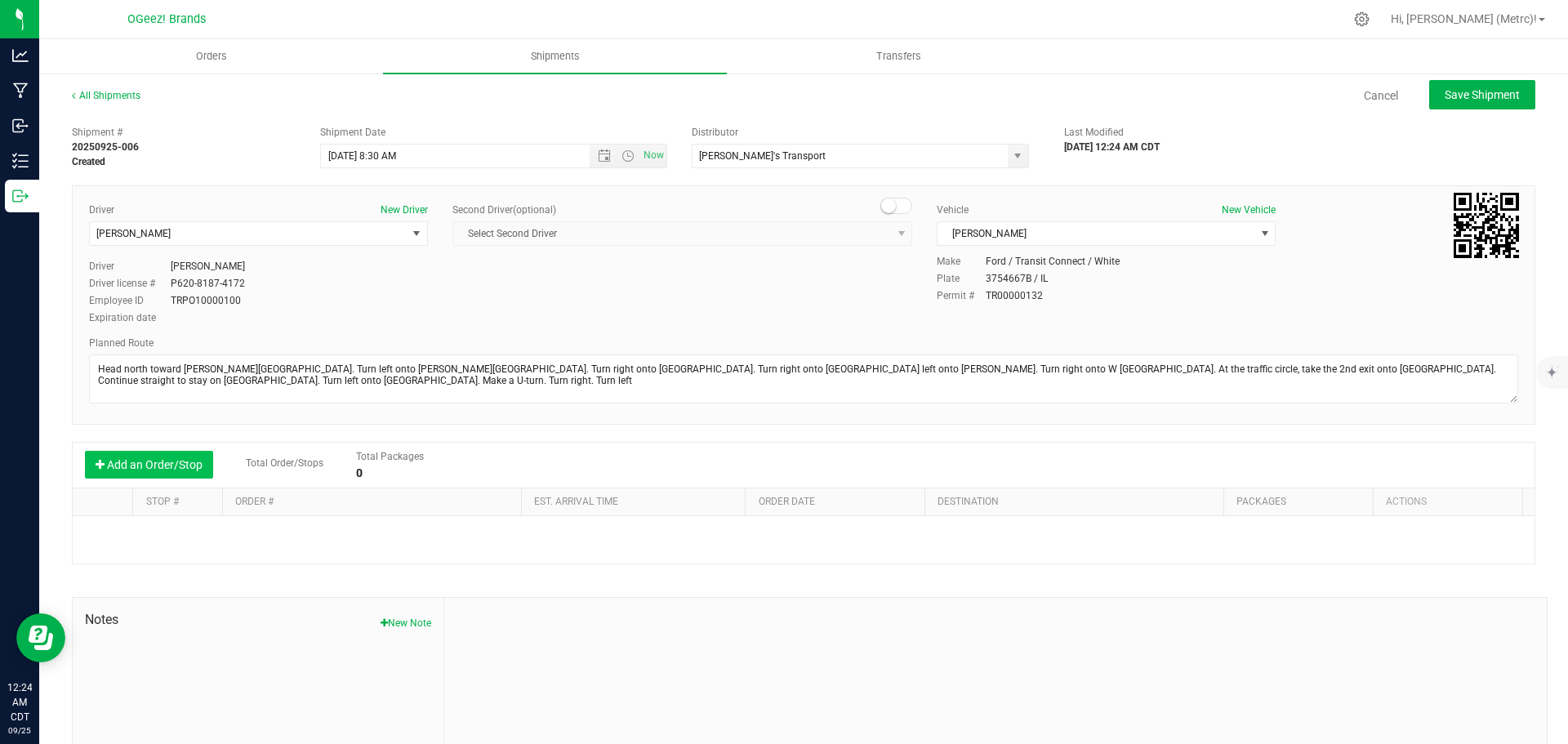
click at [141, 459] on button "Add an Order/Stop" at bounding box center [149, 464] width 129 height 28
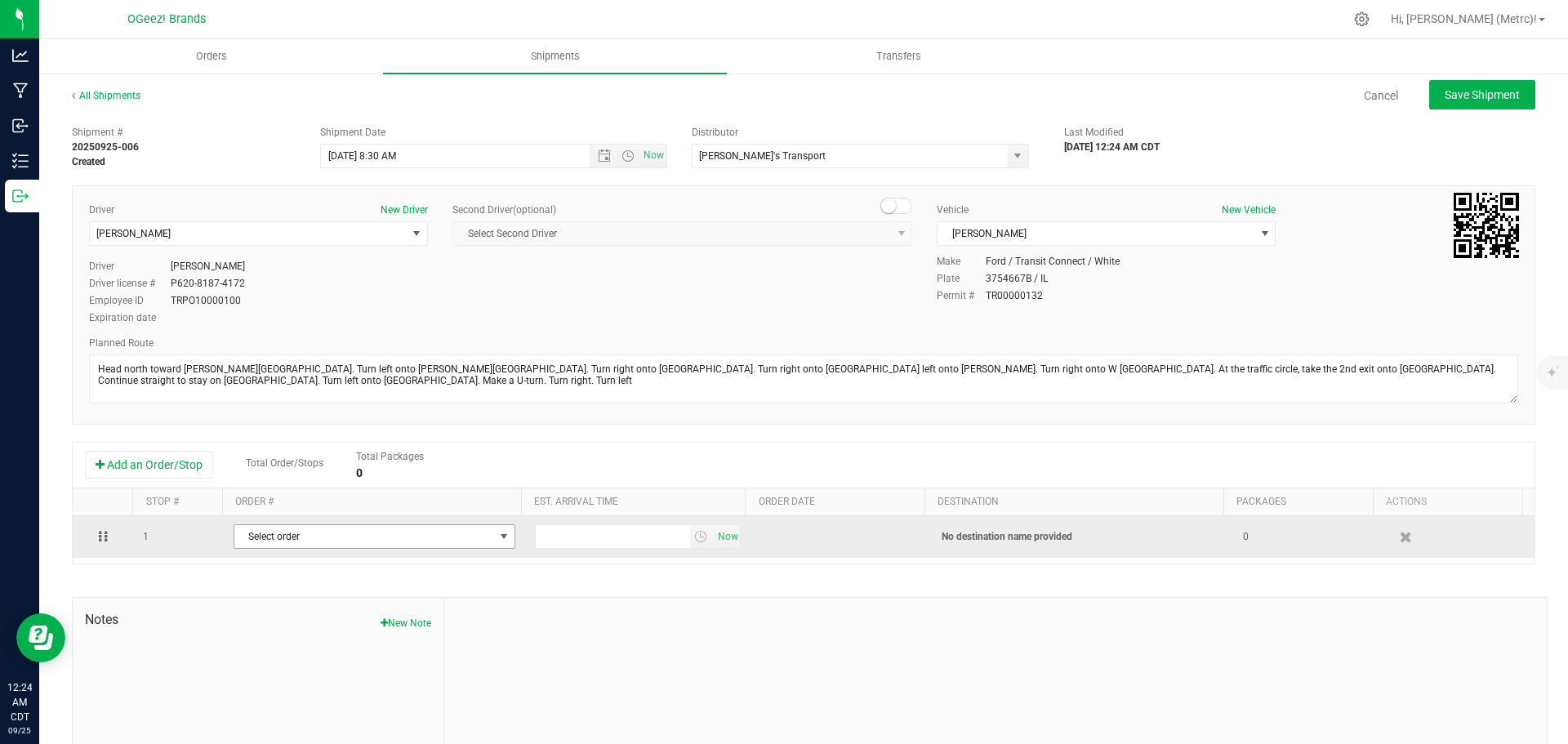
click at [352, 540] on span "Select order" at bounding box center [364, 535] width 260 height 23
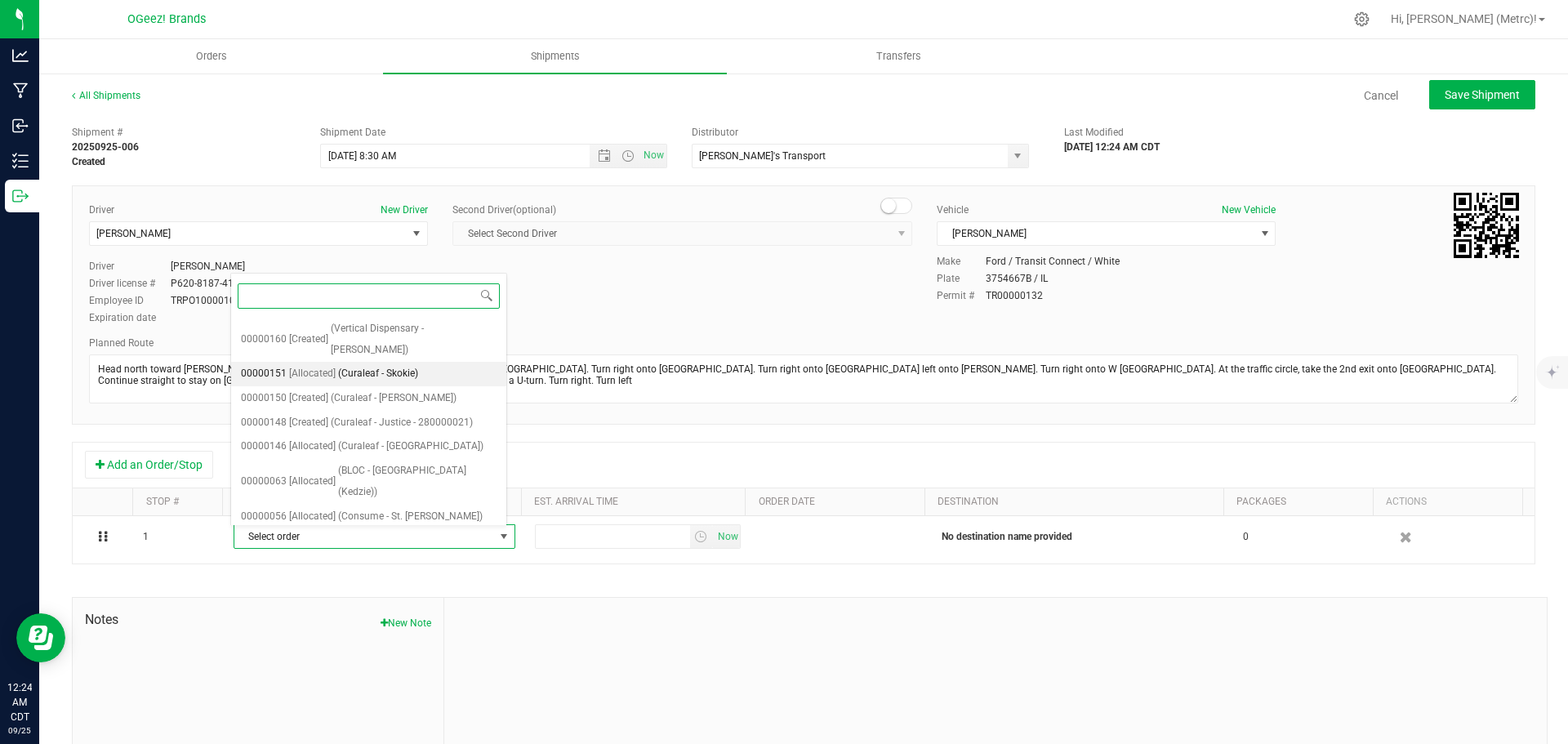
click at [401, 363] on span "(Curaleaf - Skokie)" at bounding box center [378, 373] width 80 height 21
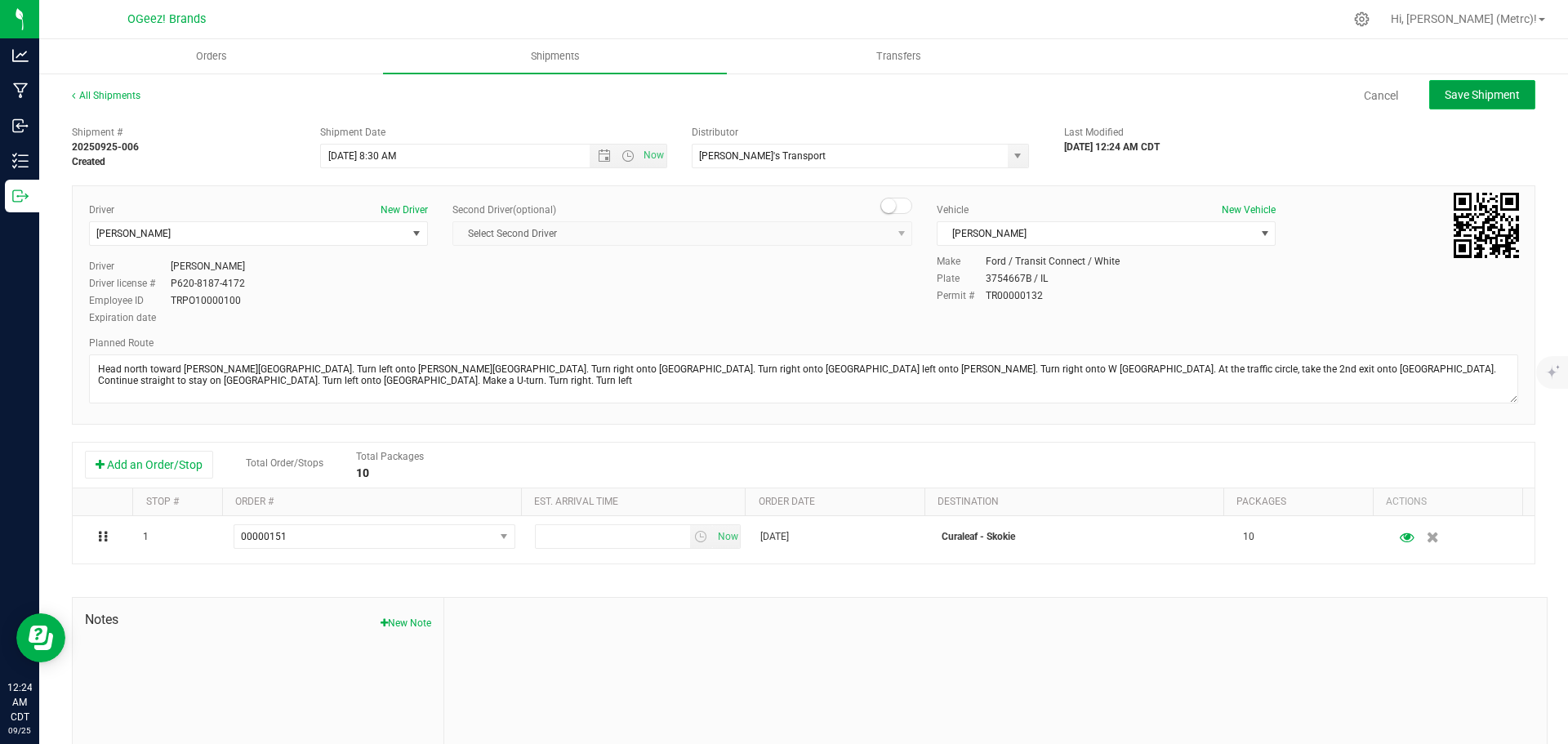
click at [1460, 95] on span "Save Shipment" at bounding box center [1482, 95] width 75 height 13
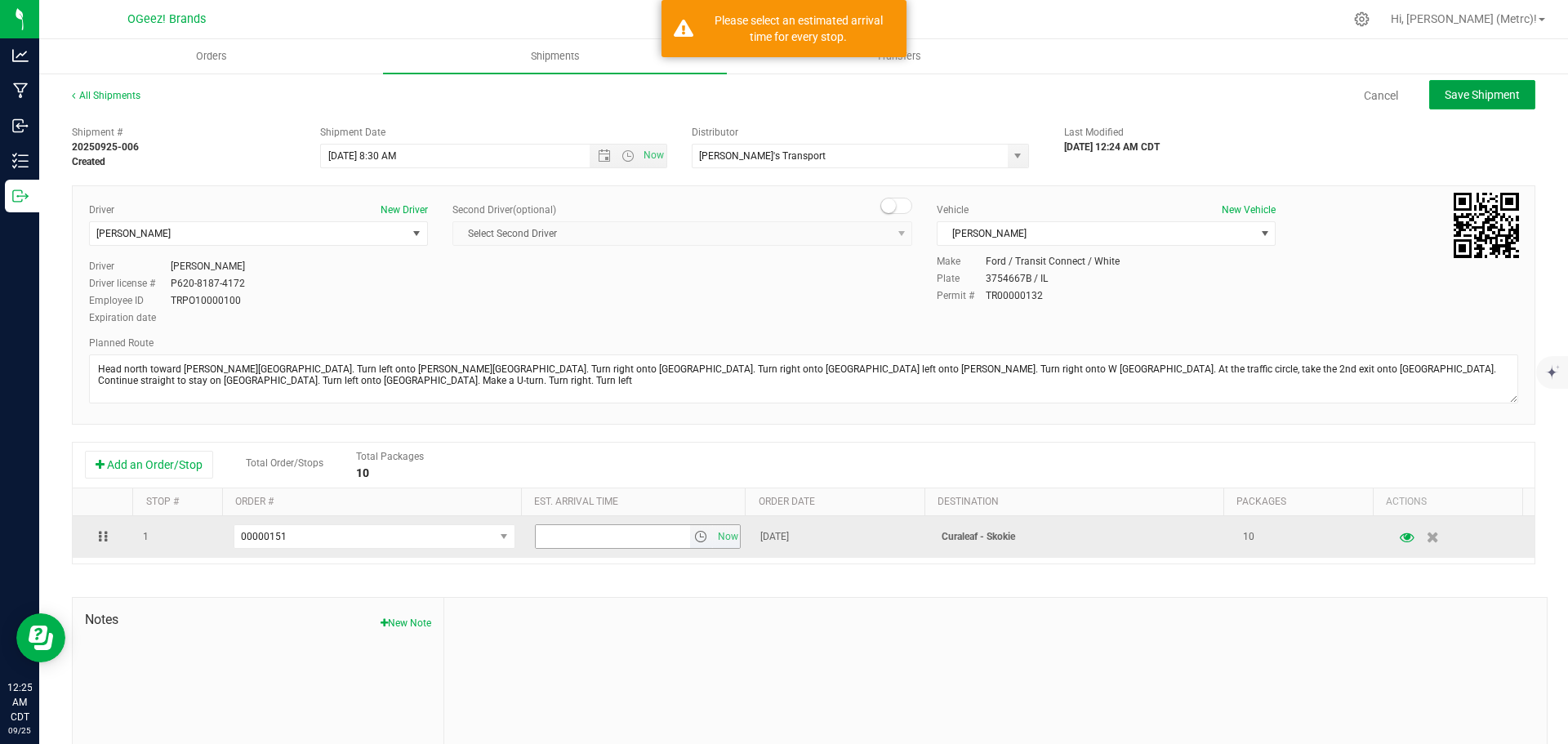
click at [694, 531] on span "select" at bounding box center [701, 536] width 13 height 13
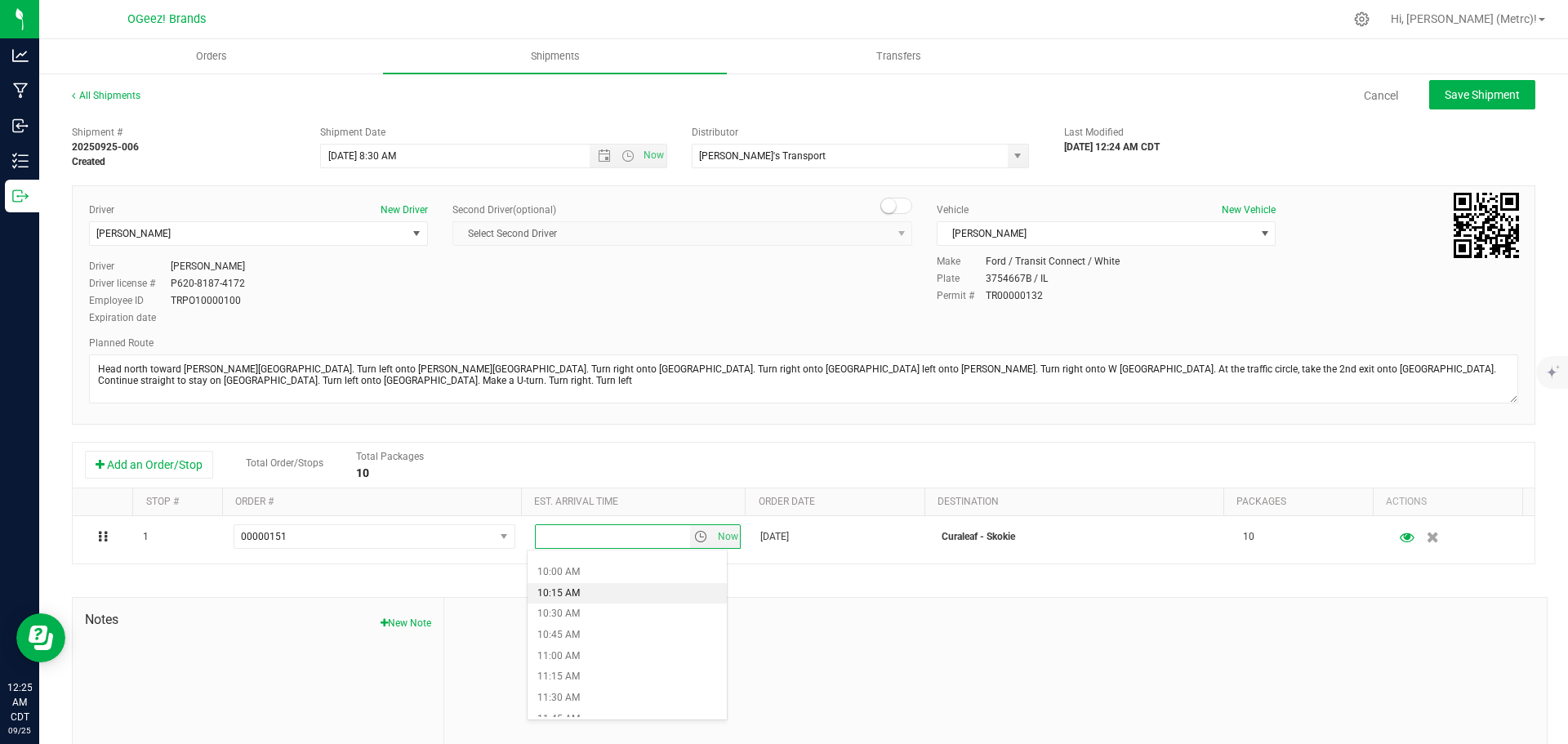
scroll to position [832, 0]
click at [568, 680] on li "11:15 AM" at bounding box center [627, 676] width 199 height 21
click at [1444, 95] on span "Save Shipment" at bounding box center [1482, 95] width 75 height 13
type input "[DATE] 1:30 PM"
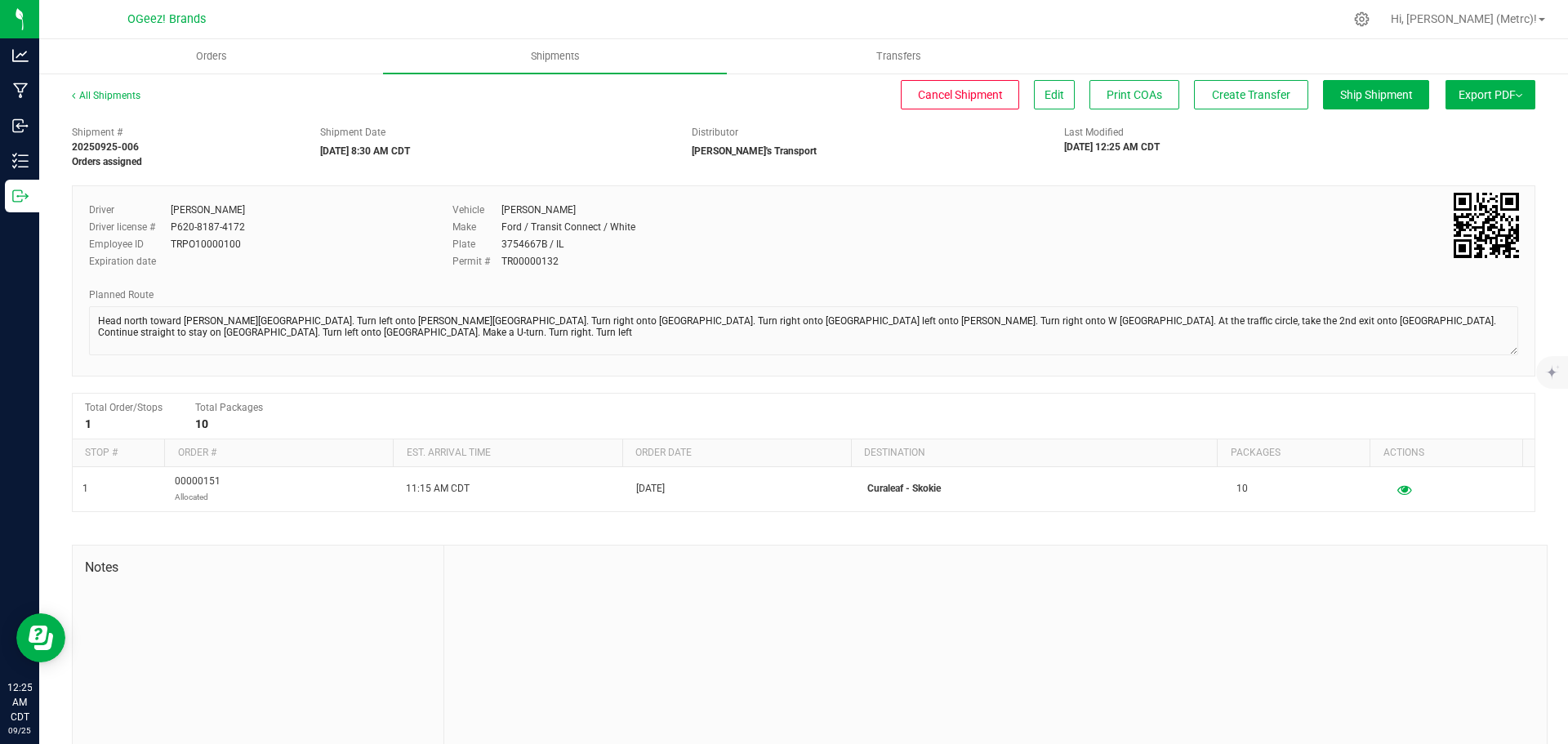
click at [1445, 95] on button "Export PDF" at bounding box center [1490, 94] width 90 height 29
click at [1313, 173] on div "Shipment # 20250925-006 Orders assigned Shipment Date [DATE] 8:30 AM CDT Distri…" at bounding box center [804, 441] width 1464 height 647
click at [1242, 100] on span "Create Transfer" at bounding box center [1251, 95] width 78 height 13
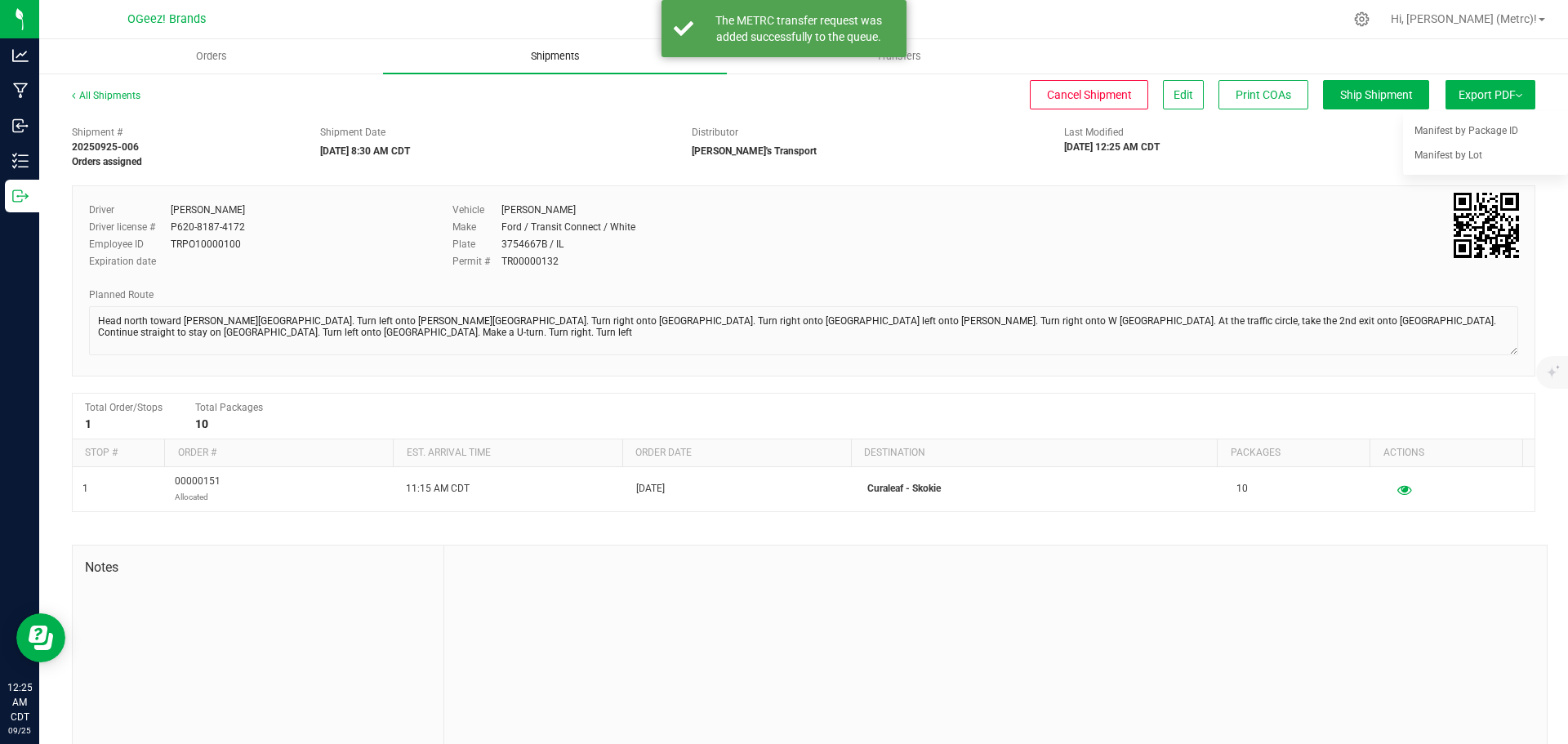
click at [535, 48] on uib-tab-heading "Shipments" at bounding box center [555, 56] width 344 height 34
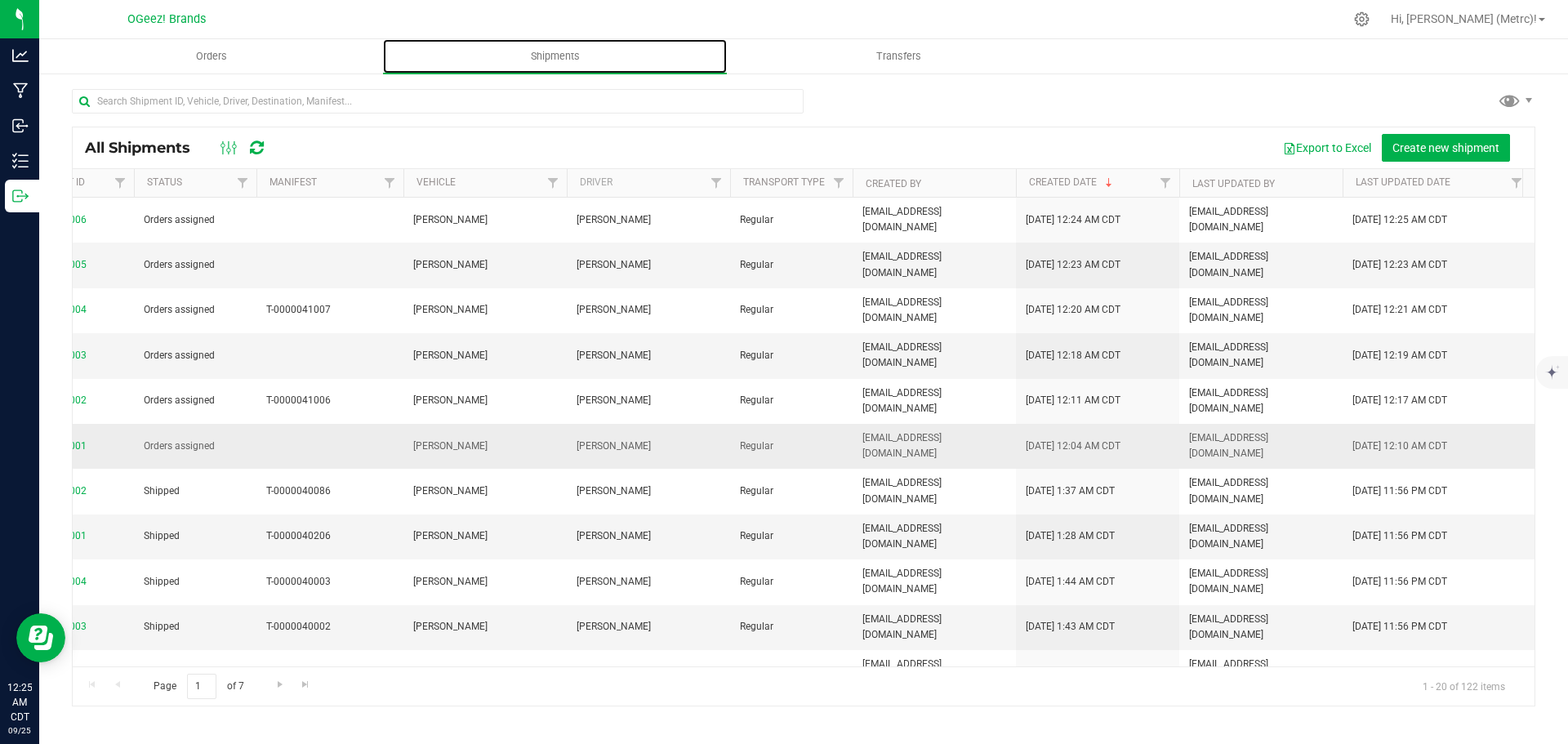
scroll to position [0, 38]
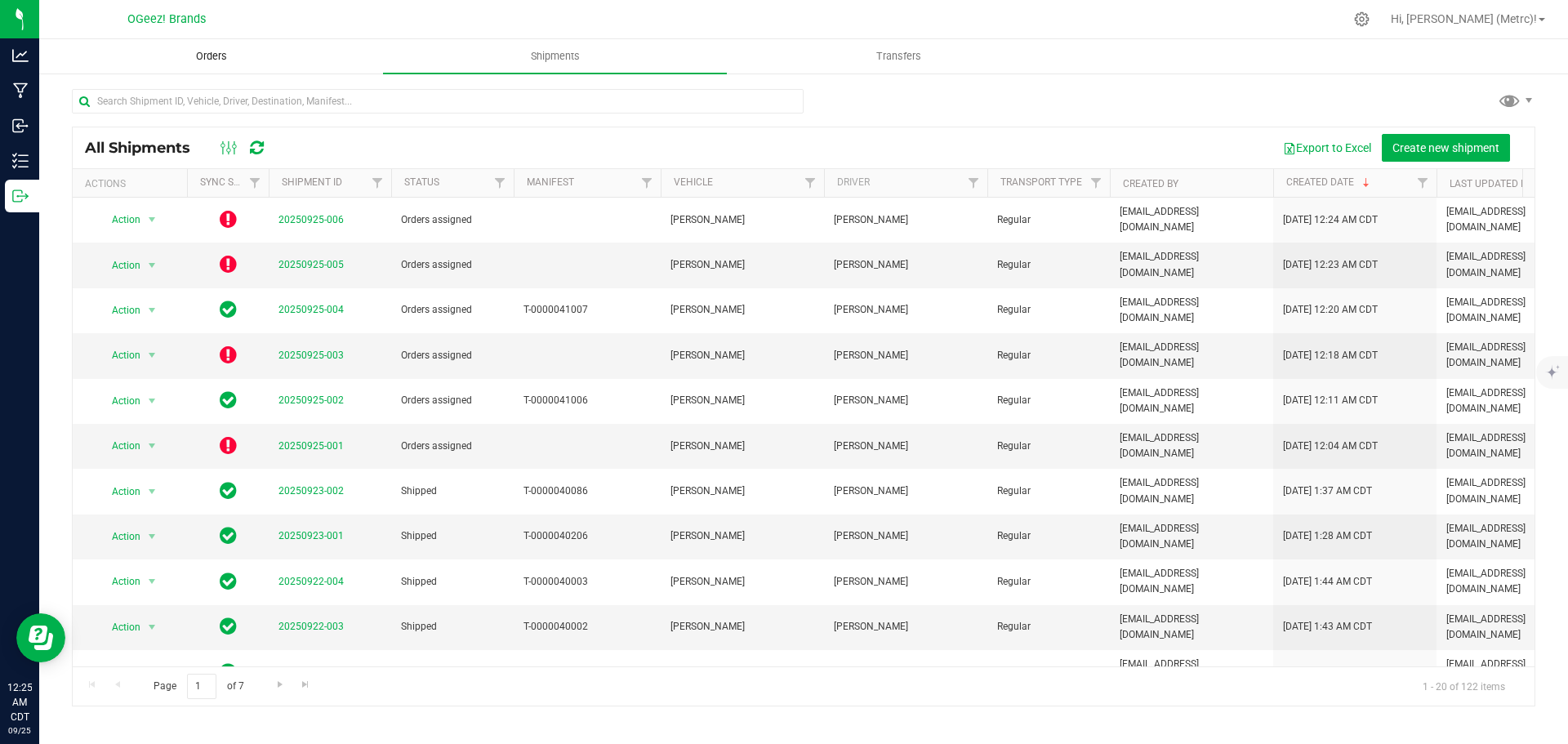
click at [193, 61] on span "Orders" at bounding box center [211, 57] width 75 height 15
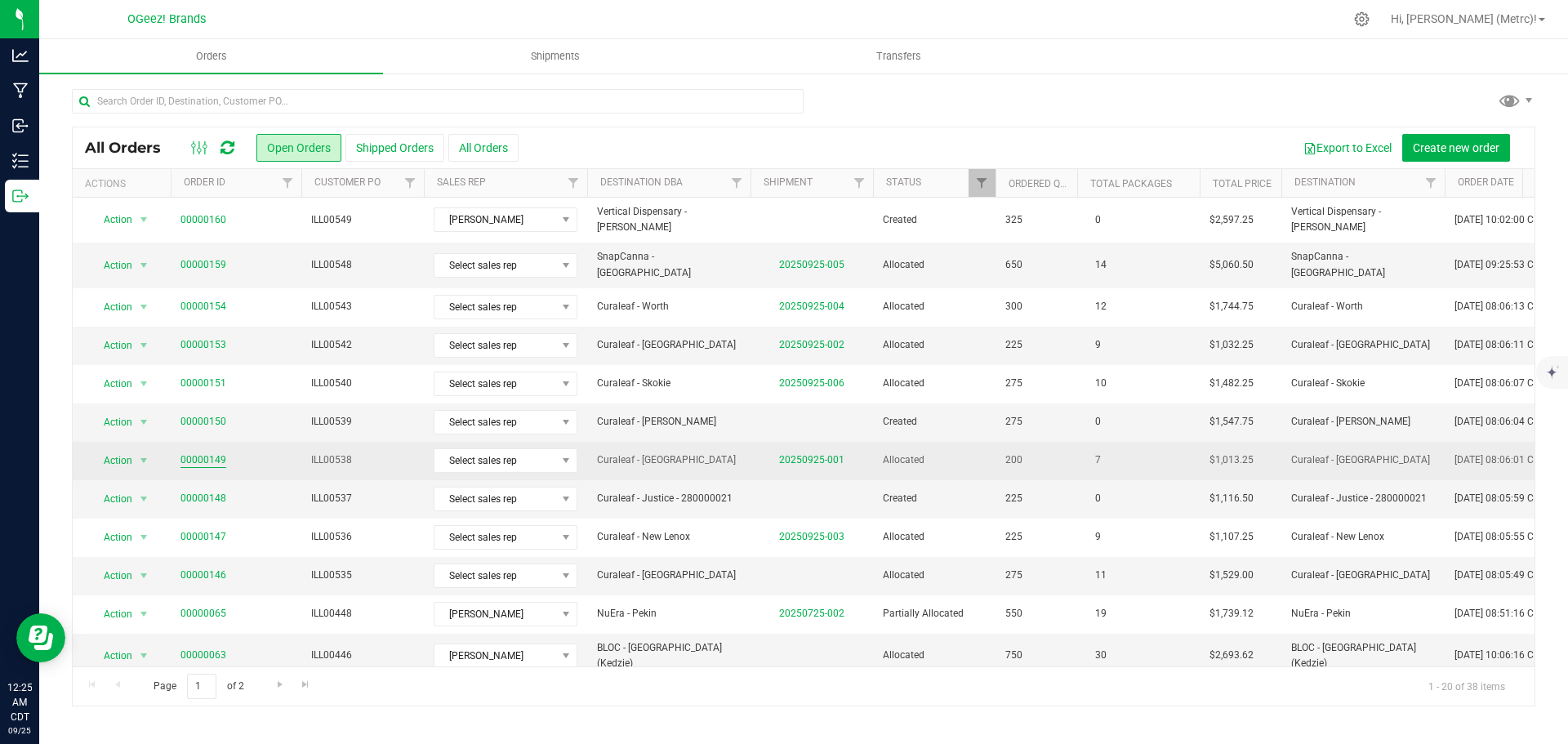
click at [211, 452] on link "00000149" at bounding box center [203, 460] width 46 height 16
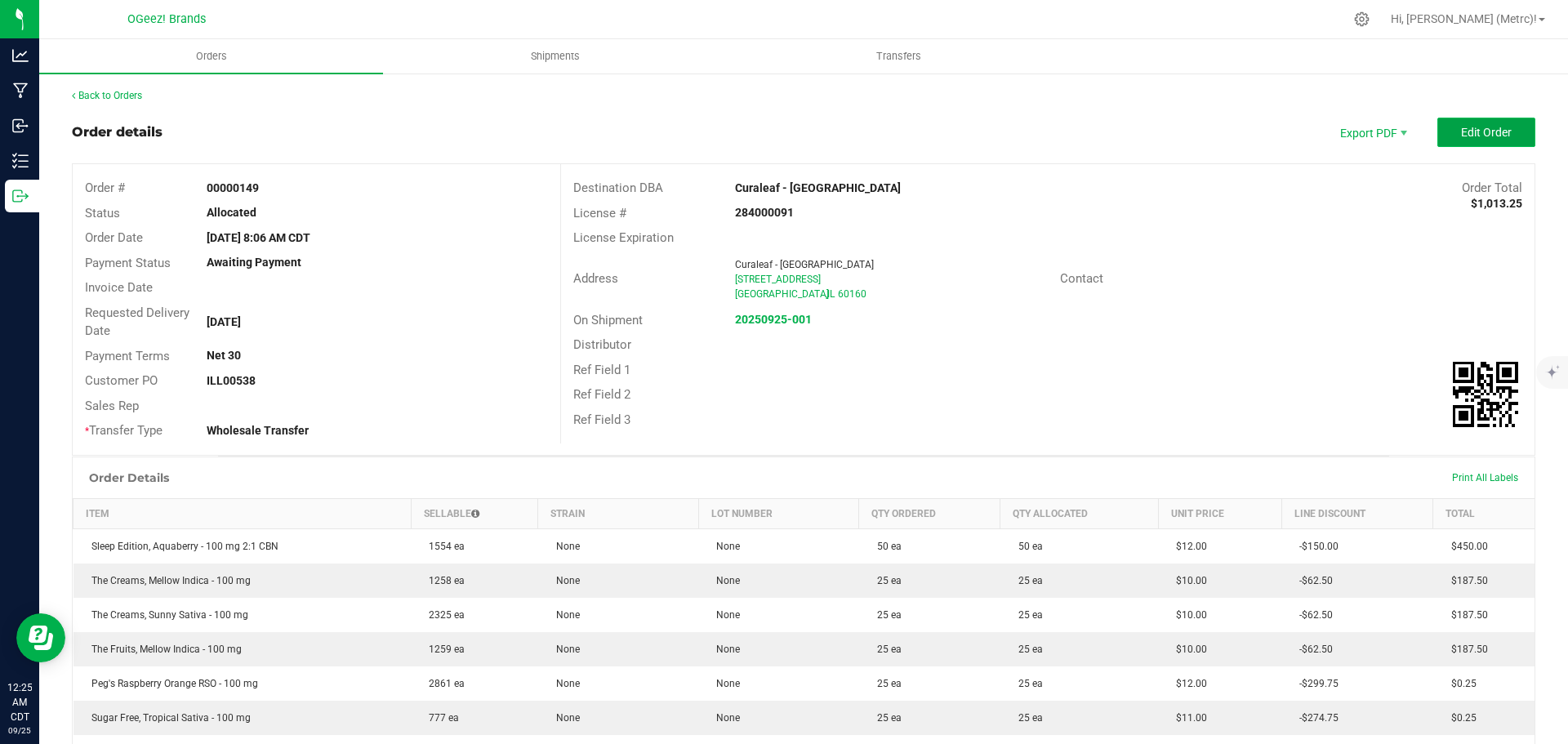
click at [1463, 128] on span "Edit Order" at bounding box center [1486, 133] width 51 height 13
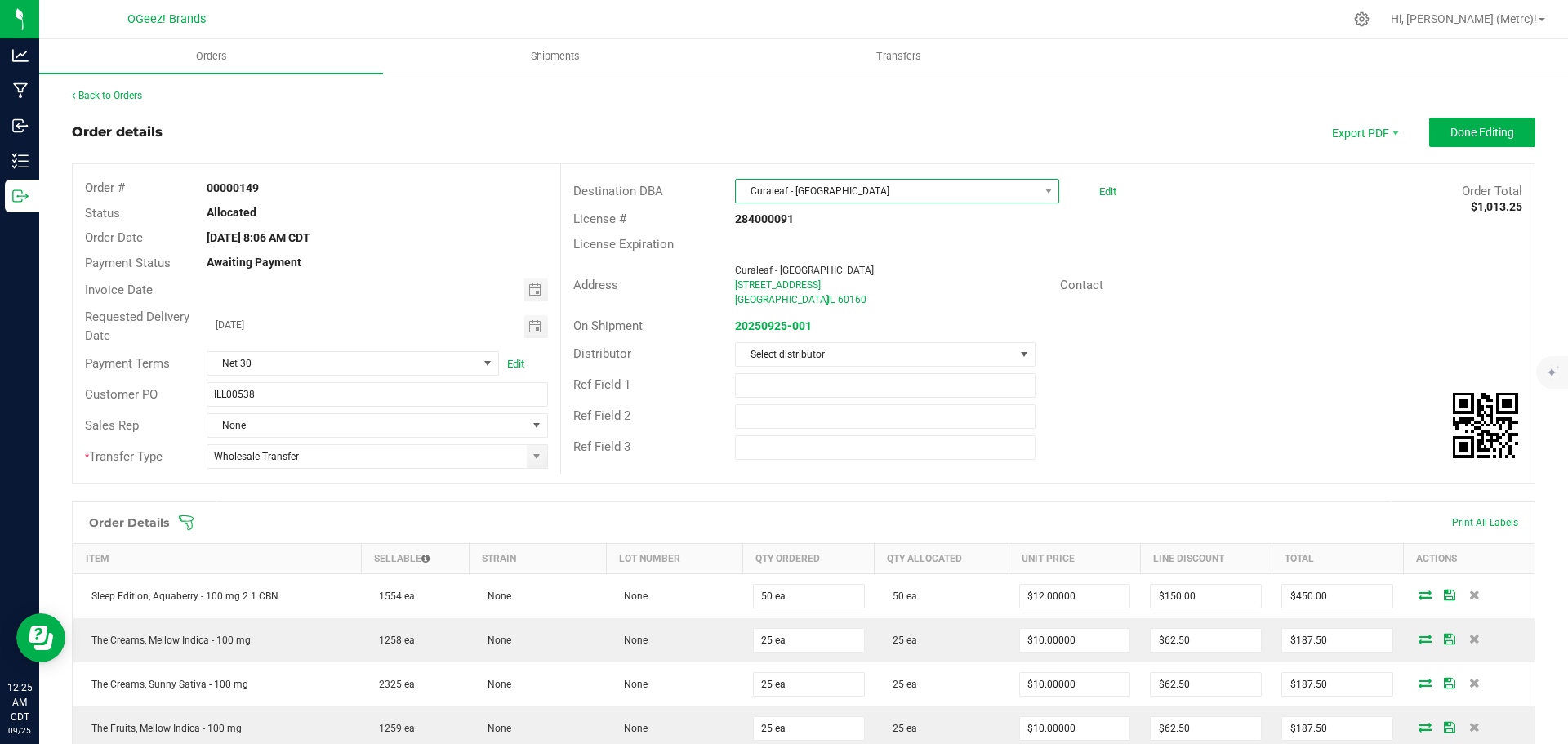
click at [1009, 189] on span "Curaleaf - [GEOGRAPHIC_DATA]" at bounding box center [887, 190] width 302 height 23
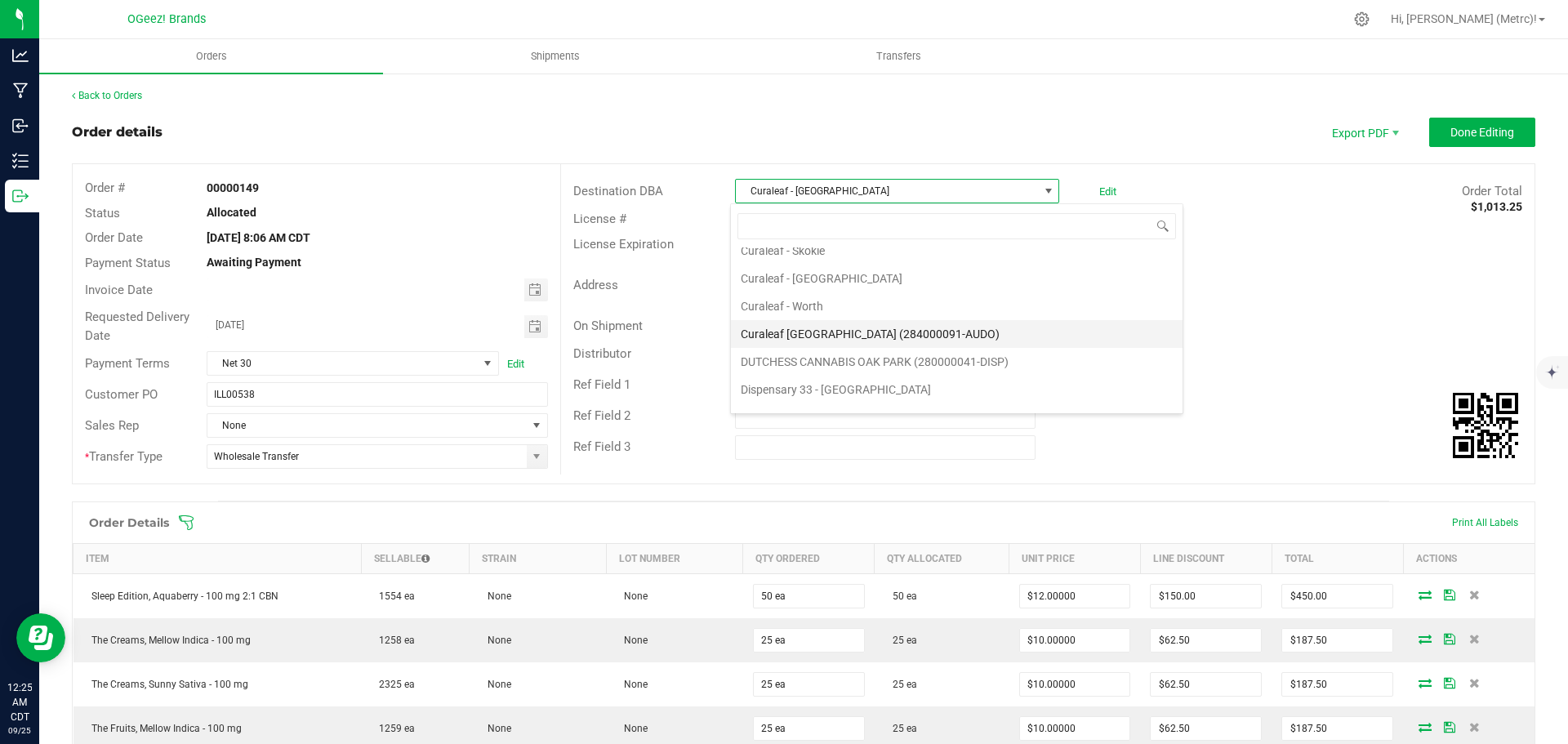
click at [982, 338] on li "Curaleaf [GEOGRAPHIC_DATA] (284000091-AUDO)" at bounding box center [956, 334] width 451 height 28
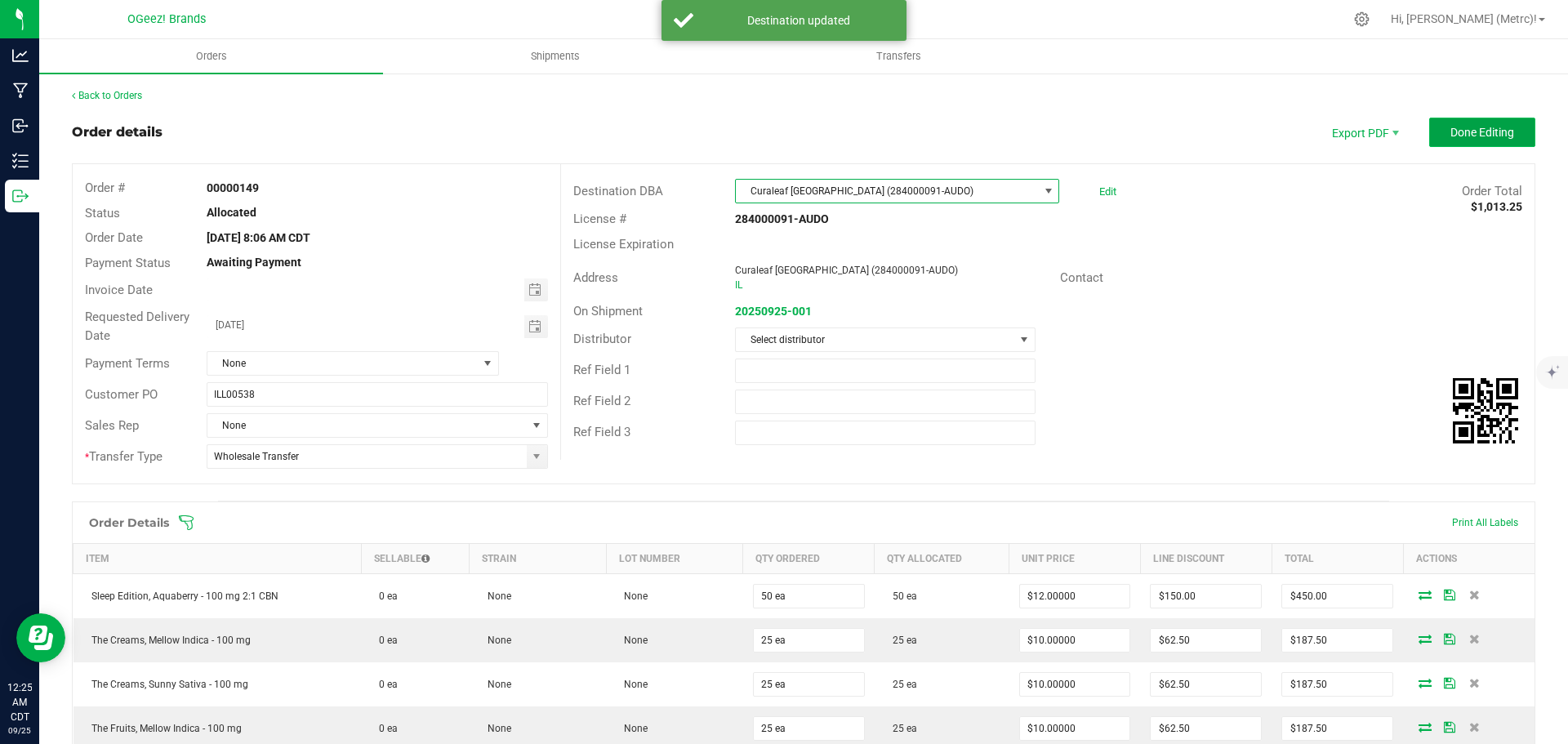
click at [1487, 126] on span "Done Editing" at bounding box center [1482, 133] width 63 height 13
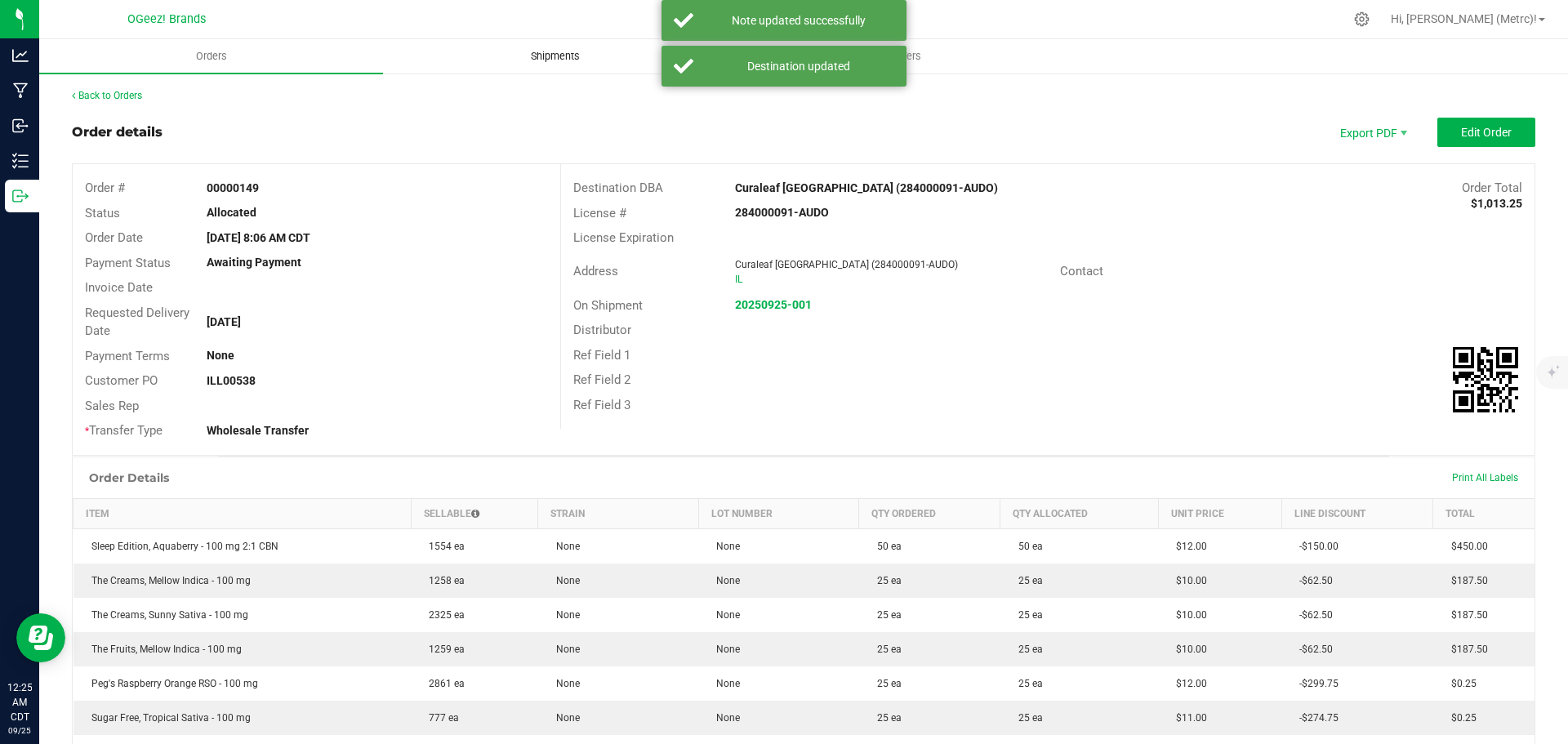
click at [542, 64] on uib-tab-heading "Shipments" at bounding box center [555, 56] width 342 height 33
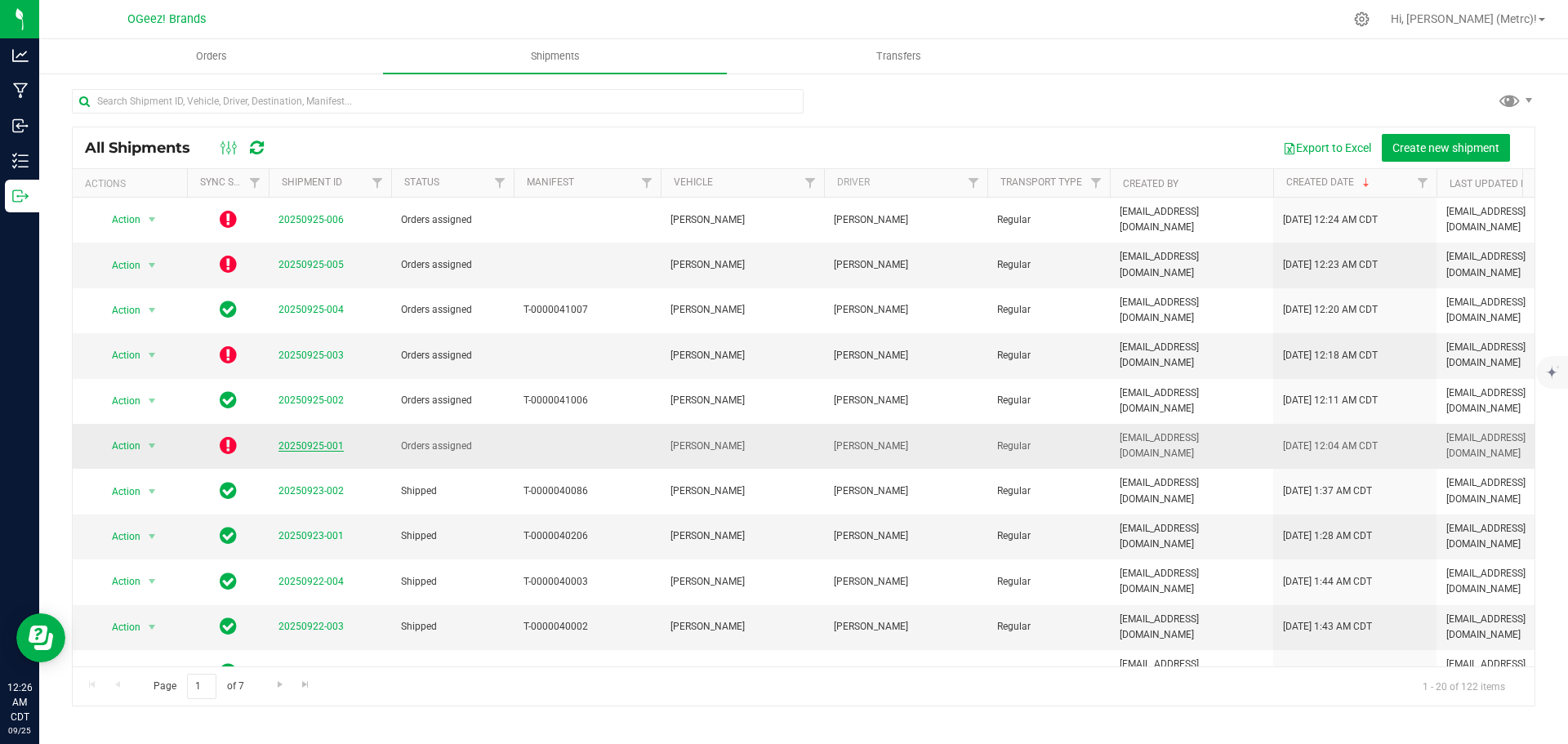
click at [290, 440] on link "20250925-001" at bounding box center [311, 445] width 65 height 12
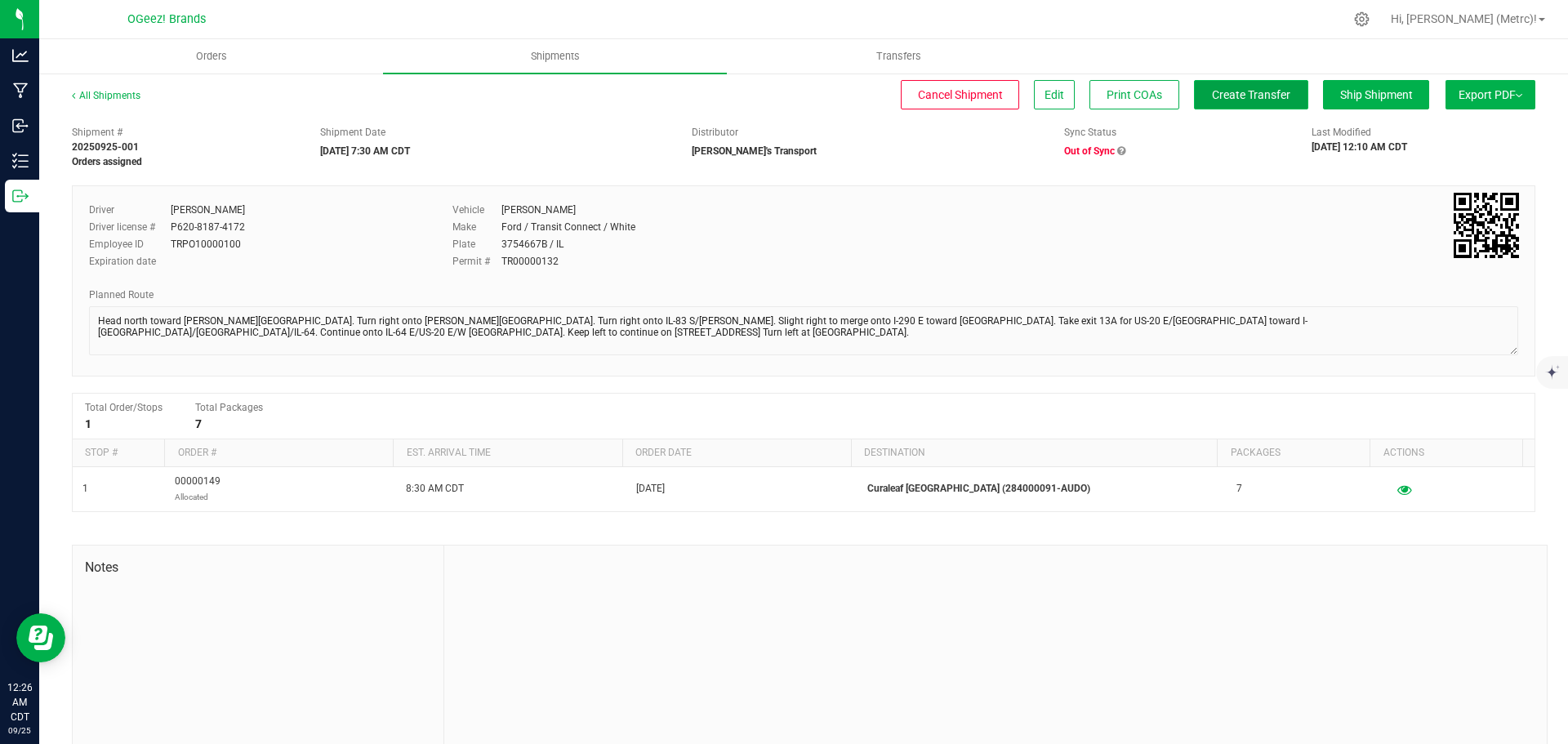
click at [1218, 105] on button "Create Transfer" at bounding box center [1251, 94] width 114 height 29
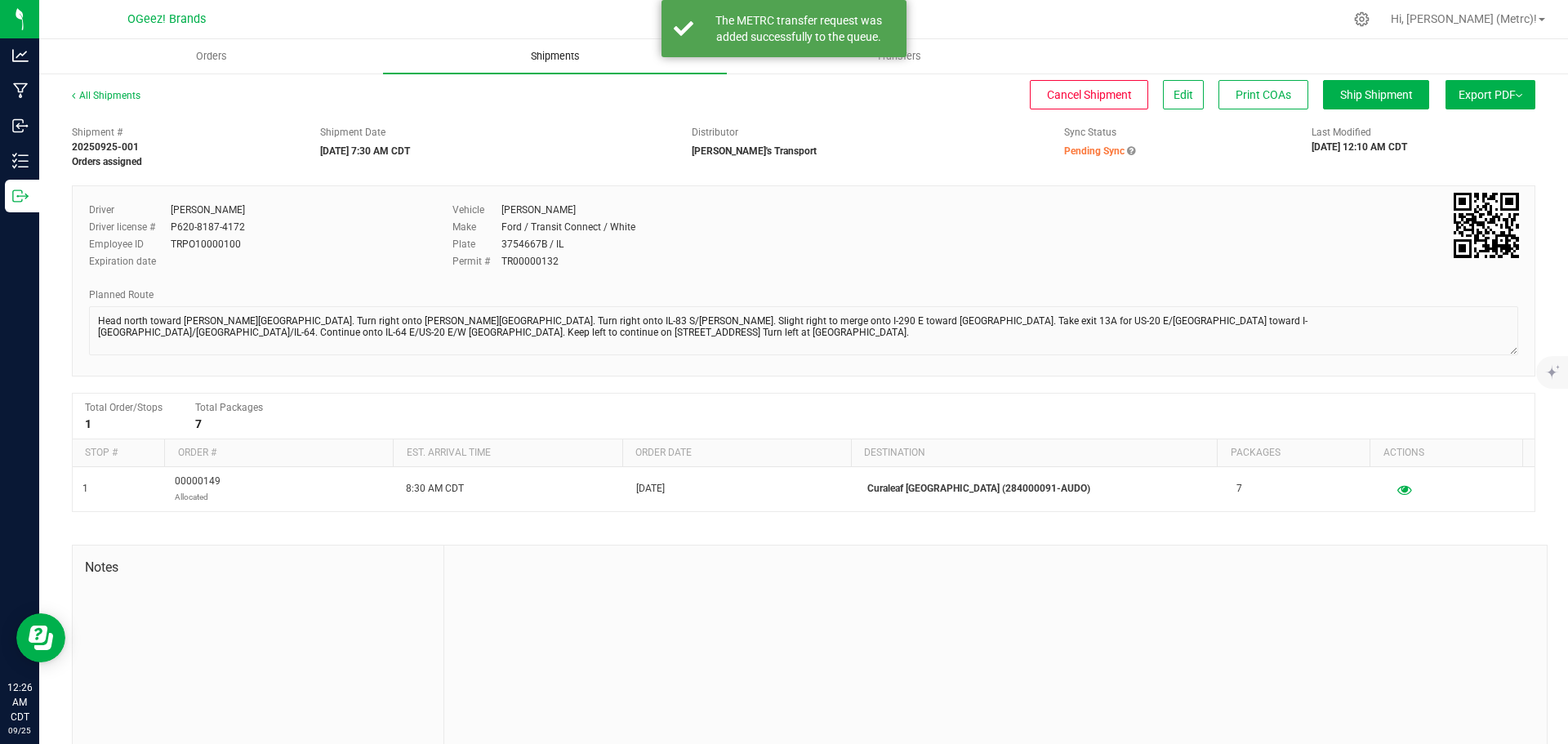
click at [522, 53] on span "Shipments" at bounding box center [556, 57] width 93 height 15
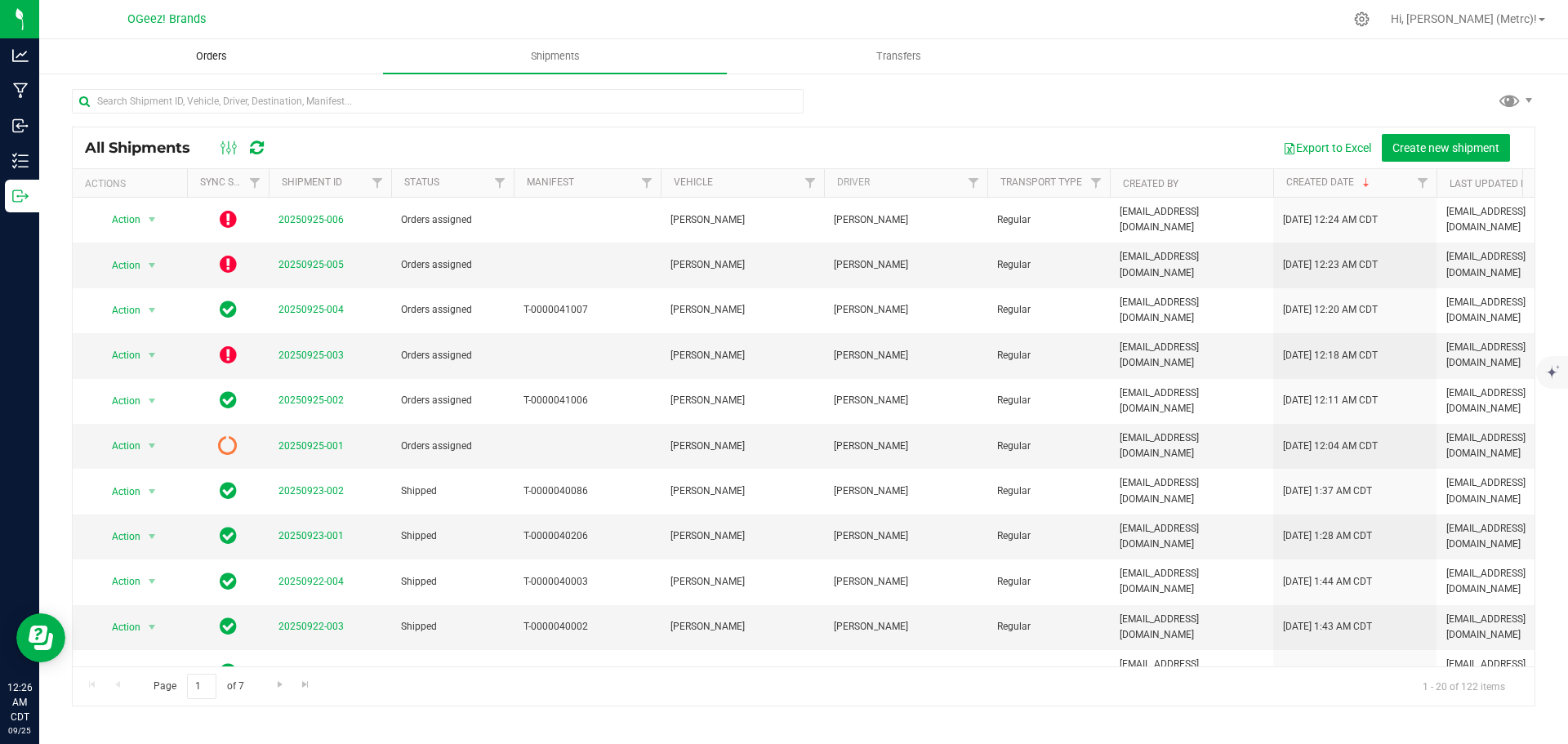
click at [236, 60] on span "Orders" at bounding box center [211, 57] width 75 height 15
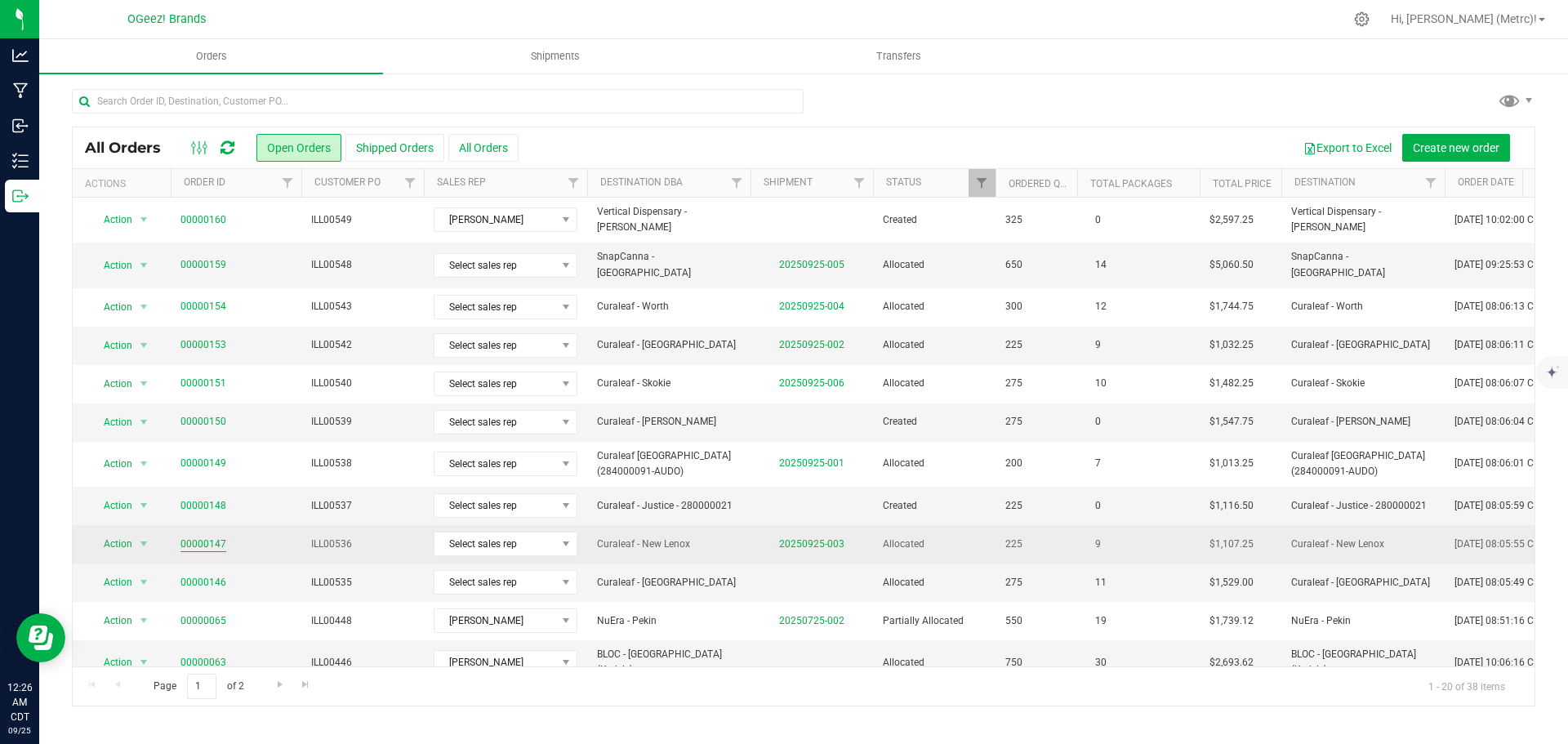
click at [211, 536] on link "00000147" at bounding box center [203, 544] width 46 height 16
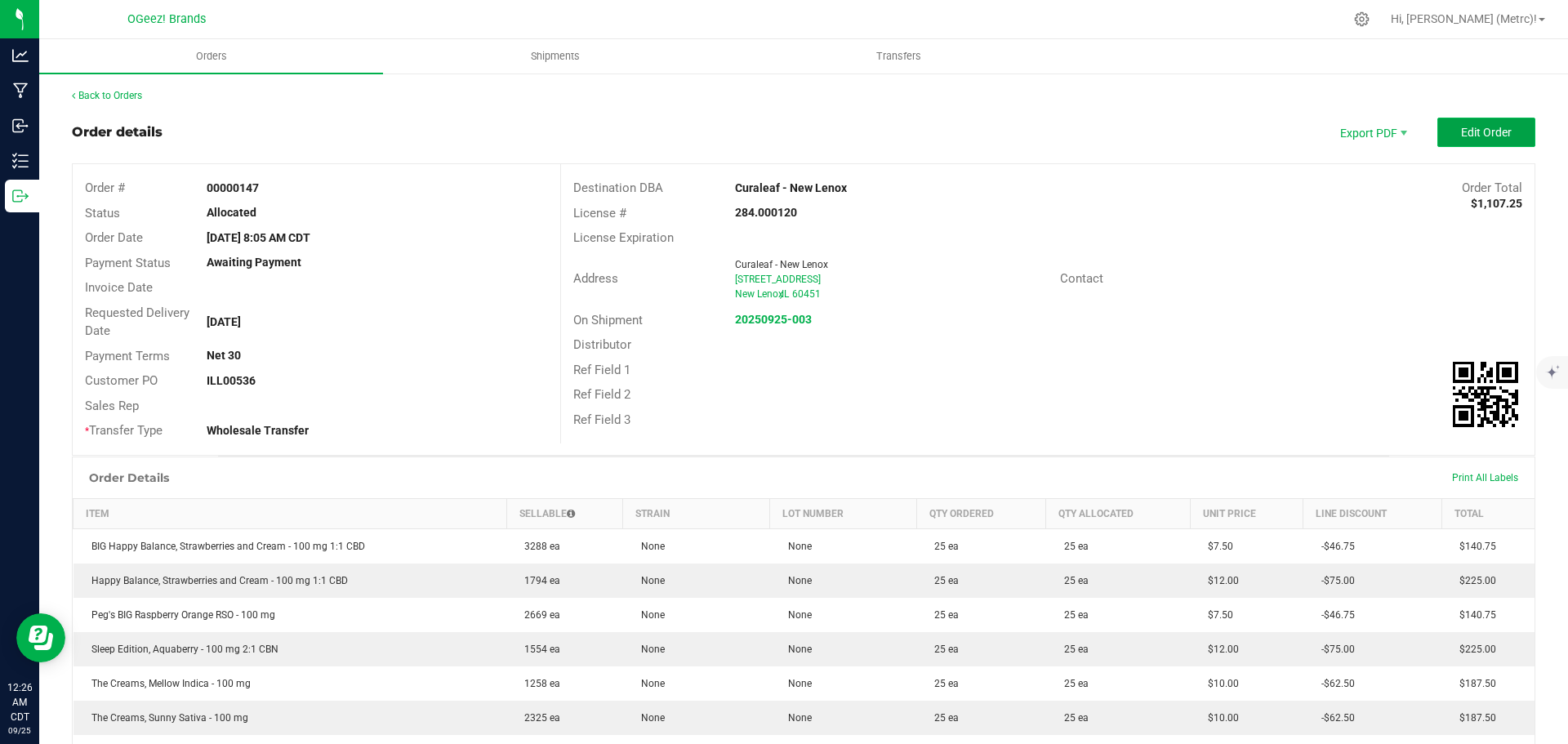
click at [1471, 133] on span "Edit Order" at bounding box center [1486, 133] width 51 height 13
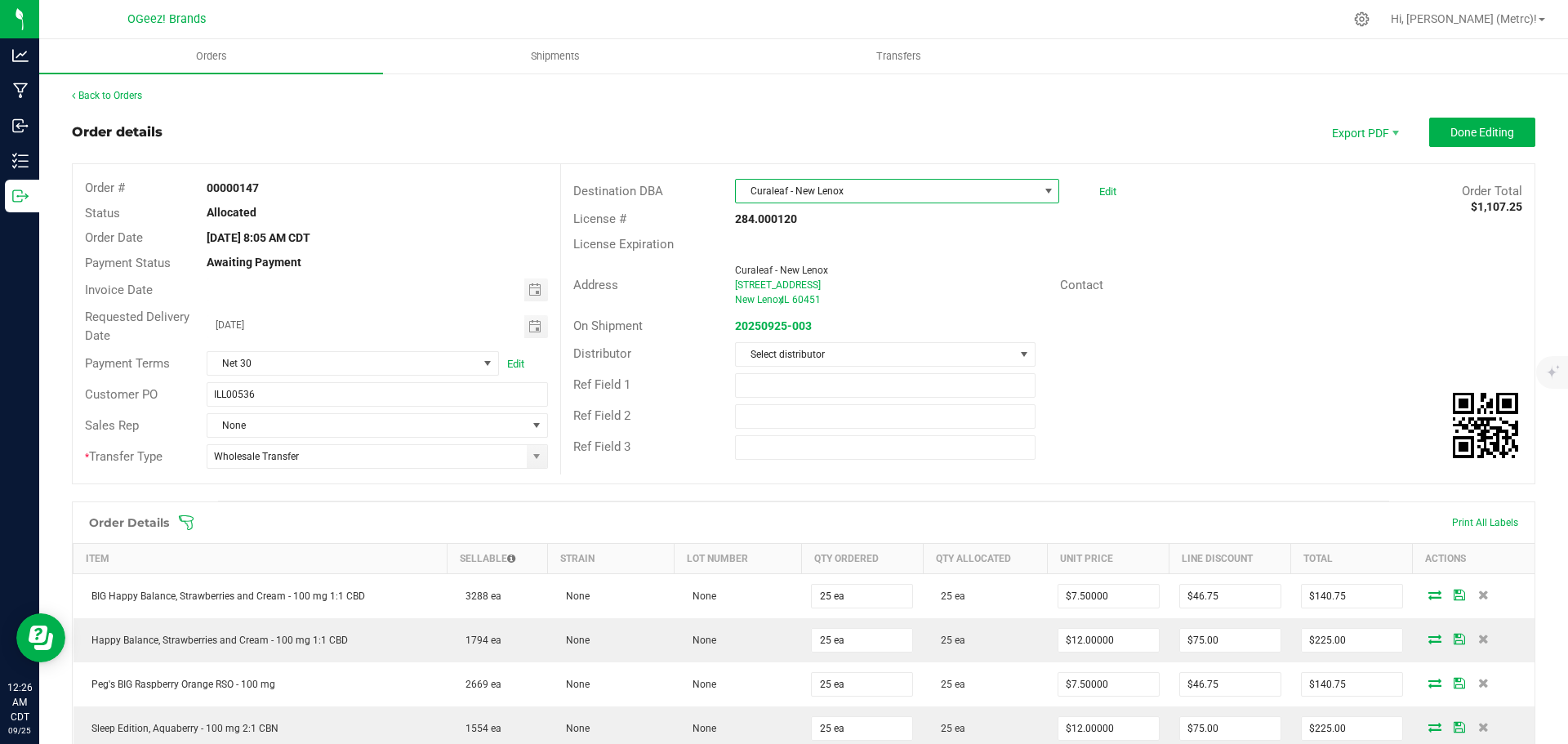
click at [938, 197] on span "Curaleaf - New Lenox" at bounding box center [887, 190] width 302 height 23
click at [1188, 309] on div "Address Curaleaf - [GEOGRAPHIC_DATA] [STREET_ADDRESS] Contact" at bounding box center [1047, 284] width 973 height 58
click at [971, 191] on span "Curaleaf - New Lenox" at bounding box center [887, 190] width 302 height 23
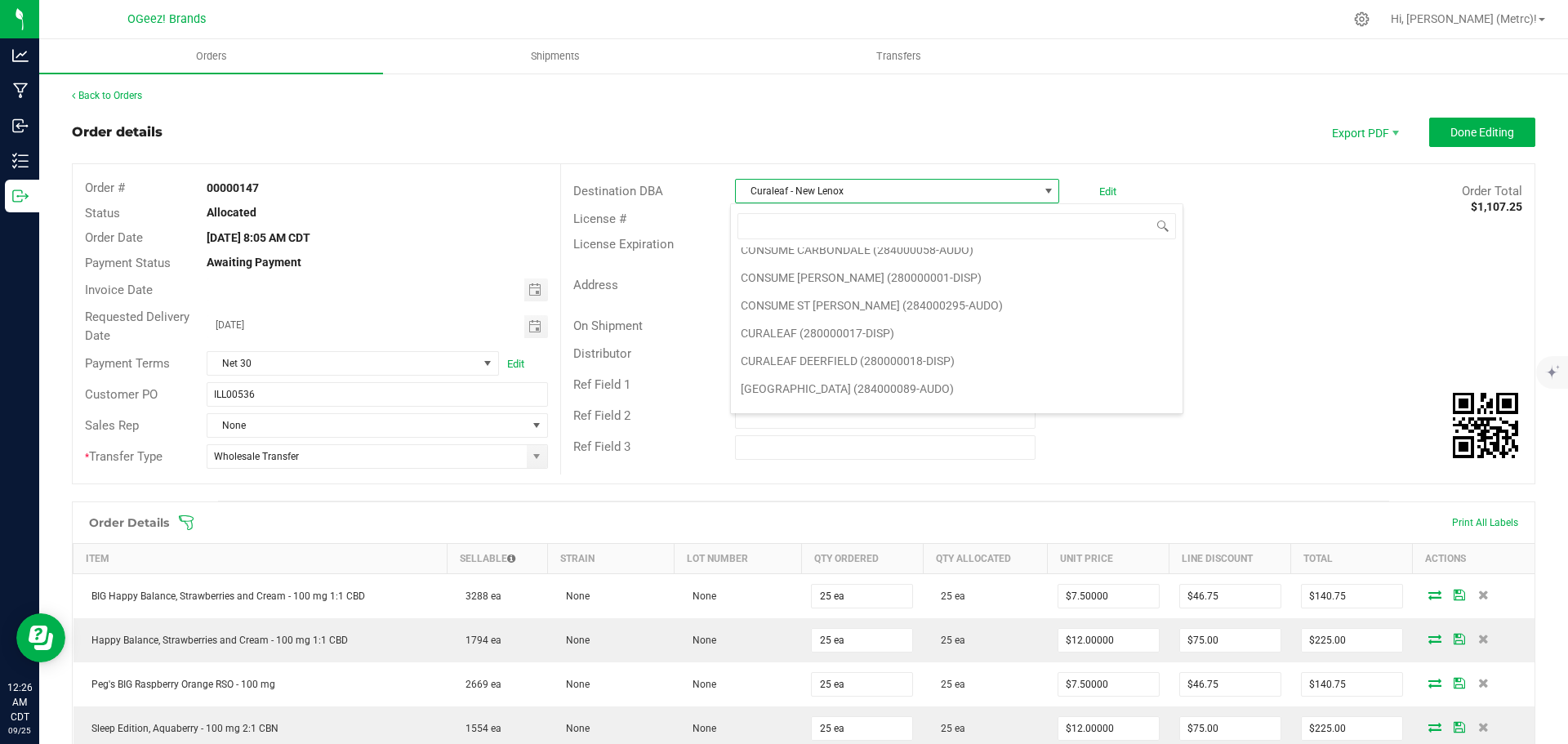
click at [1208, 293] on div "Contact" at bounding box center [1291, 285] width 487 height 25
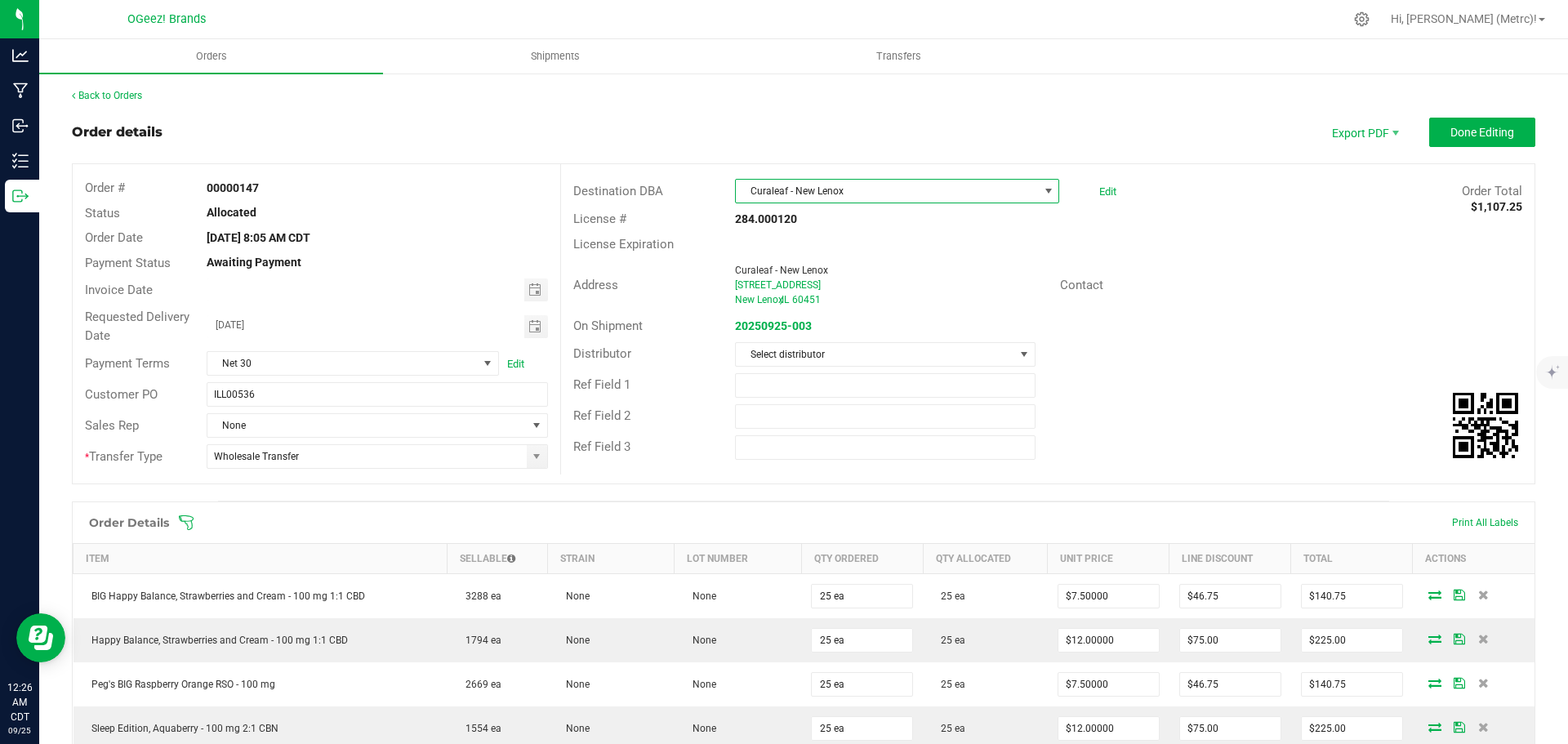
click at [945, 198] on span "Curaleaf - New Lenox" at bounding box center [887, 190] width 302 height 23
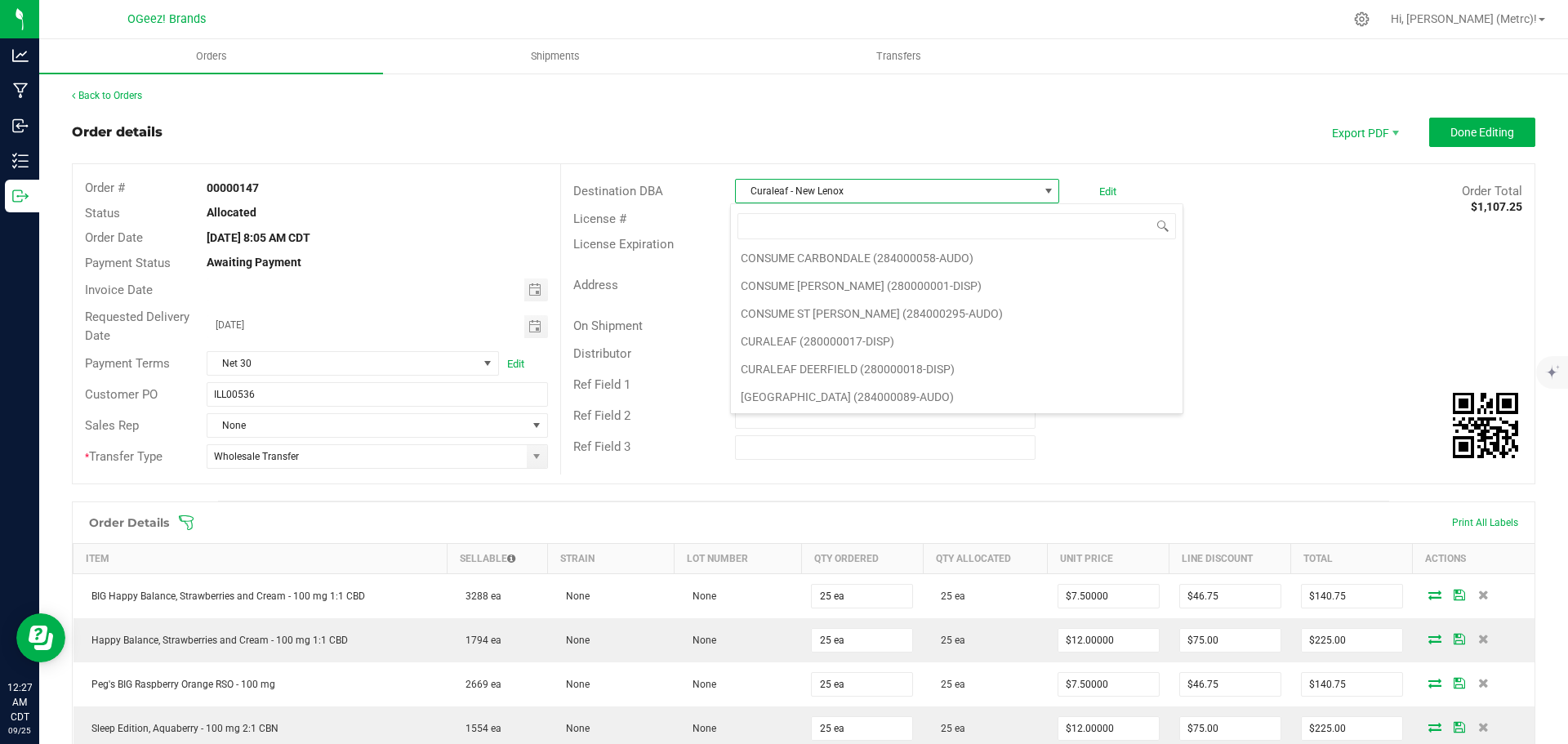
scroll to position [811, 0]
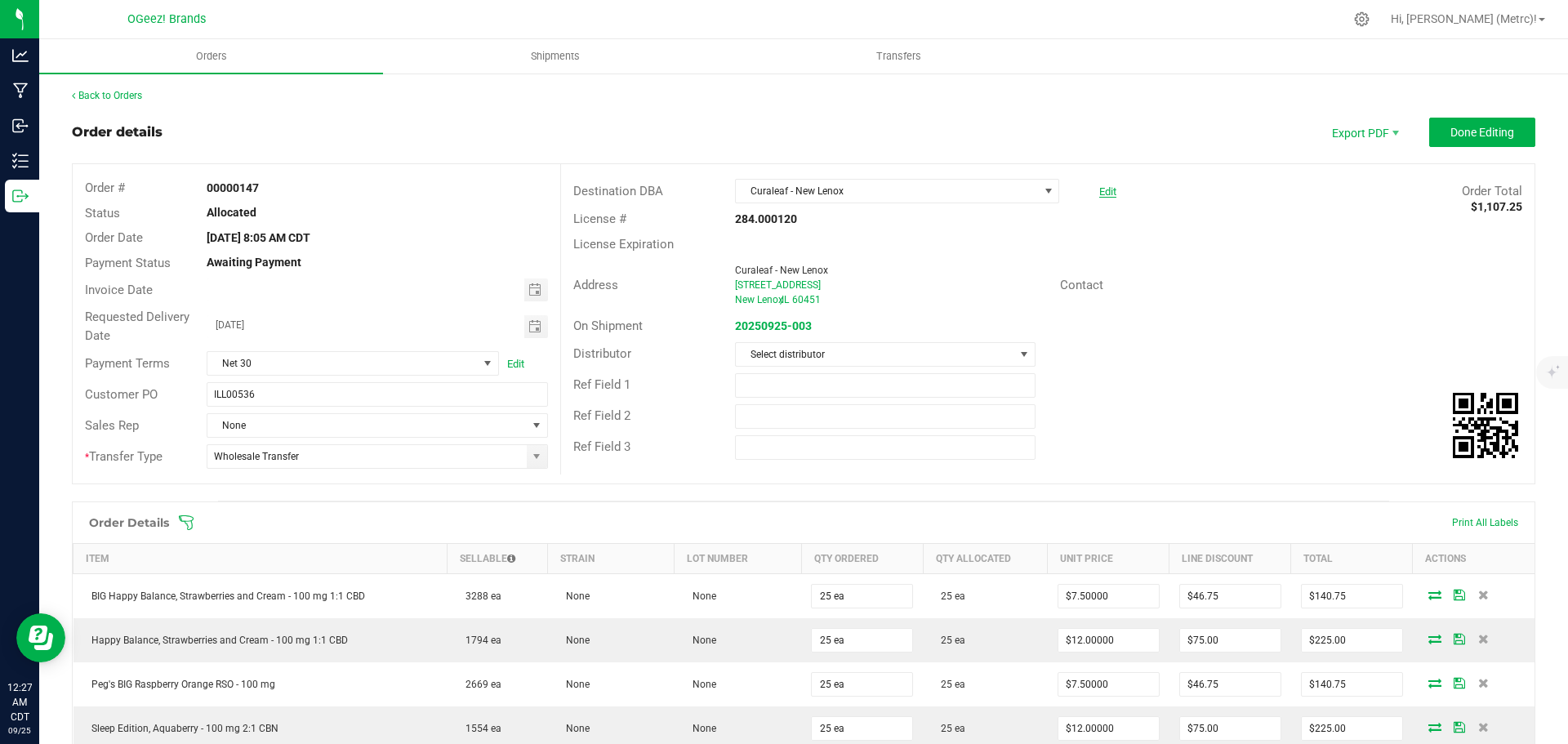
click at [1099, 188] on link "Edit" at bounding box center [1107, 191] width 18 height 13
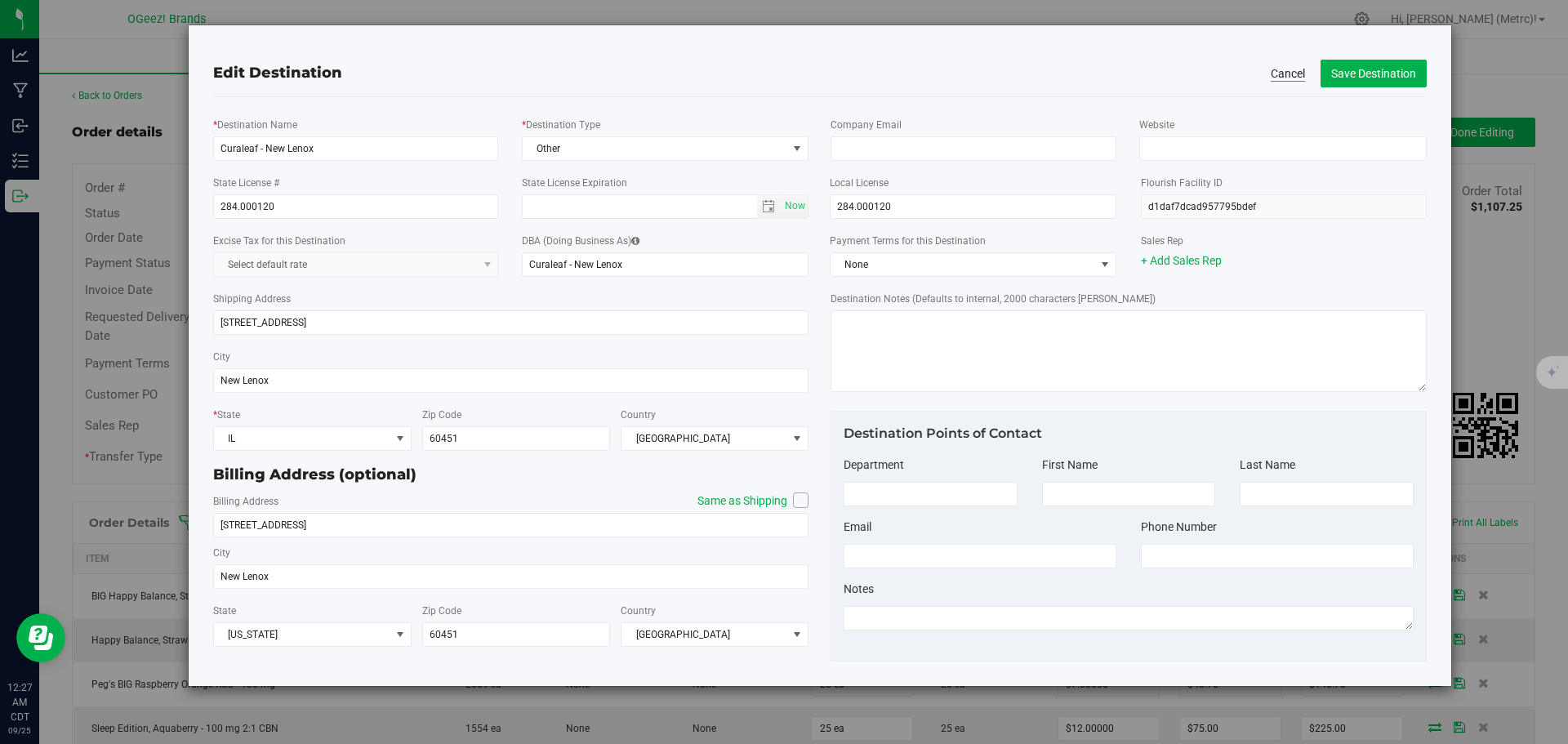
click at [1273, 70] on button "Cancel" at bounding box center [1288, 73] width 34 height 17
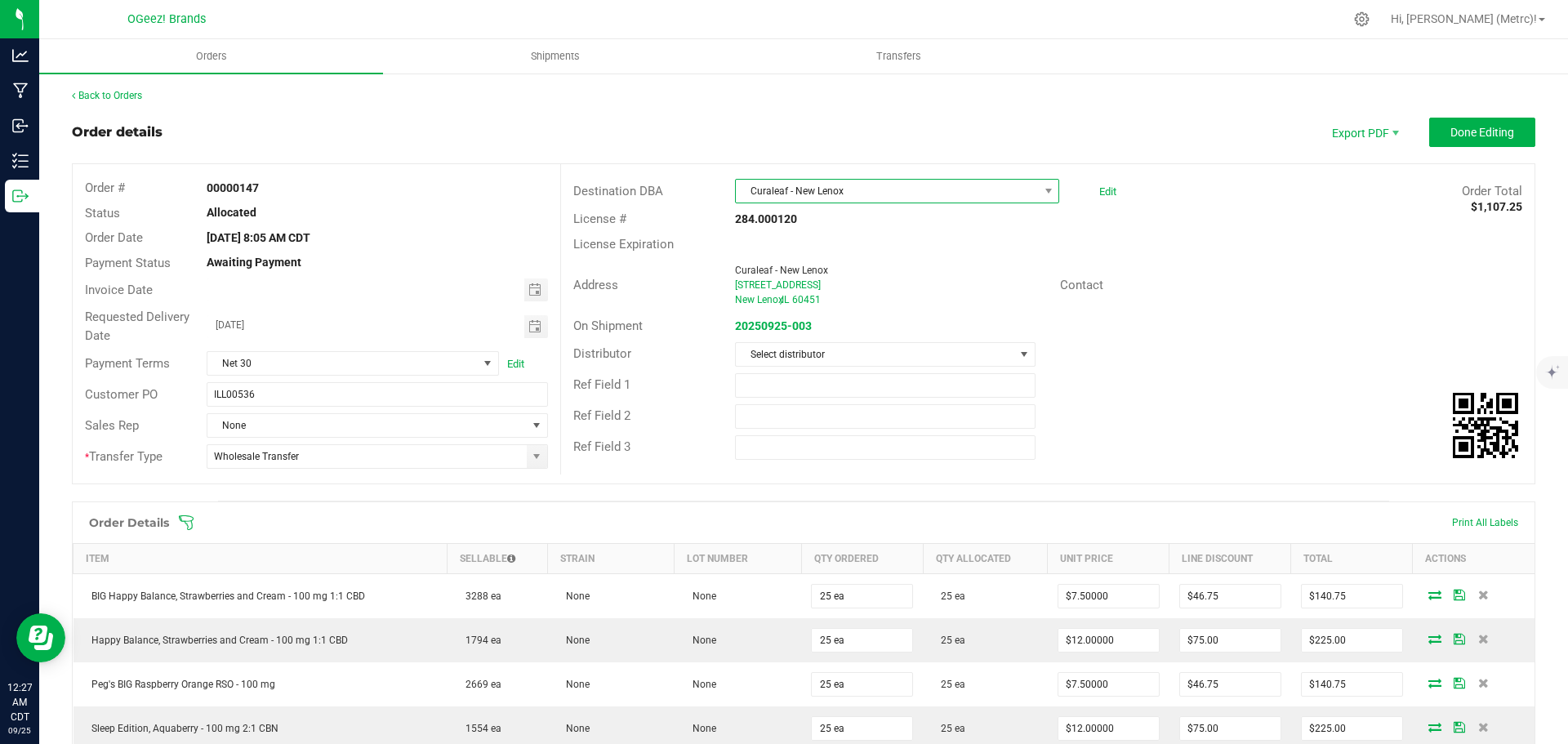
click at [980, 191] on span "Curaleaf - New Lenox" at bounding box center [887, 190] width 302 height 23
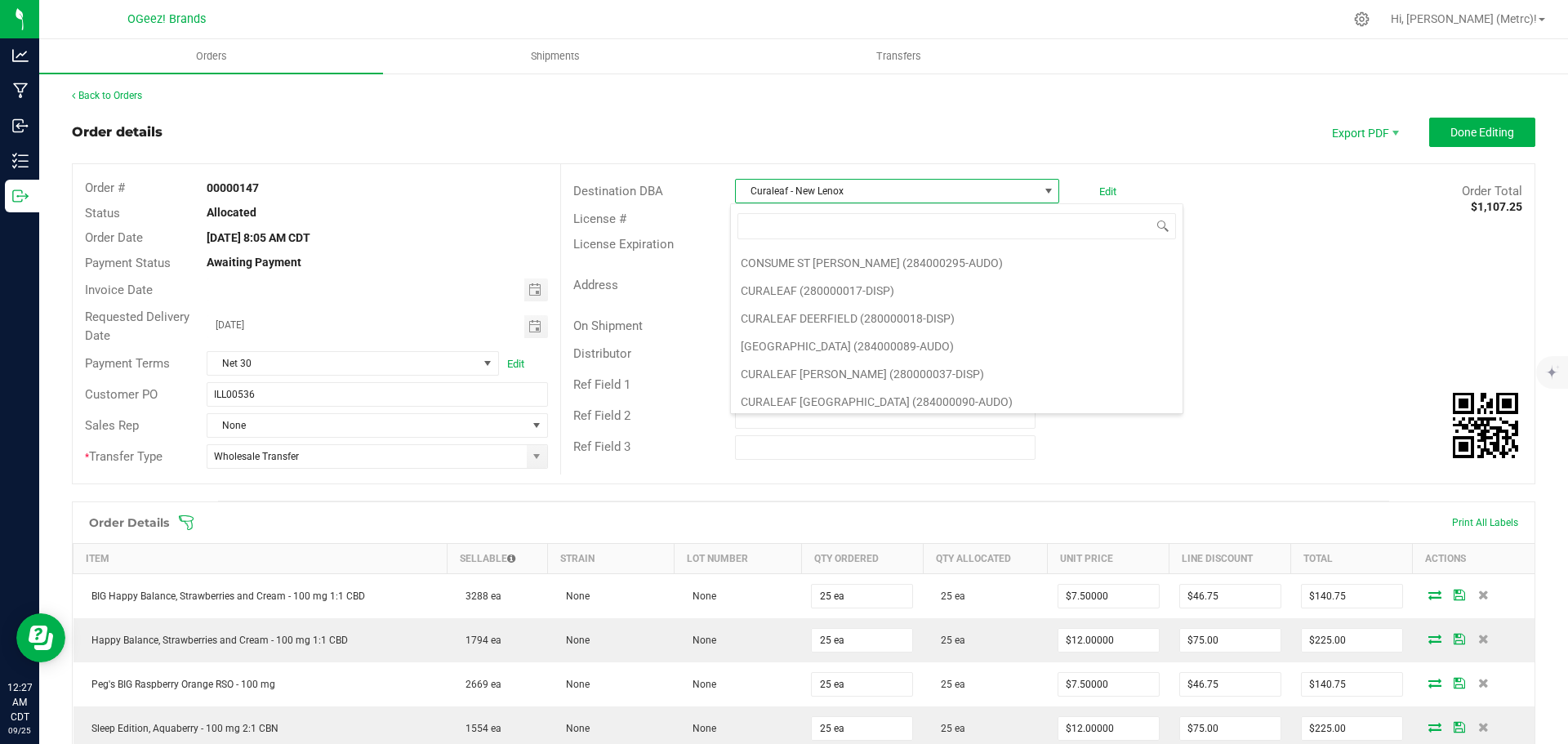
scroll to position [857, 0]
click at [837, 298] on li "CURALEAF (280000017-DISP)" at bounding box center [956, 292] width 451 height 28
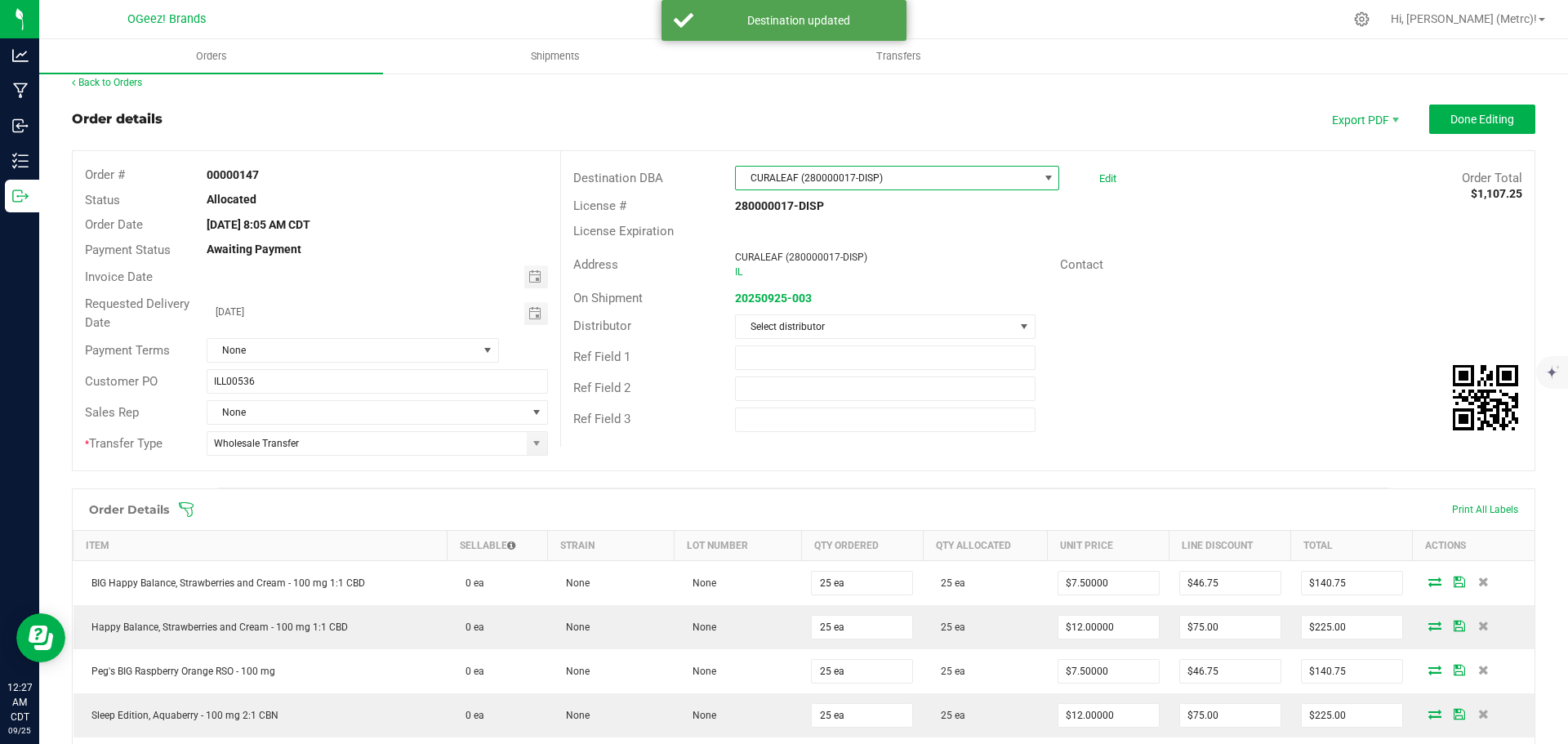
scroll to position [0, 0]
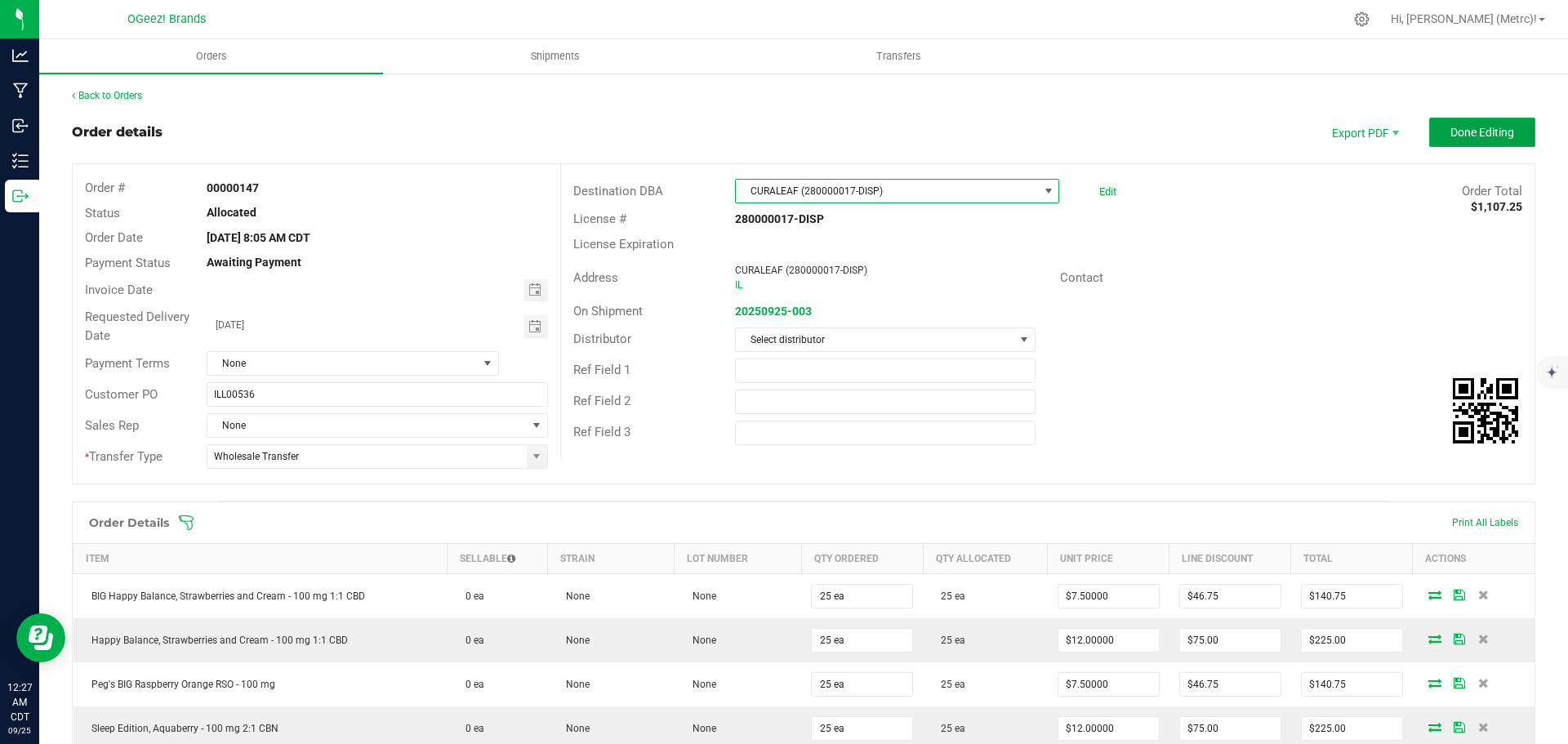
click at [1495, 122] on button "Done Editing" at bounding box center [1482, 132] width 106 height 29
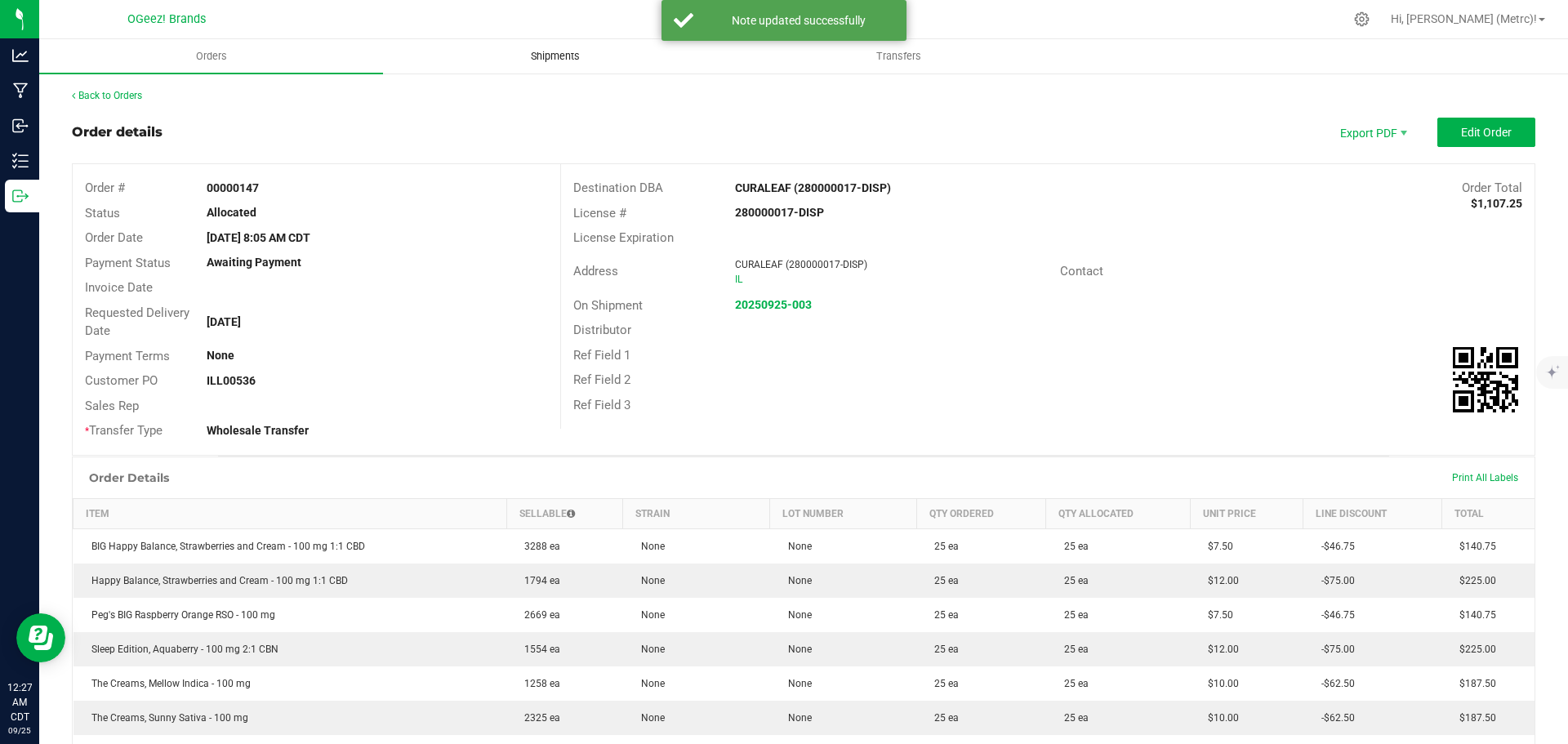
click at [569, 53] on span "Shipments" at bounding box center [556, 57] width 93 height 15
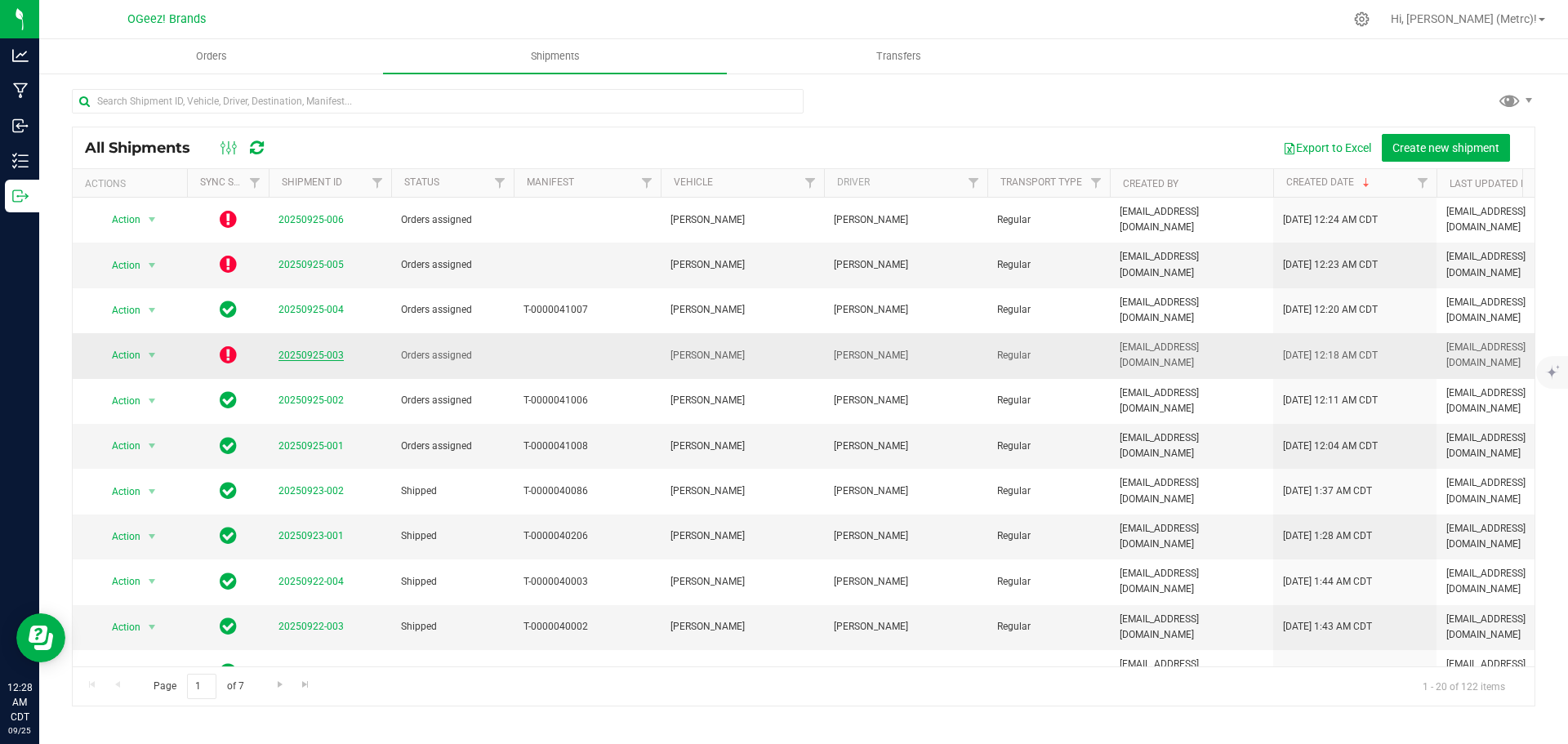
click at [297, 349] on link "20250925-003" at bounding box center [311, 355] width 65 height 12
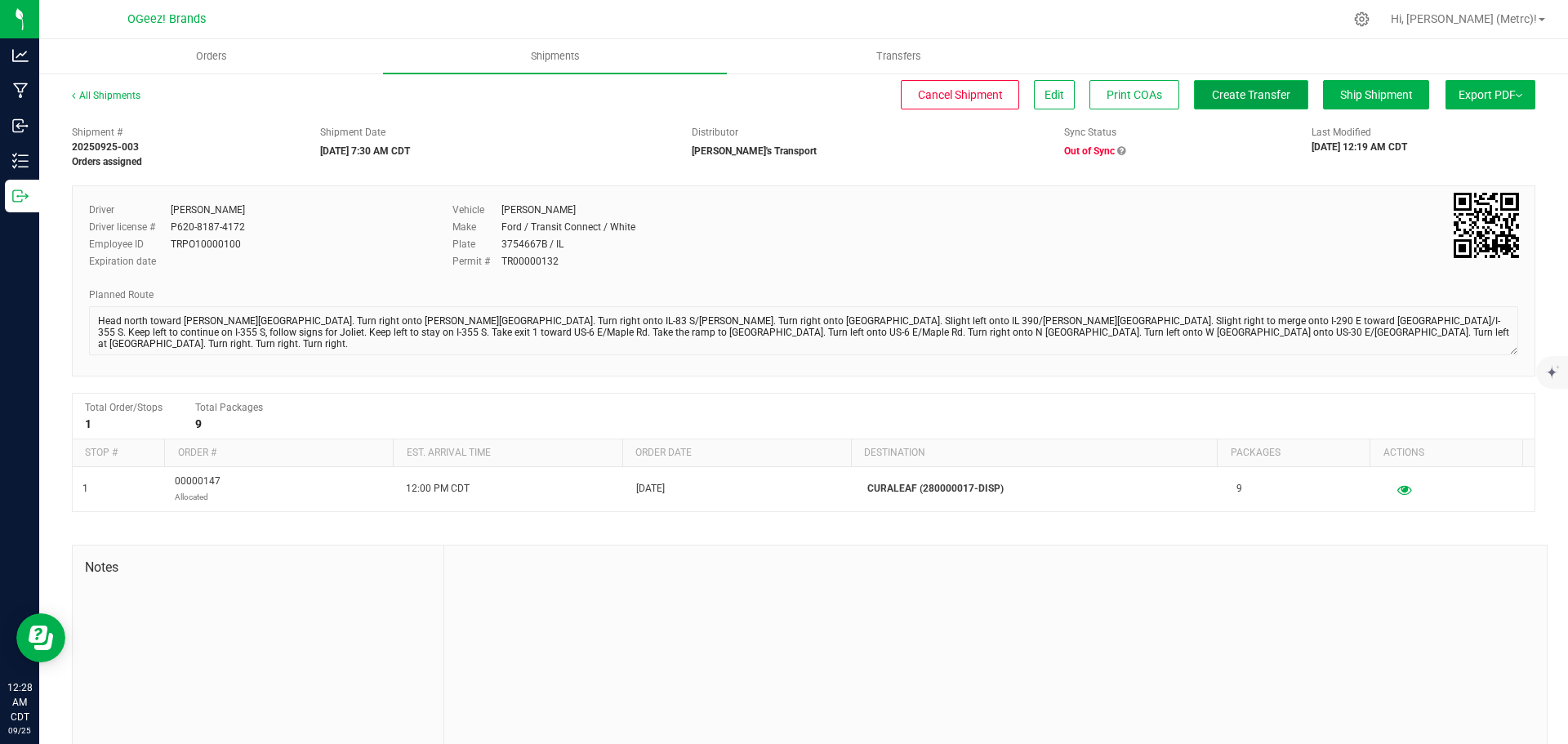
click at [1263, 97] on span "Create Transfer" at bounding box center [1251, 95] width 78 height 13
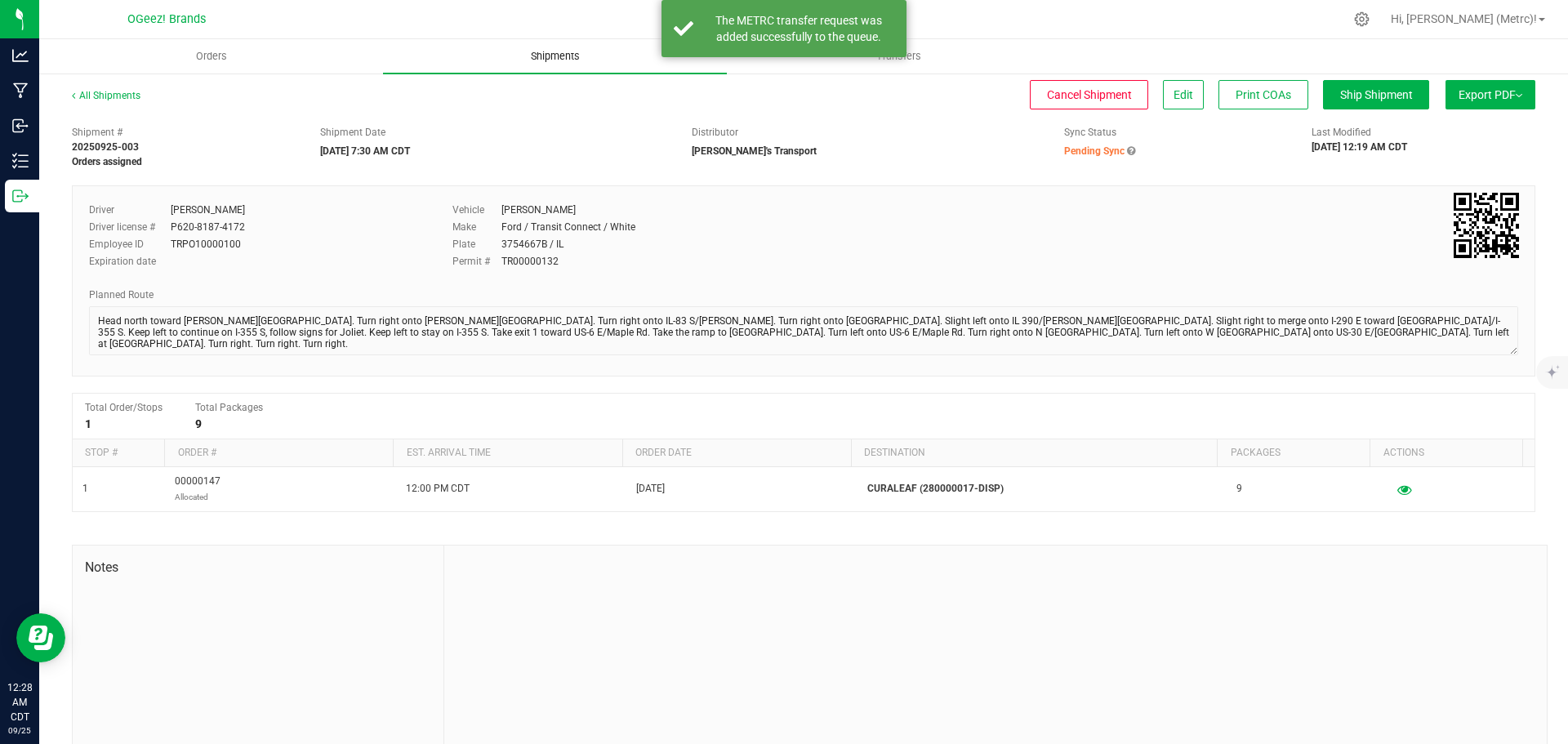
click at [572, 53] on span "Shipments" at bounding box center [556, 57] width 93 height 15
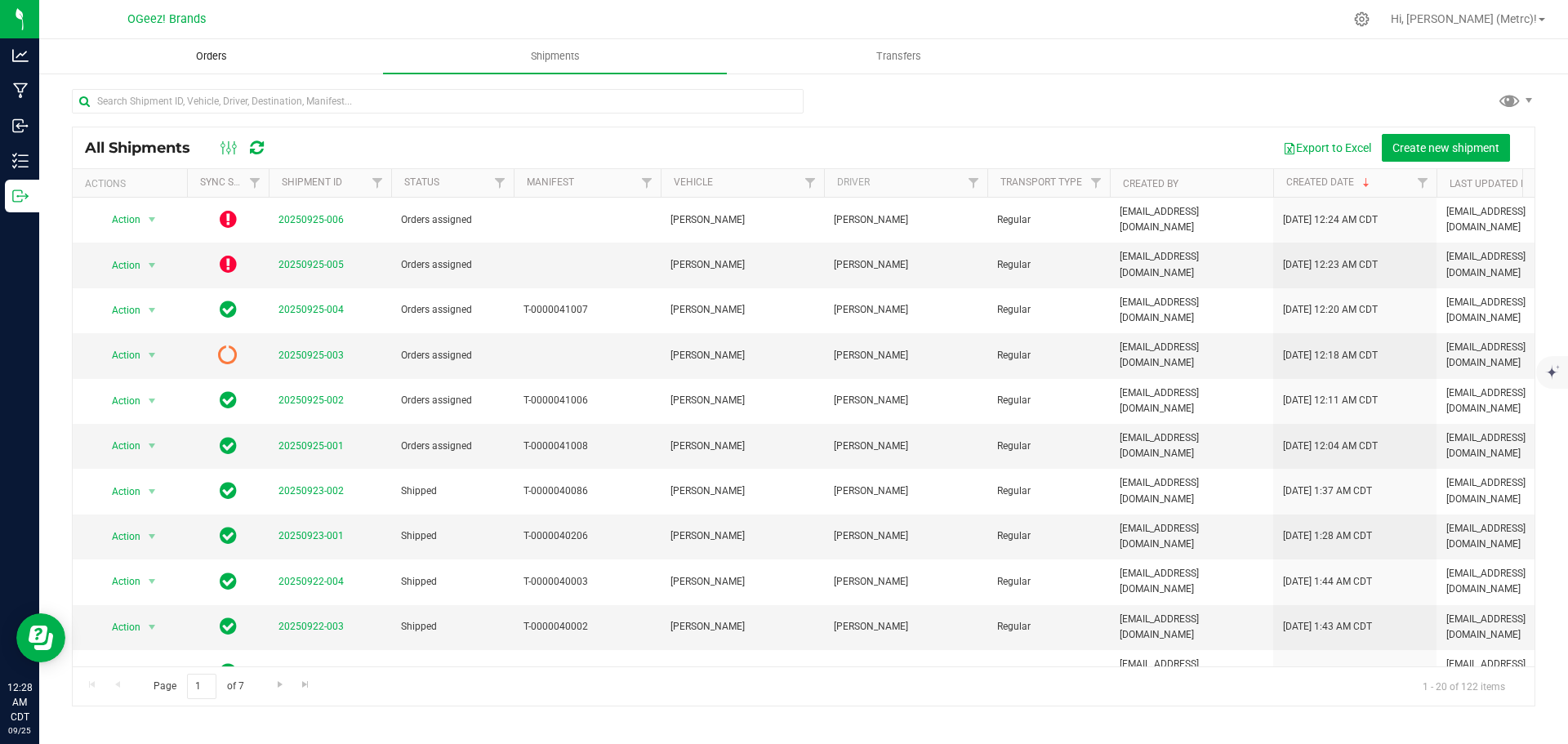
click at [215, 65] on uib-tab-heading "Orders" at bounding box center [211, 56] width 342 height 33
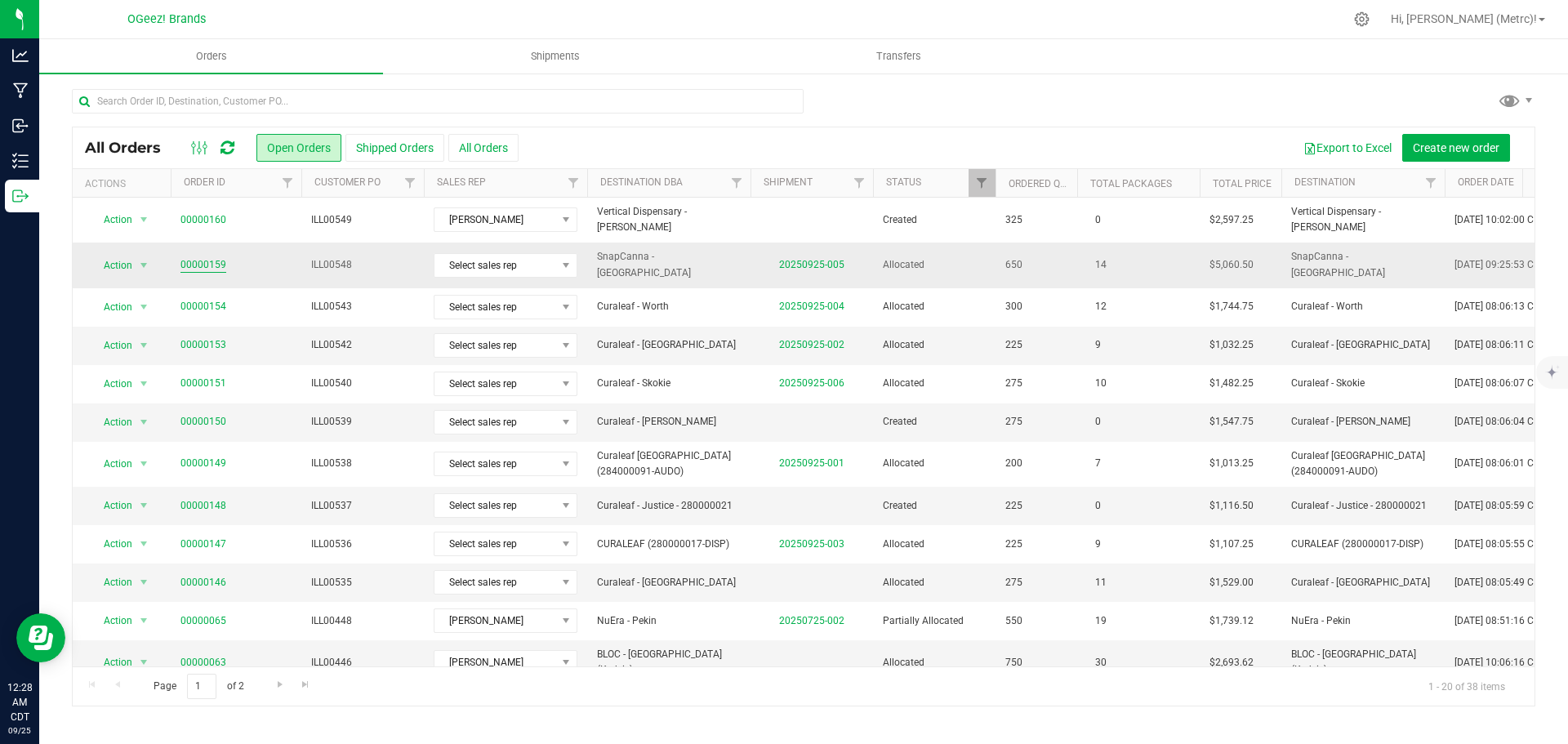
click at [215, 257] on link "00000159" at bounding box center [203, 264] width 46 height 16
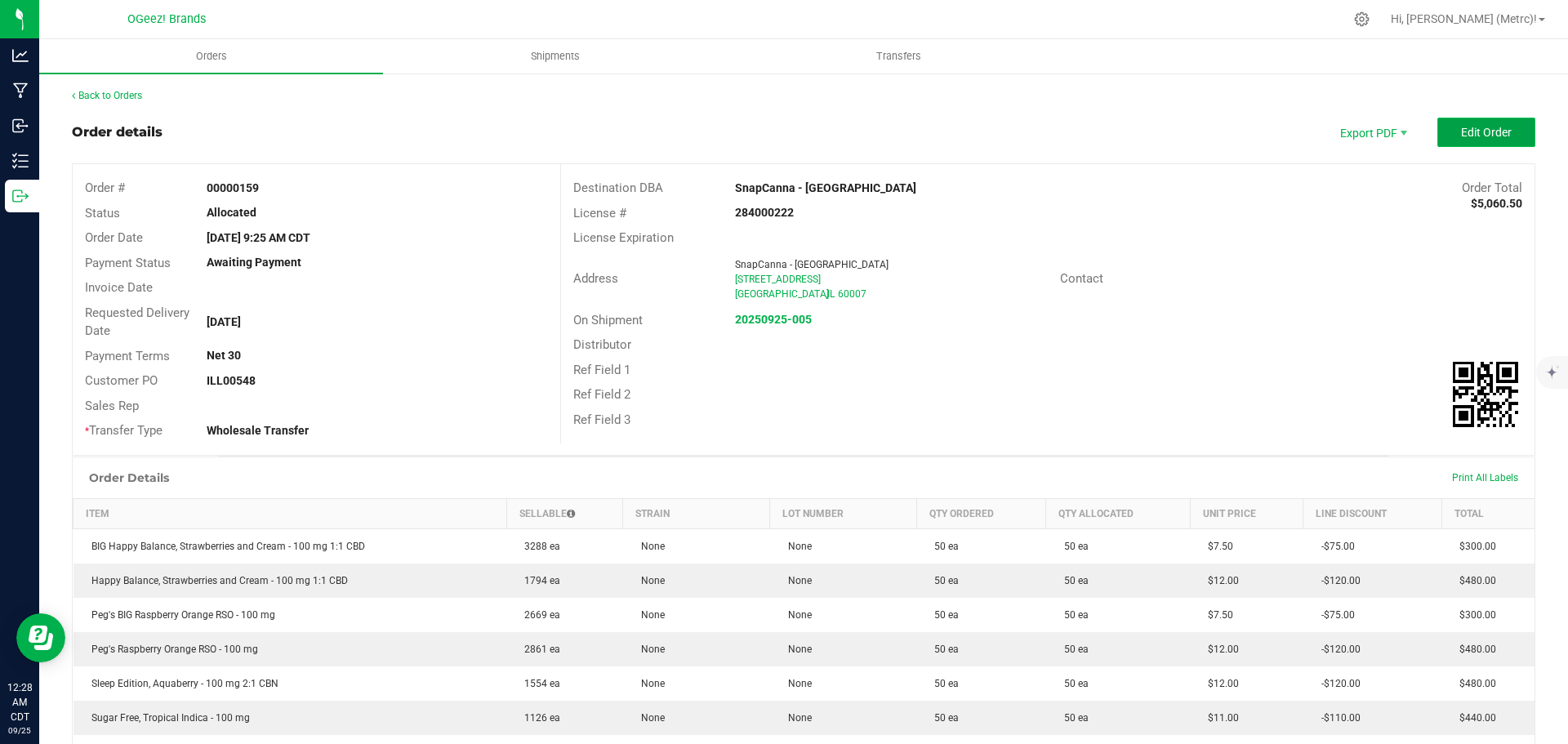
click at [1441, 140] on button "Edit Order" at bounding box center [1485, 132] width 98 height 29
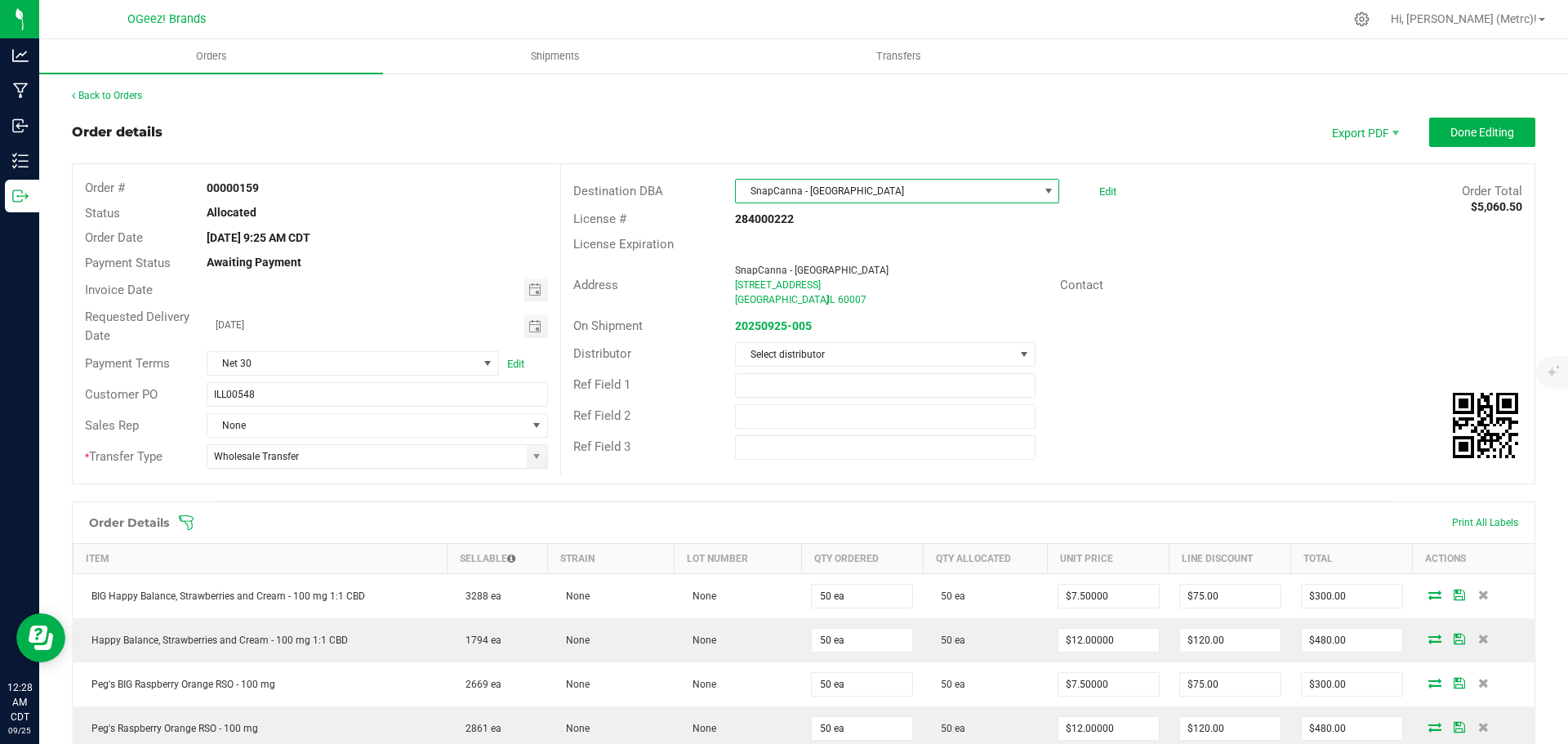
click at [994, 190] on span "SnapCanna - [GEOGRAPHIC_DATA]" at bounding box center [887, 190] width 302 height 23
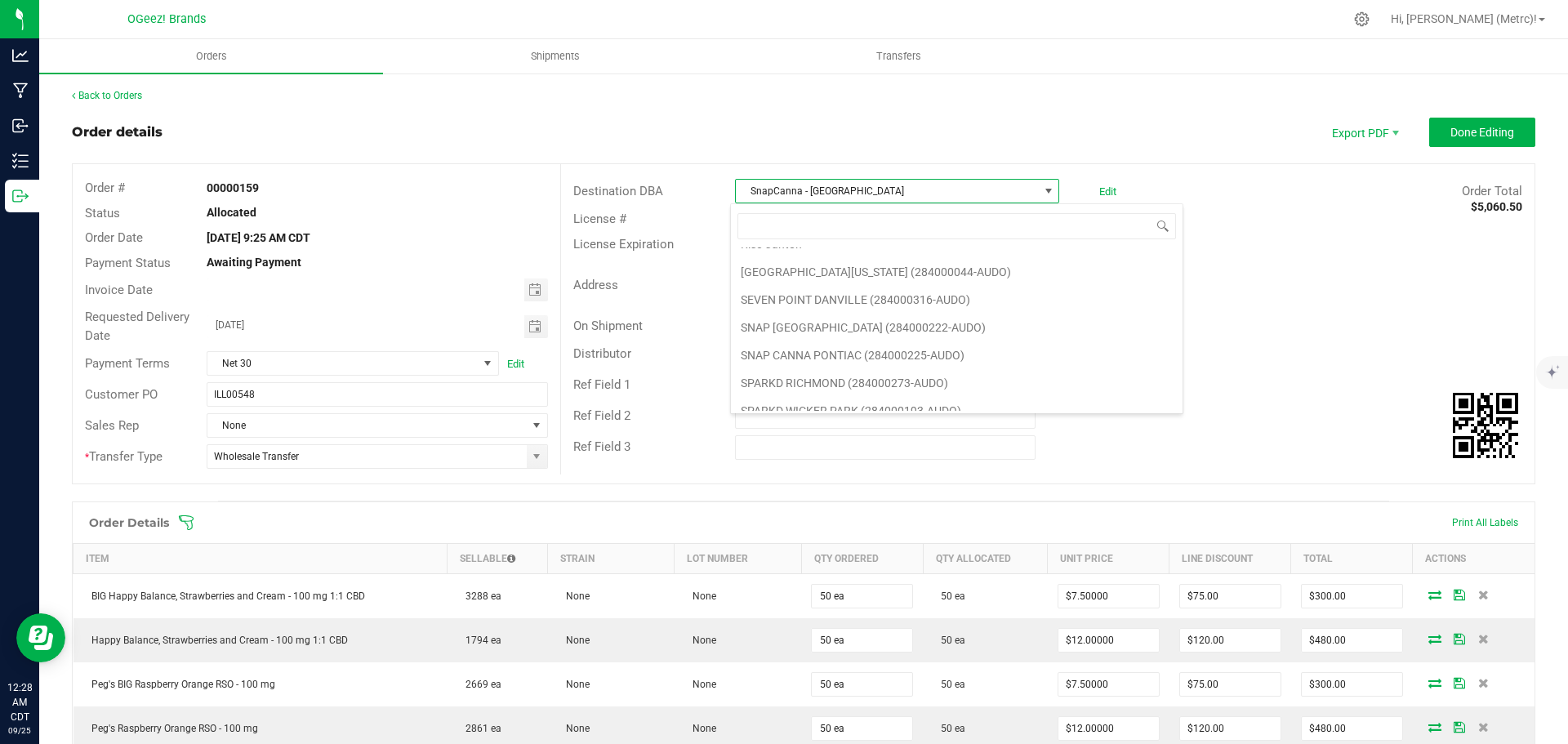
scroll to position [4125, 0]
click at [959, 330] on li "SNAP [GEOGRAPHIC_DATA] (284000222-AUDO)" at bounding box center [956, 327] width 451 height 28
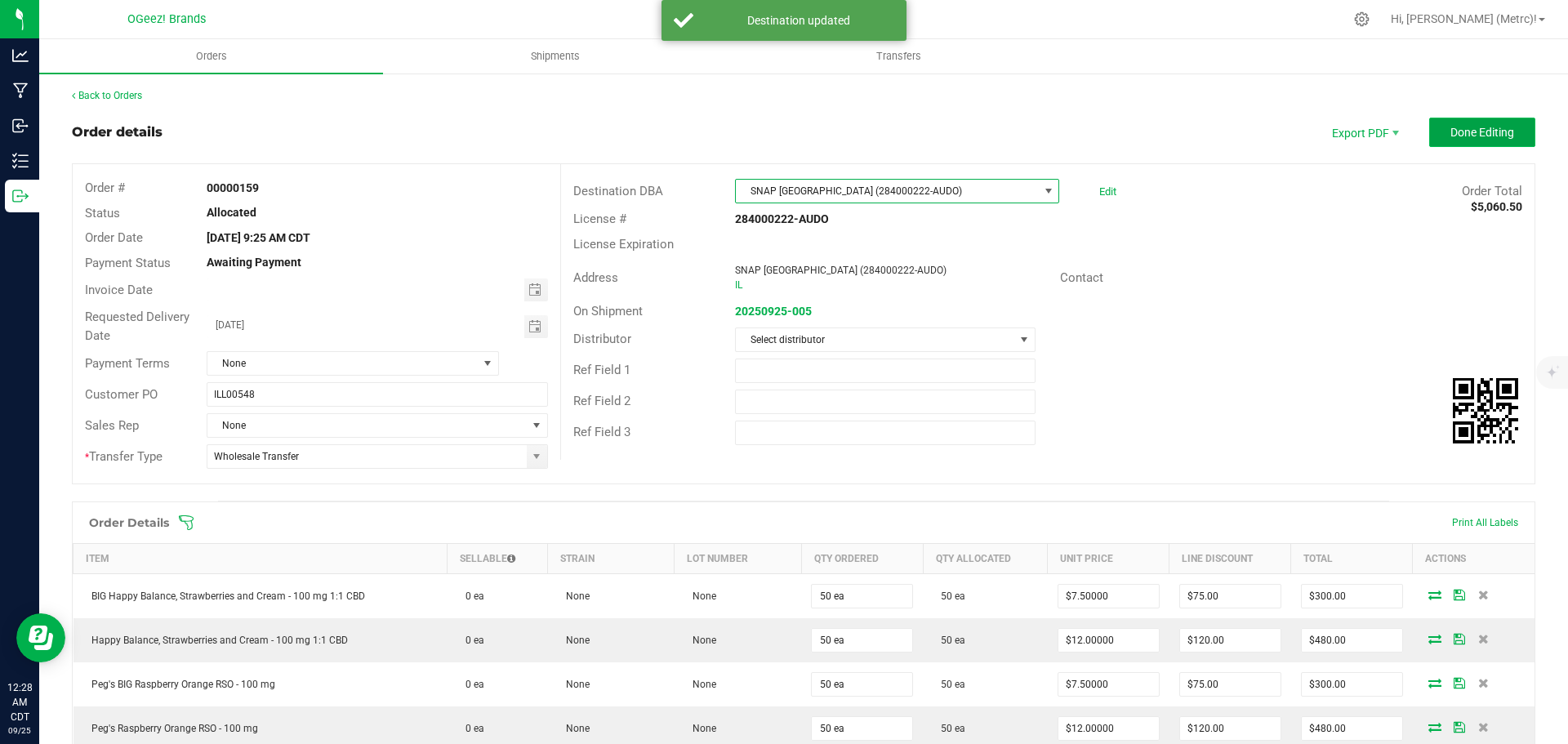
click at [1460, 130] on span "Done Editing" at bounding box center [1482, 133] width 63 height 13
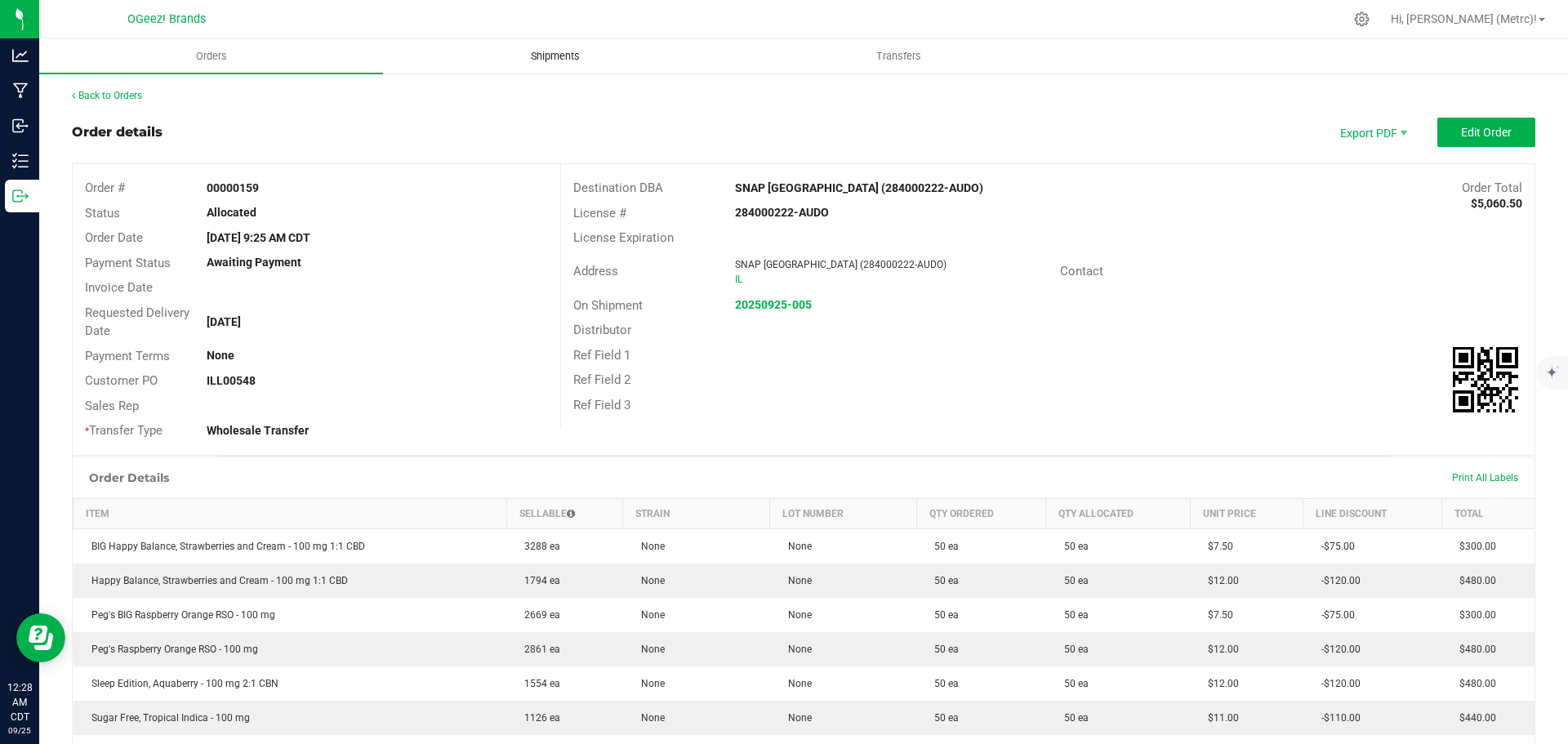
click at [522, 58] on span "Shipments" at bounding box center [556, 57] width 93 height 15
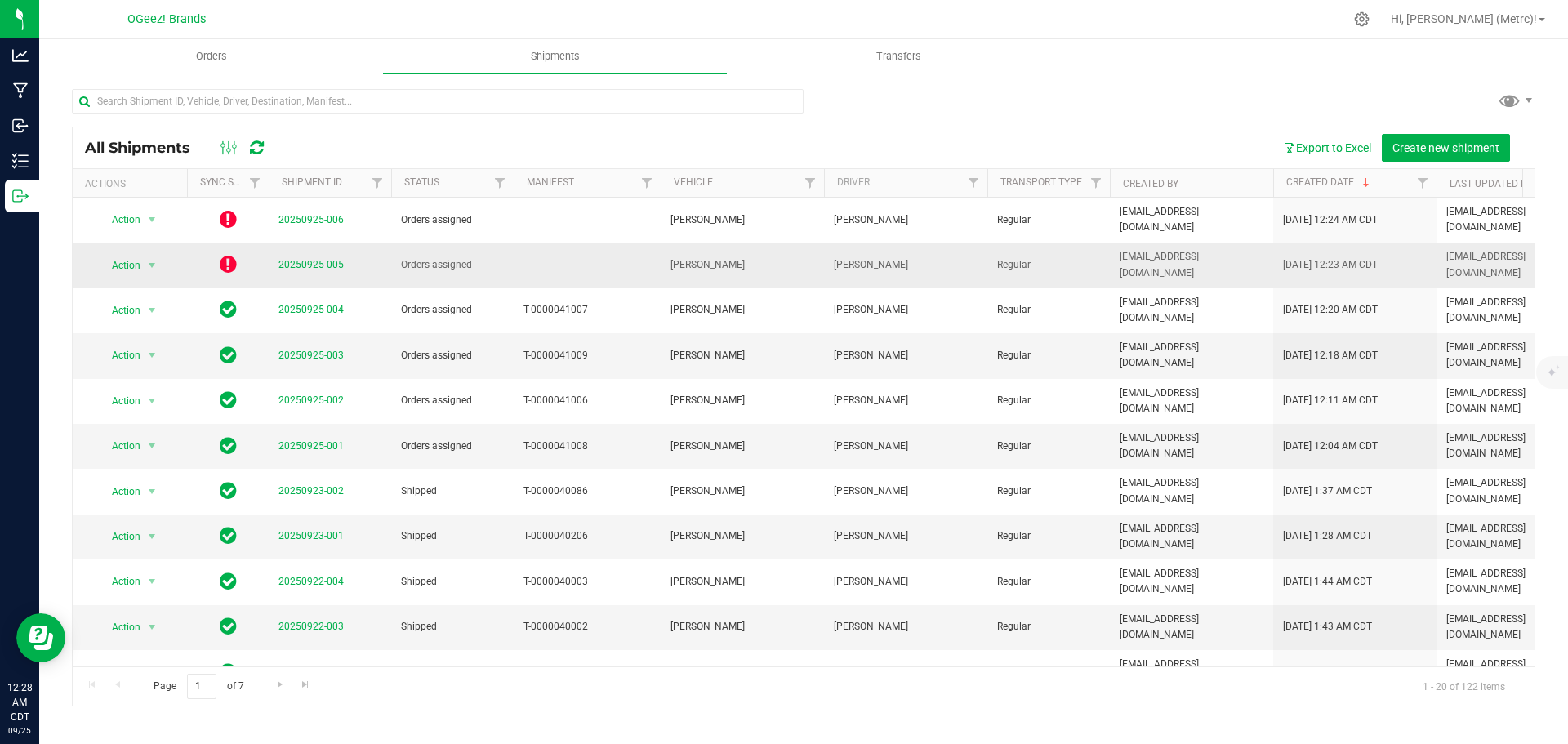
click at [301, 261] on link "20250925-005" at bounding box center [311, 264] width 65 height 12
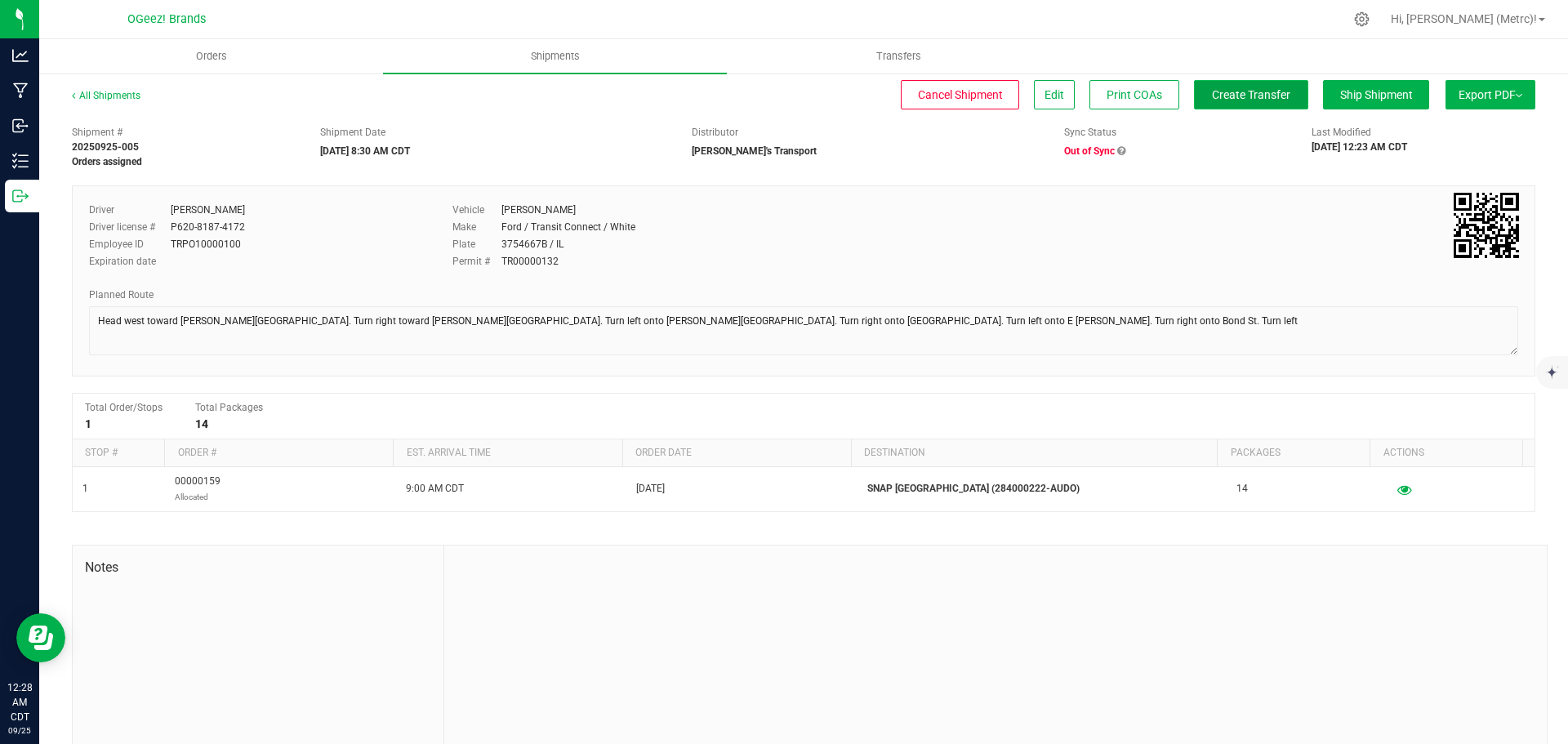
click at [1202, 82] on button "Create Transfer" at bounding box center [1251, 94] width 114 height 29
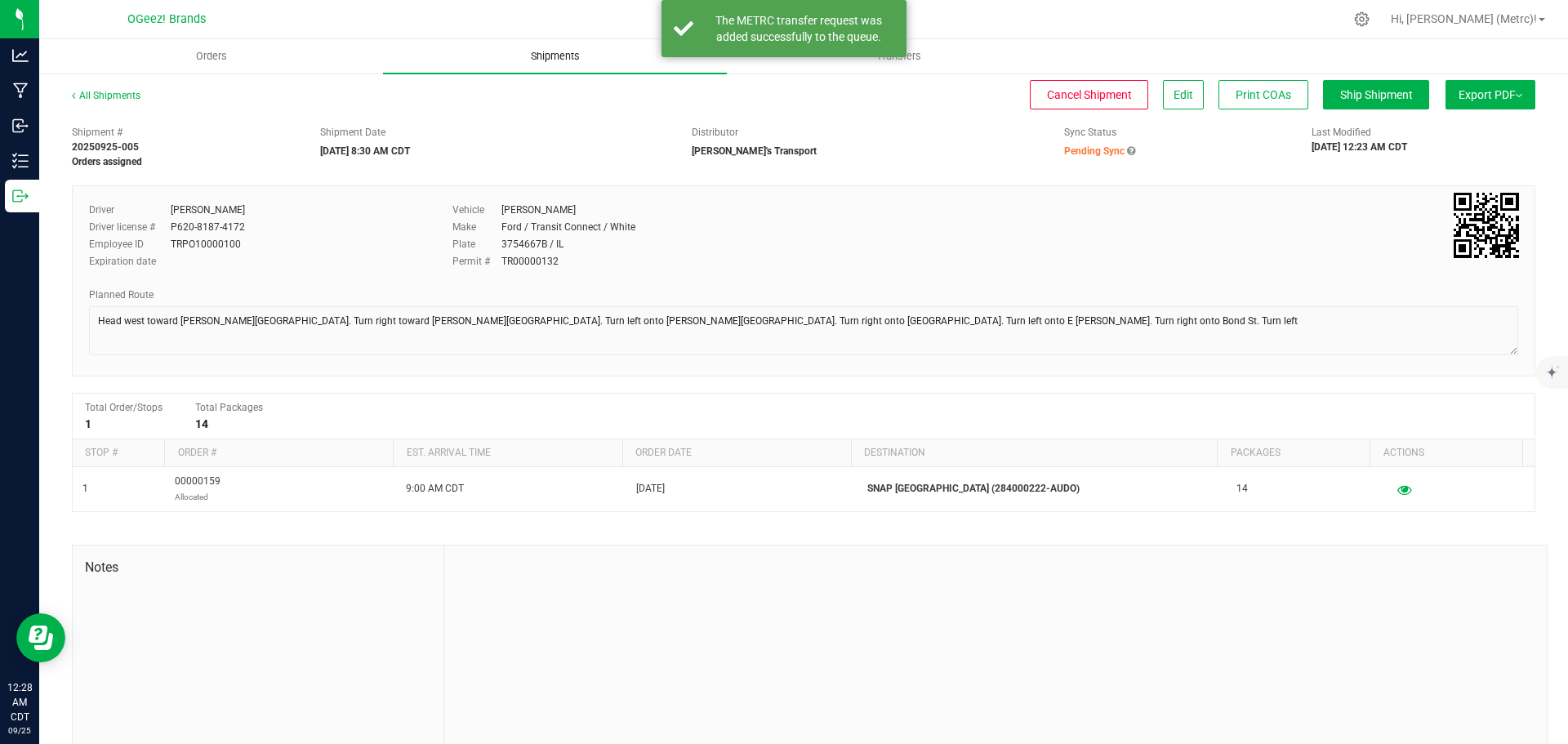
click at [542, 71] on uib-tab-heading "Shipments" at bounding box center [555, 56] width 344 height 34
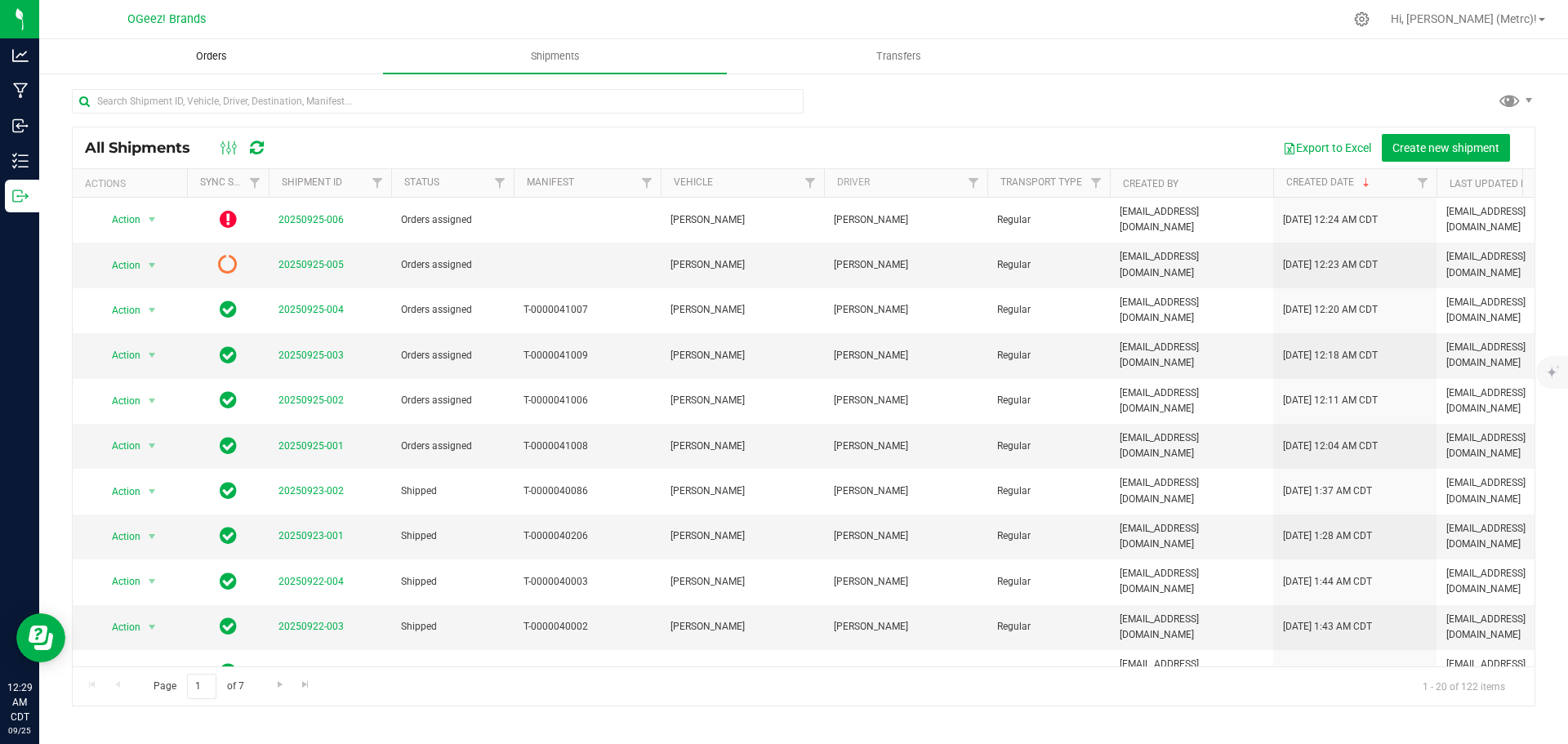
click at [206, 71] on uib-tab-heading "Orders" at bounding box center [211, 56] width 342 height 33
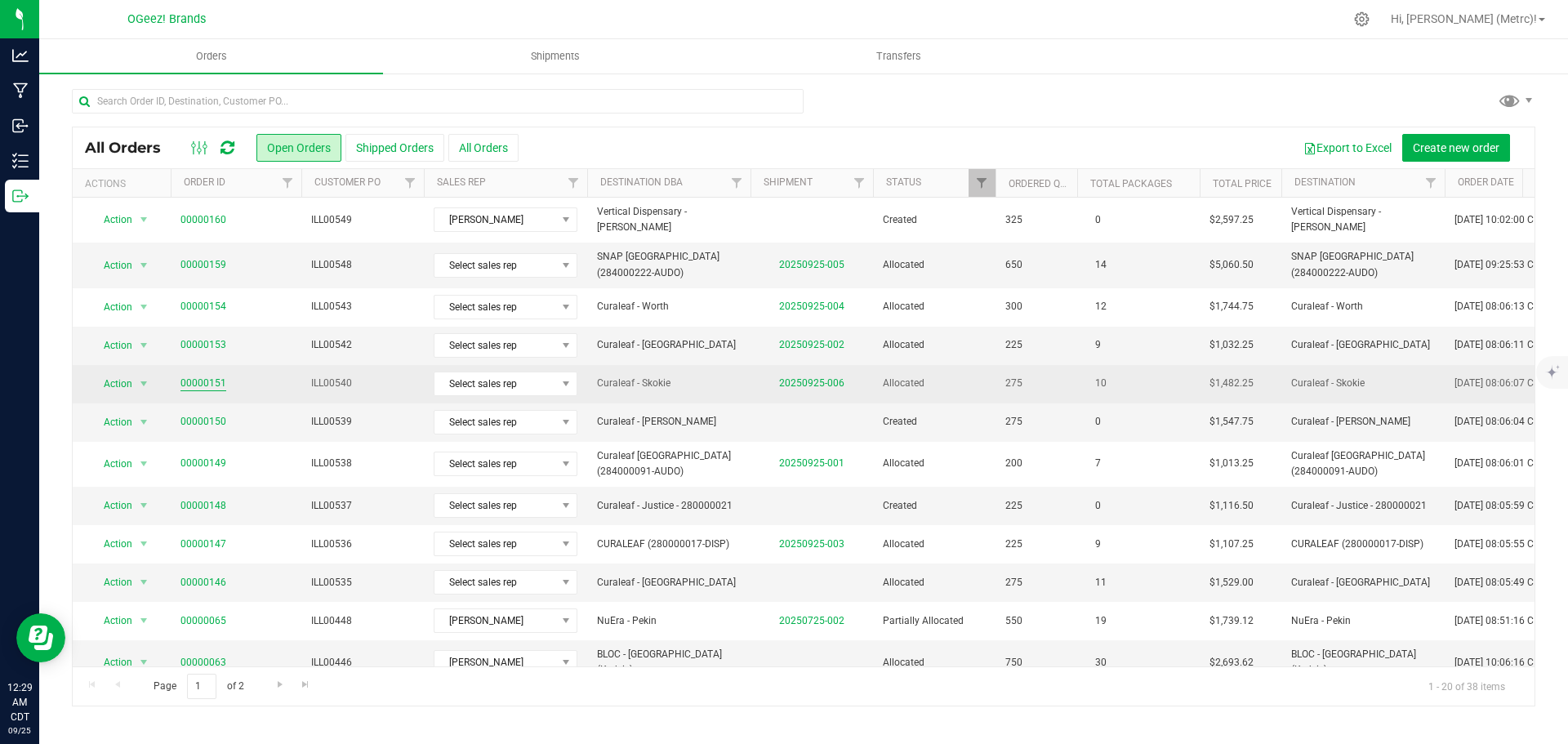
click at [209, 376] on link "00000151" at bounding box center [203, 383] width 46 height 16
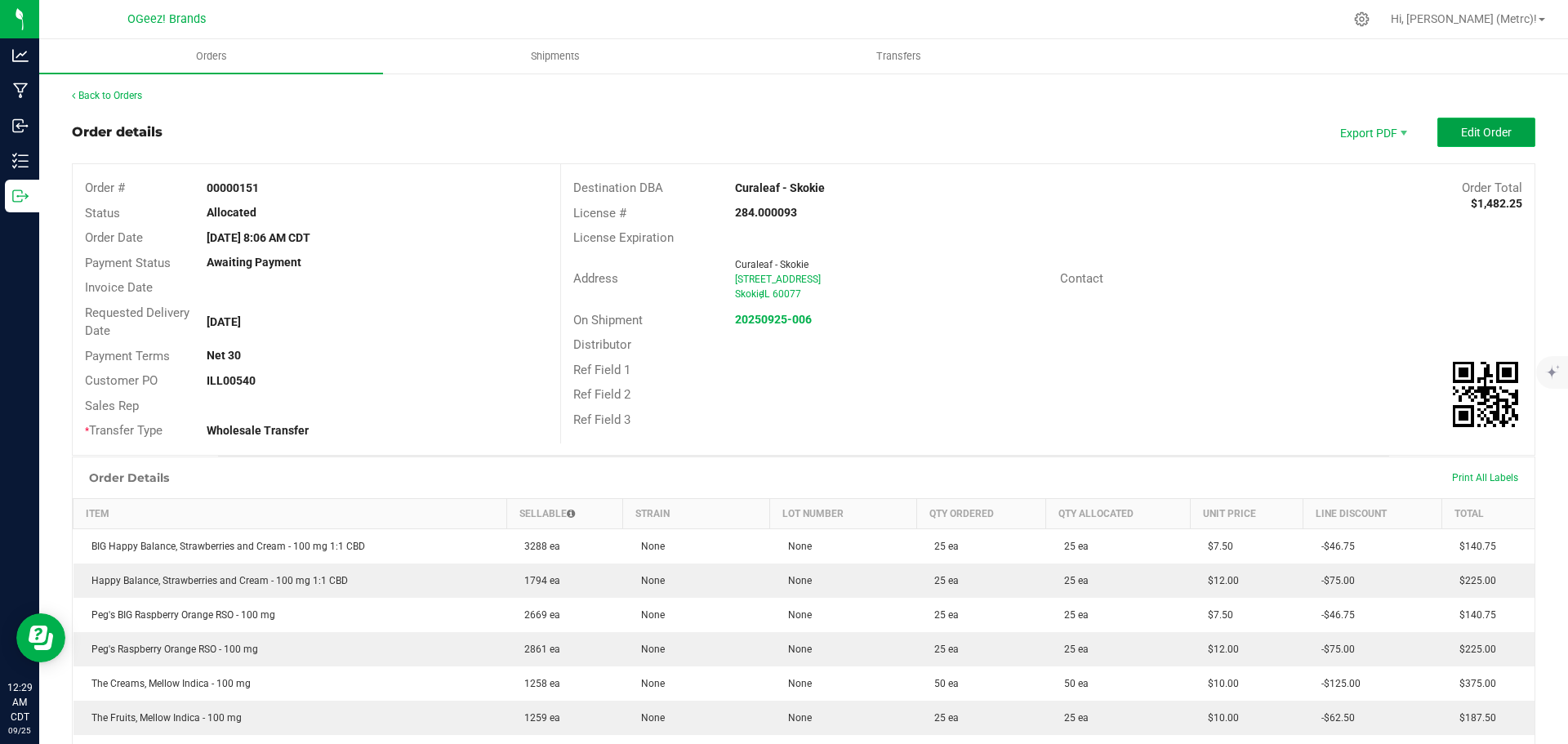
click at [1445, 128] on button "Edit Order" at bounding box center [1485, 132] width 98 height 29
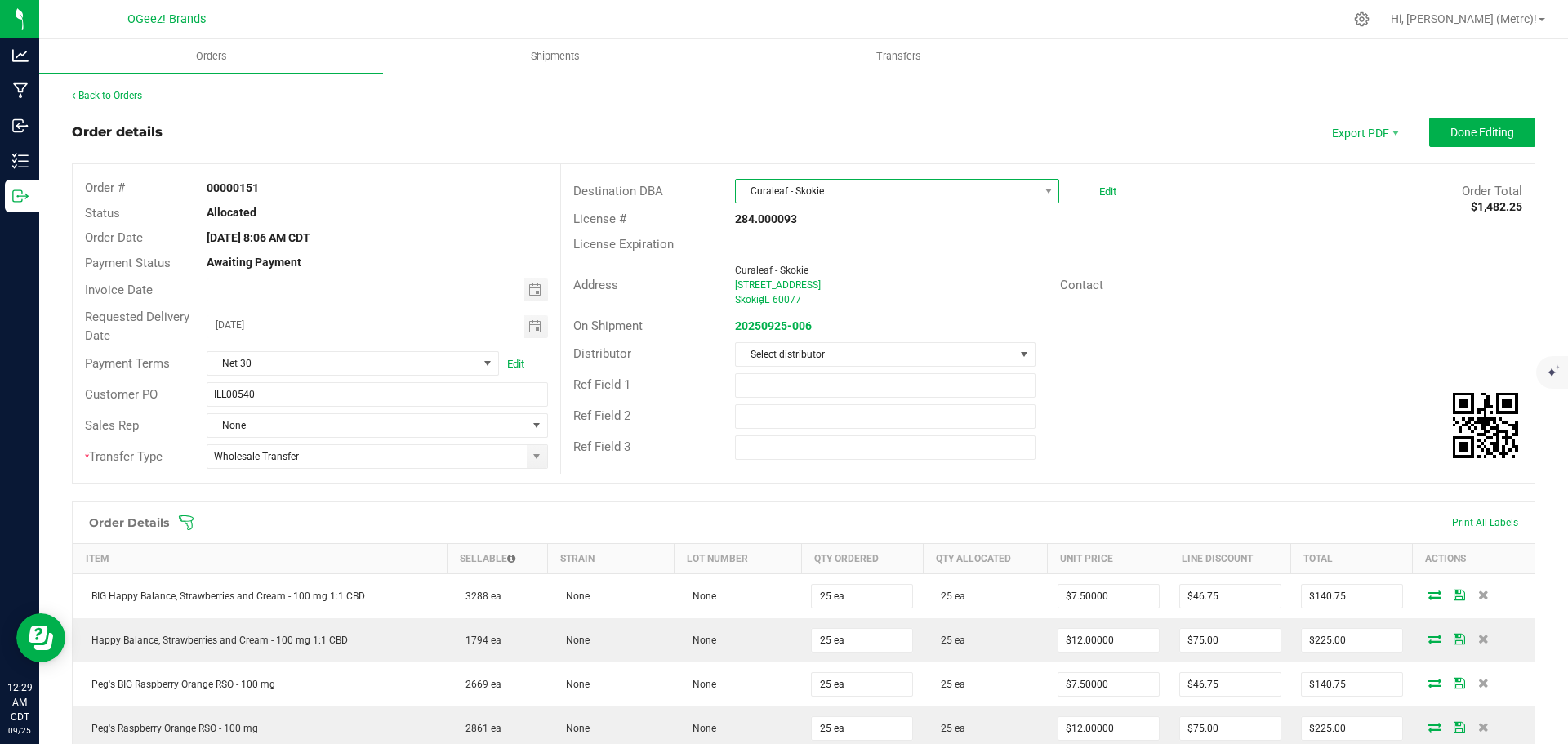
click at [909, 187] on span "Curaleaf - Skokie" at bounding box center [887, 190] width 302 height 23
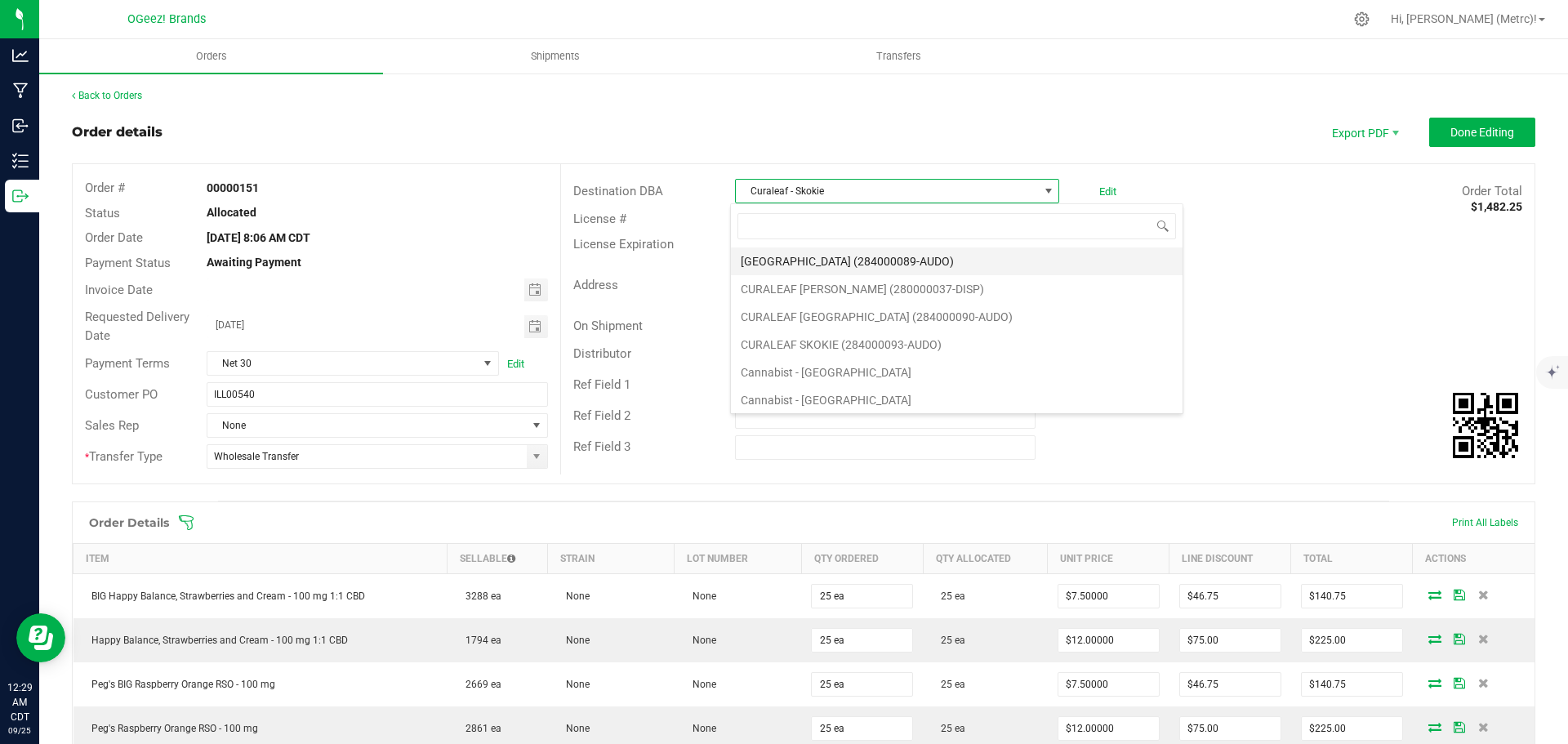
scroll to position [945, 0]
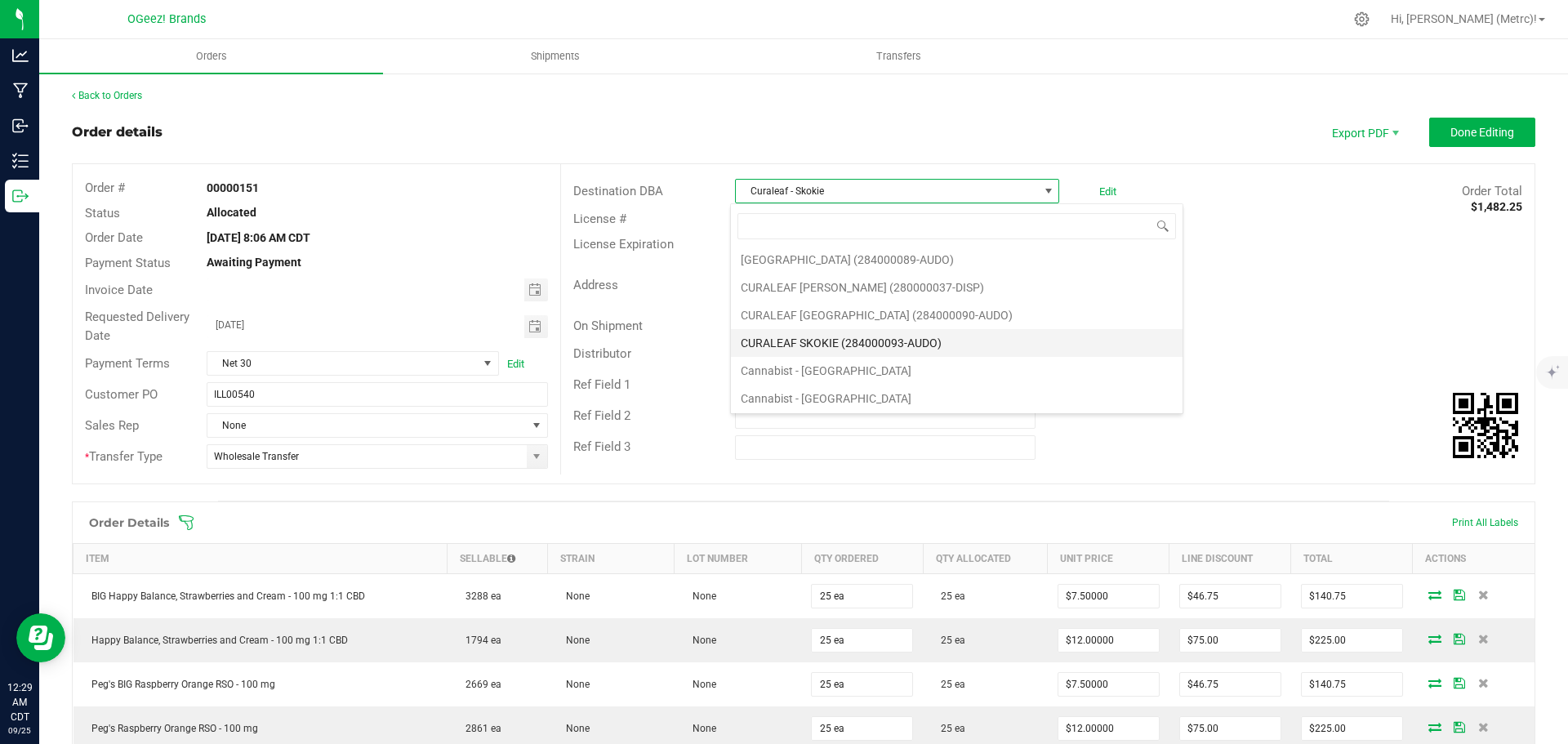
click at [904, 336] on li "CURALEAF SKOKIE (284000093-AUDO)" at bounding box center [956, 342] width 451 height 28
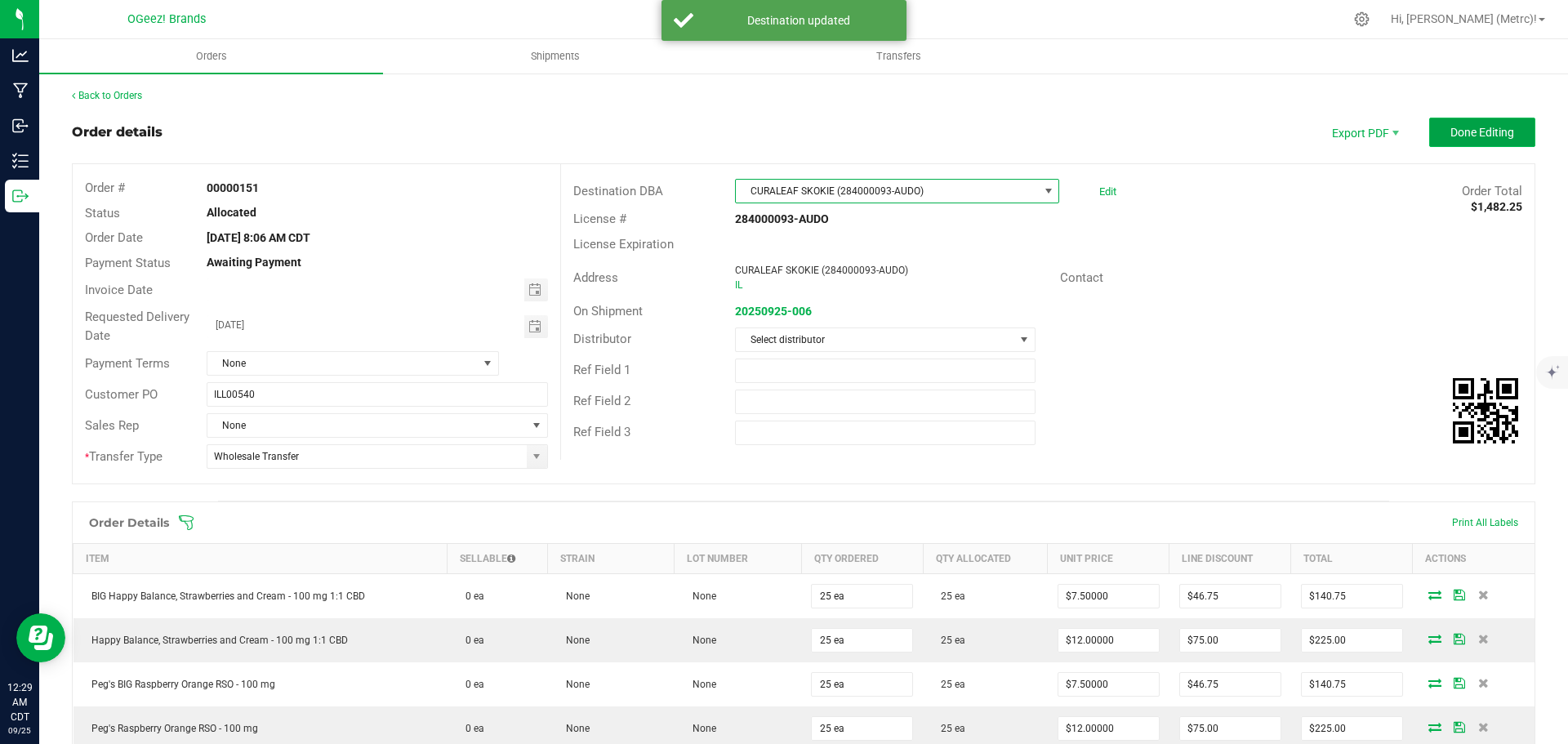
click at [1453, 121] on button "Done Editing" at bounding box center [1482, 132] width 106 height 29
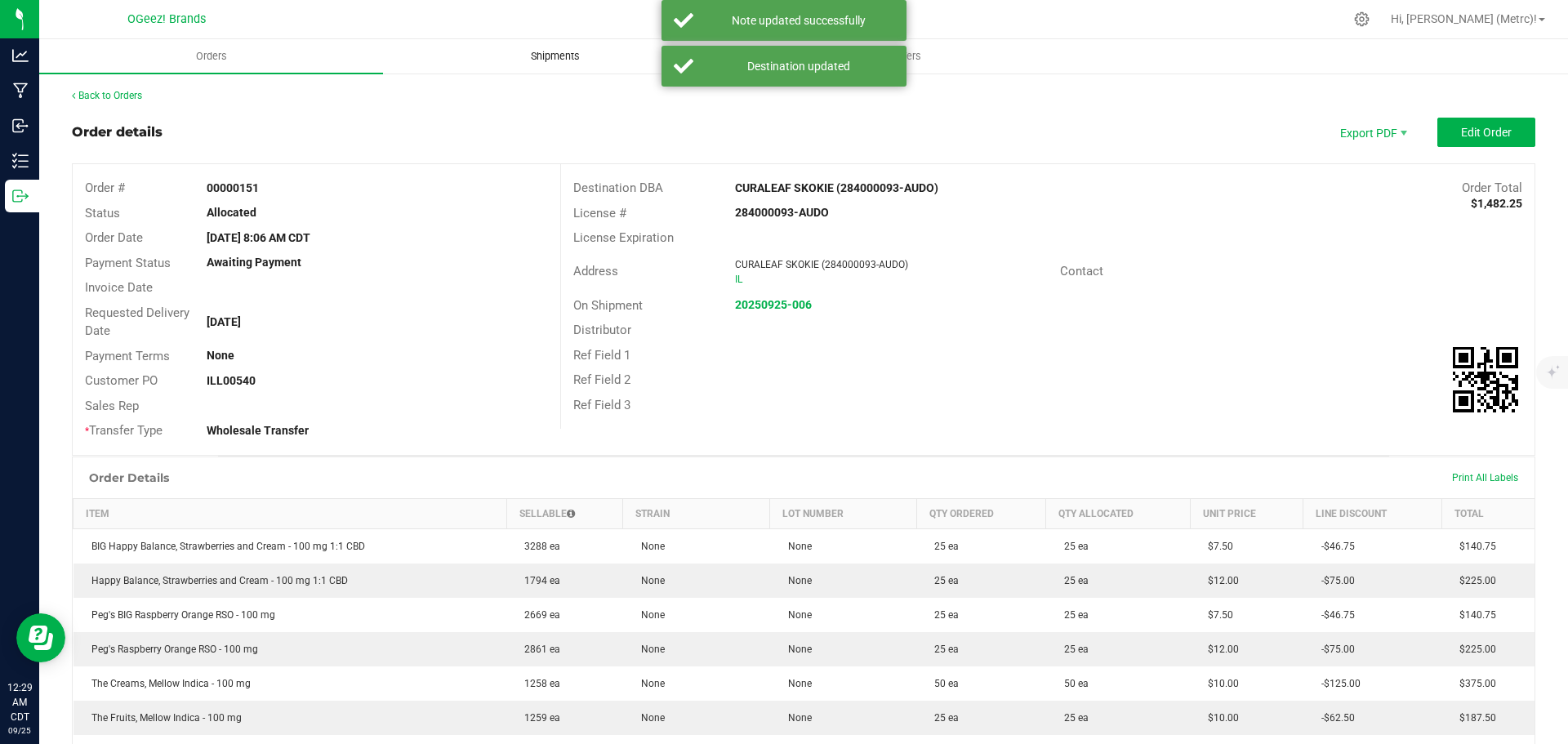
click at [550, 59] on span "Shipments" at bounding box center [556, 57] width 93 height 15
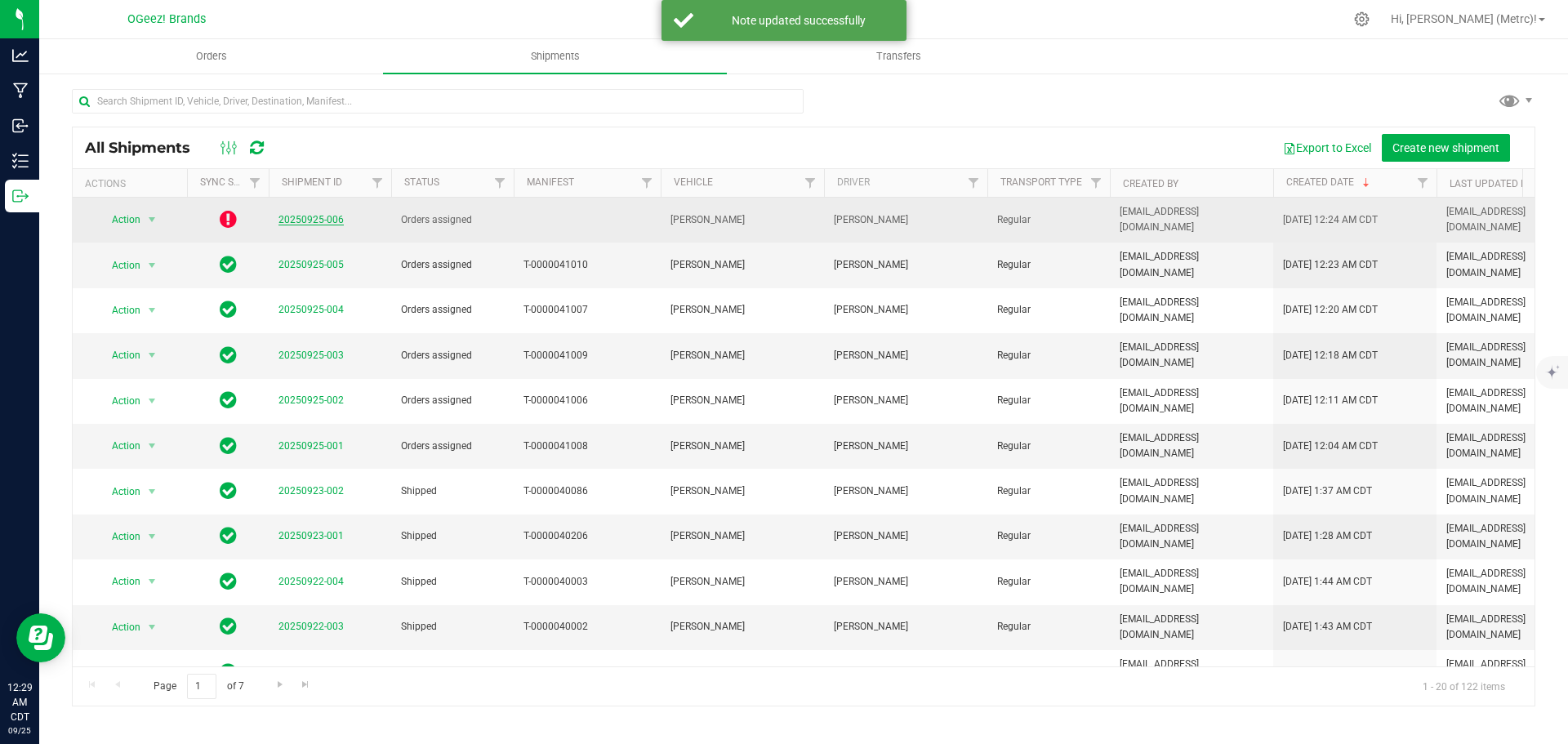
click at [320, 216] on link "20250925-006" at bounding box center [311, 219] width 65 height 12
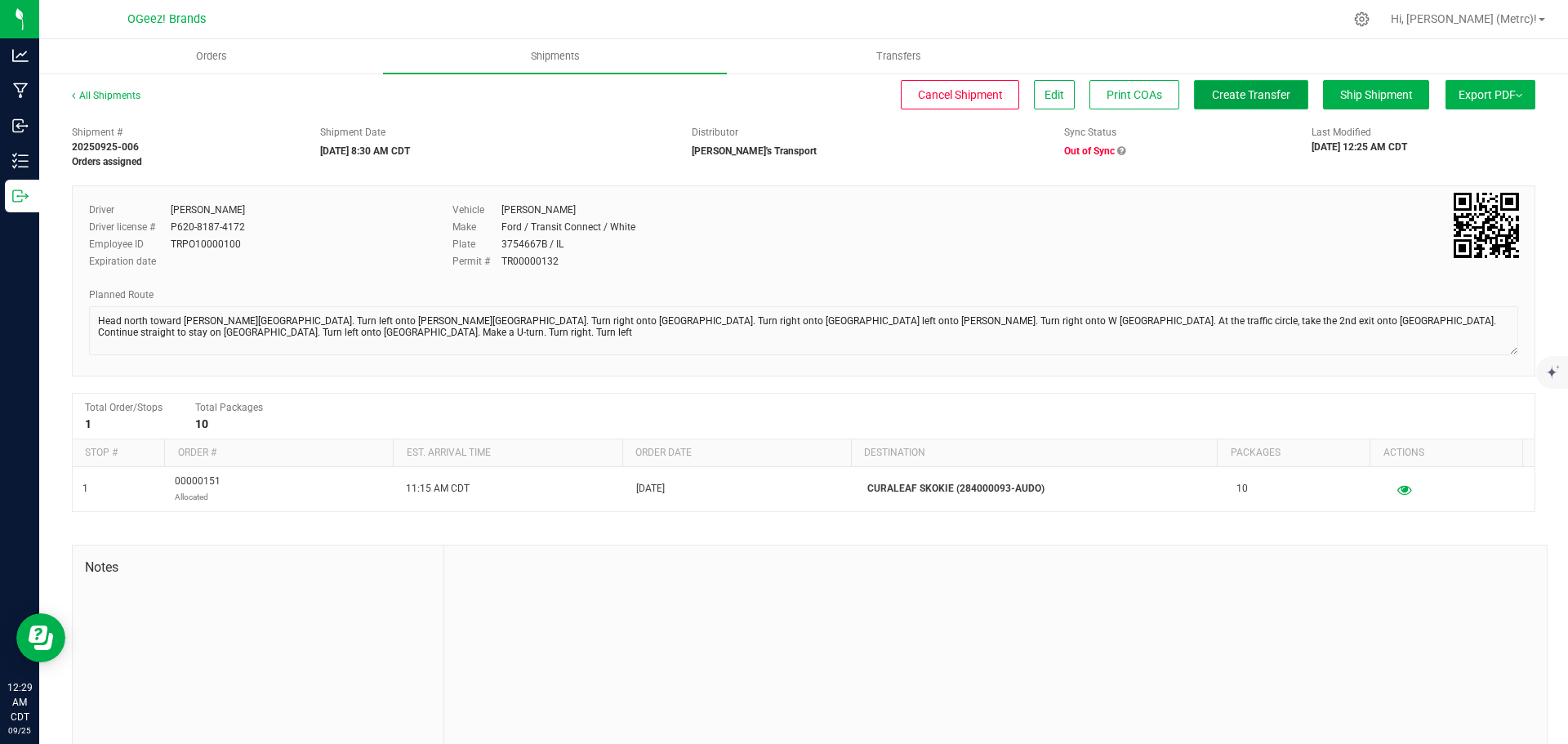
click at [1260, 100] on span "Create Transfer" at bounding box center [1251, 95] width 78 height 13
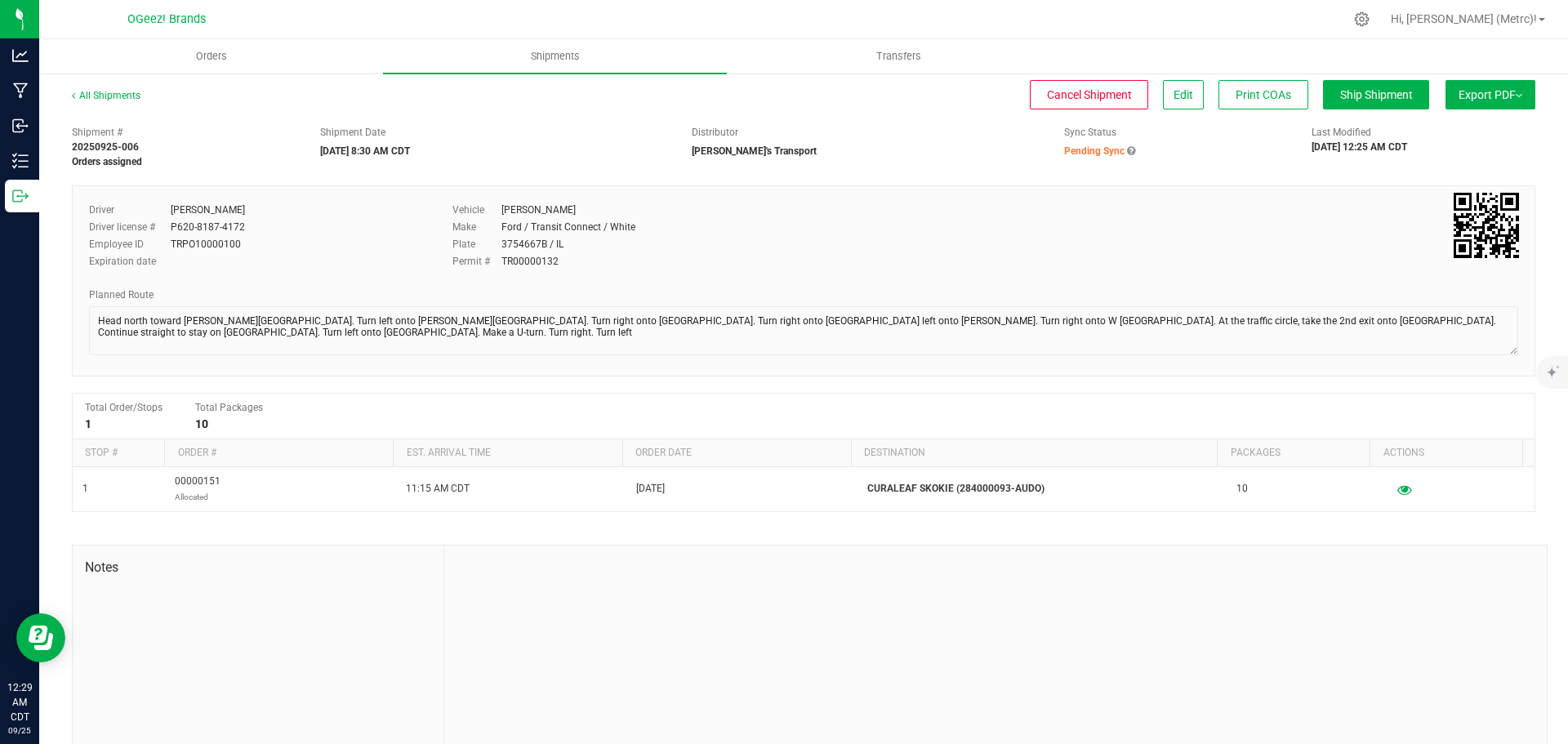
click at [554, 37] on nav "OGeez! Brands Hi, [PERSON_NAME] (Metrc)!" at bounding box center [804, 19] width 1529 height 39
click at [553, 48] on uib-tab-heading "Shipments" at bounding box center [555, 56] width 344 height 34
